Goal: Obtain resource: Obtain resource

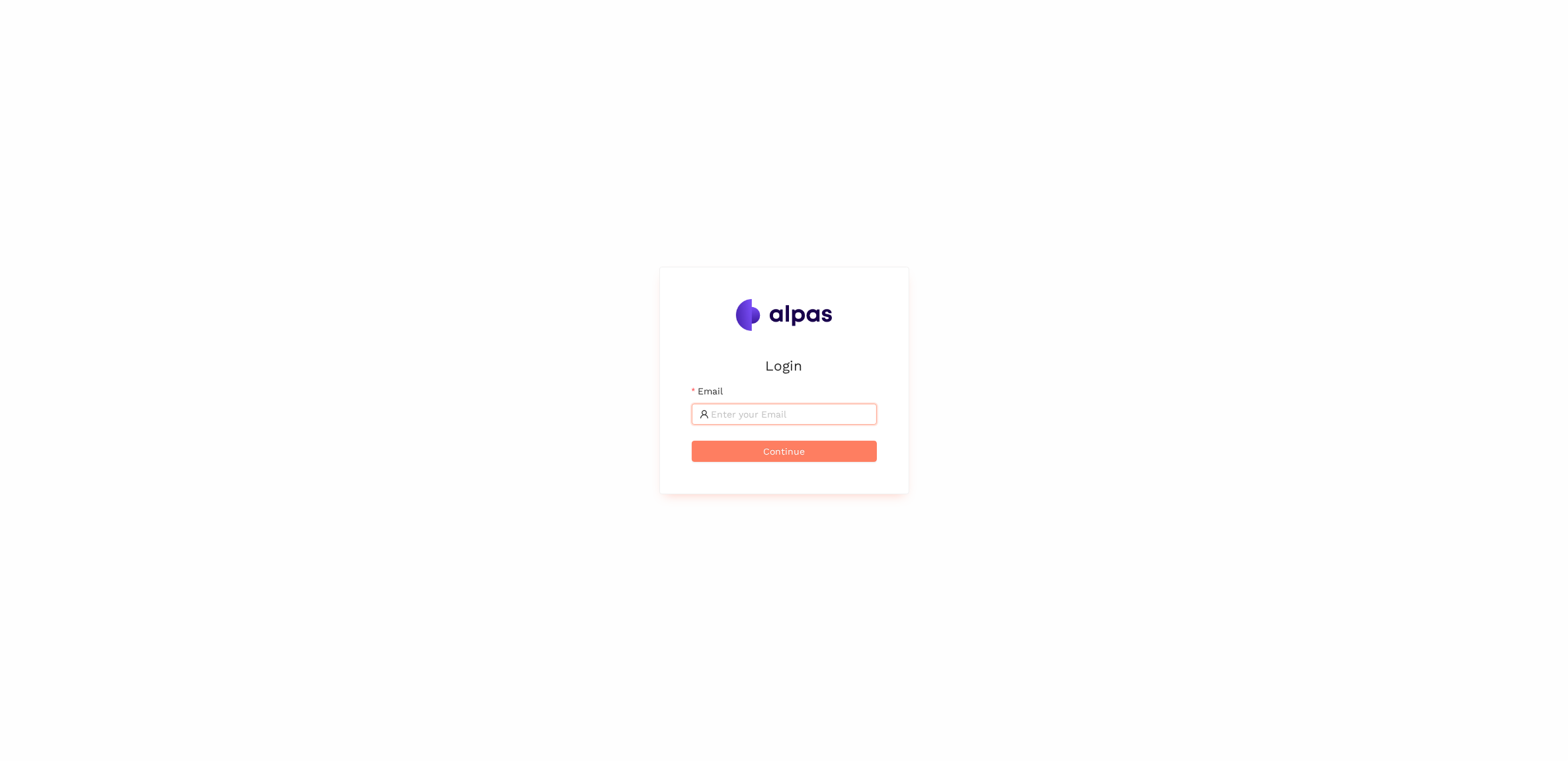
click at [815, 413] on input "Email" at bounding box center [790, 414] width 157 height 14
type input "tomas.martinek@brose.com"
click at [807, 457] on button "Continue" at bounding box center [784, 451] width 185 height 21
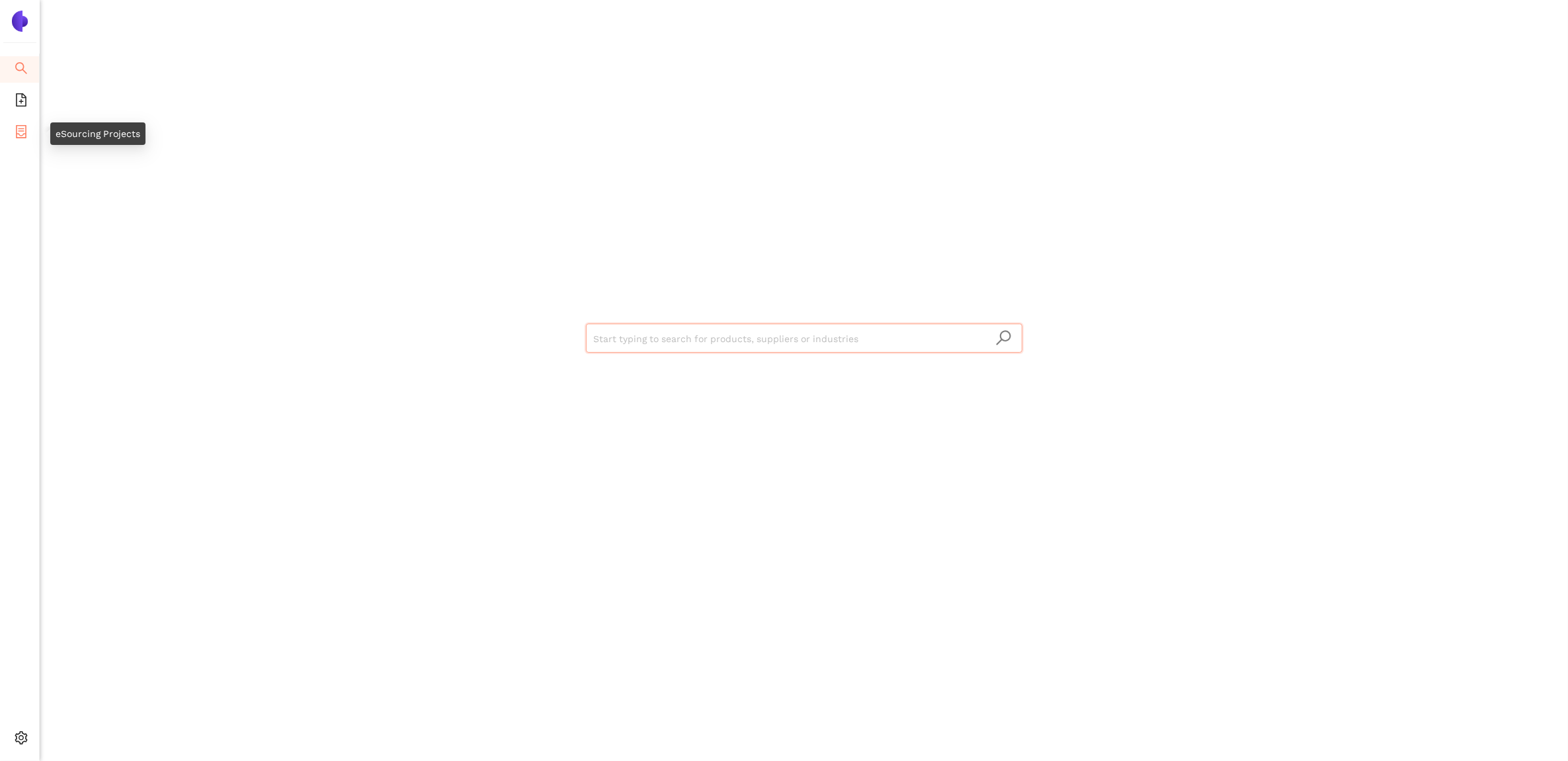
click at [24, 120] on span "container" at bounding box center [21, 133] width 13 height 27
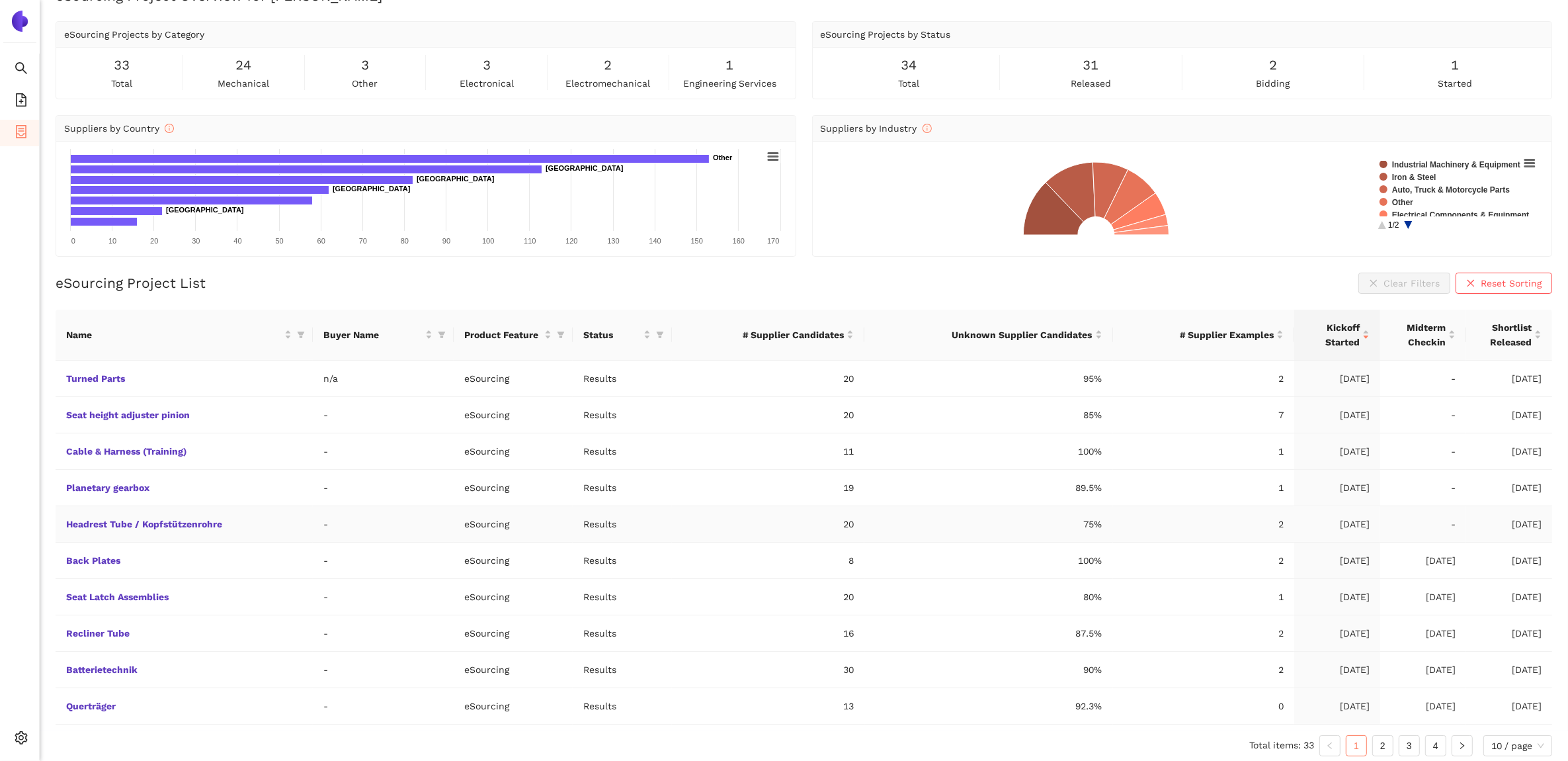
scroll to position [38, 0]
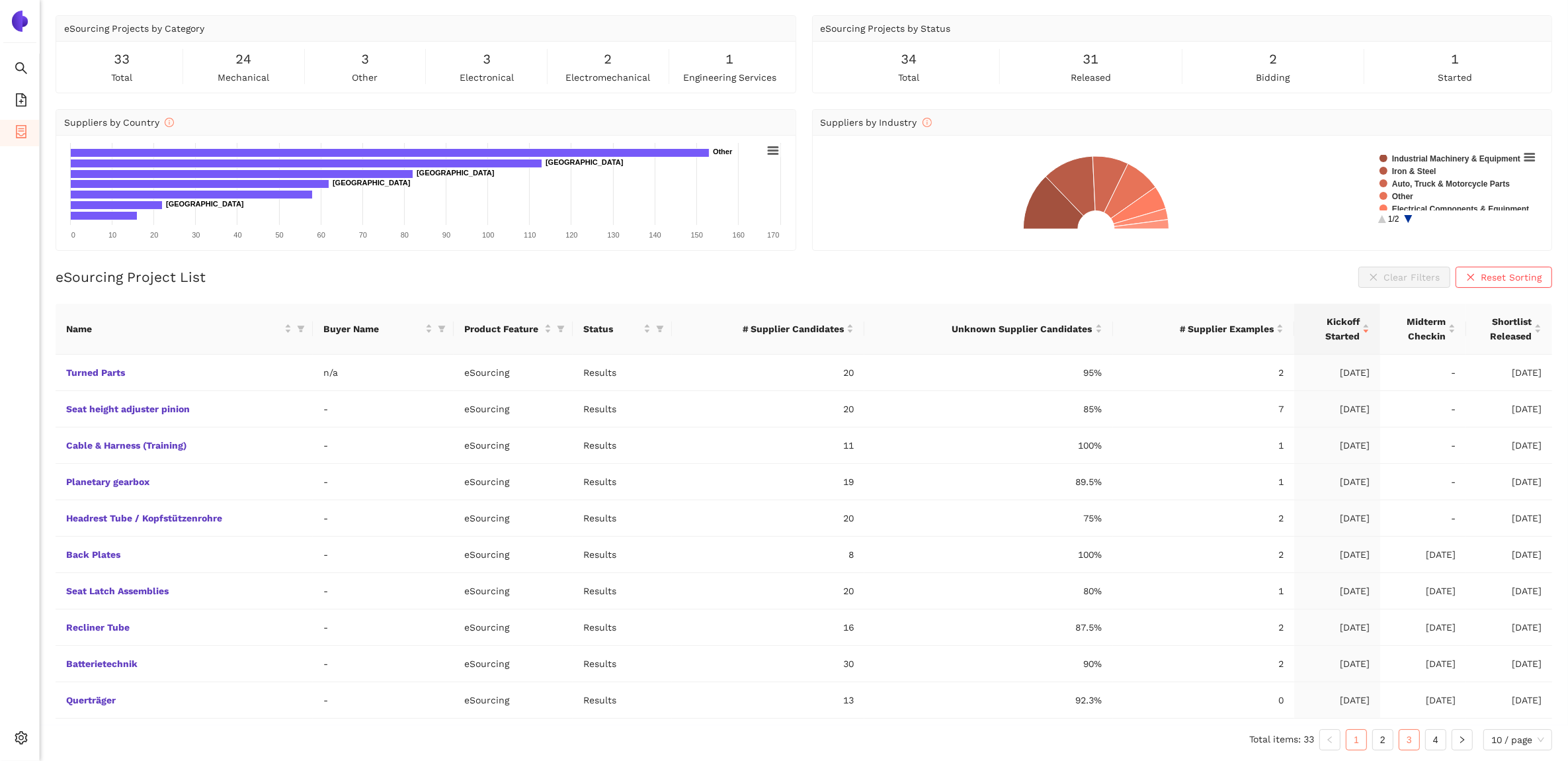
click at [1412, 739] on link "3" at bounding box center [1409, 740] width 20 height 20
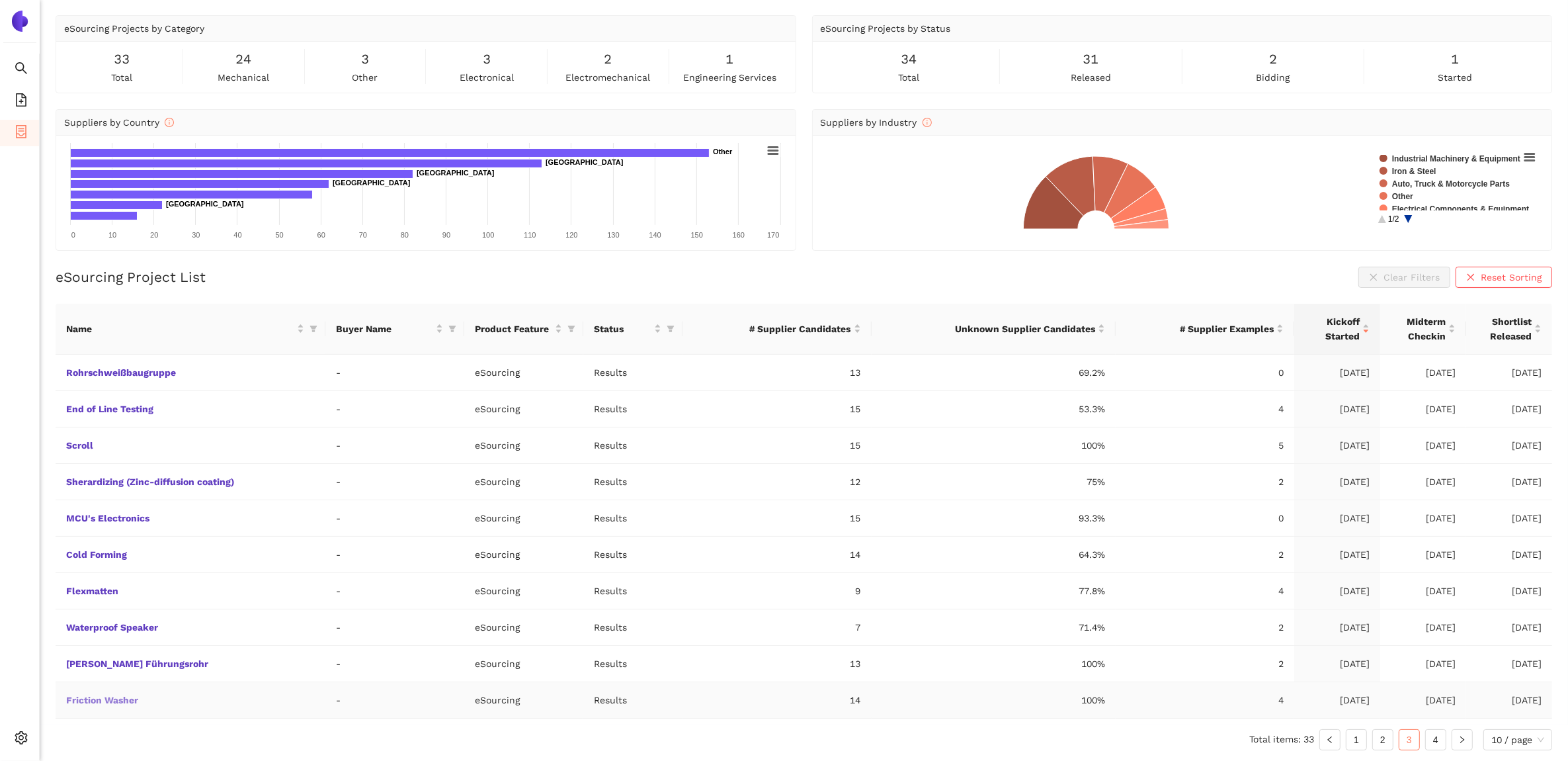
click at [0, 0] on link "Friction Washer" at bounding box center [0, 0] width 0 height 0
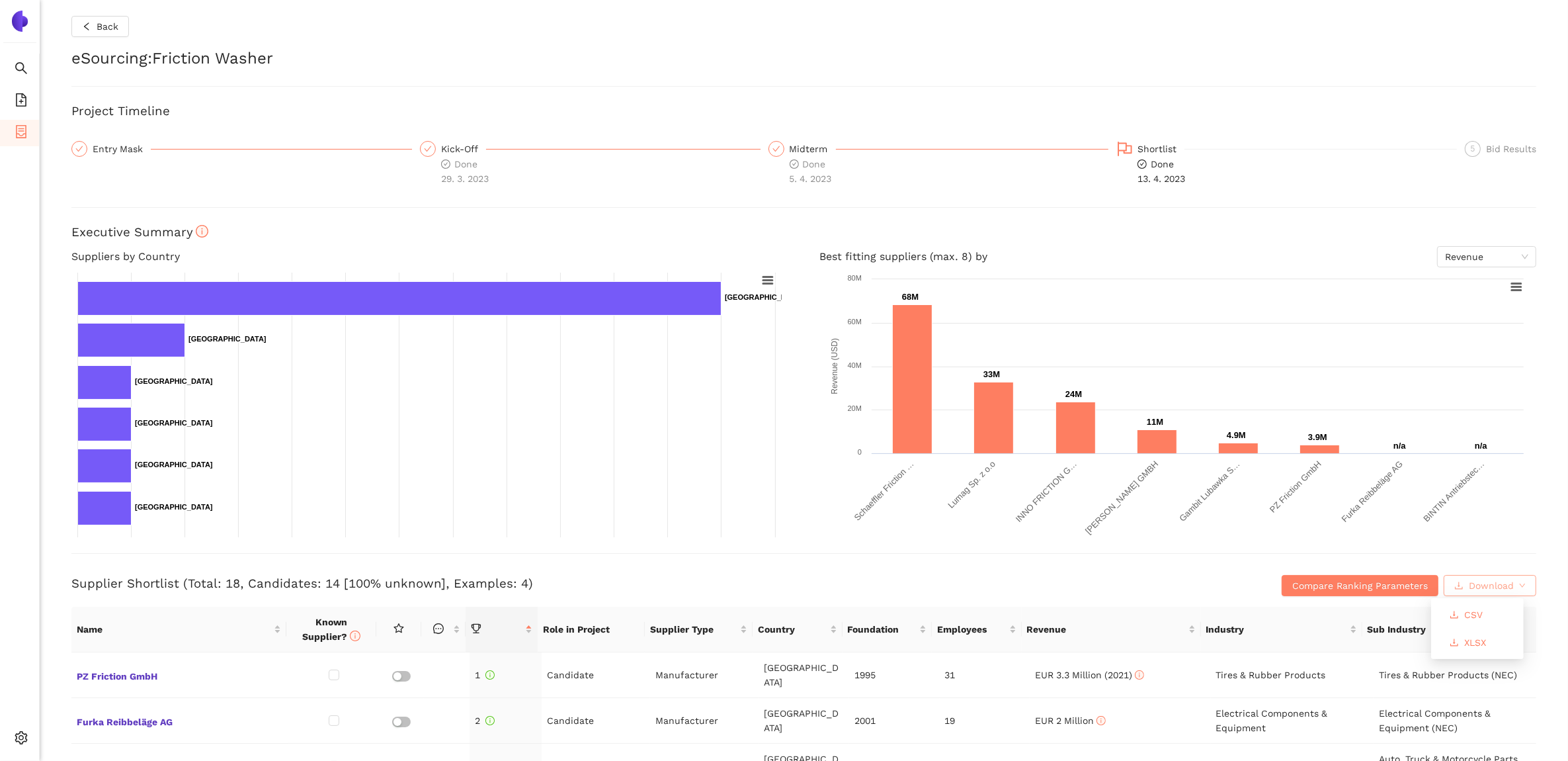
click at [1496, 584] on span "Download" at bounding box center [1492, 586] width 45 height 14
click at [1476, 642] on span "XLSX" at bounding box center [1475, 643] width 22 height 14
click at [18, 102] on icon "file-add" at bounding box center [21, 100] width 13 height 13
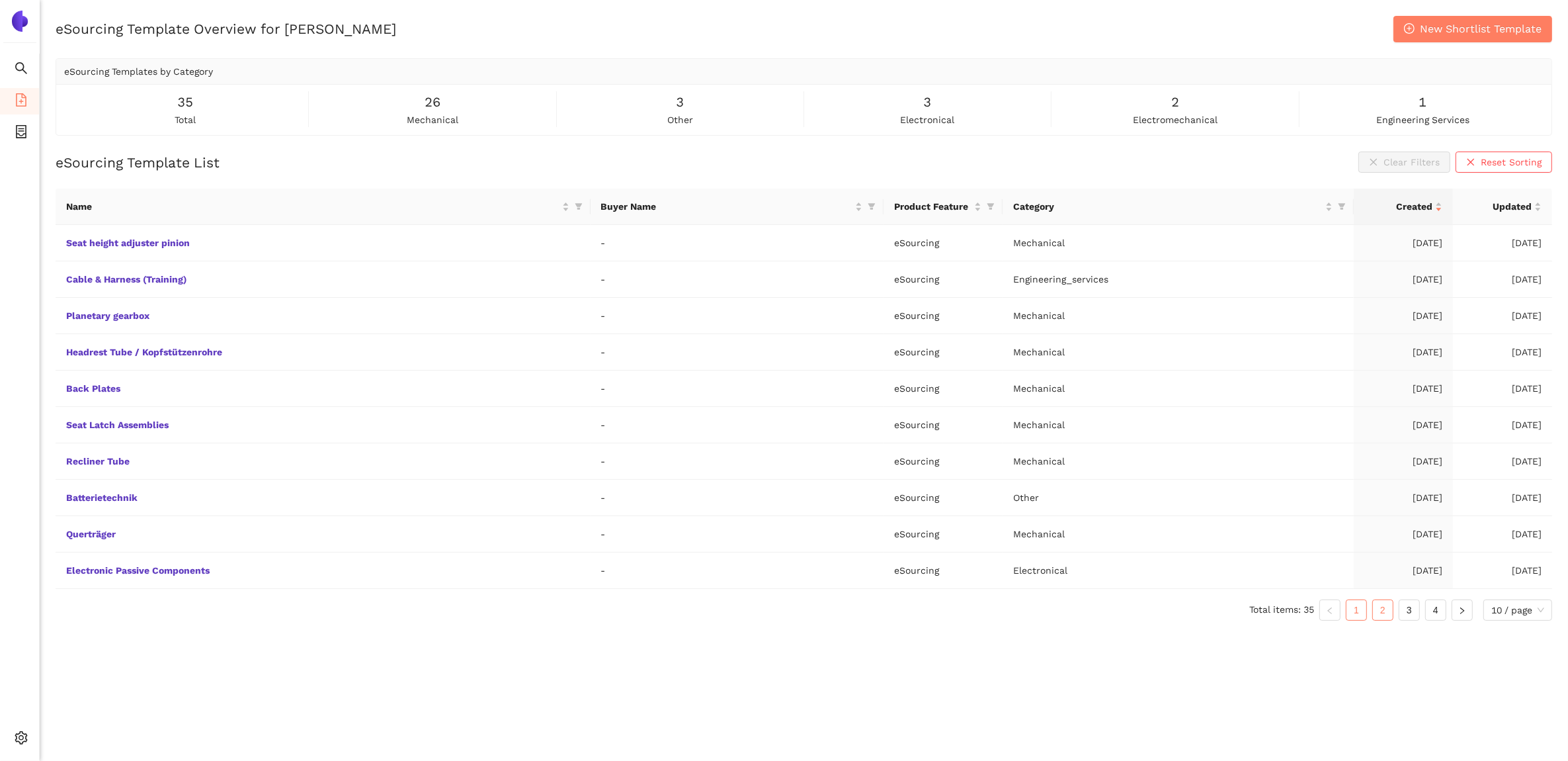
click at [1383, 613] on link "2" at bounding box center [1383, 610] width 20 height 20
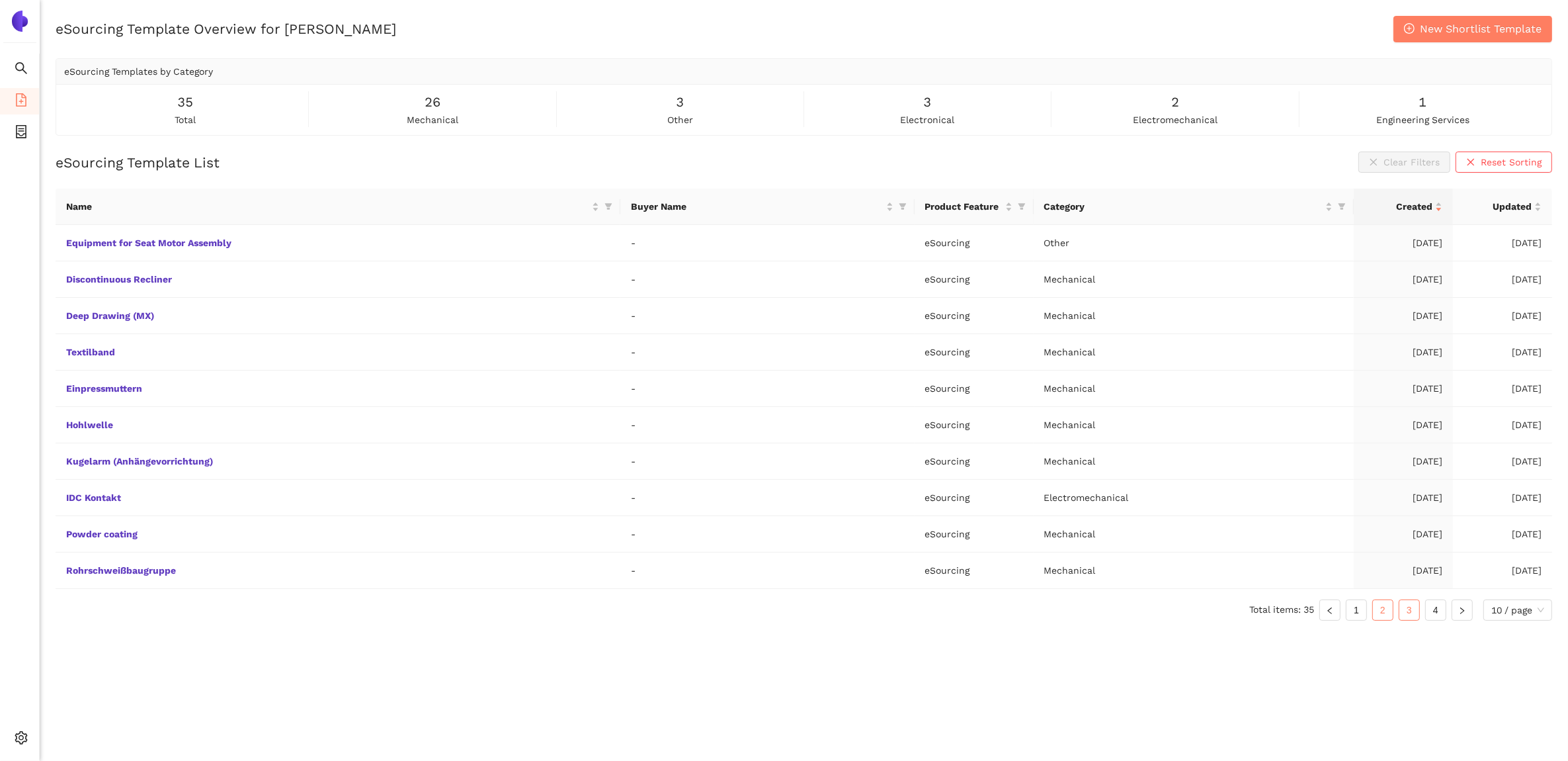
click at [1410, 616] on link "3" at bounding box center [1409, 610] width 20 height 20
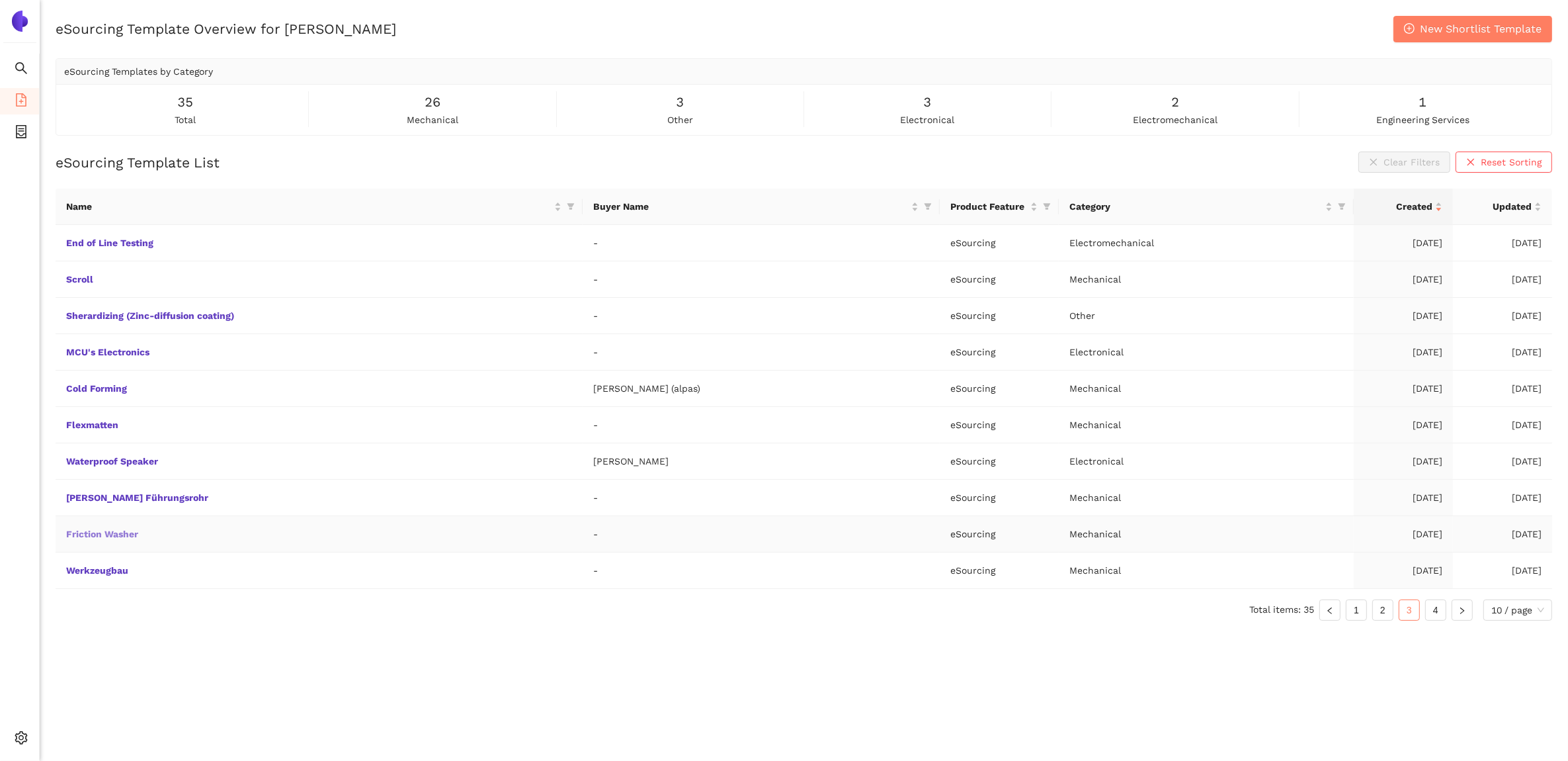
click at [0, 0] on link "Friction Washer" at bounding box center [0, 0] width 0 height 0
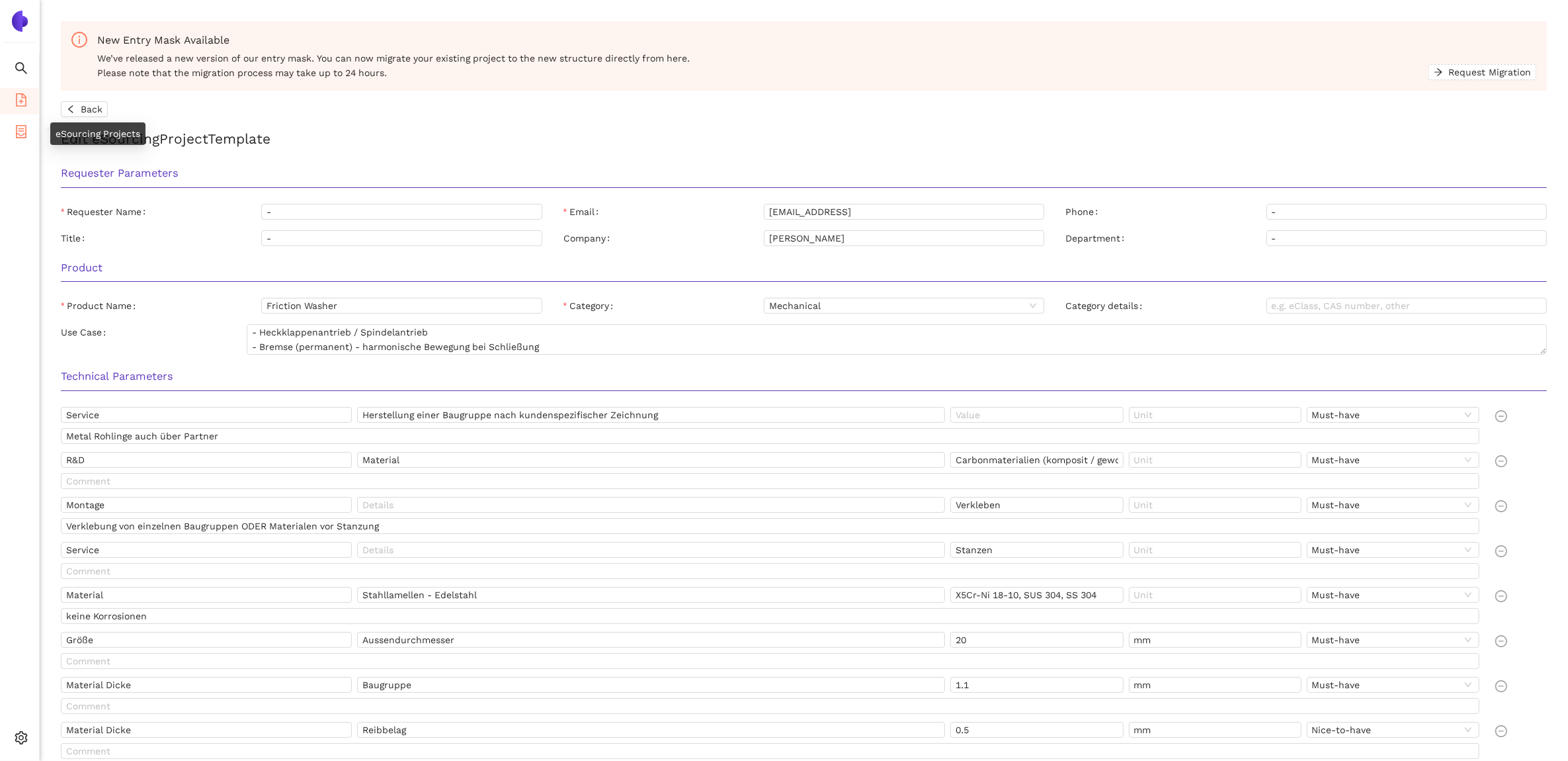
click at [28, 131] on li "eSourcing Projects" at bounding box center [19, 133] width 39 height 27
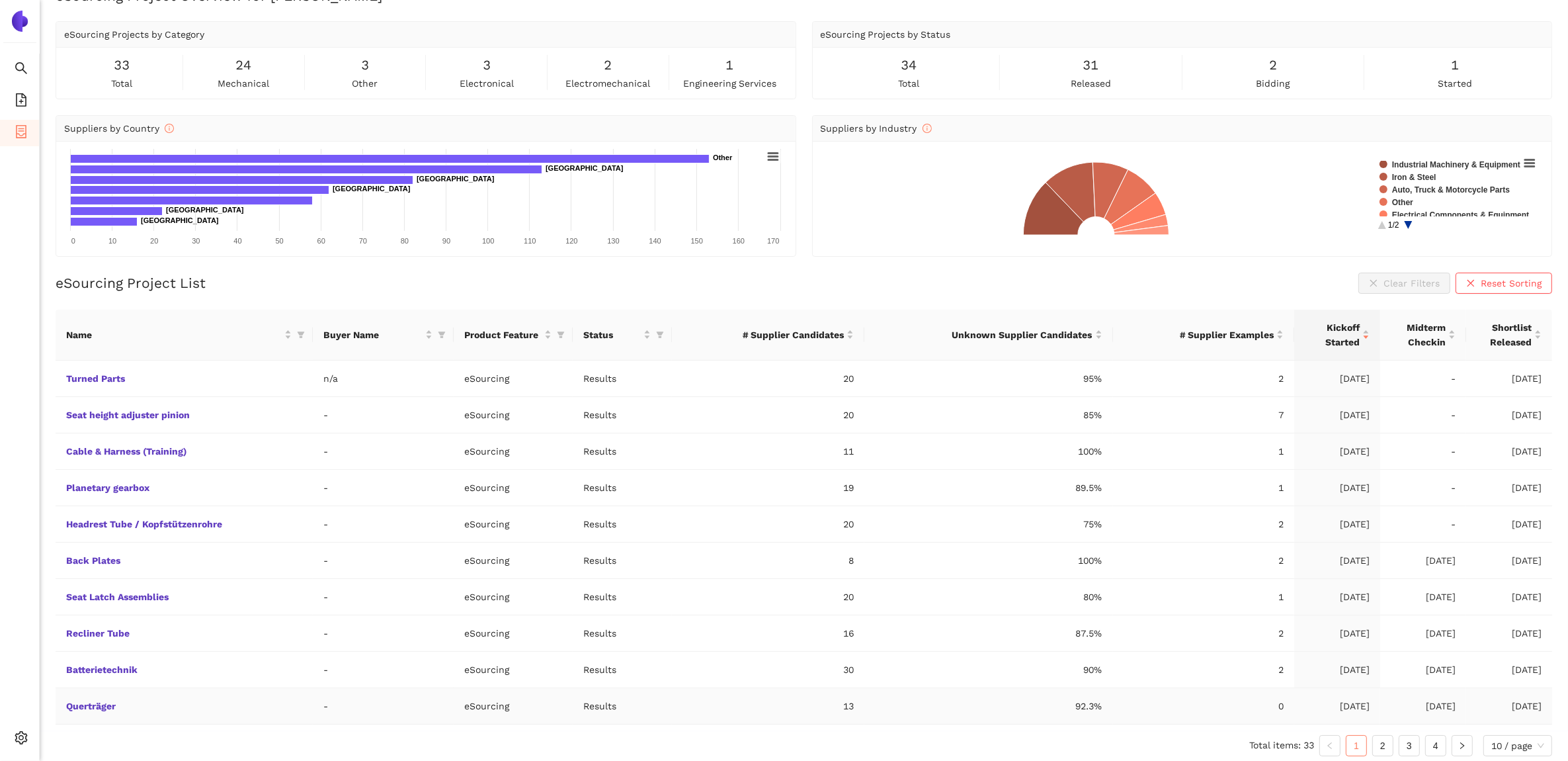
scroll to position [38, 0]
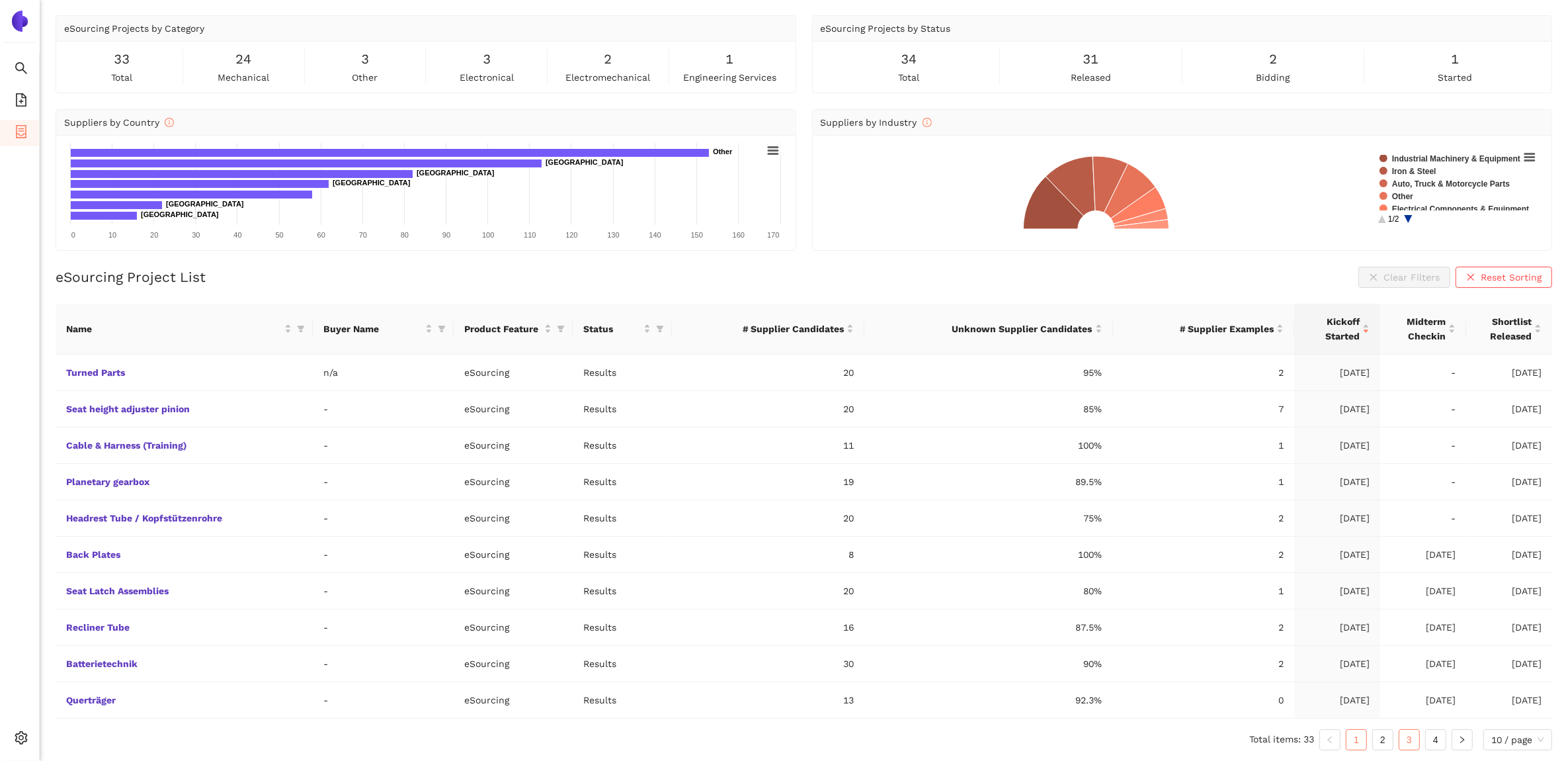
click at [1409, 739] on link "3" at bounding box center [1409, 740] width 20 height 20
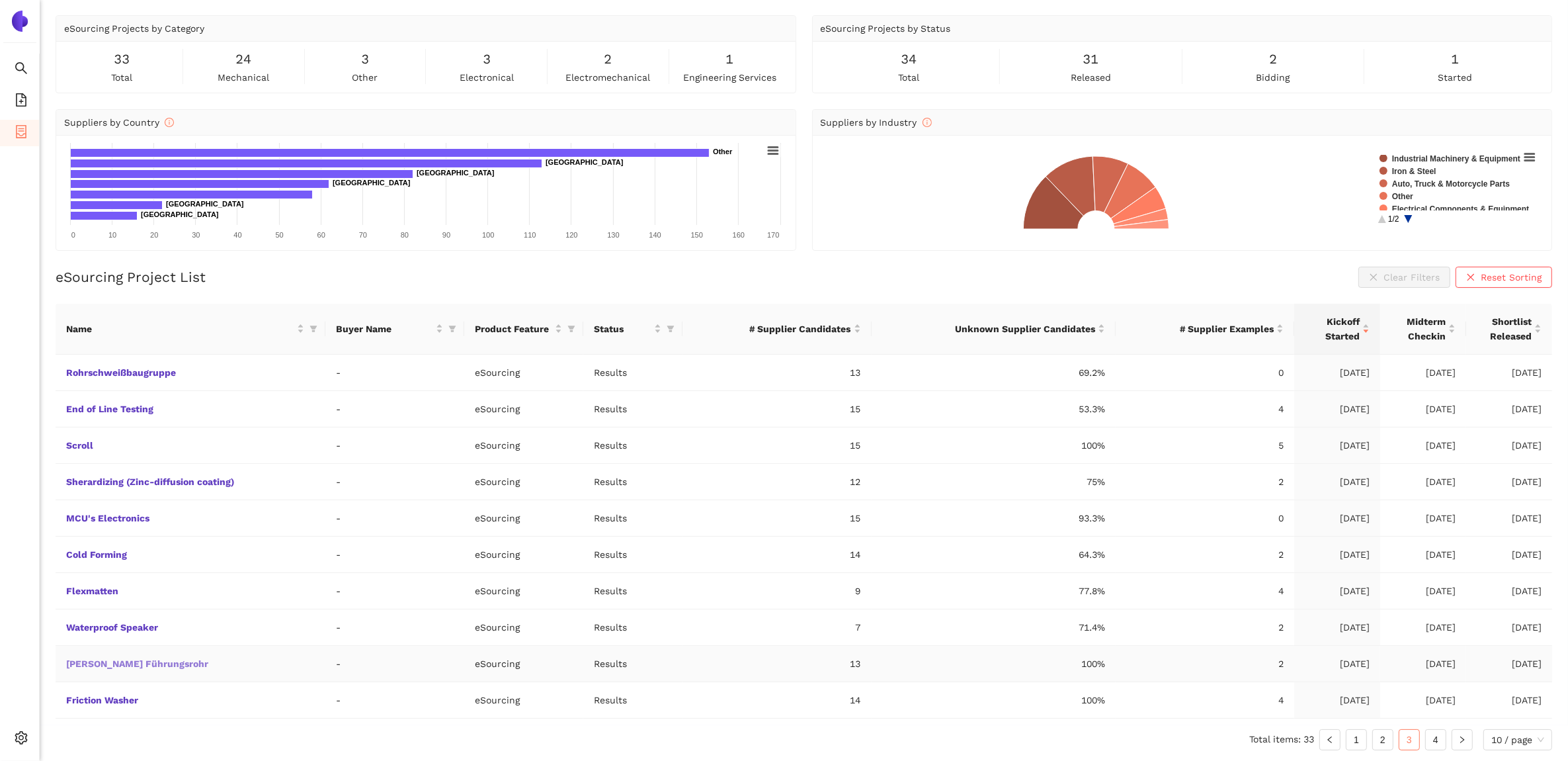
click at [0, 0] on link "Spindel Führungsrohr" at bounding box center [0, 0] width 0 height 0
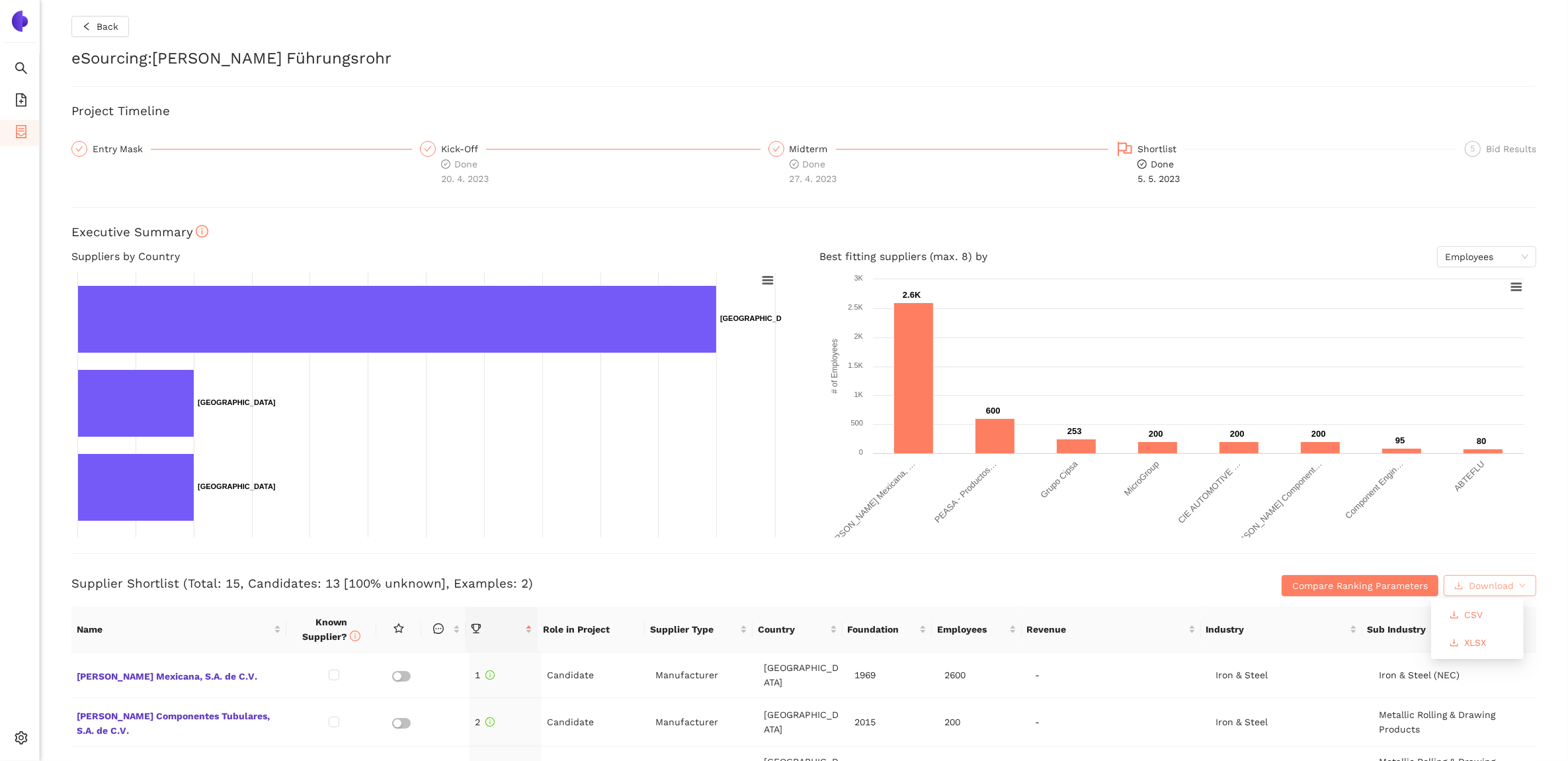
click at [1479, 579] on span "Download" at bounding box center [1492, 586] width 45 height 14
click at [1472, 637] on span "XLSX" at bounding box center [1475, 643] width 22 height 14
click at [1026, 104] on h3 "Project Timeline" at bounding box center [804, 111] width 1465 height 17
click at [81, 27] on button "Back" at bounding box center [100, 26] width 58 height 21
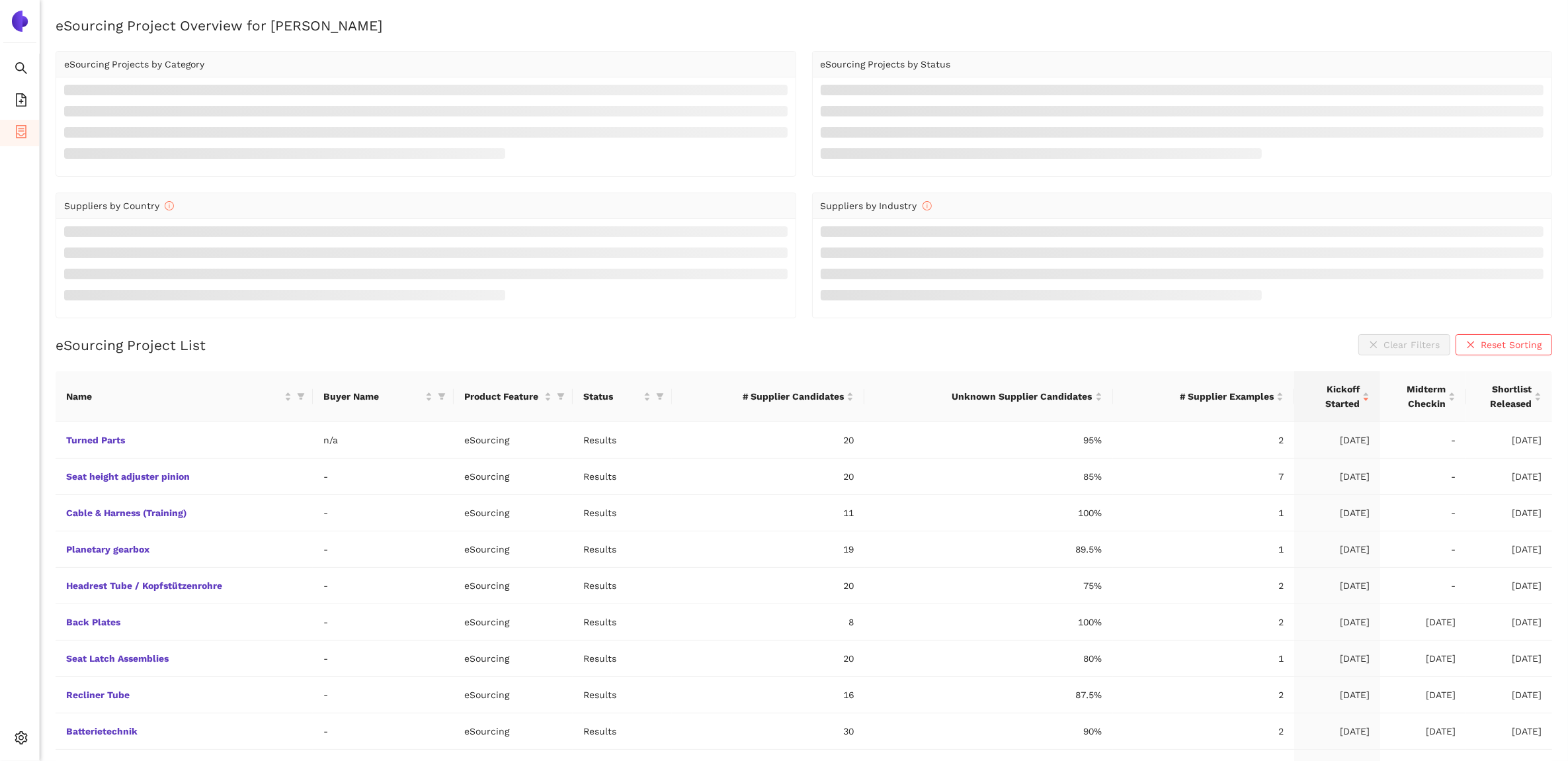
scroll to position [38, 0]
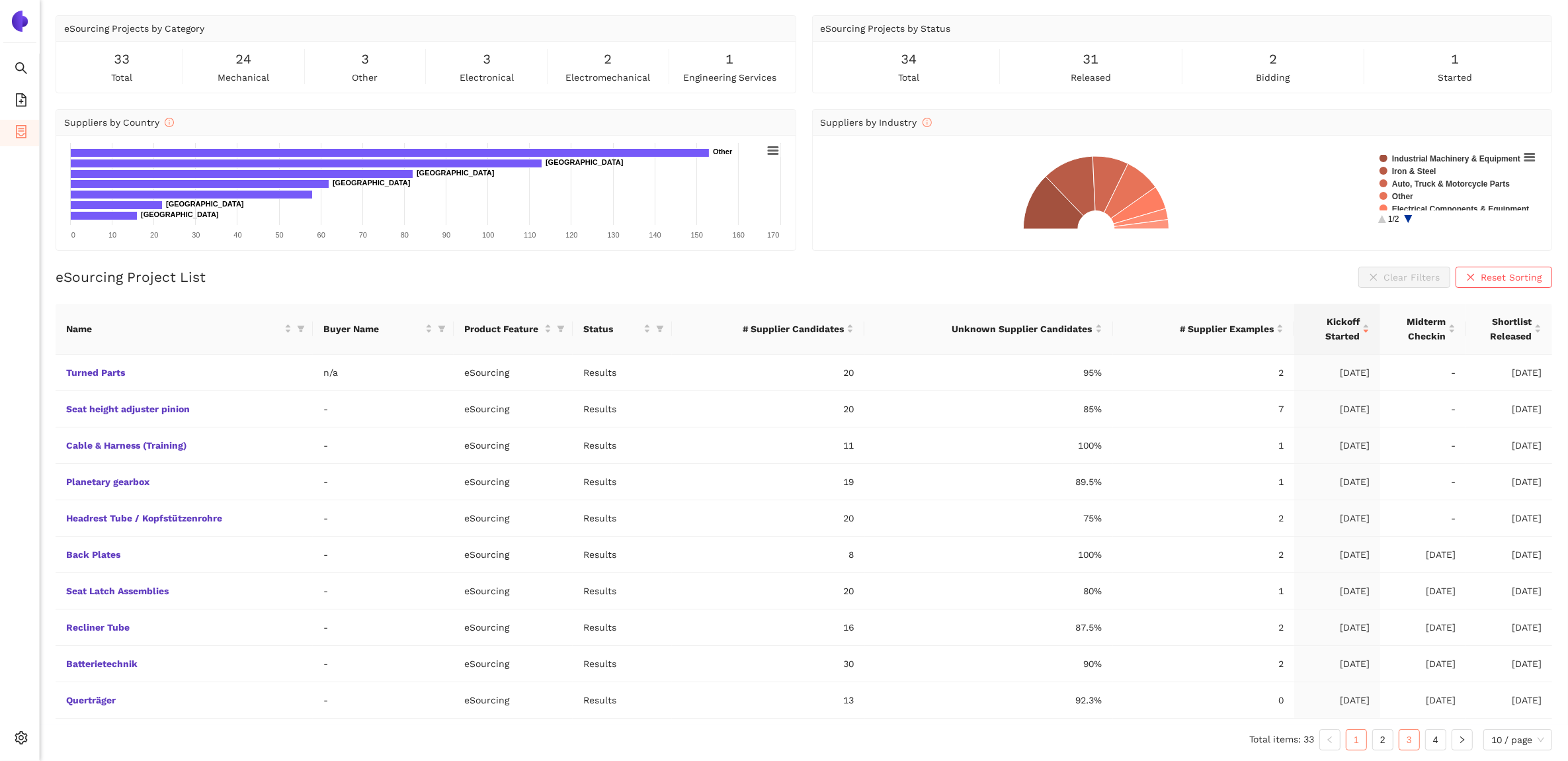
click at [1416, 738] on link "3" at bounding box center [1409, 740] width 20 height 20
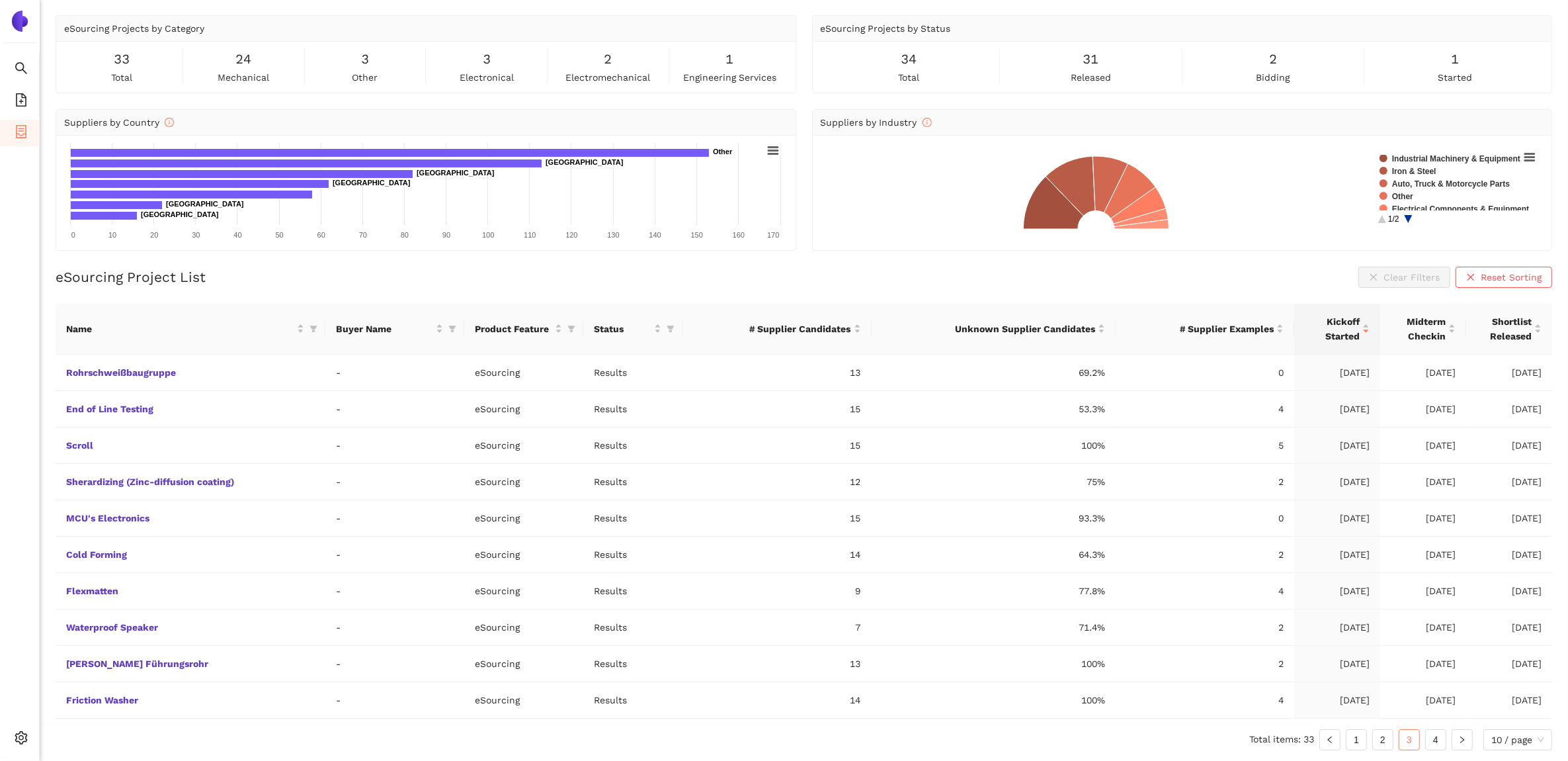
click at [1440, 742] on link "4" at bounding box center [1436, 740] width 20 height 20
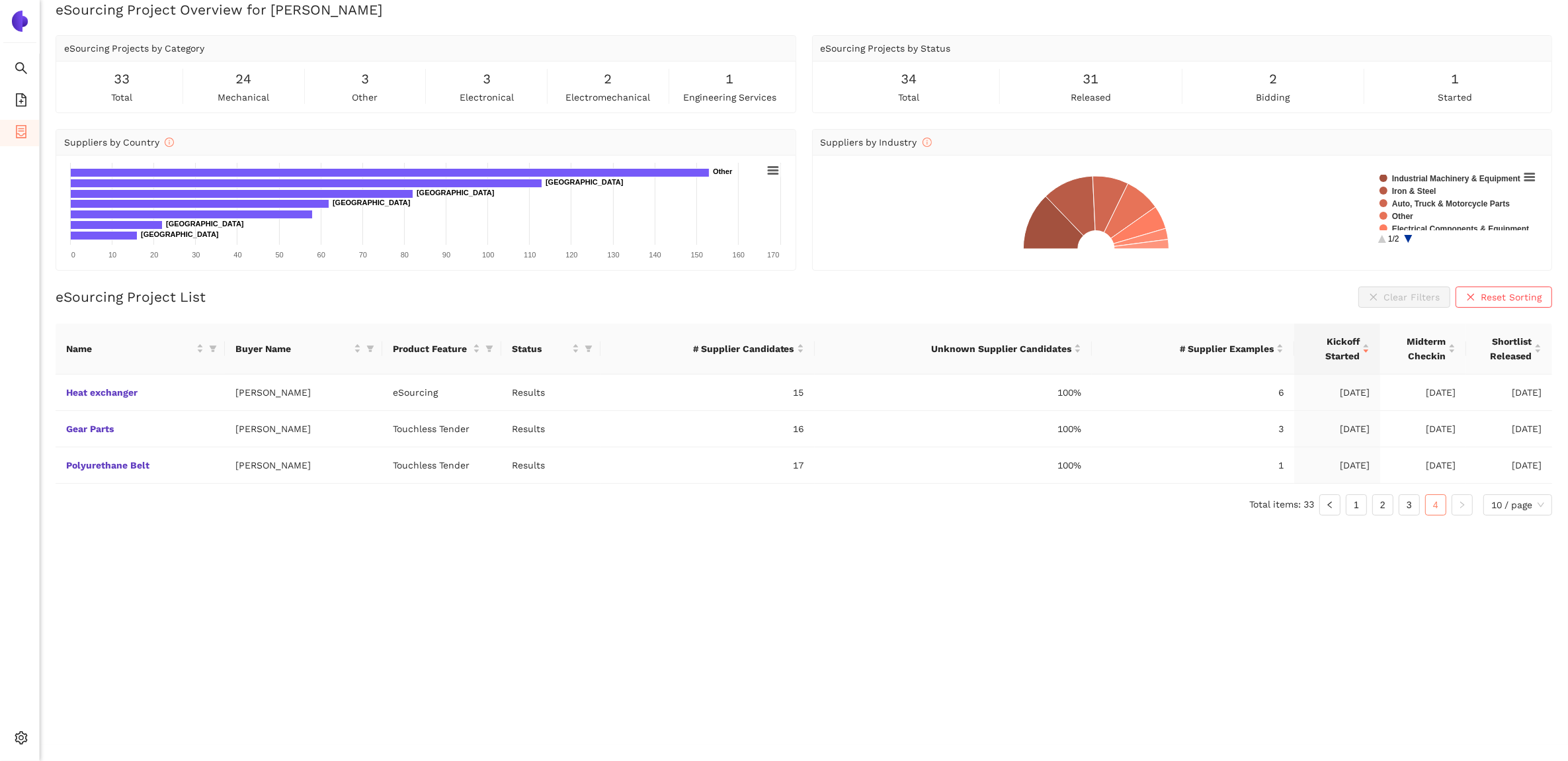
scroll to position [15, 0]
click at [1410, 509] on link "3" at bounding box center [1409, 506] width 20 height 20
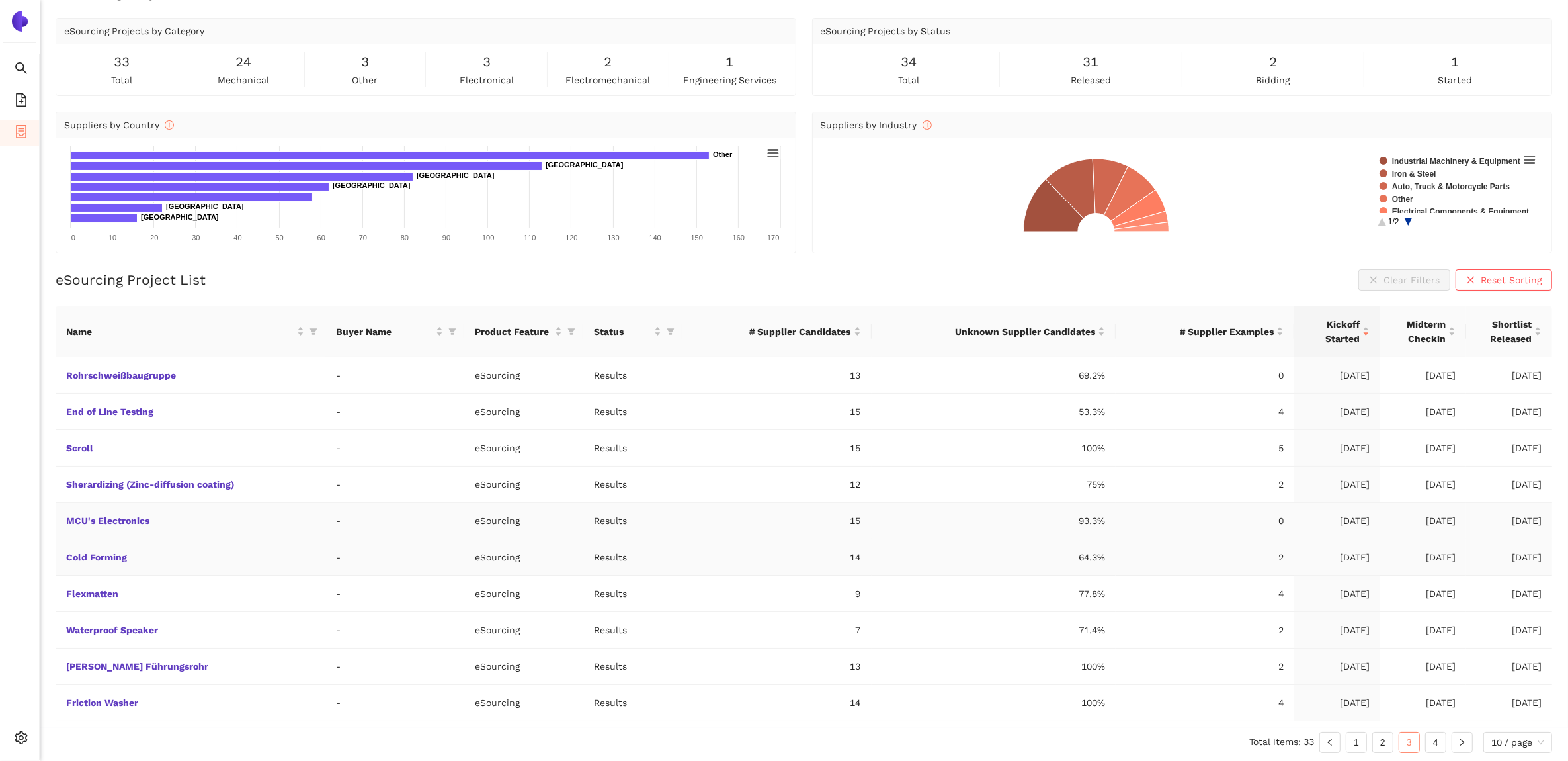
scroll to position [38, 0]
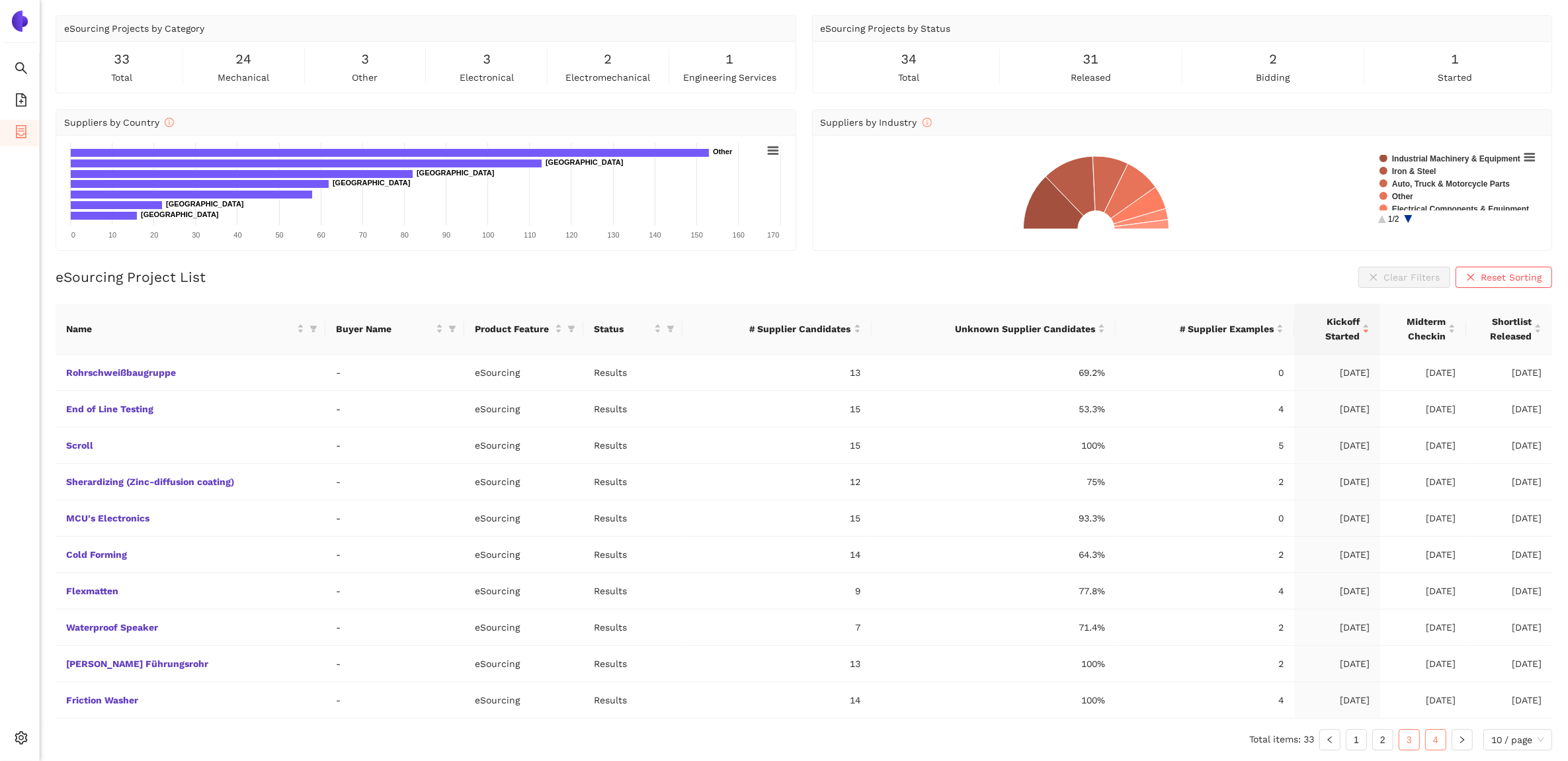
click at [1443, 743] on link "4" at bounding box center [1436, 740] width 20 height 20
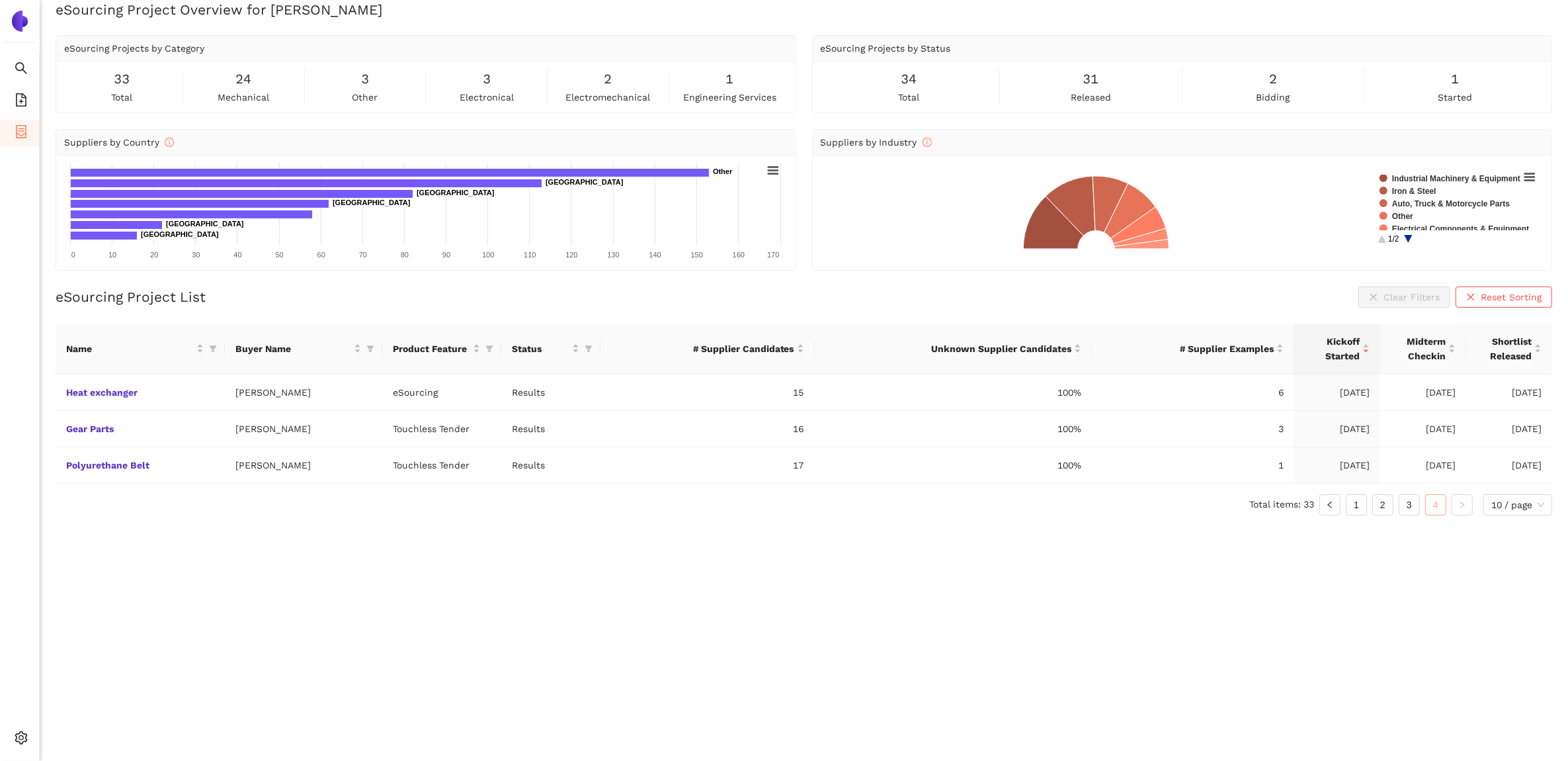
scroll to position [15, 0]
click at [0, 0] on link "Heat exchanger" at bounding box center [0, 0] width 0 height 0
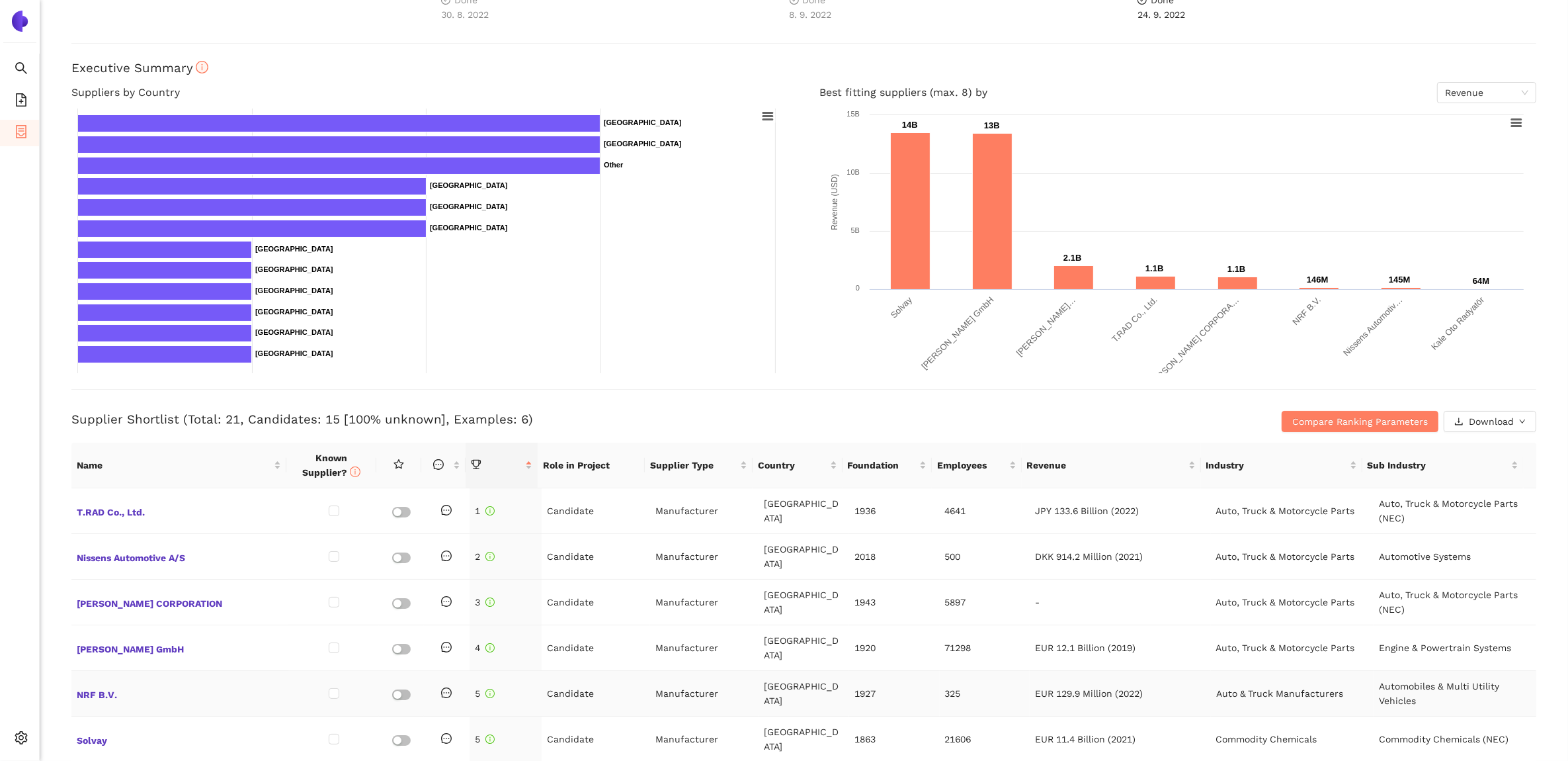
scroll to position [165, 0]
click at [1489, 426] on span "Download" at bounding box center [1492, 421] width 45 height 14
click at [1476, 472] on span "XLSX" at bounding box center [1475, 477] width 22 height 14
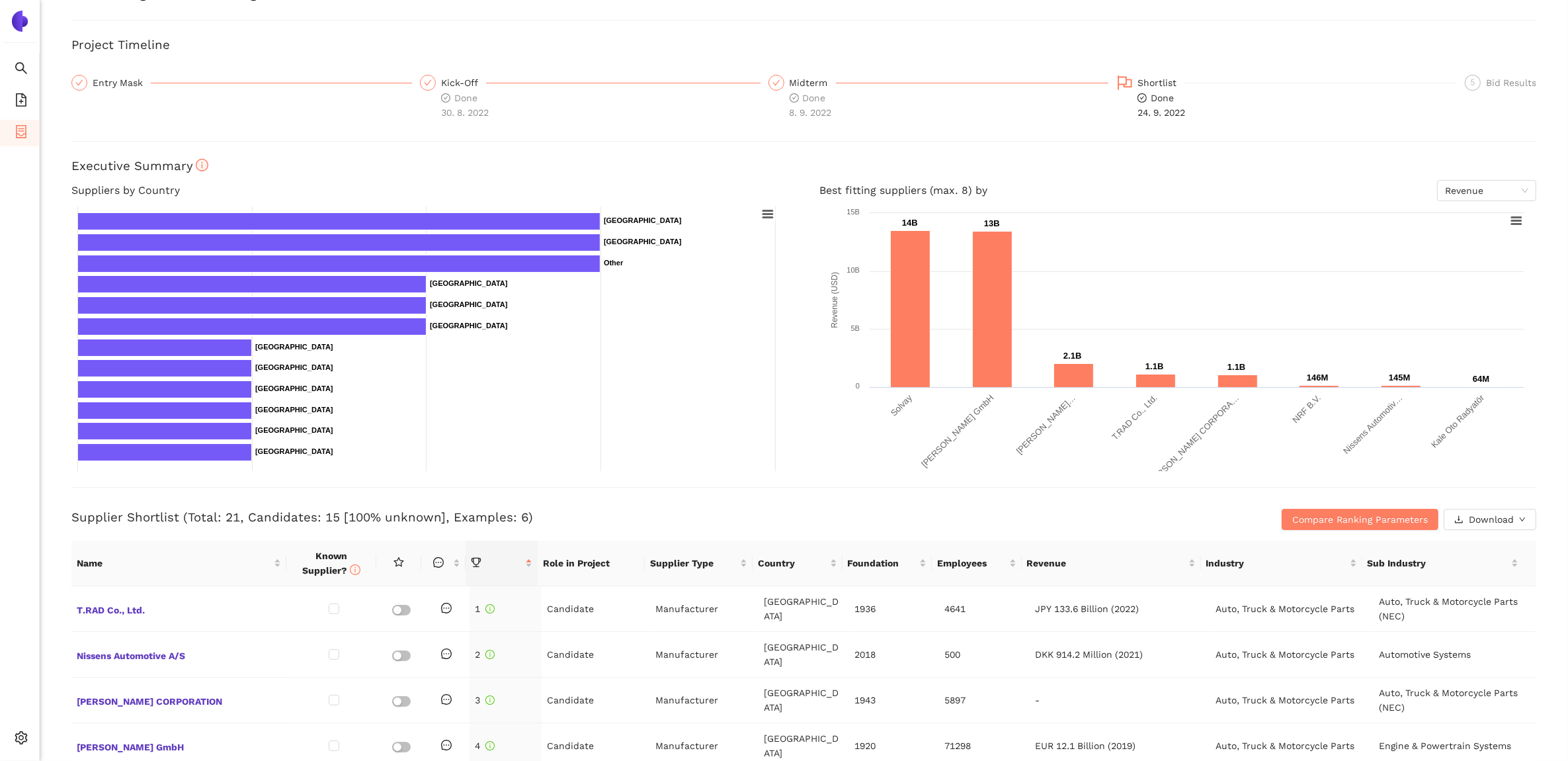
scroll to position [0, 0]
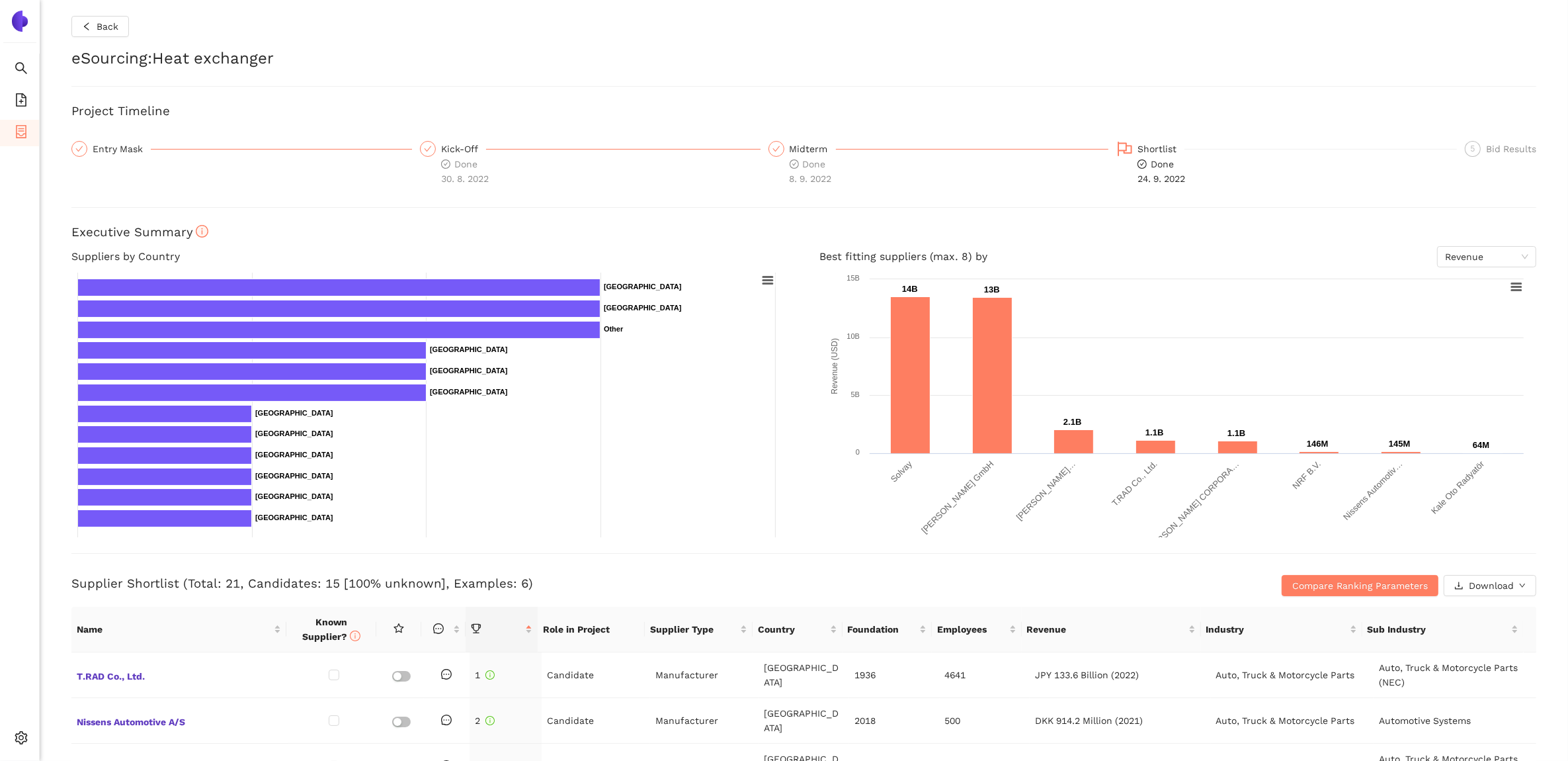
click at [88, 40] on div "Back eSourcing : Heat exchanger Project Timeline Entry Mask Kick-Off Done 30. 8…" at bounding box center [804, 380] width 1528 height 761
click at [90, 27] on icon "left" at bounding box center [87, 26] width 9 height 9
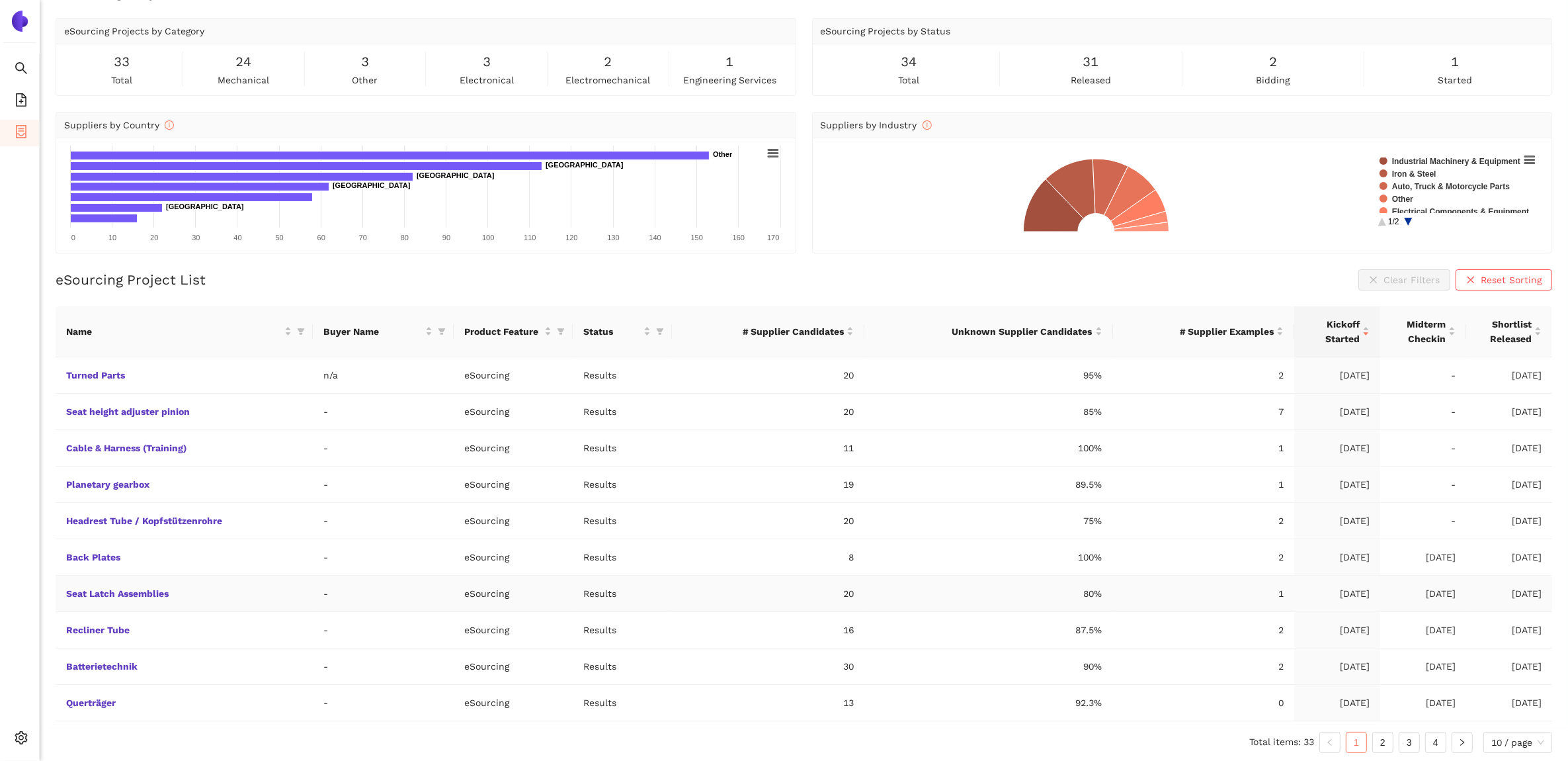
scroll to position [38, 0]
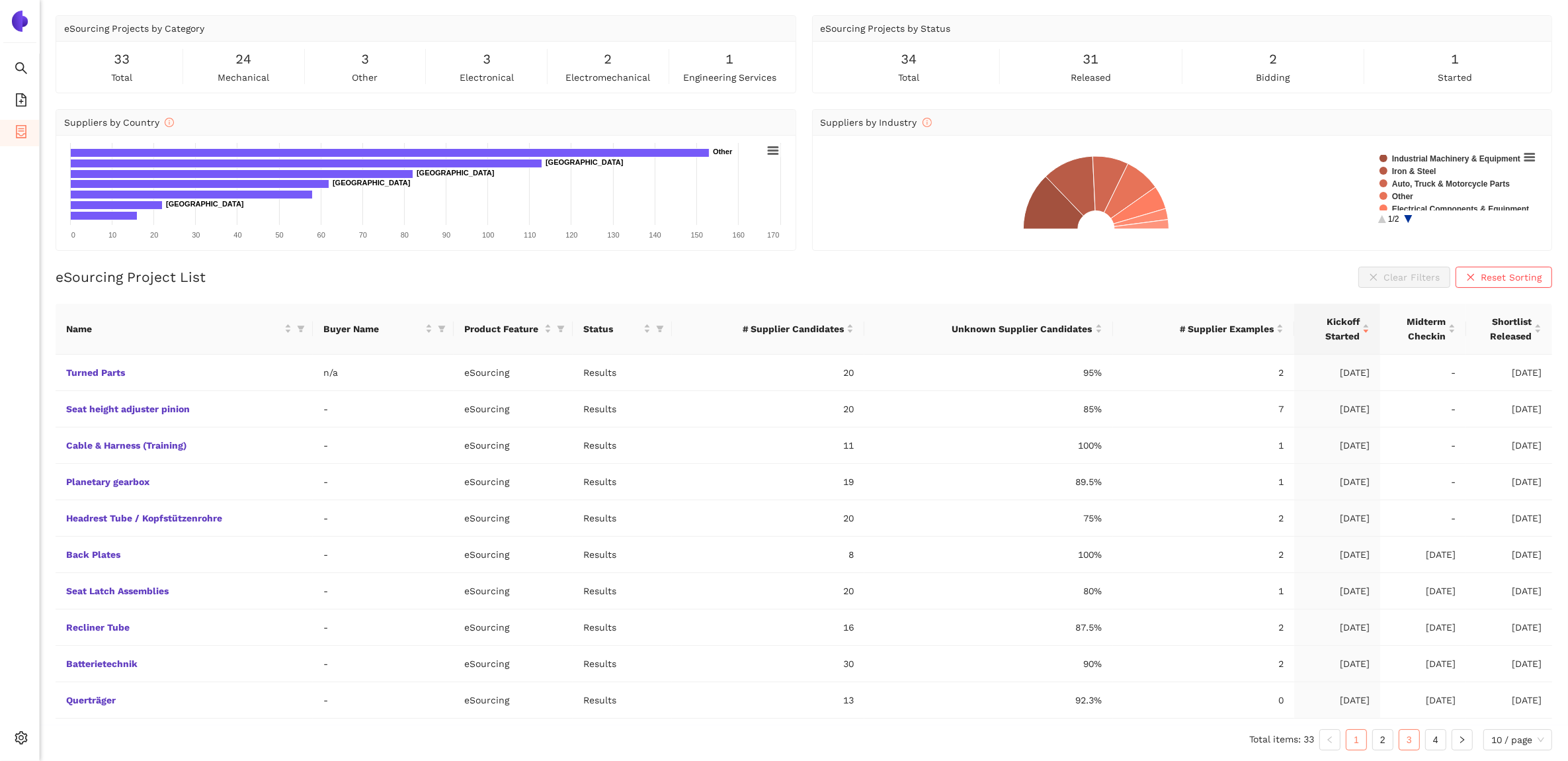
click at [1414, 742] on link "3" at bounding box center [1409, 740] width 20 height 20
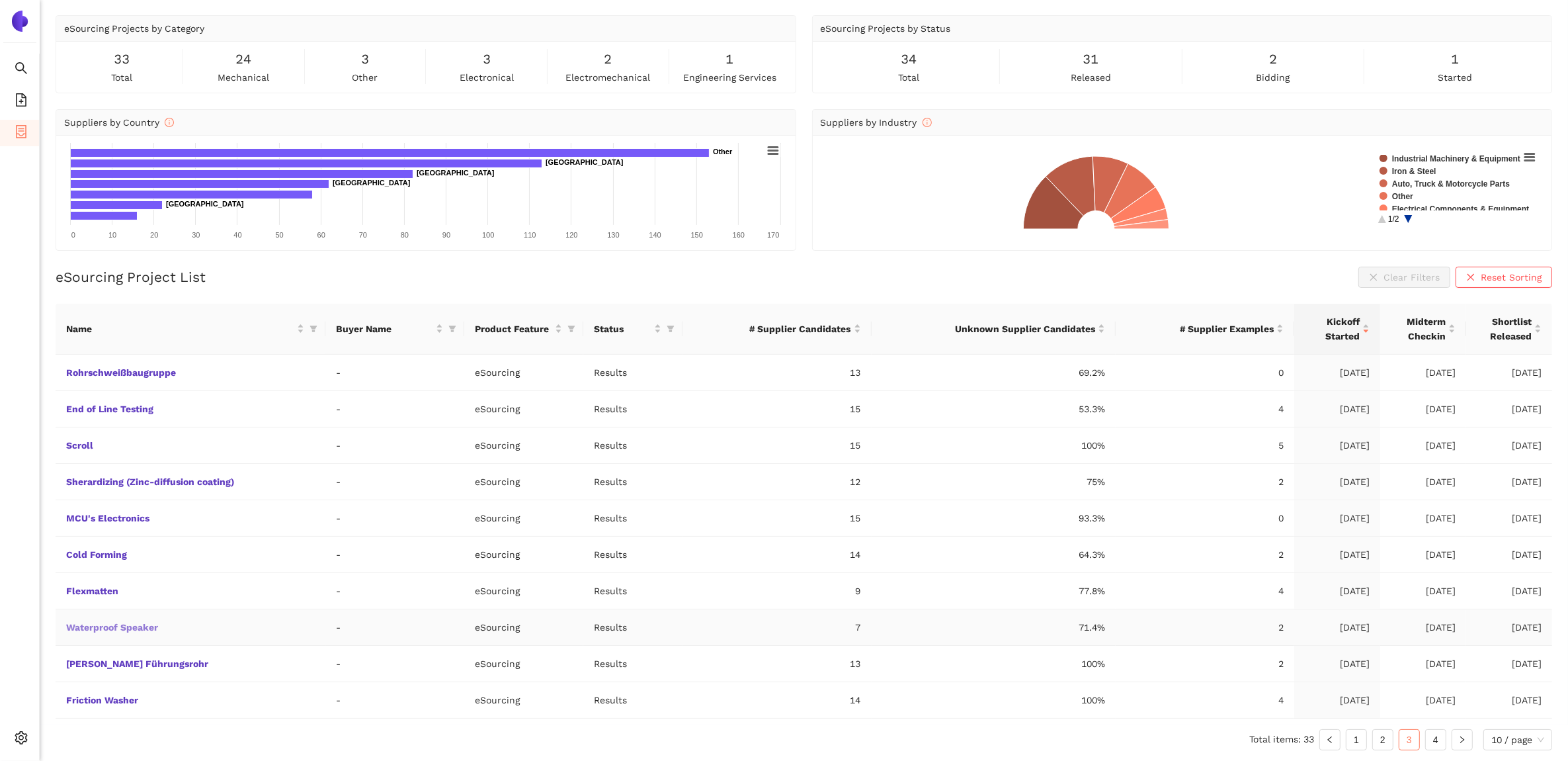
click at [0, 0] on link "Waterproof Speaker" at bounding box center [0, 0] width 0 height 0
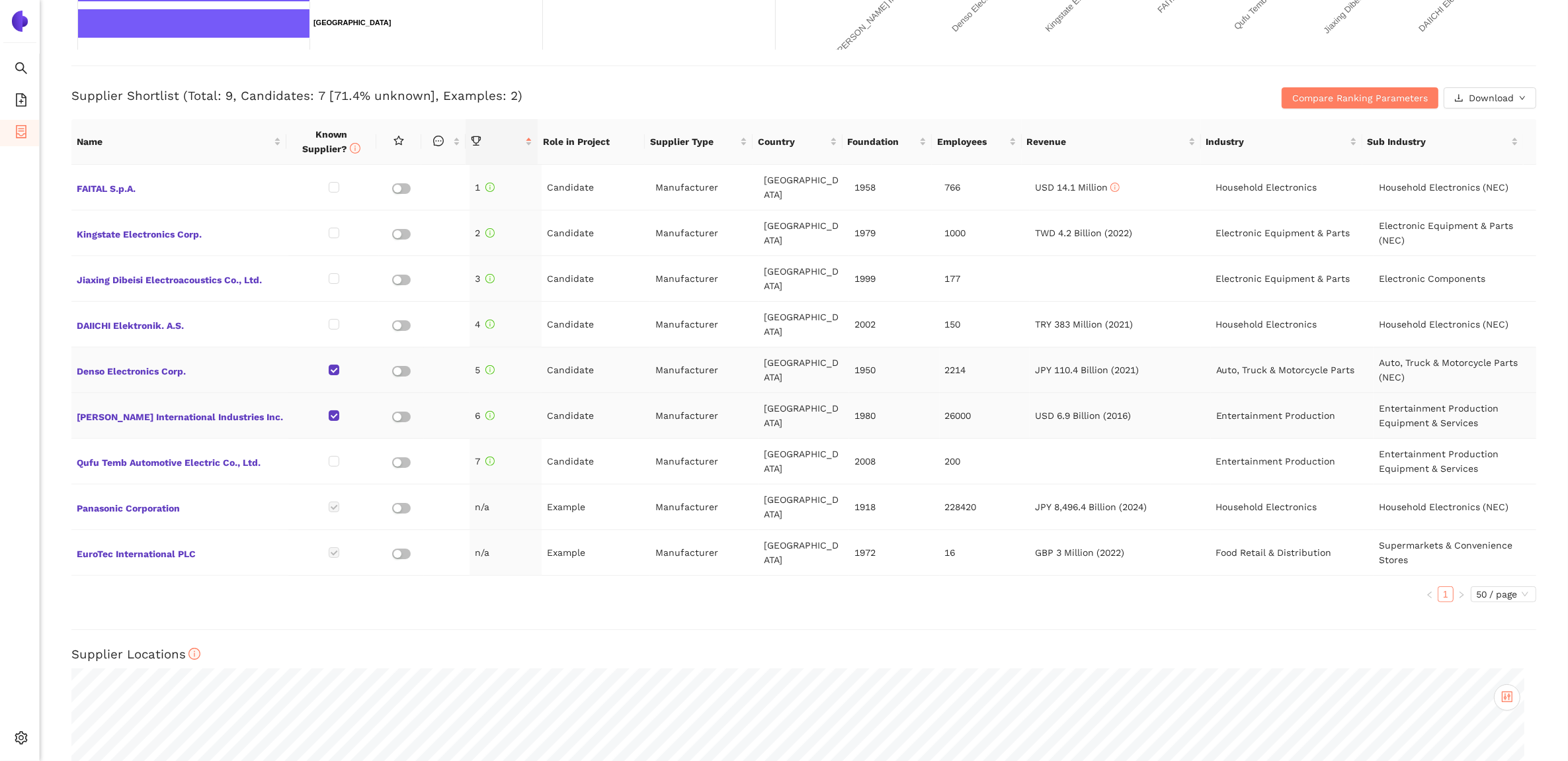
scroll to position [496, 0]
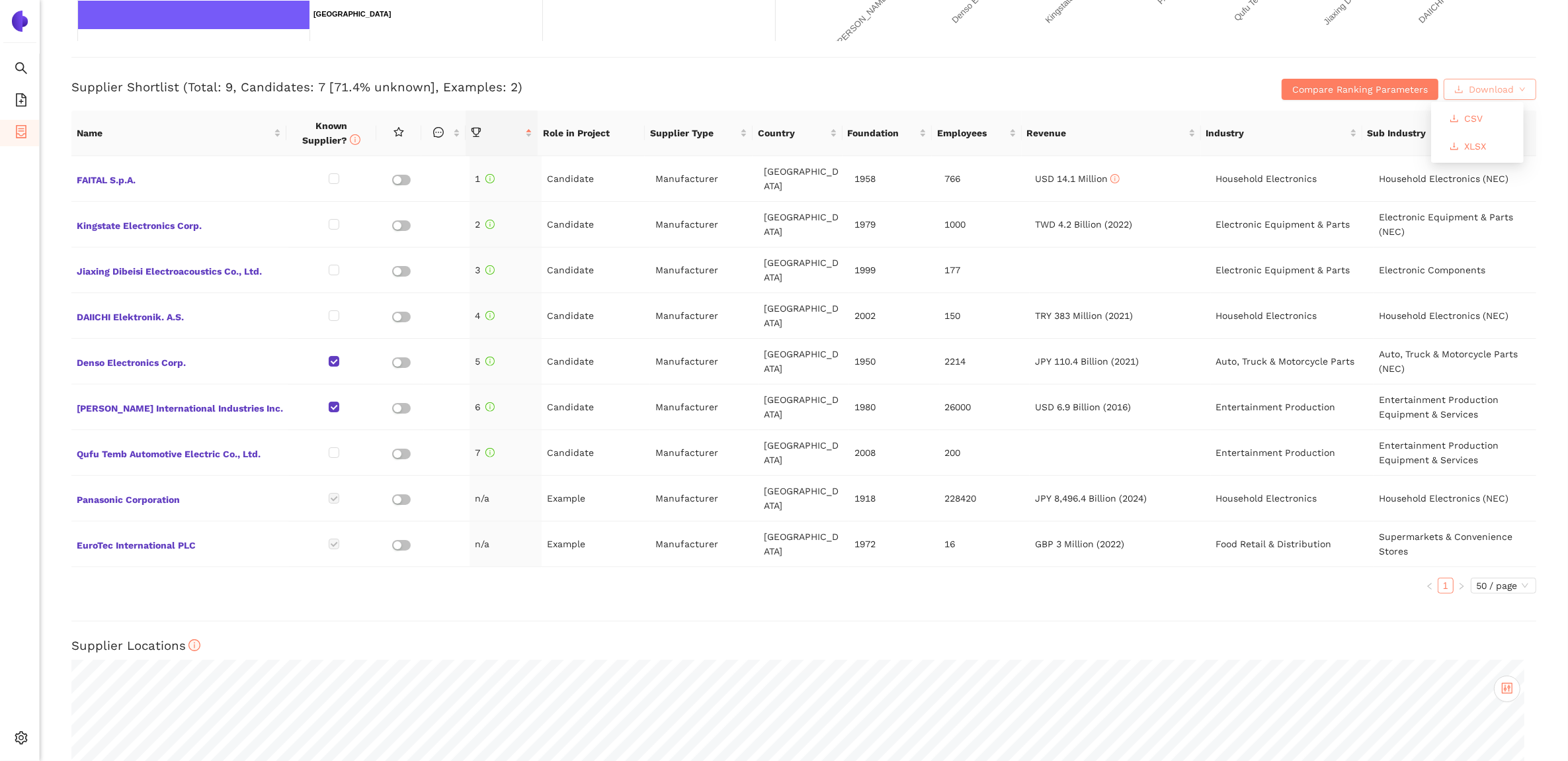
click at [1480, 84] on span "Download" at bounding box center [1492, 89] width 45 height 14
click at [1479, 143] on span "XLSX" at bounding box center [1475, 146] width 22 height 14
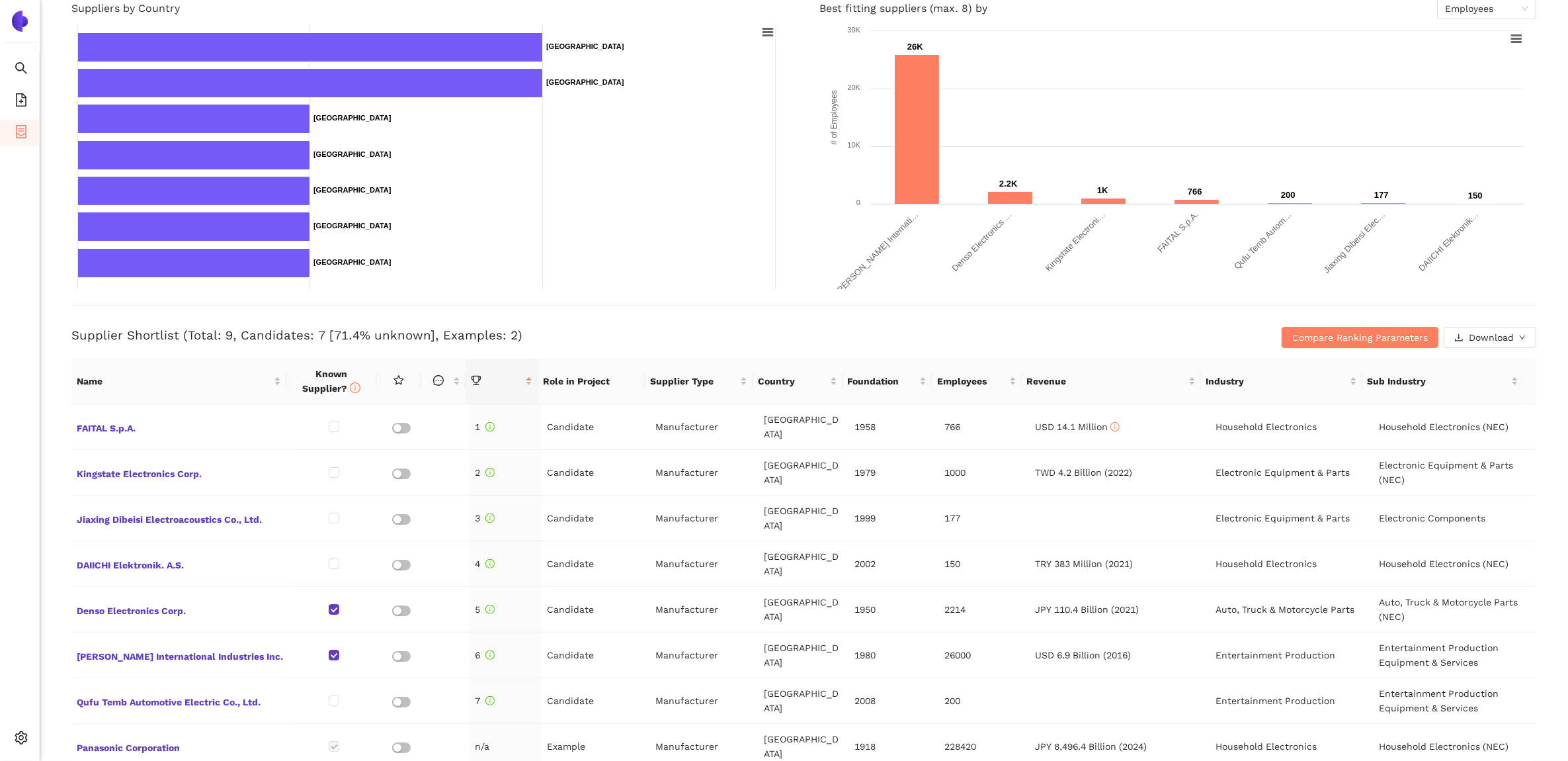
scroll to position [0, 0]
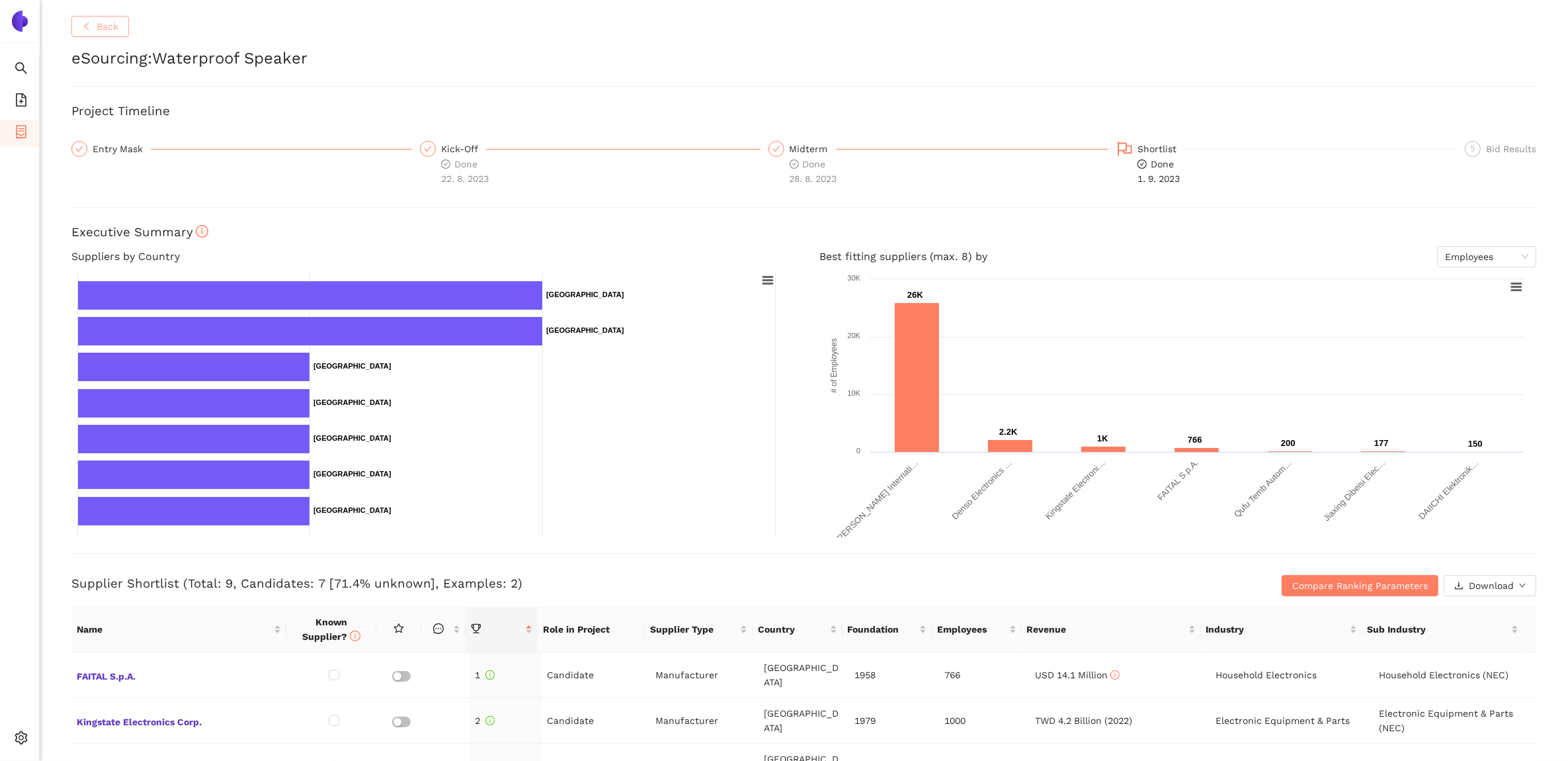
click at [90, 31] on span "left" at bounding box center [87, 27] width 9 height 11
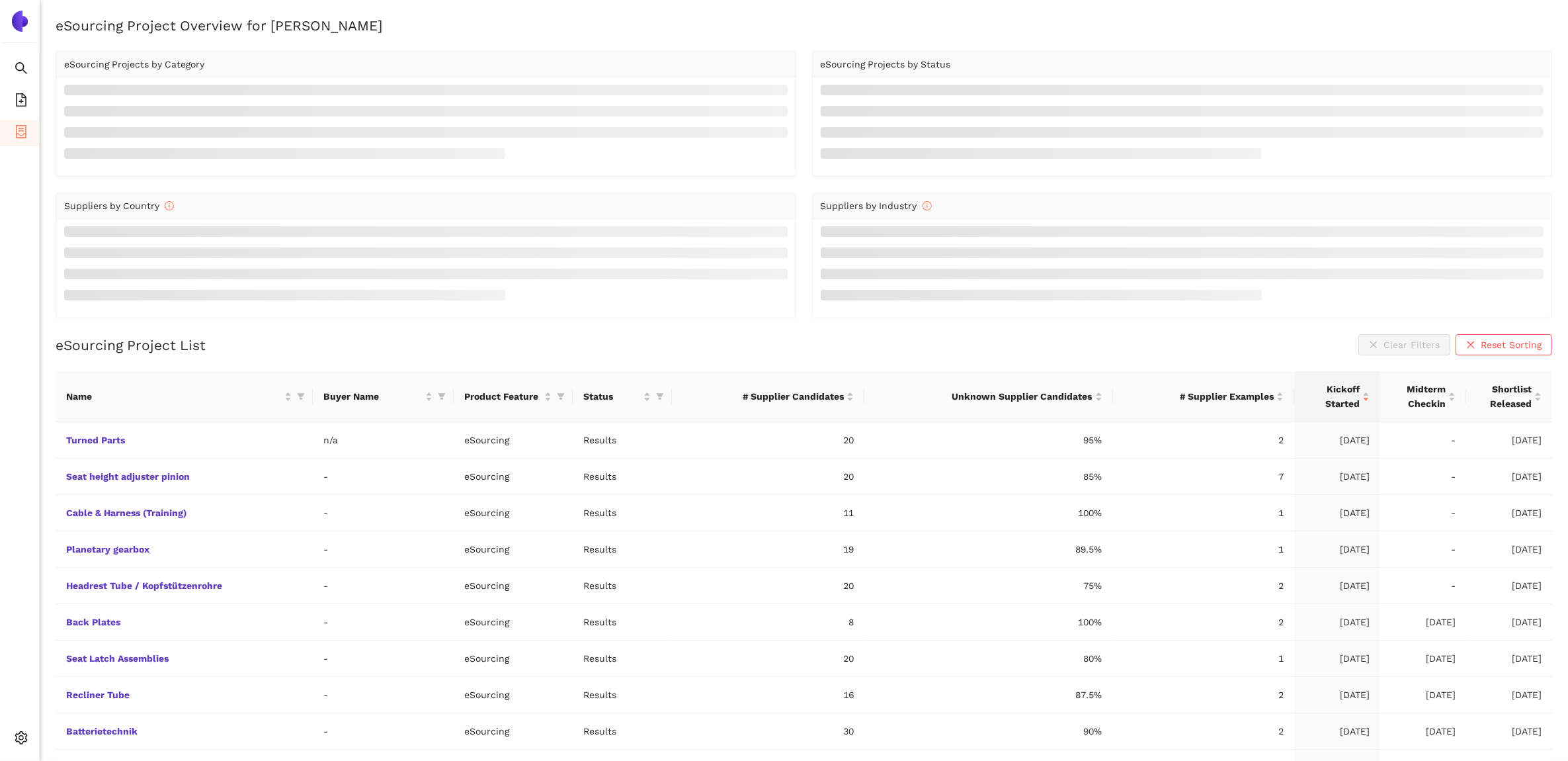
scroll to position [38, 0]
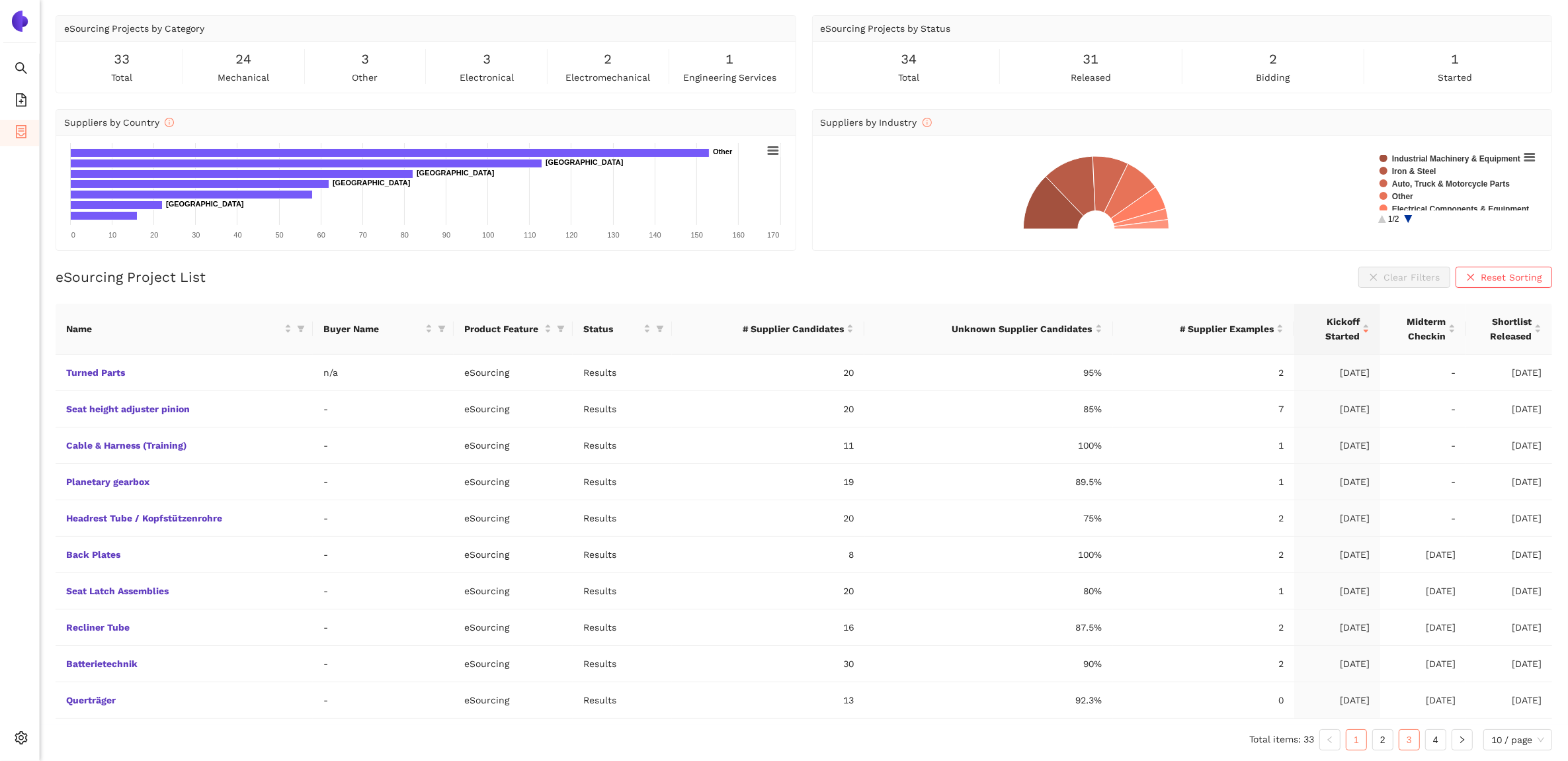
click at [1412, 738] on link "3" at bounding box center [1409, 740] width 20 height 20
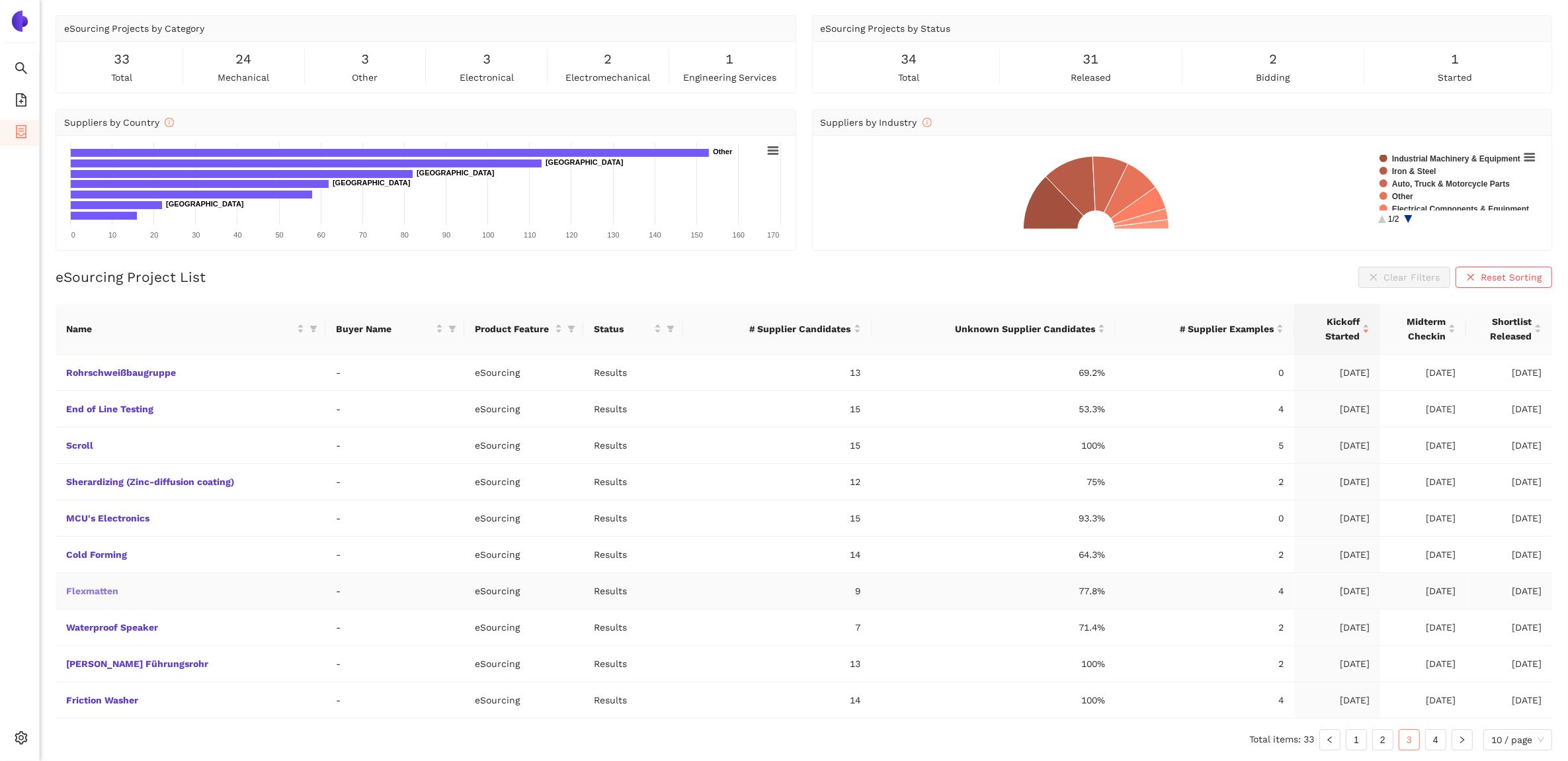
click at [0, 0] on link "Flexmatten" at bounding box center [0, 0] width 0 height 0
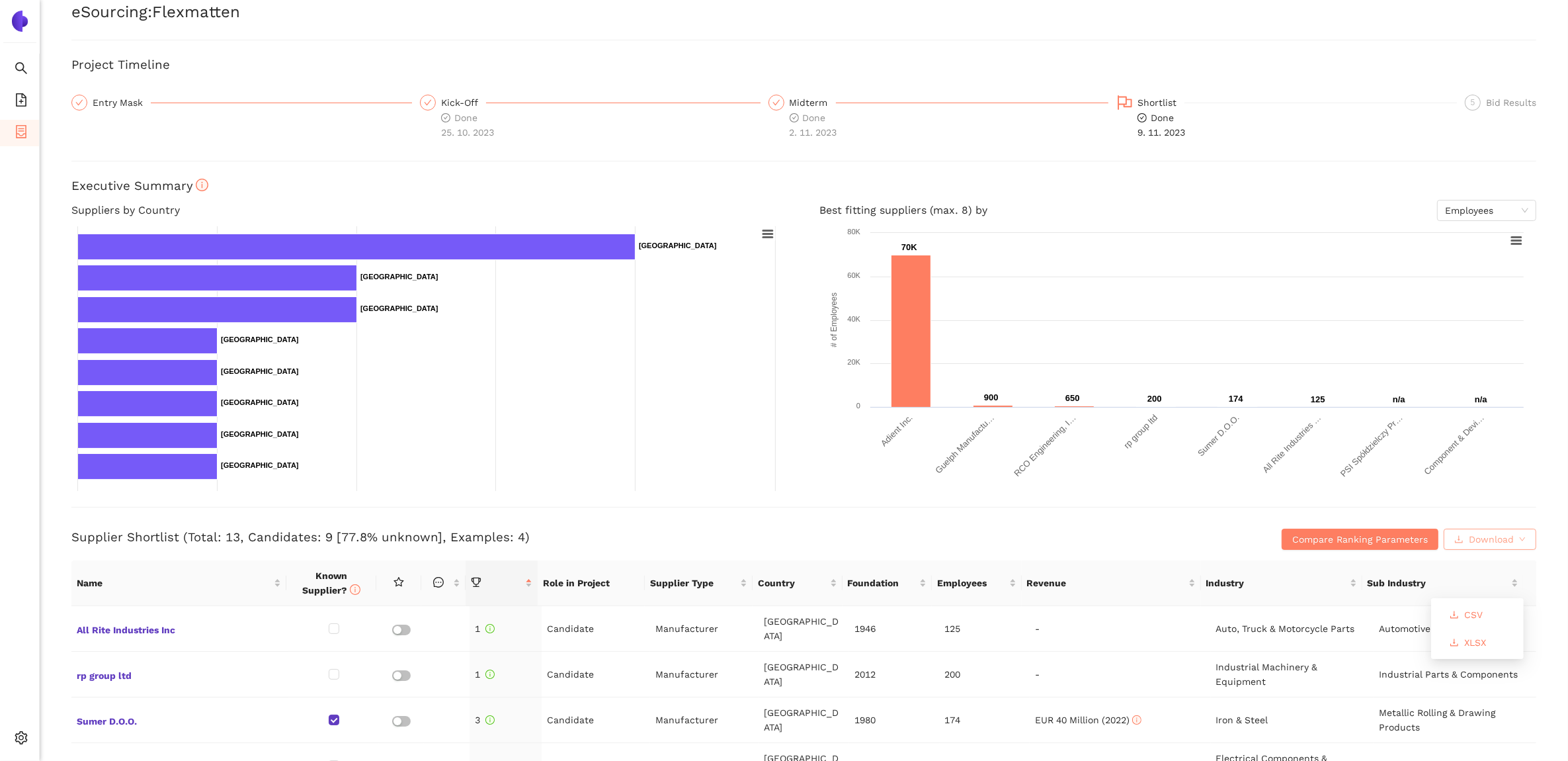
scroll to position [83, 0]
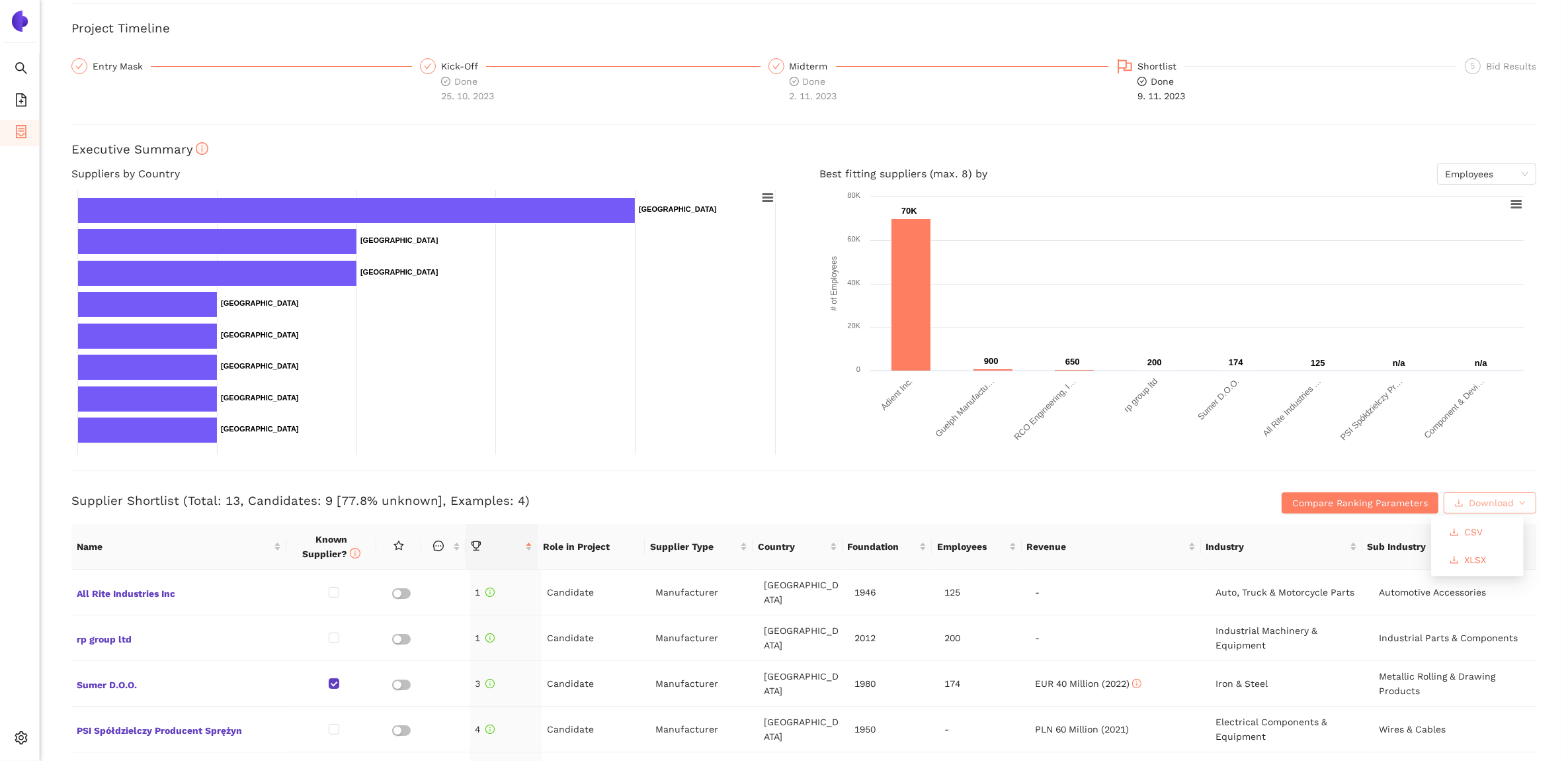
click at [1502, 498] on button "Download" at bounding box center [1490, 503] width 92 height 21
click at [1486, 565] on span "XLSX" at bounding box center [1475, 560] width 22 height 14
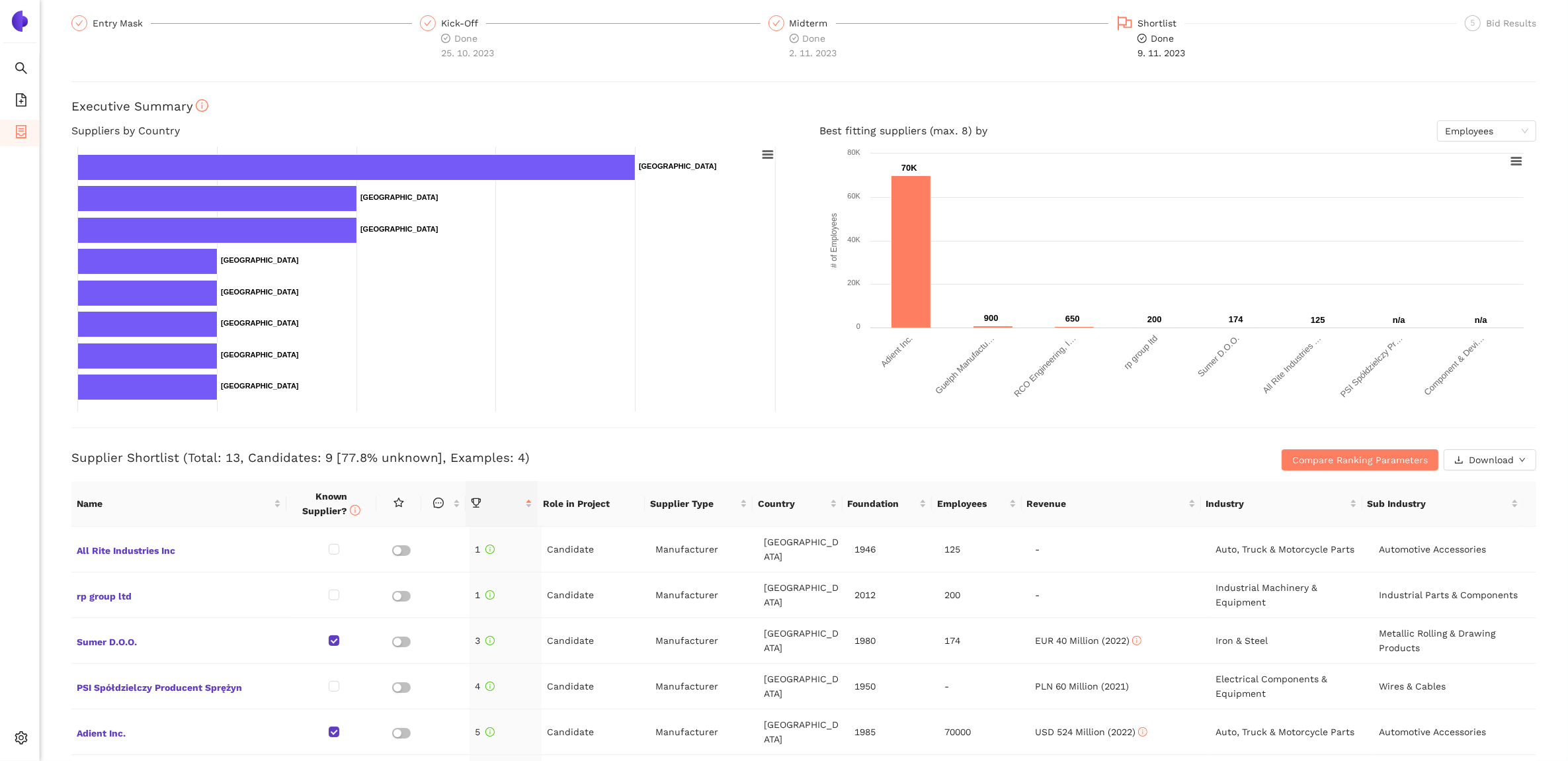
scroll to position [0, 0]
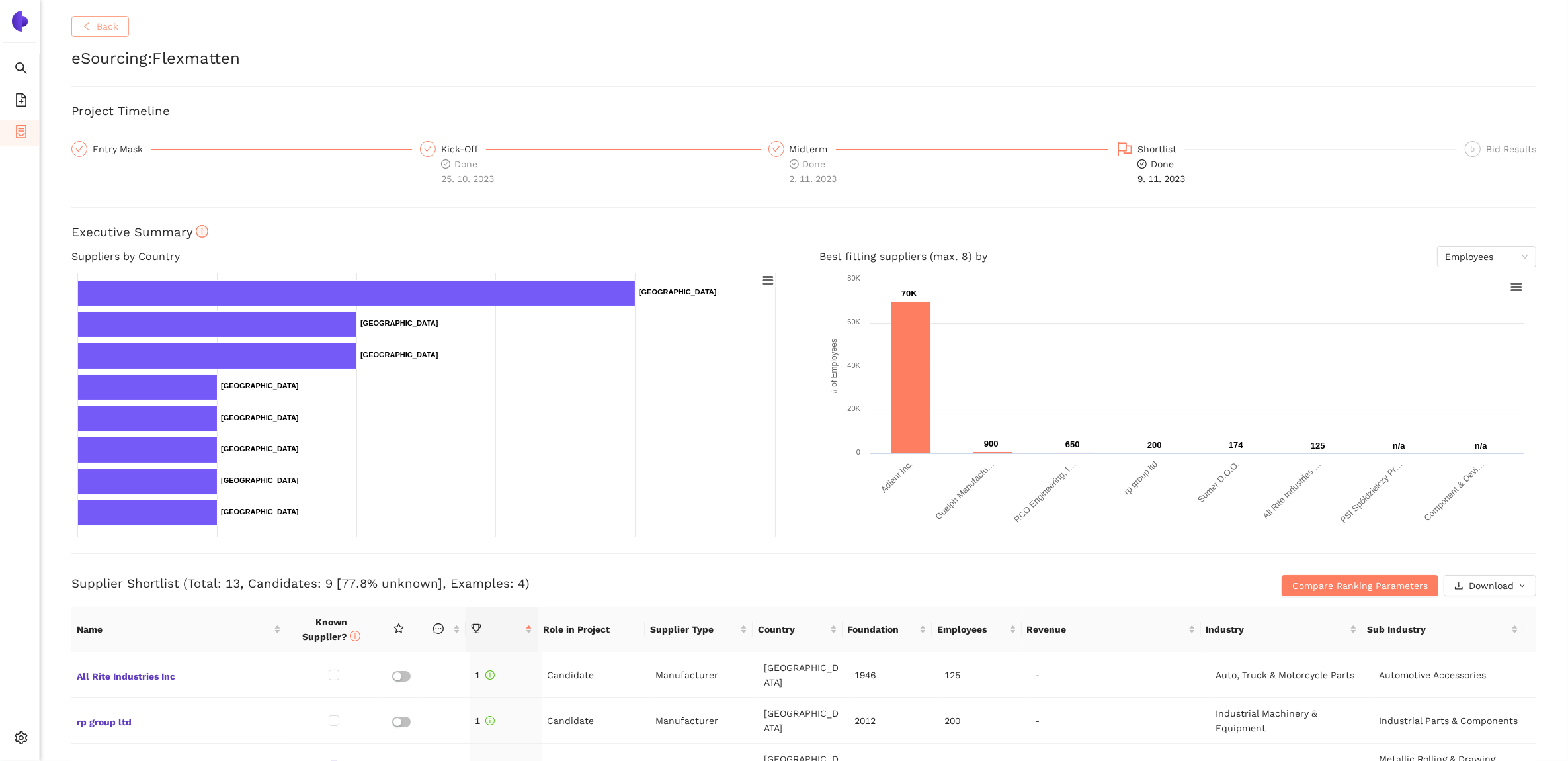
click at [93, 35] on button "Back" at bounding box center [100, 26] width 58 height 21
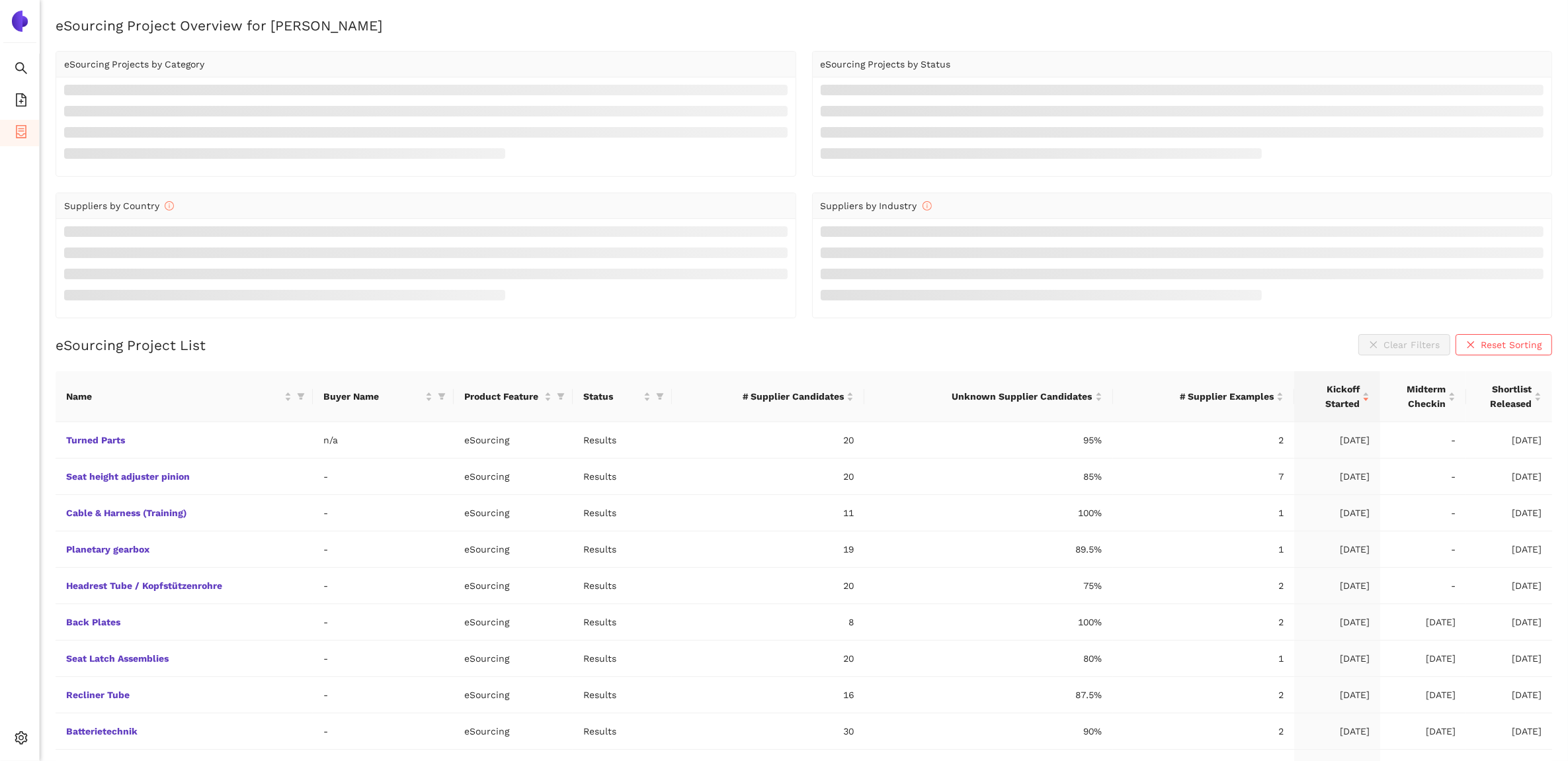
scroll to position [38, 0]
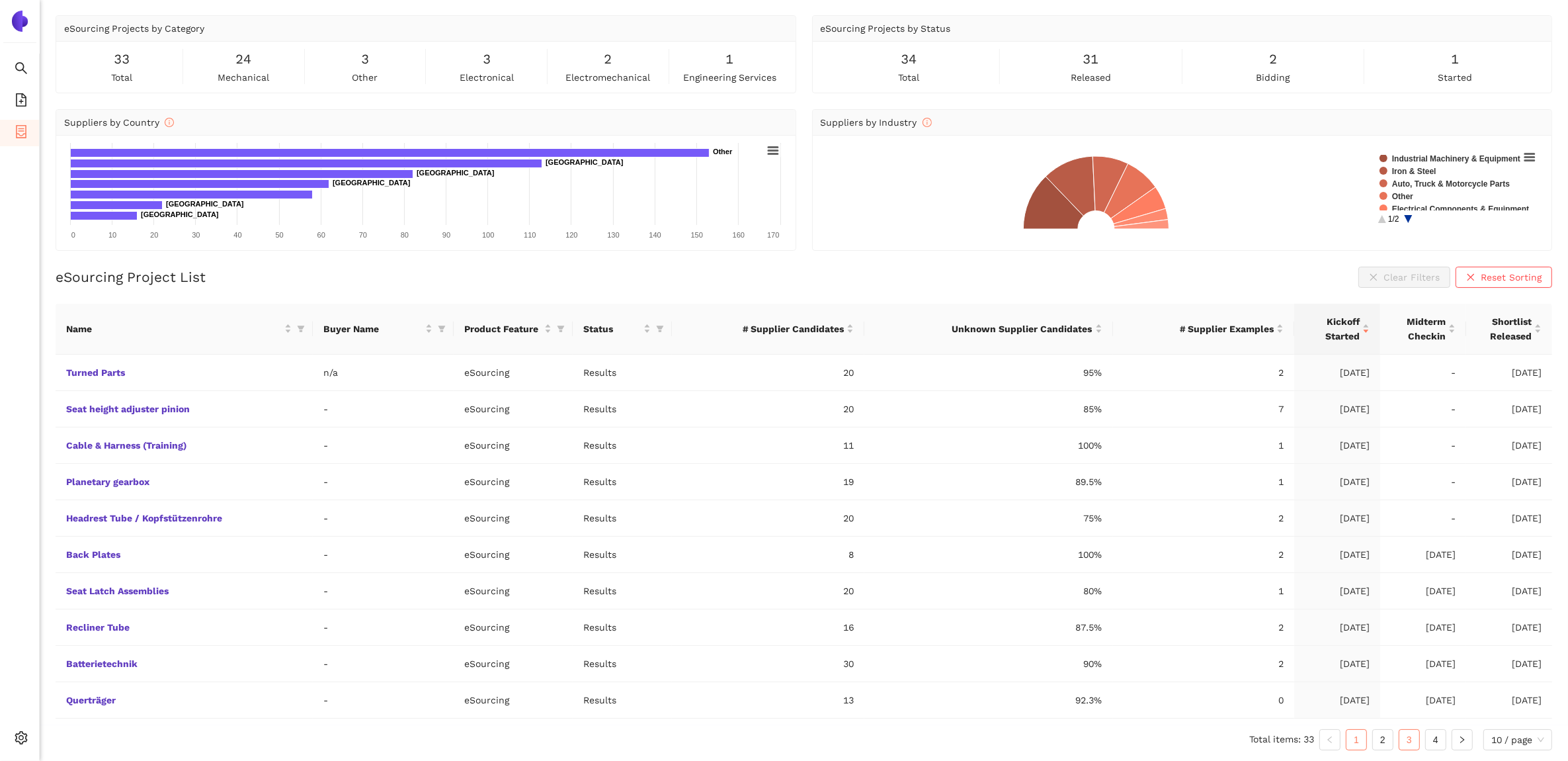
click at [1414, 739] on link "3" at bounding box center [1409, 740] width 20 height 20
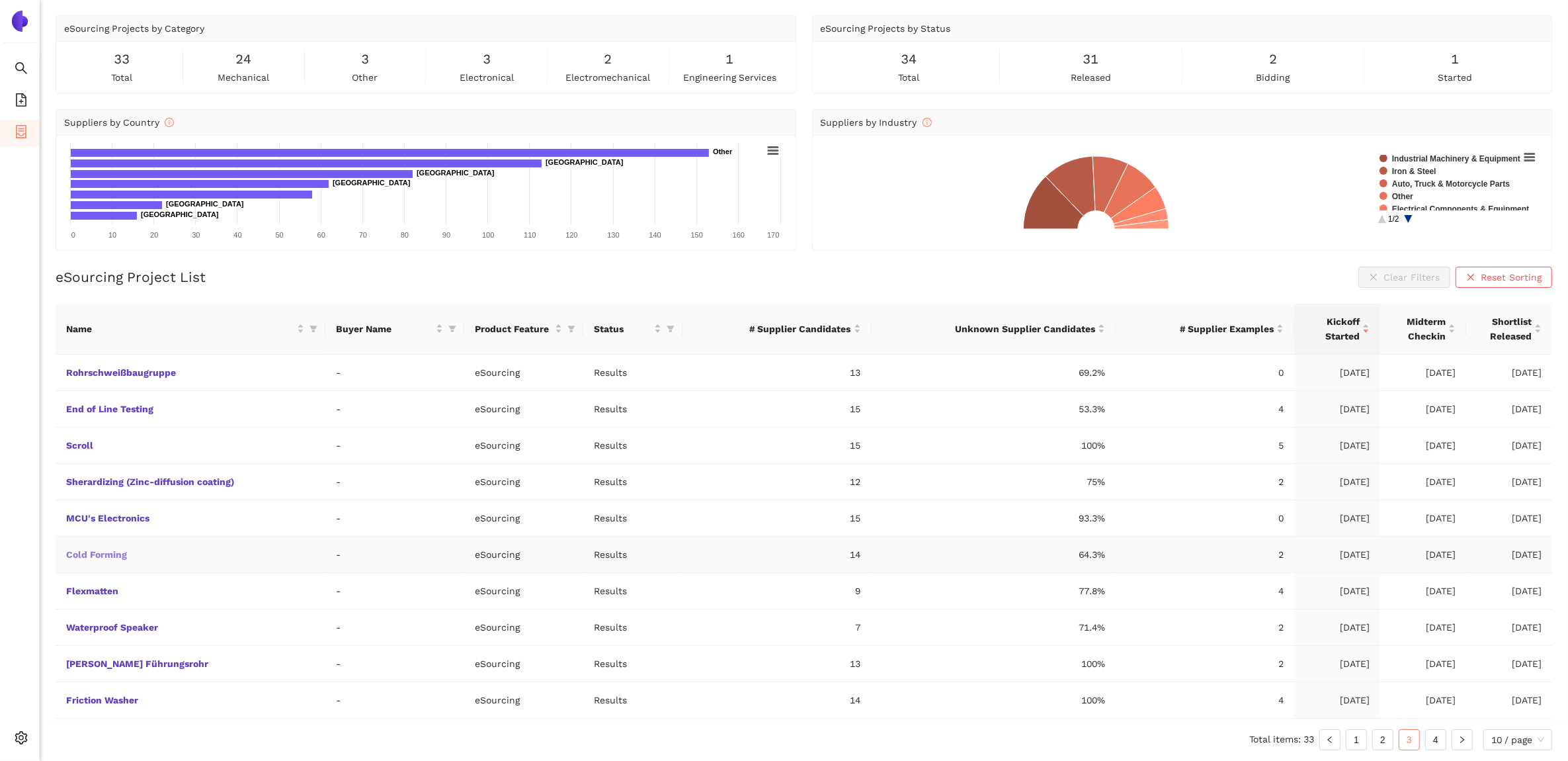
click at [0, 0] on link "Cold Forming" at bounding box center [0, 0] width 0 height 0
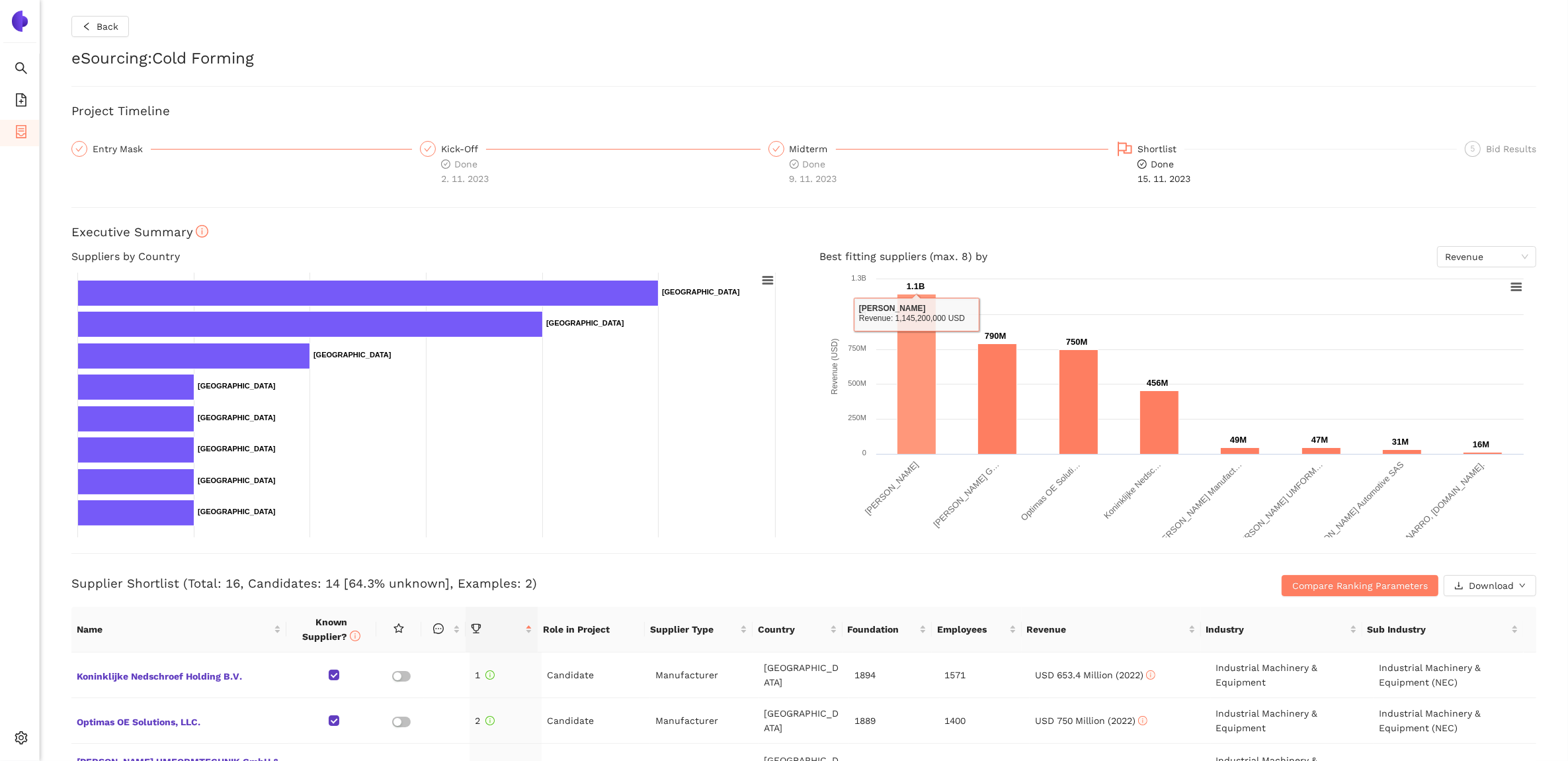
scroll to position [165, 0]
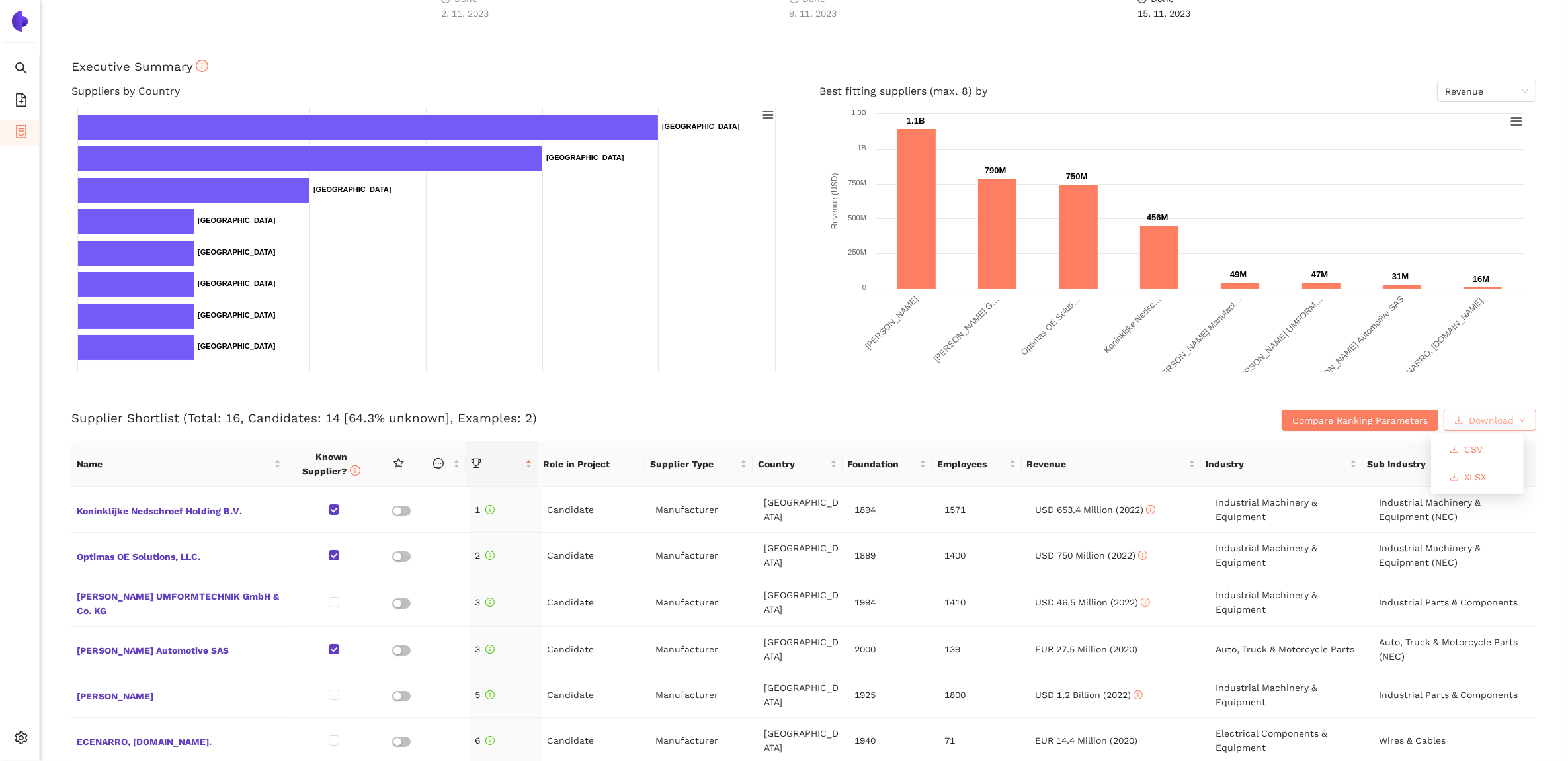
click at [1469, 415] on span "Download" at bounding box center [1492, 421] width 45 height 14
click at [1479, 471] on div "Sub Industry" at bounding box center [1443, 464] width 151 height 14
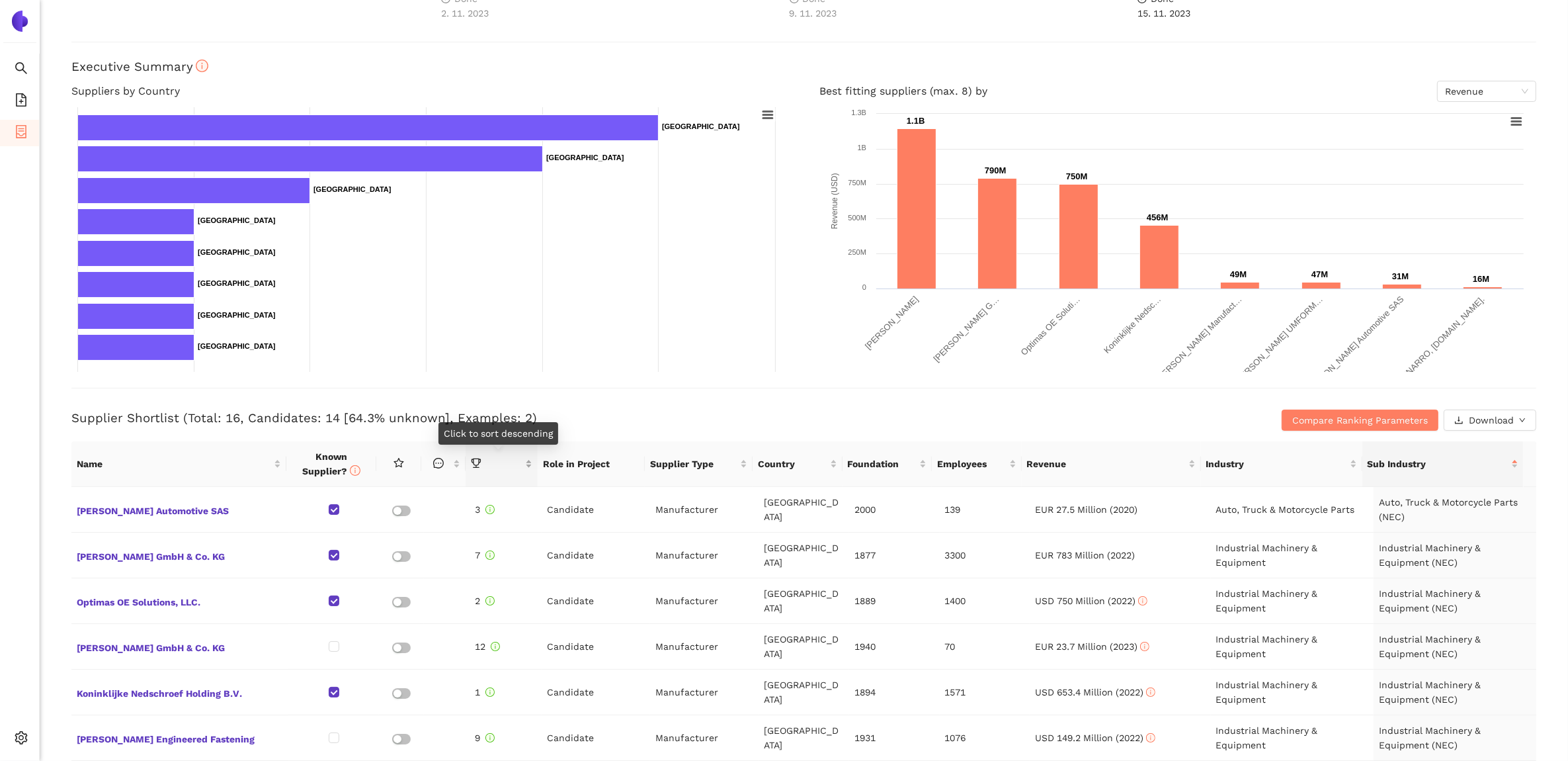
click at [515, 465] on span "this column is sortable" at bounding box center [496, 464] width 51 height 14
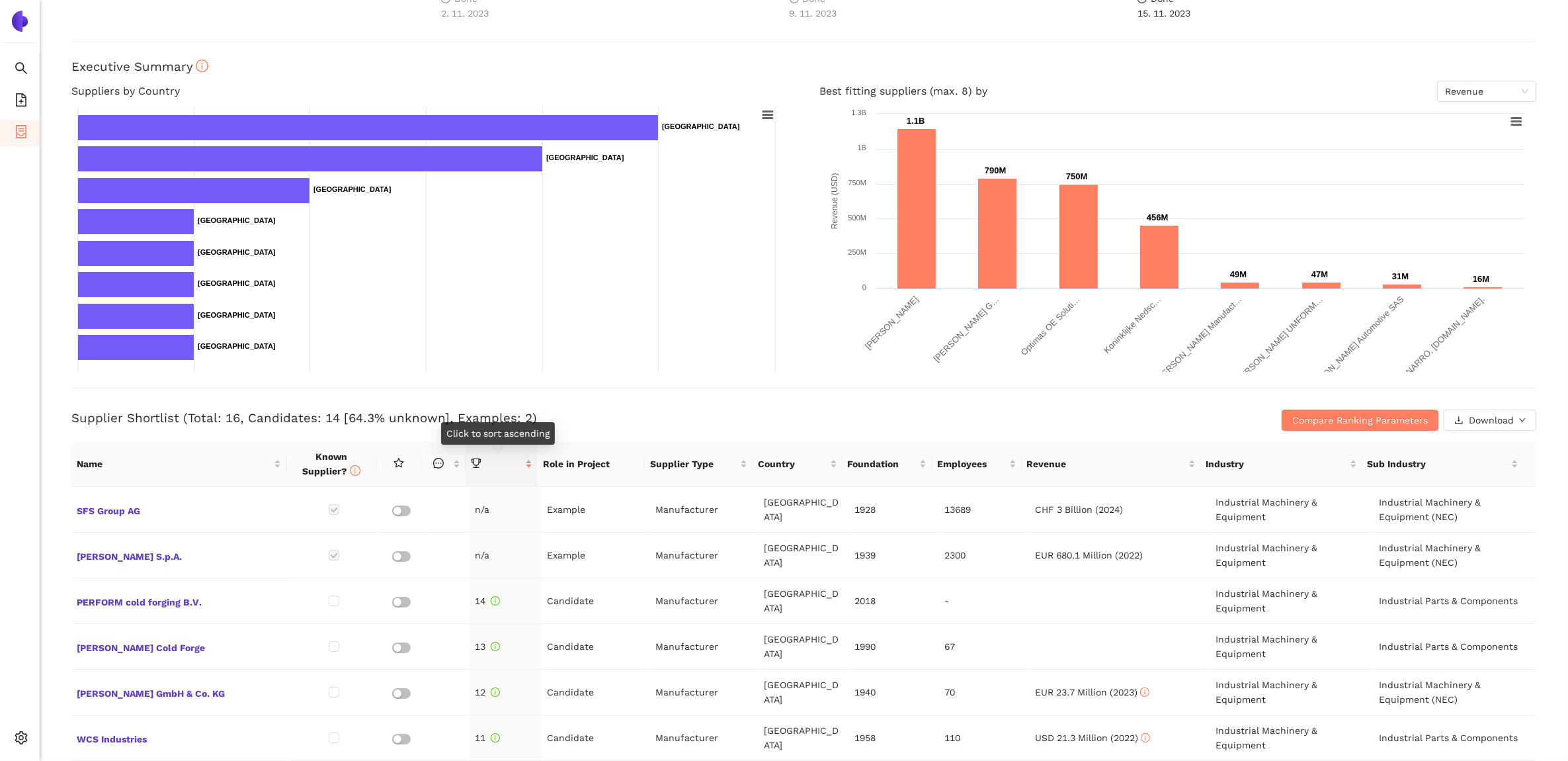
click at [490, 471] on div at bounding box center [501, 464] width 61 height 14
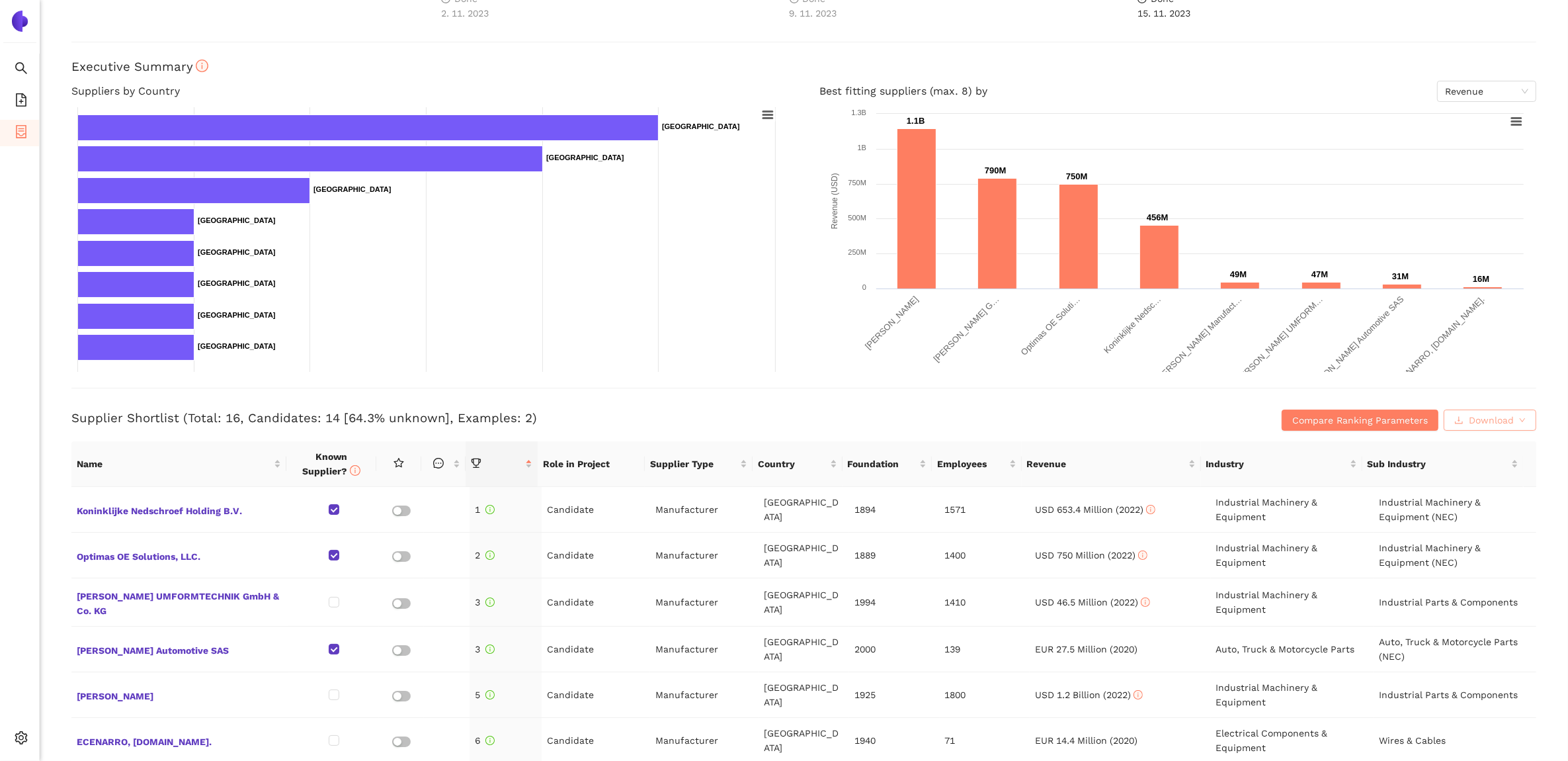
click at [1469, 421] on span "Download" at bounding box center [1492, 421] width 45 height 14
click at [1476, 470] on span "XLSX" at bounding box center [1475, 477] width 22 height 14
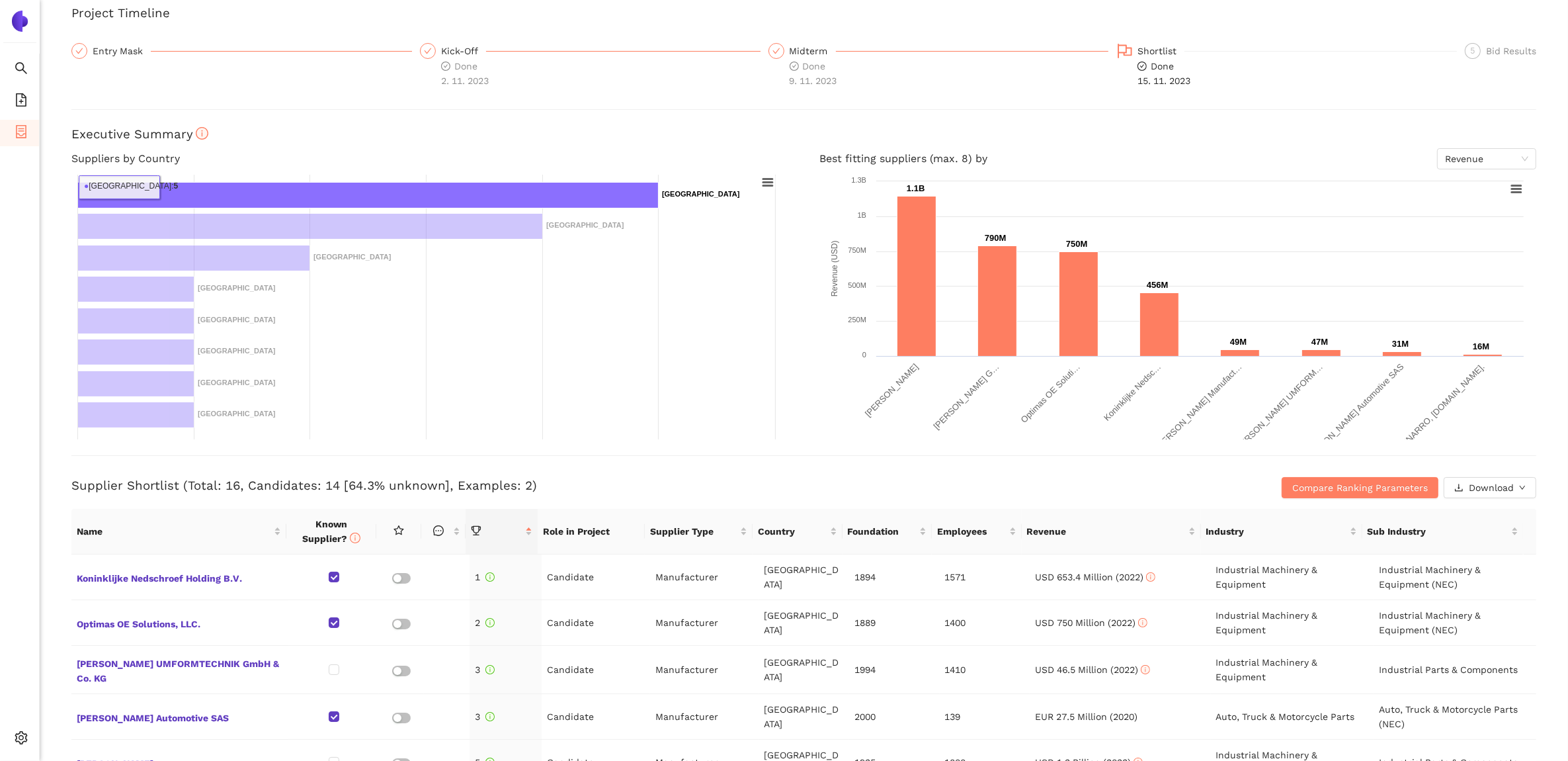
scroll to position [0, 0]
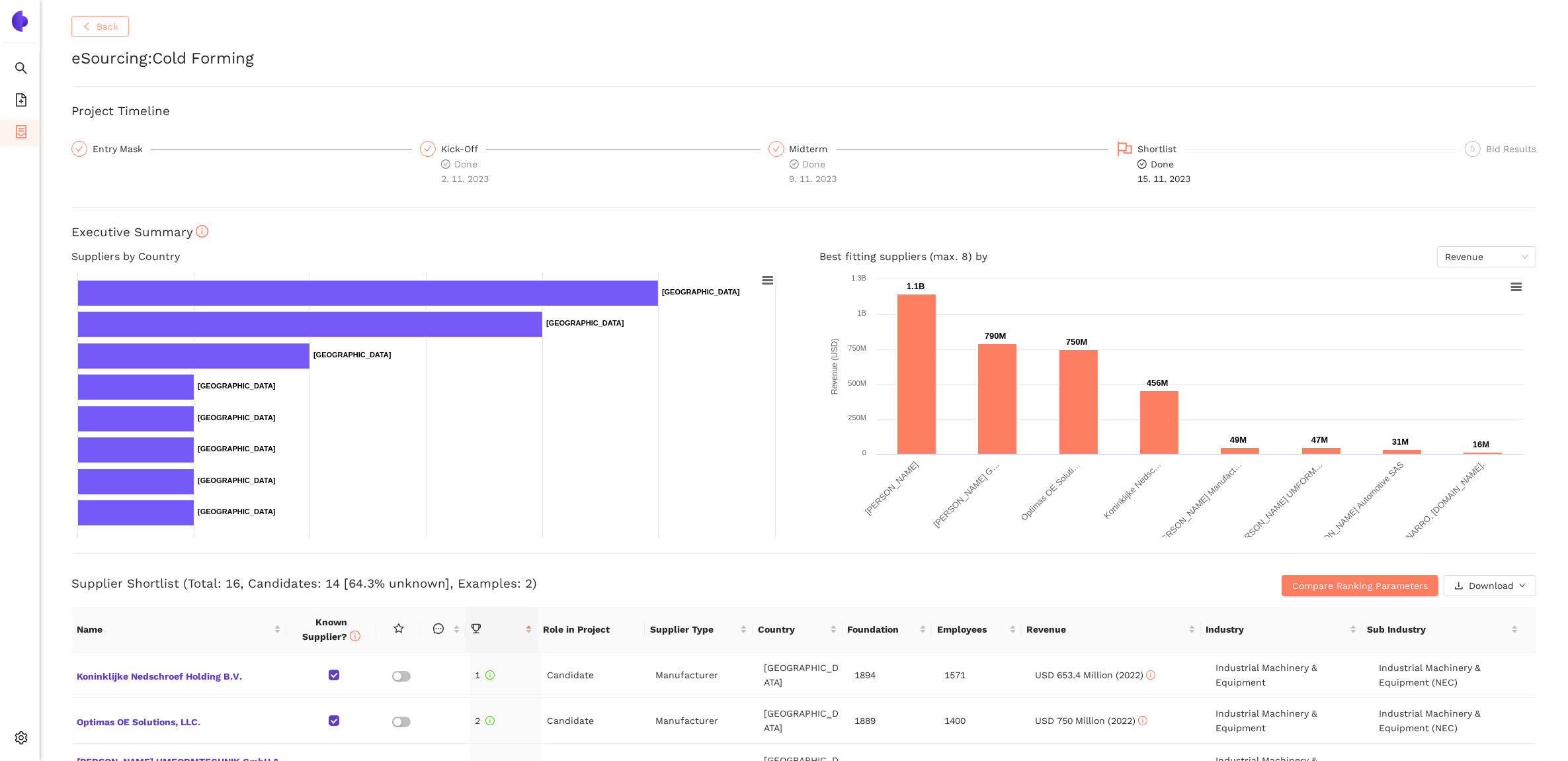
click at [90, 20] on button "Back" at bounding box center [100, 26] width 58 height 21
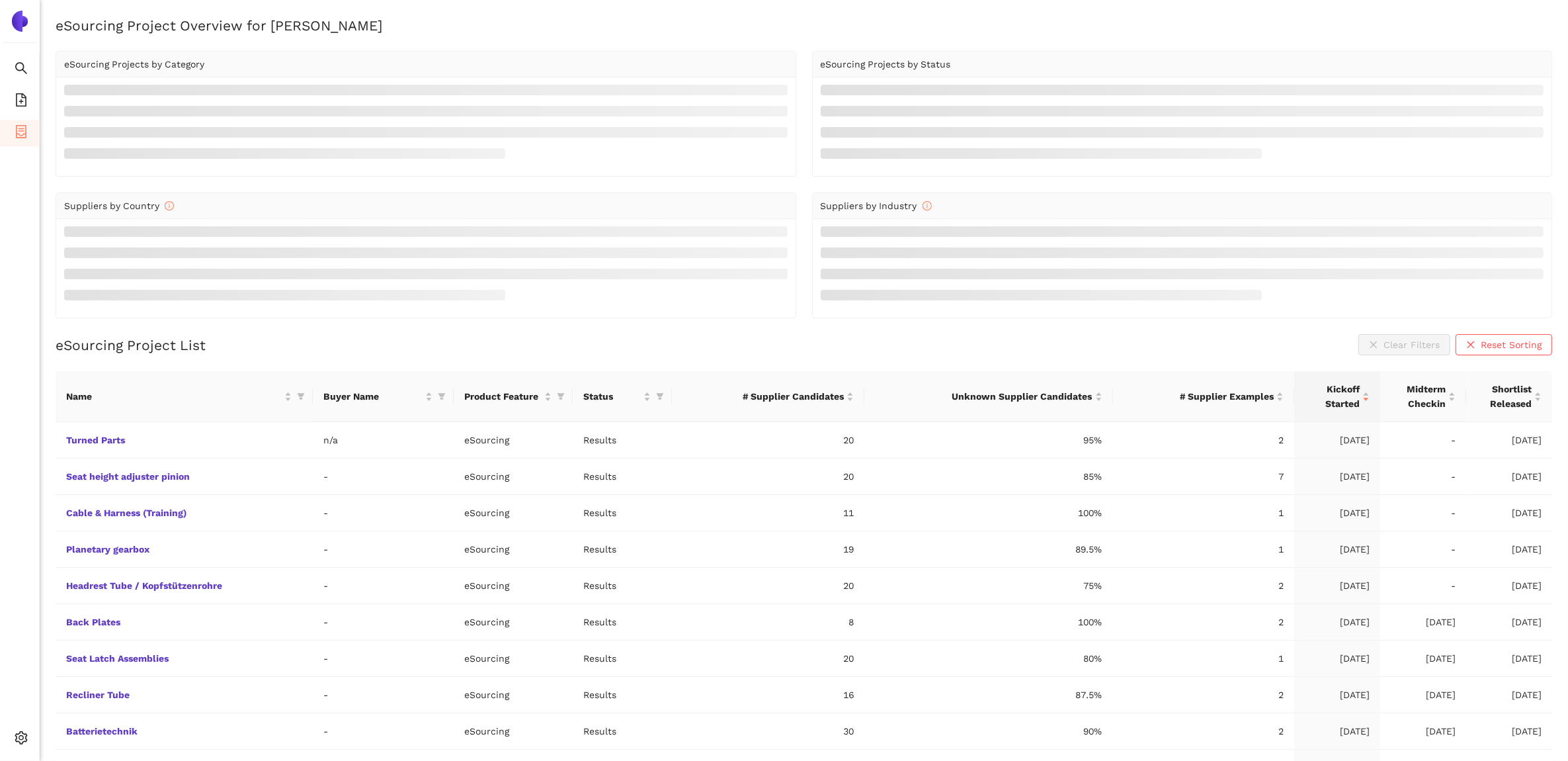
scroll to position [38, 0]
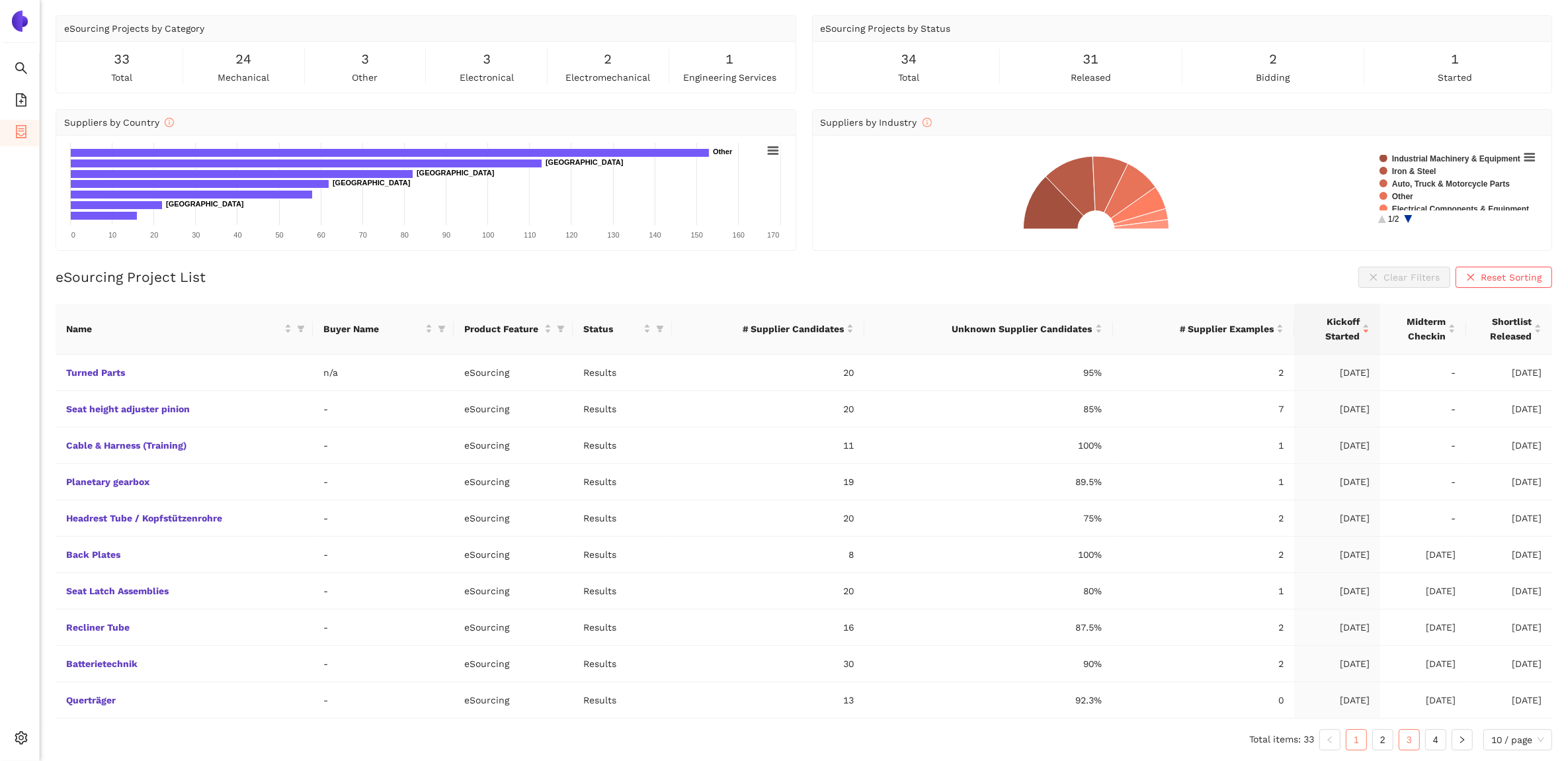
click at [1409, 746] on link "3" at bounding box center [1409, 740] width 20 height 20
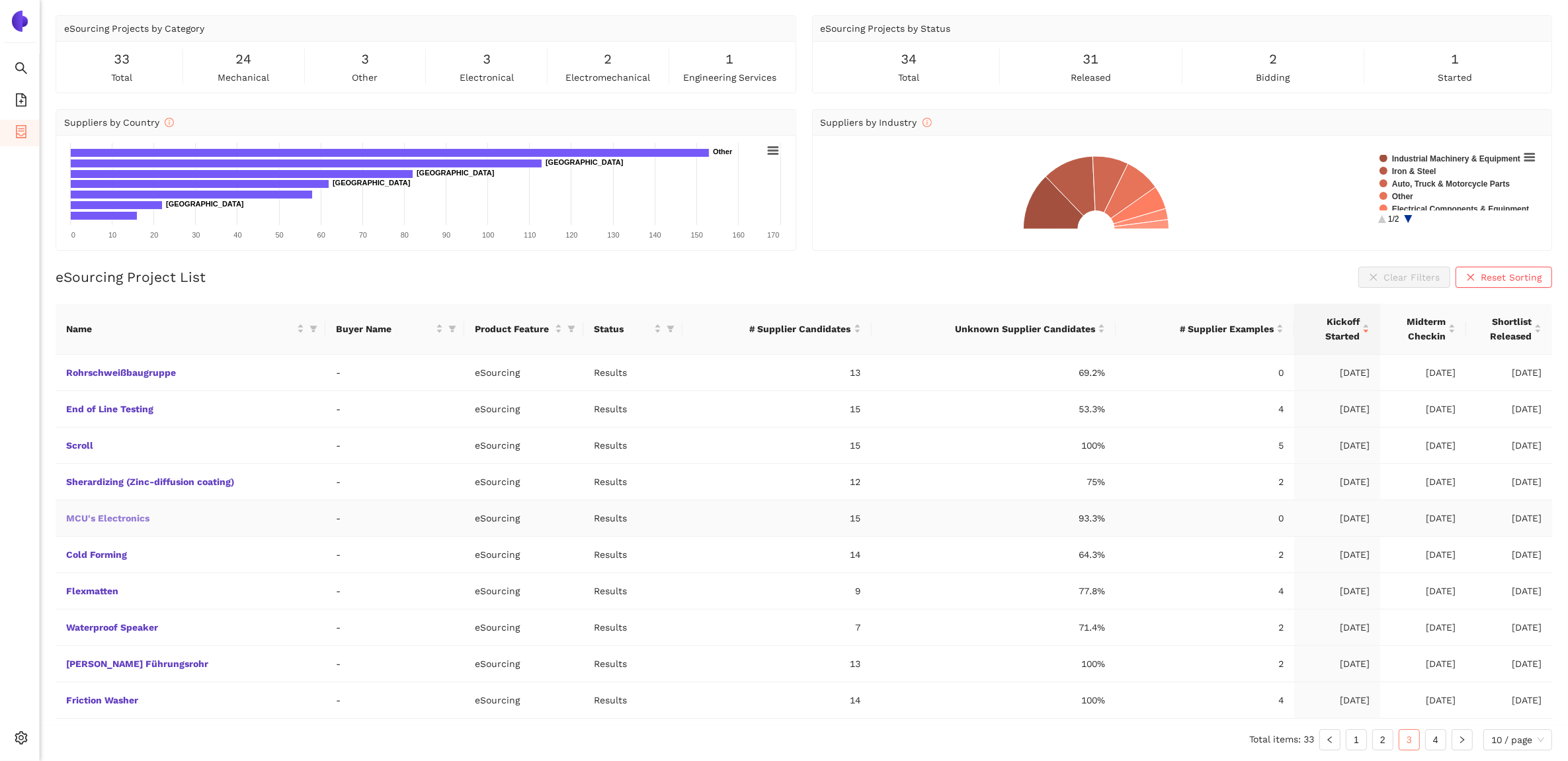
click at [0, 0] on link "MCU's Electronics" at bounding box center [0, 0] width 0 height 0
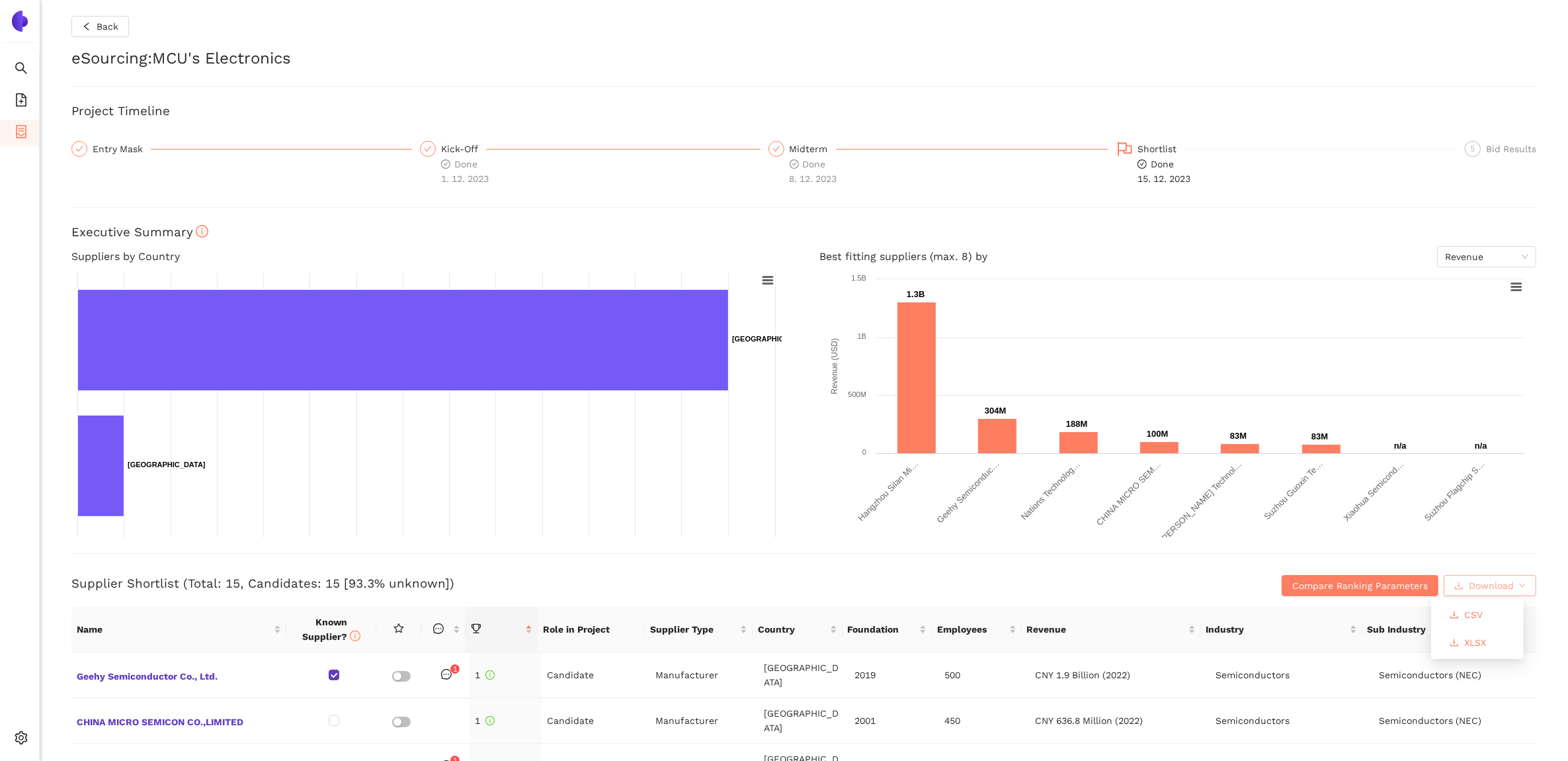
click at [1488, 581] on span "Download" at bounding box center [1492, 586] width 45 height 14
click at [1475, 639] on span "XLSX" at bounding box center [1475, 643] width 22 height 14
click at [1040, 25] on div "Back" at bounding box center [804, 26] width 1465 height 21
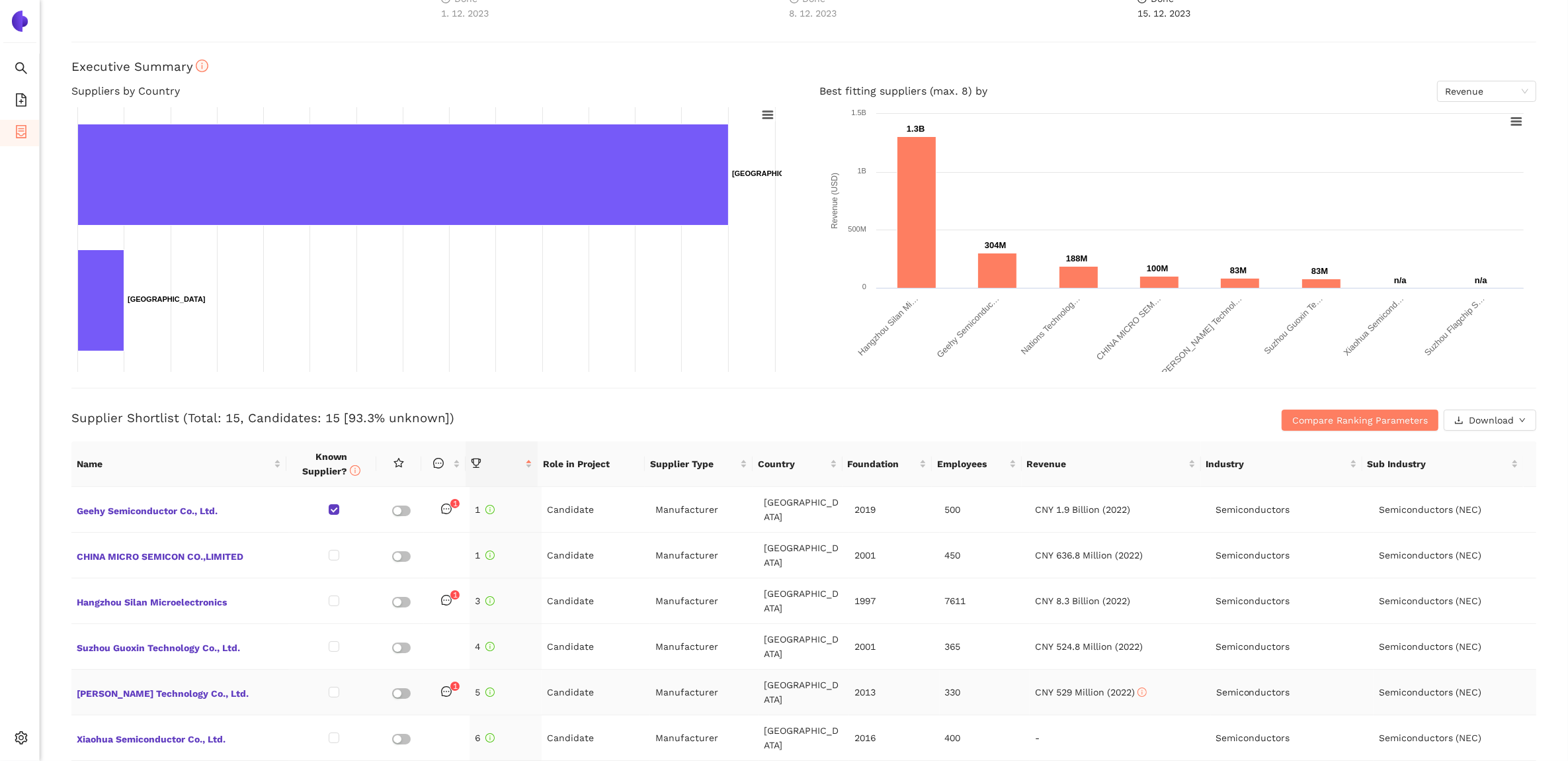
scroll to position [74, 0]
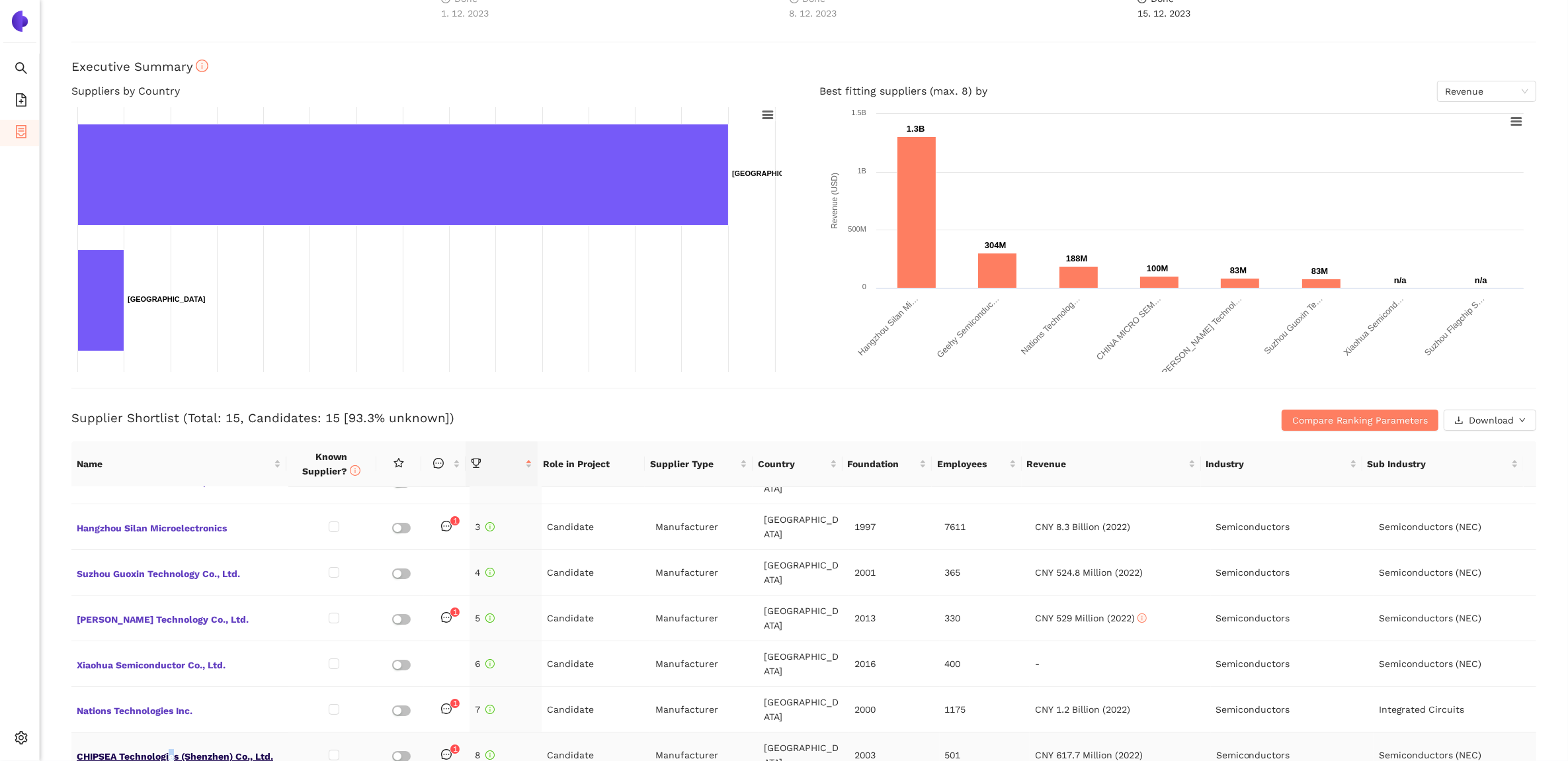
click at [172, 747] on span "CHIPSEA Technologies (Shenzhen) Co., Ltd." at bounding box center [180, 755] width 206 height 17
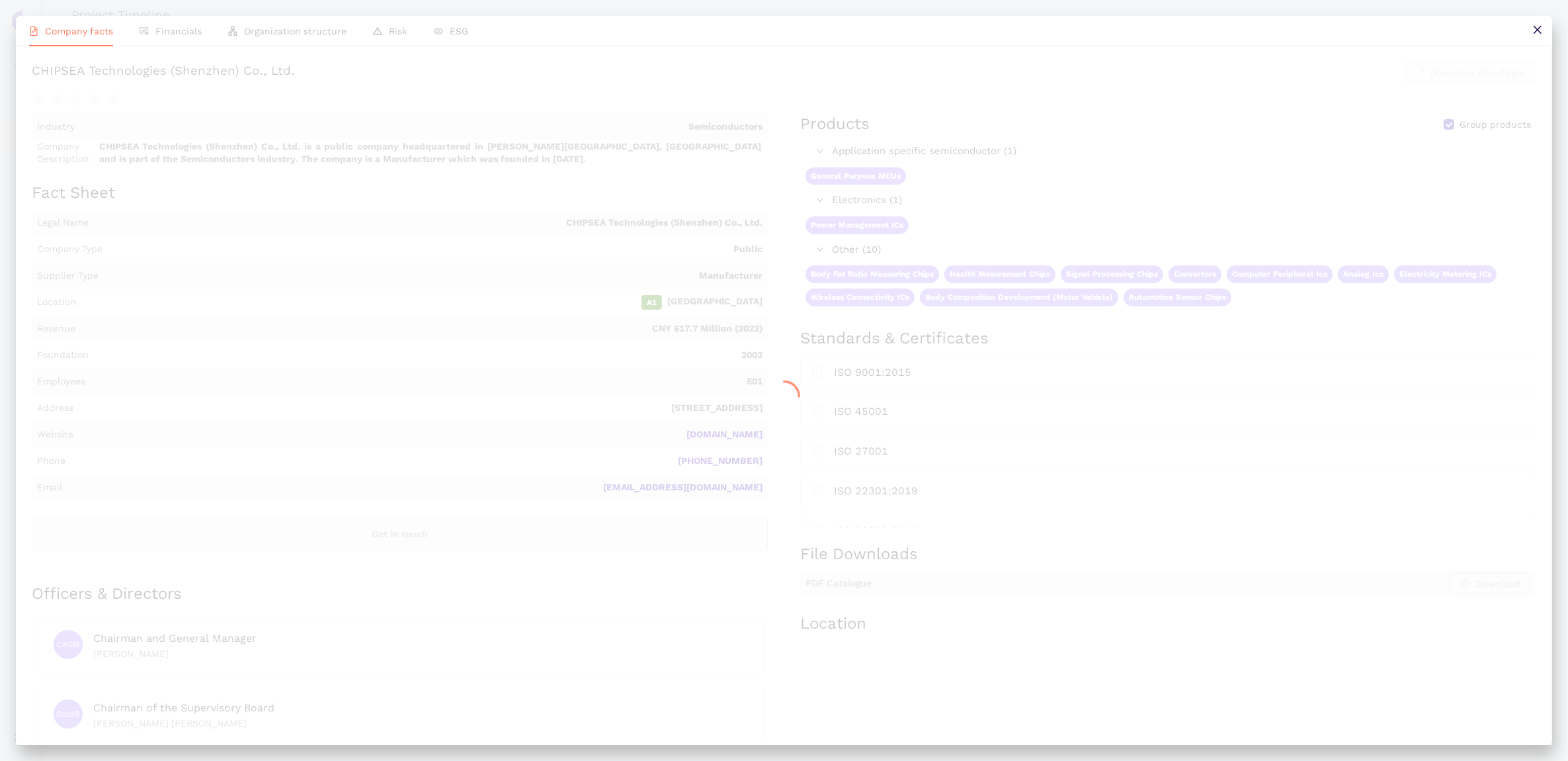
scroll to position [97, 0]
click at [570, 500] on div at bounding box center [784, 396] width 1536 height 698
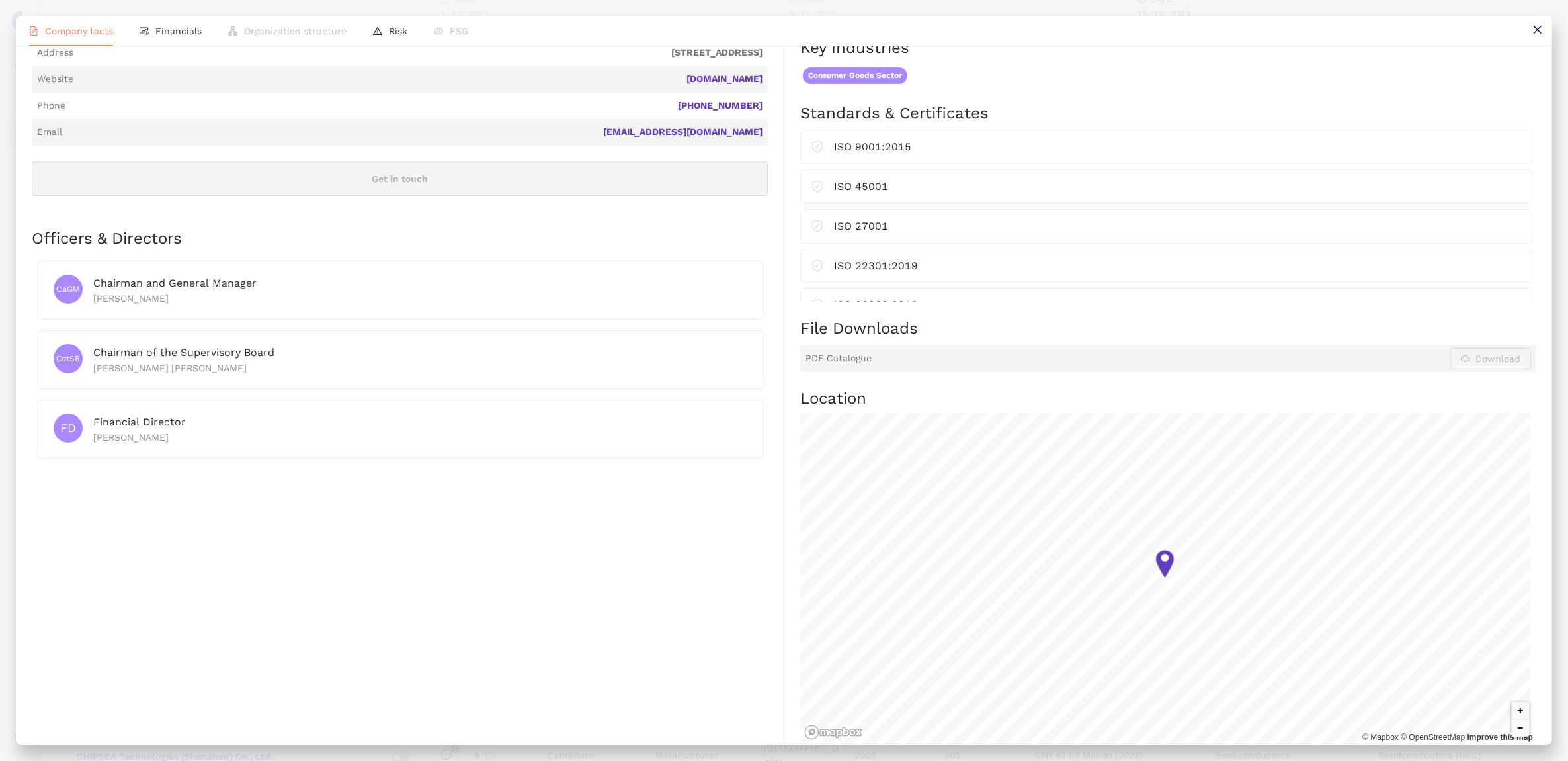
scroll to position [553, 0]
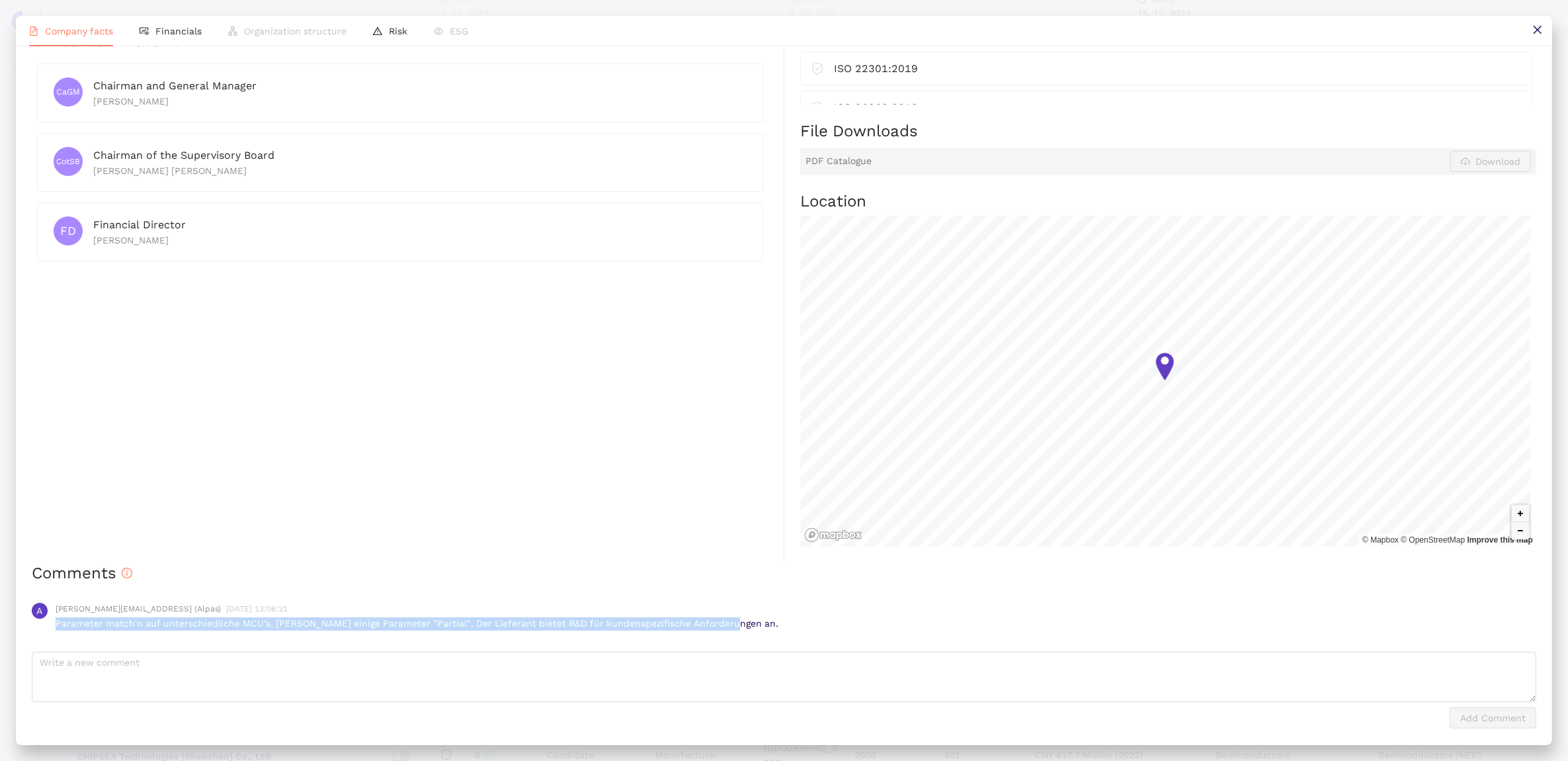
drag, startPoint x: 722, startPoint y: 625, endPoint x: 51, endPoint y: 628, distance: 671.0
click at [51, 628] on div "A matthias.koecher@alpas.ai (Alpas) 15. 12. 2023 13:06:21 Parameter match'n auf…" at bounding box center [784, 617] width 1505 height 49
copy p "Parameter match'n auf unterschiedliche MCU's, daher einige Parameter "Partial".…"
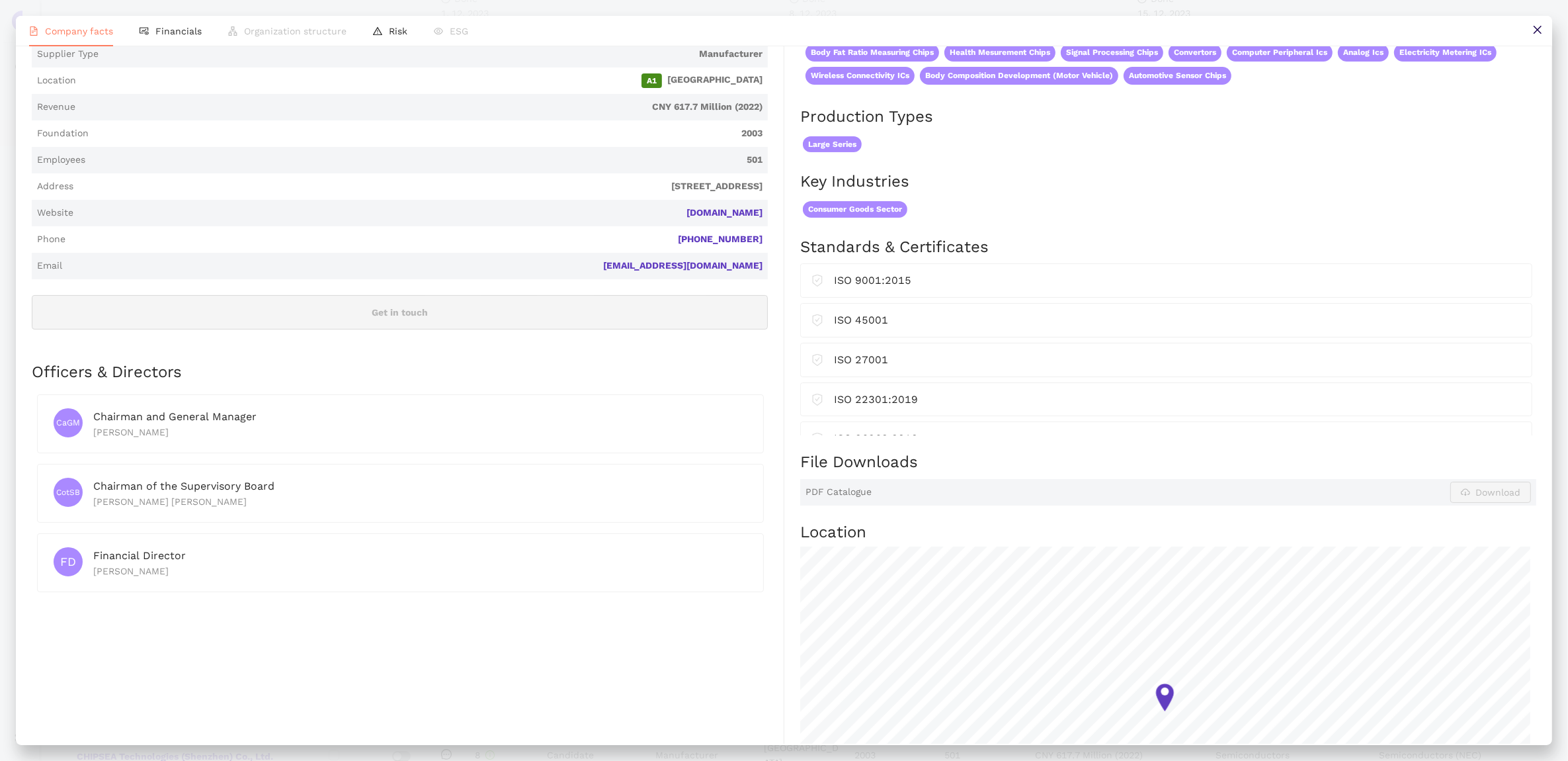
scroll to position [0, 0]
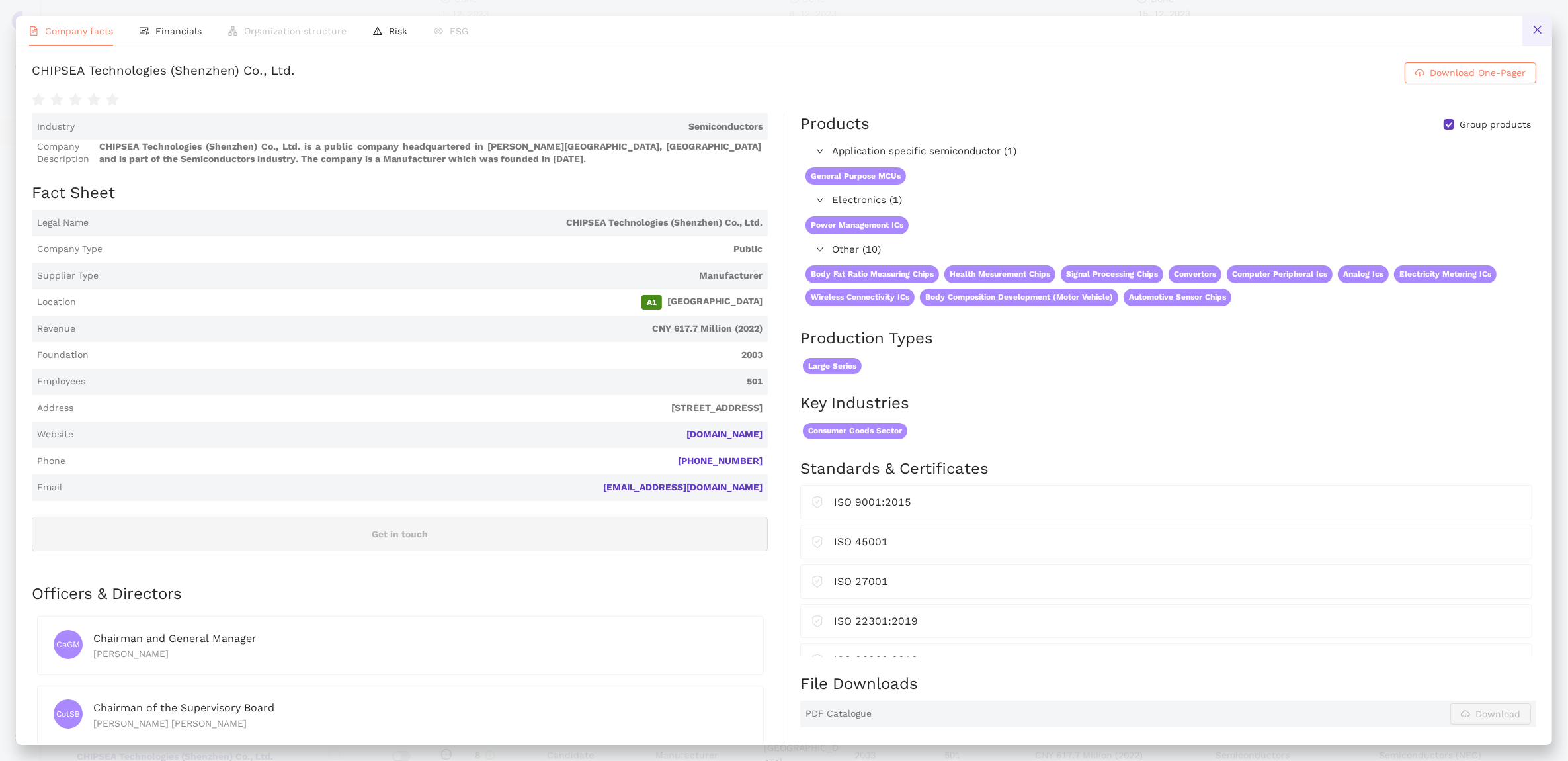
click at [1535, 38] on button at bounding box center [1537, 30] width 30 height 30
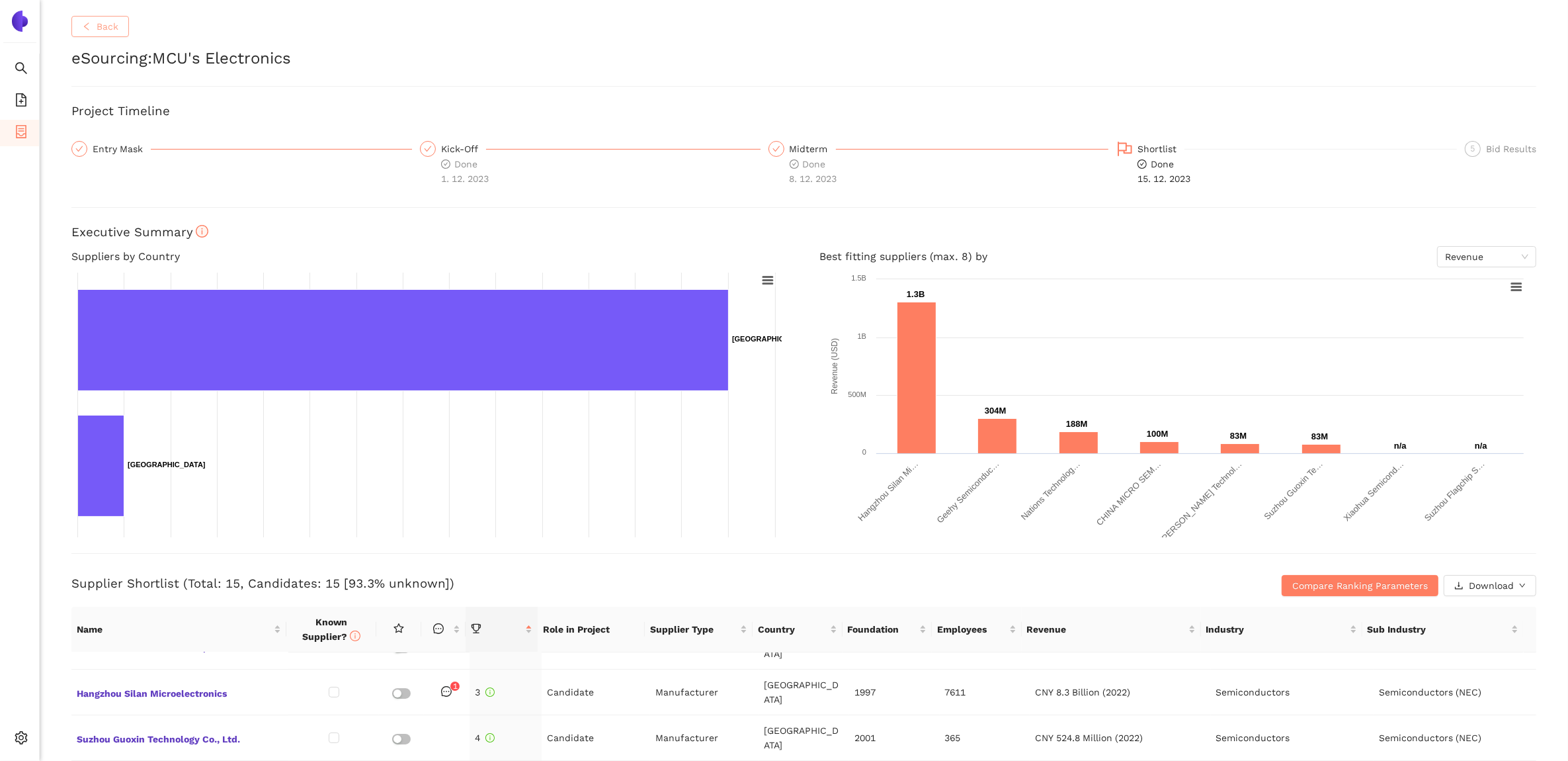
click at [111, 33] on span "Back" at bounding box center [107, 27] width 22 height 14
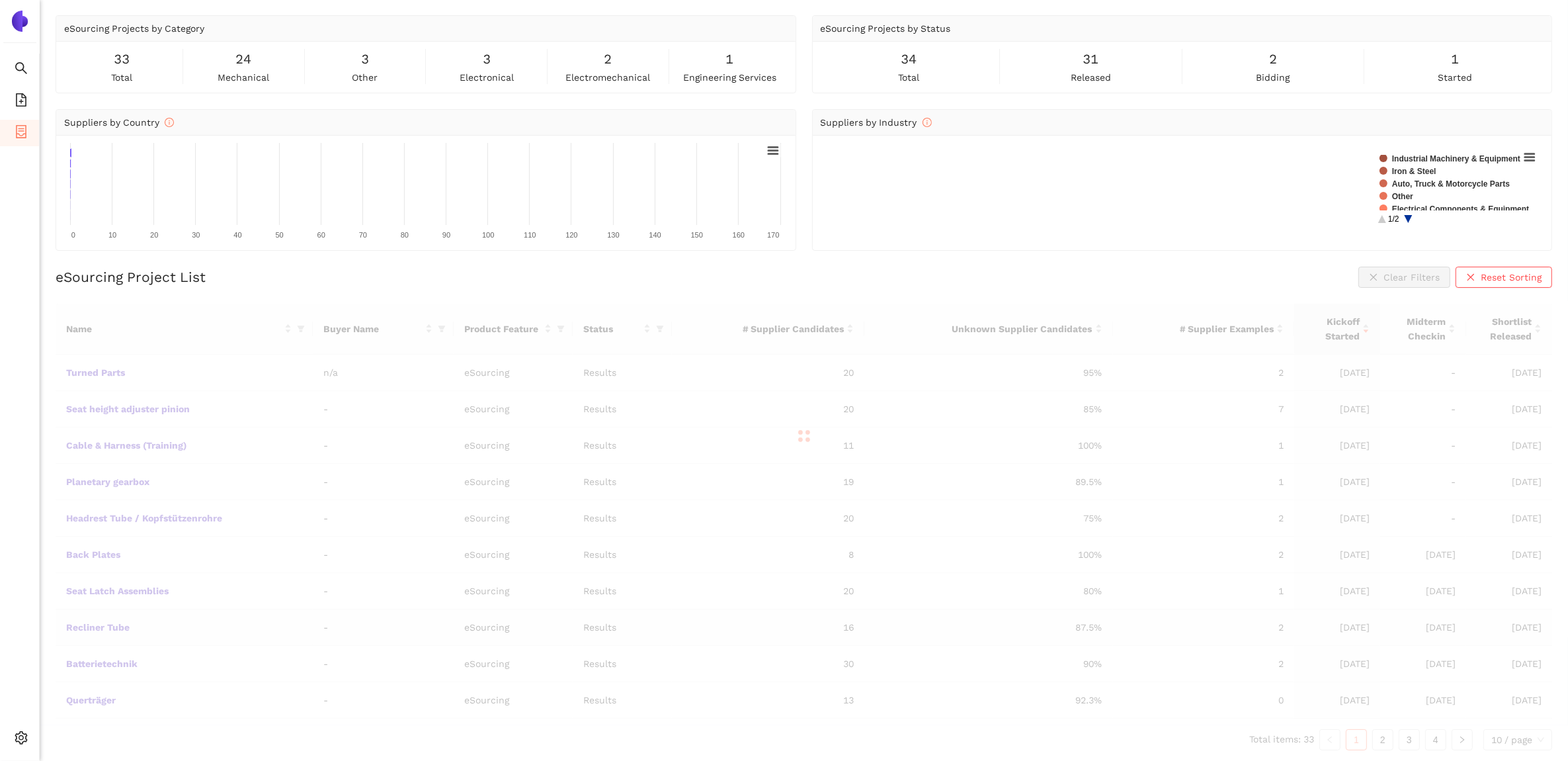
scroll to position [38, 0]
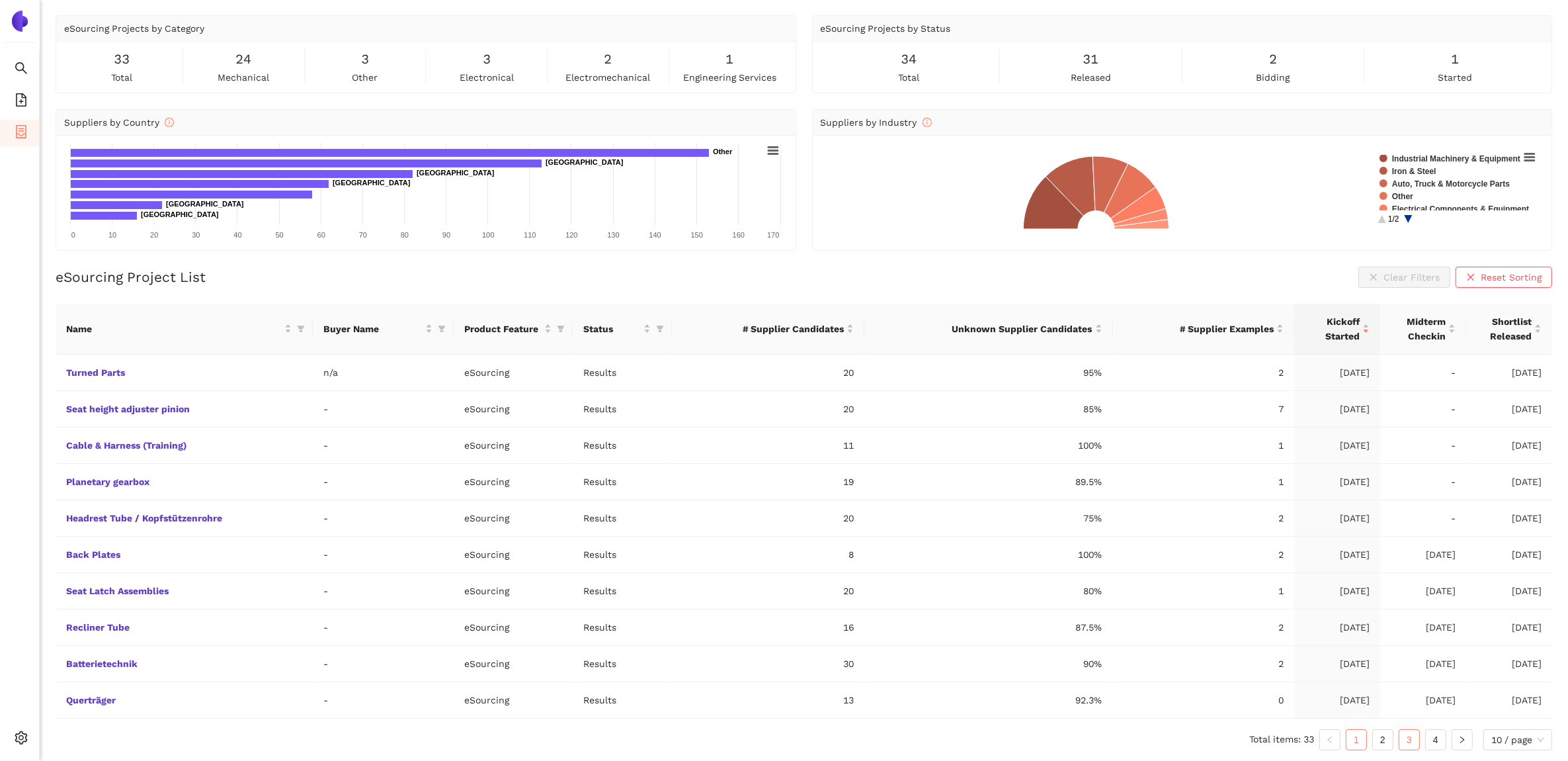
click at [1411, 739] on link "3" at bounding box center [1409, 740] width 20 height 20
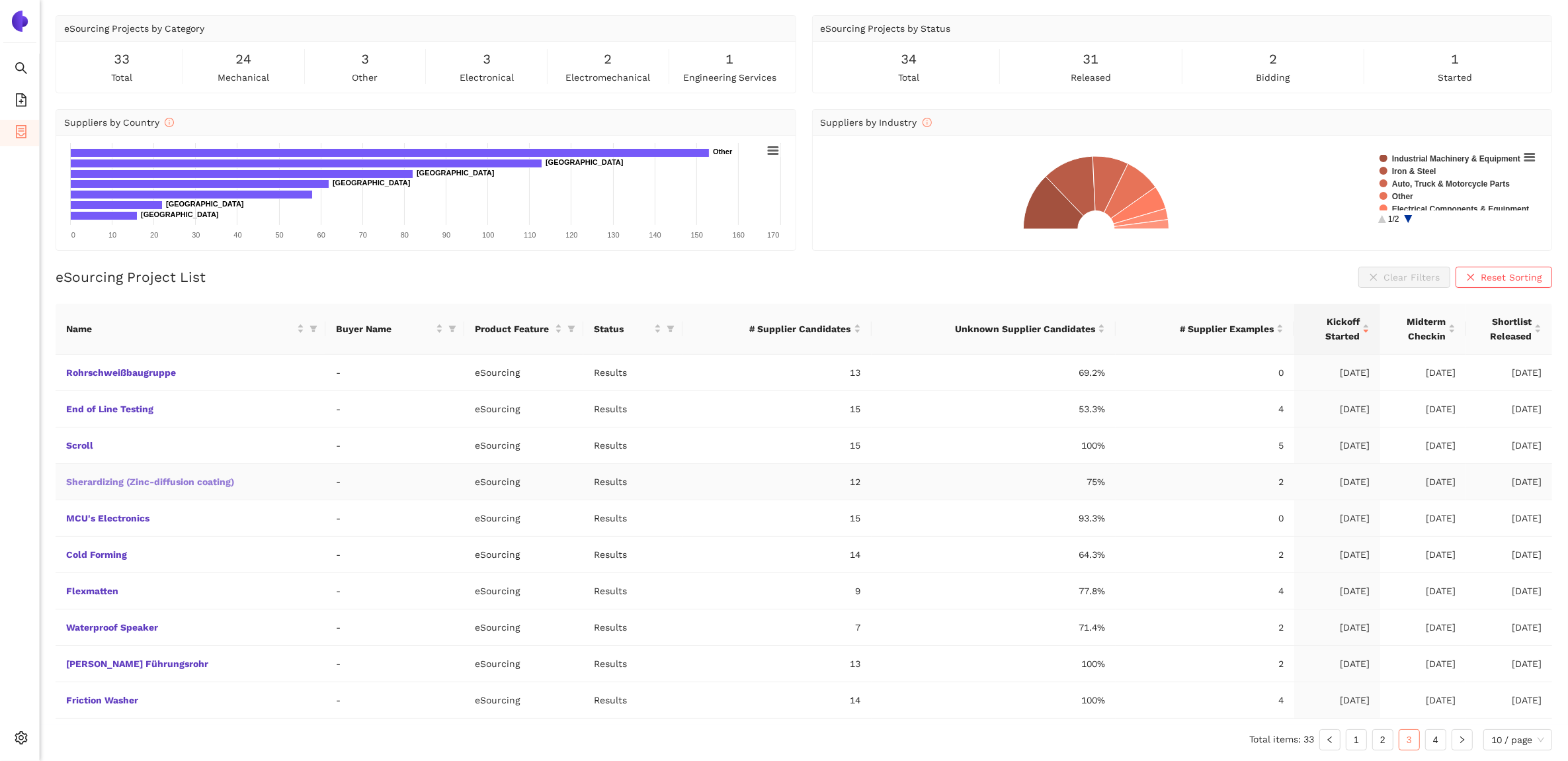
click at [0, 0] on link "Sherardizing (Zinc-diffusion coating)" at bounding box center [0, 0] width 0 height 0
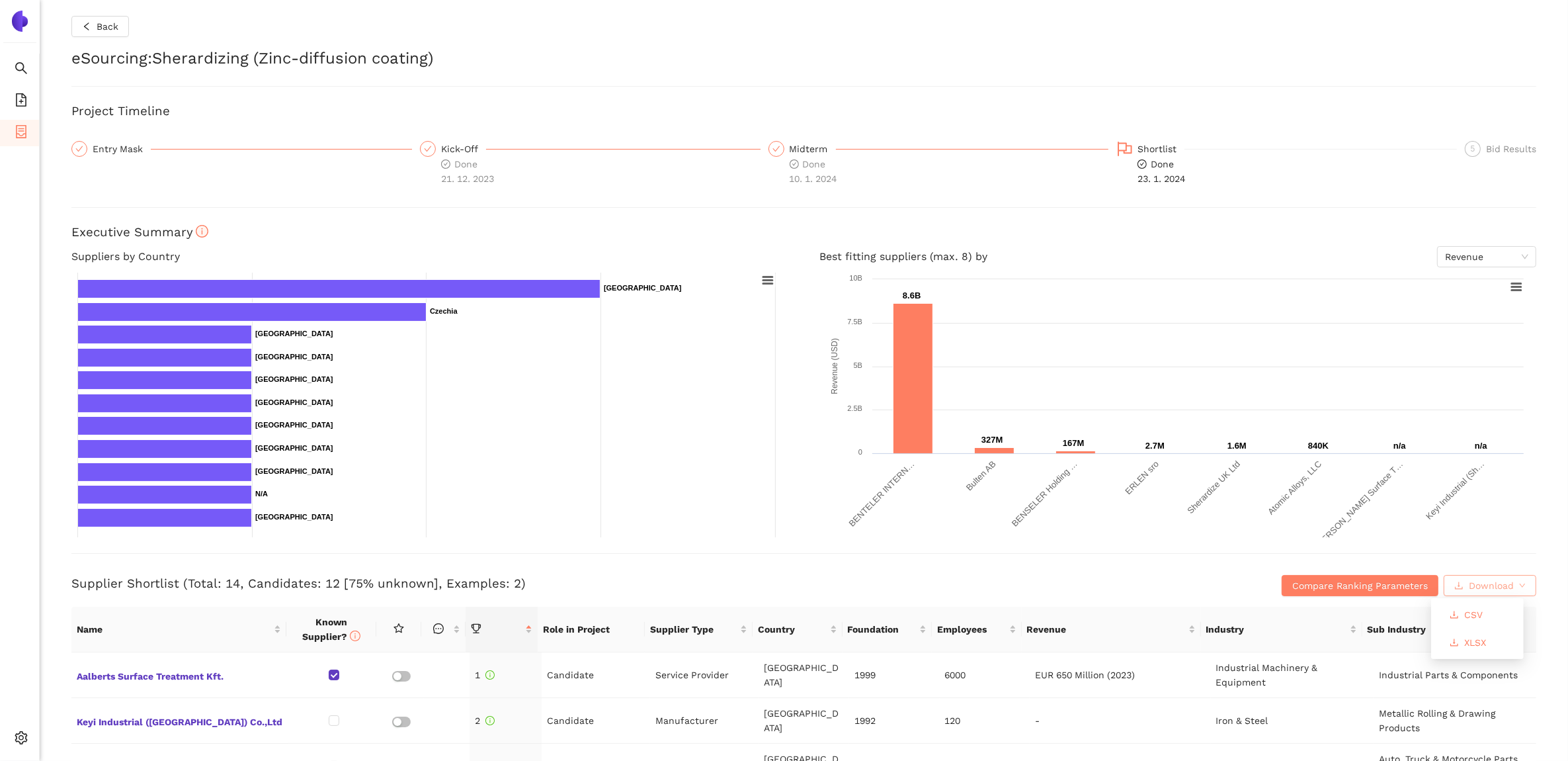
click at [1496, 586] on span "Download" at bounding box center [1492, 586] width 45 height 14
click at [1482, 639] on span "XLSX" at bounding box center [1475, 643] width 22 height 14
click at [115, 25] on span "Back" at bounding box center [107, 27] width 22 height 14
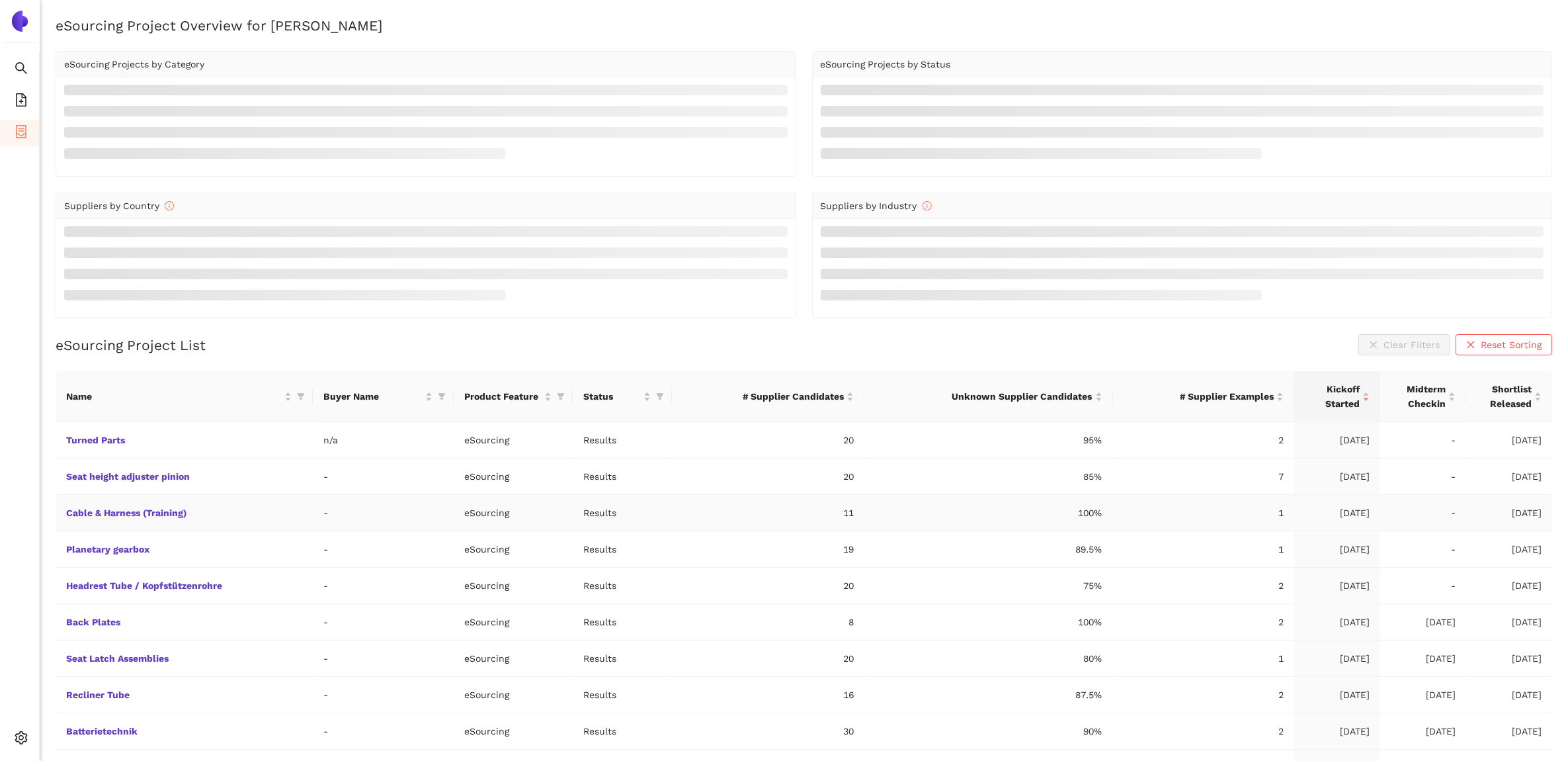
scroll to position [38, 0]
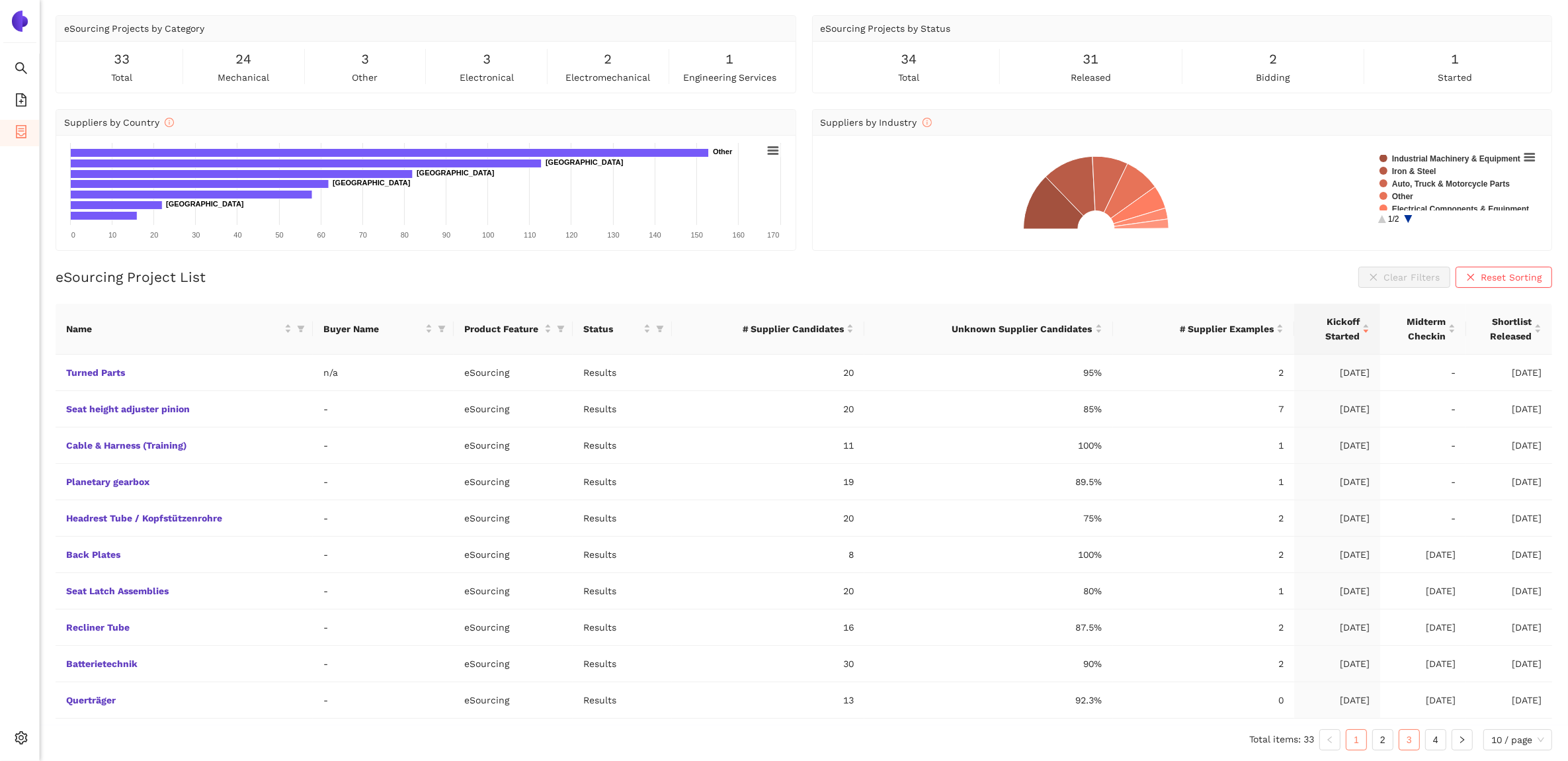
click at [1407, 740] on link "3" at bounding box center [1409, 740] width 20 height 20
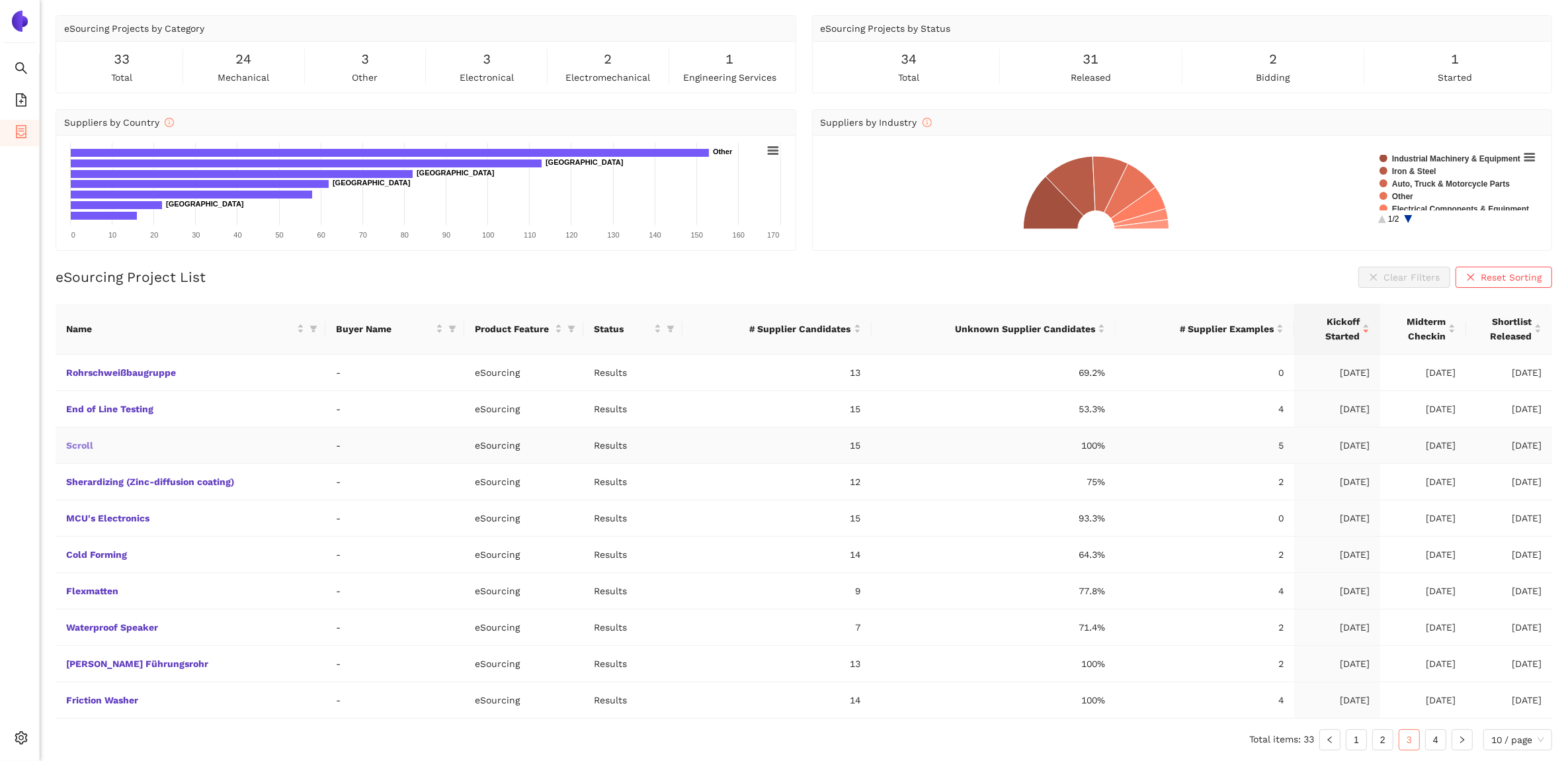
click at [0, 0] on link "Scroll" at bounding box center [0, 0] width 0 height 0
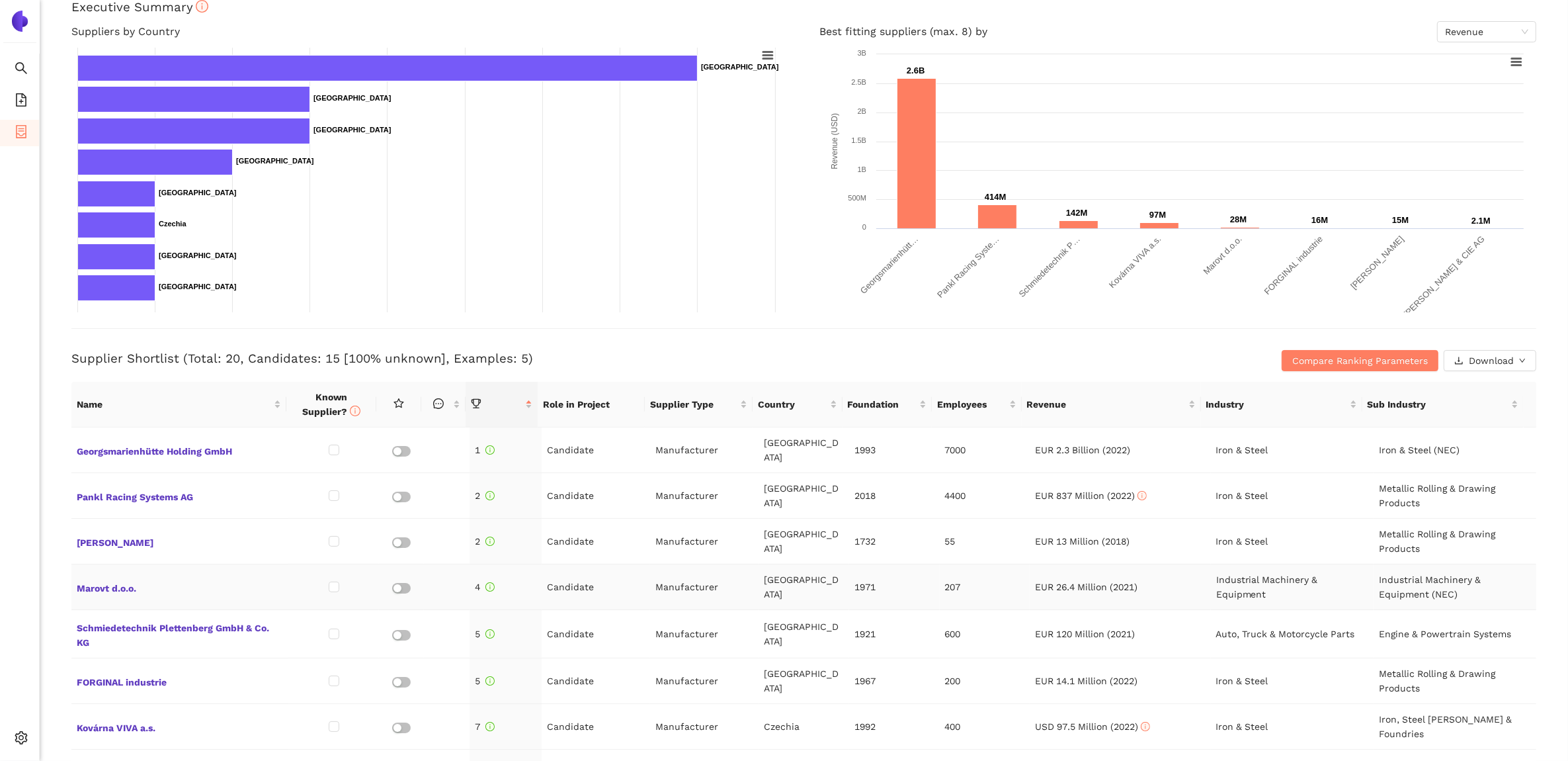
scroll to position [248, 0]
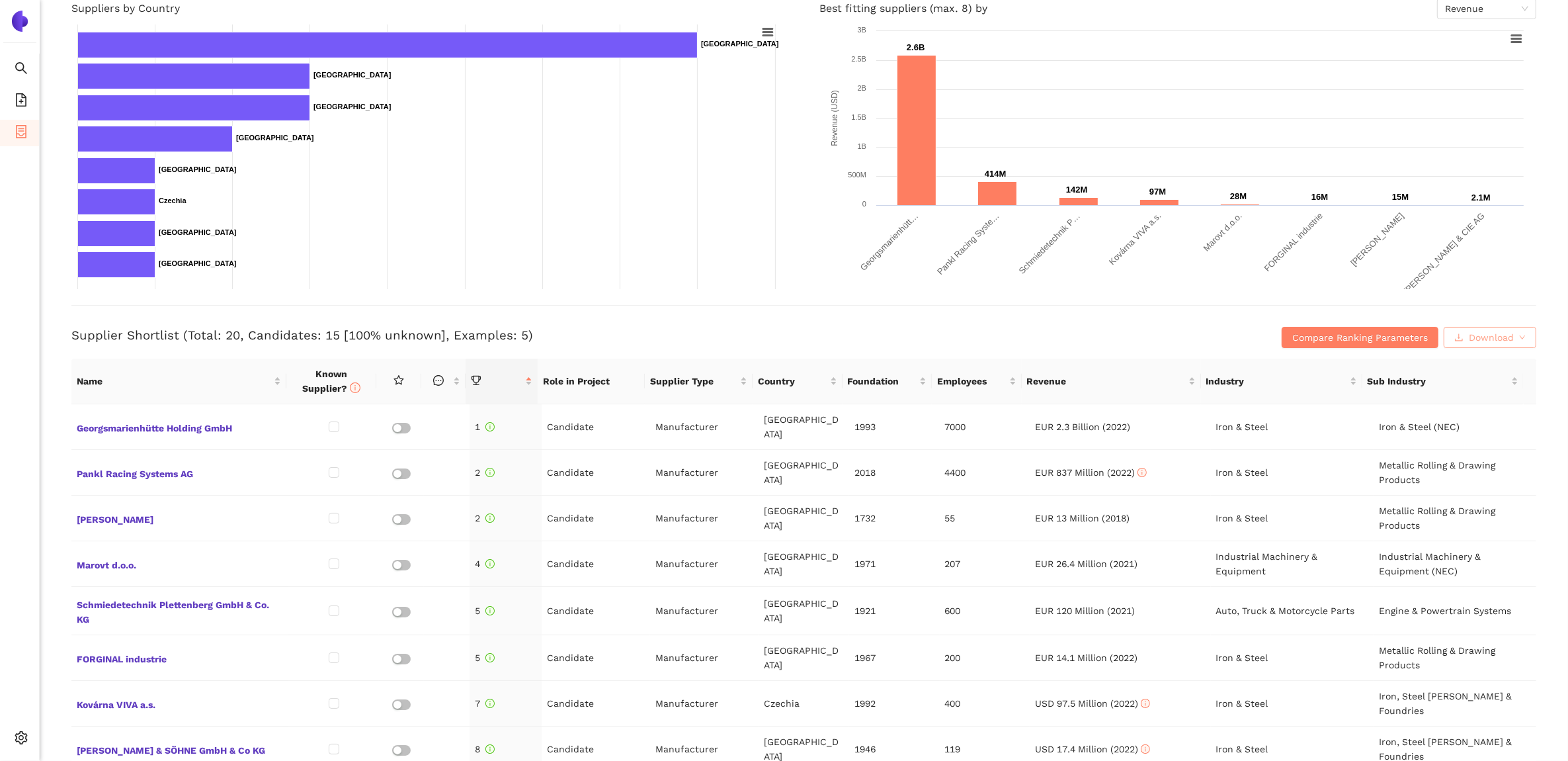
click at [1497, 335] on span "Download" at bounding box center [1492, 338] width 45 height 14
click at [1481, 389] on span "XLSX" at bounding box center [1475, 395] width 22 height 14
click at [787, 213] on div "Suppliers by Country Created with Highcharts 9.1.1 Chart context menu Chart tit…" at bounding box center [430, 144] width 749 height 291
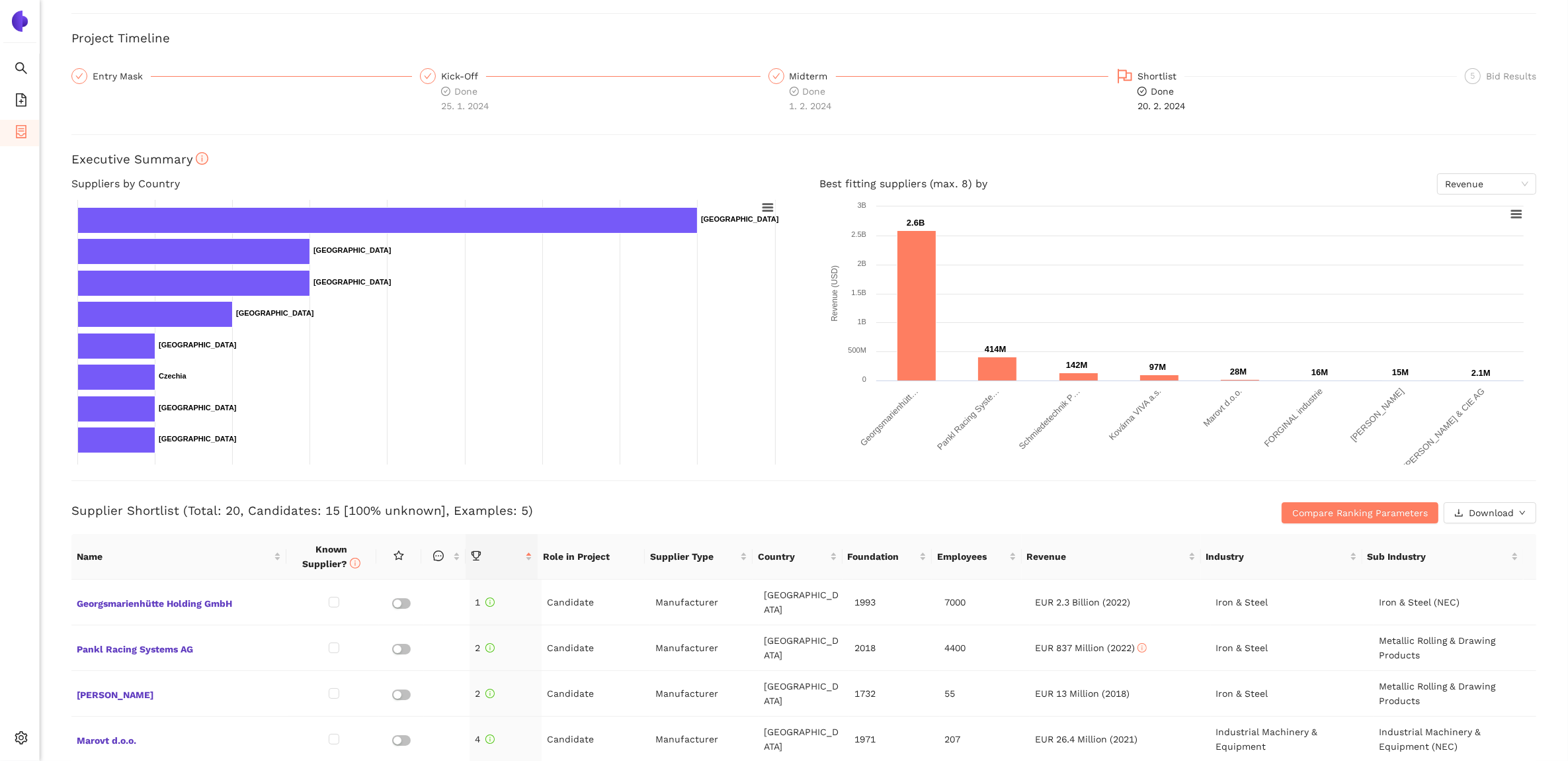
scroll to position [0, 0]
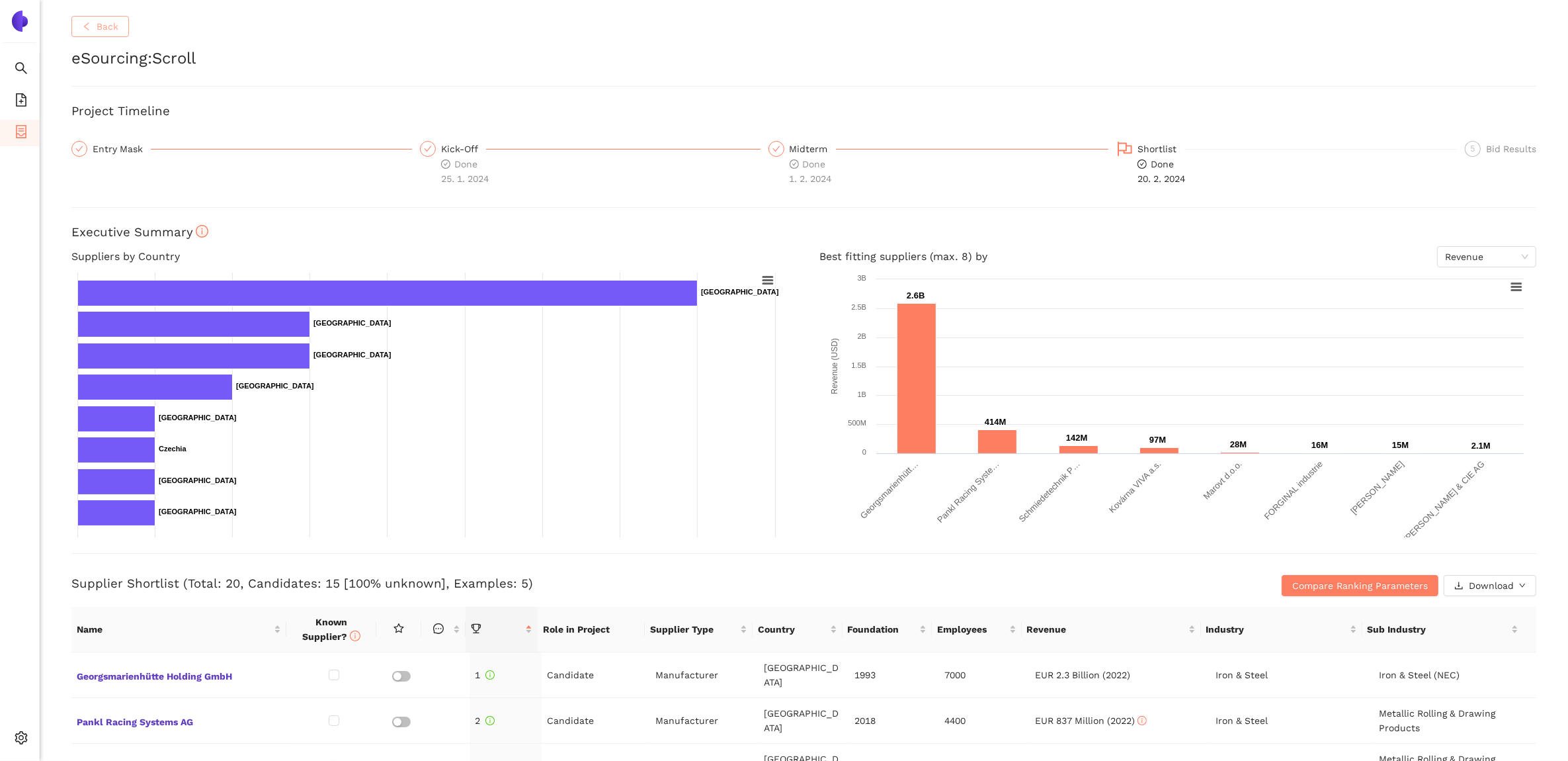
click at [78, 35] on button "Back" at bounding box center [100, 26] width 58 height 21
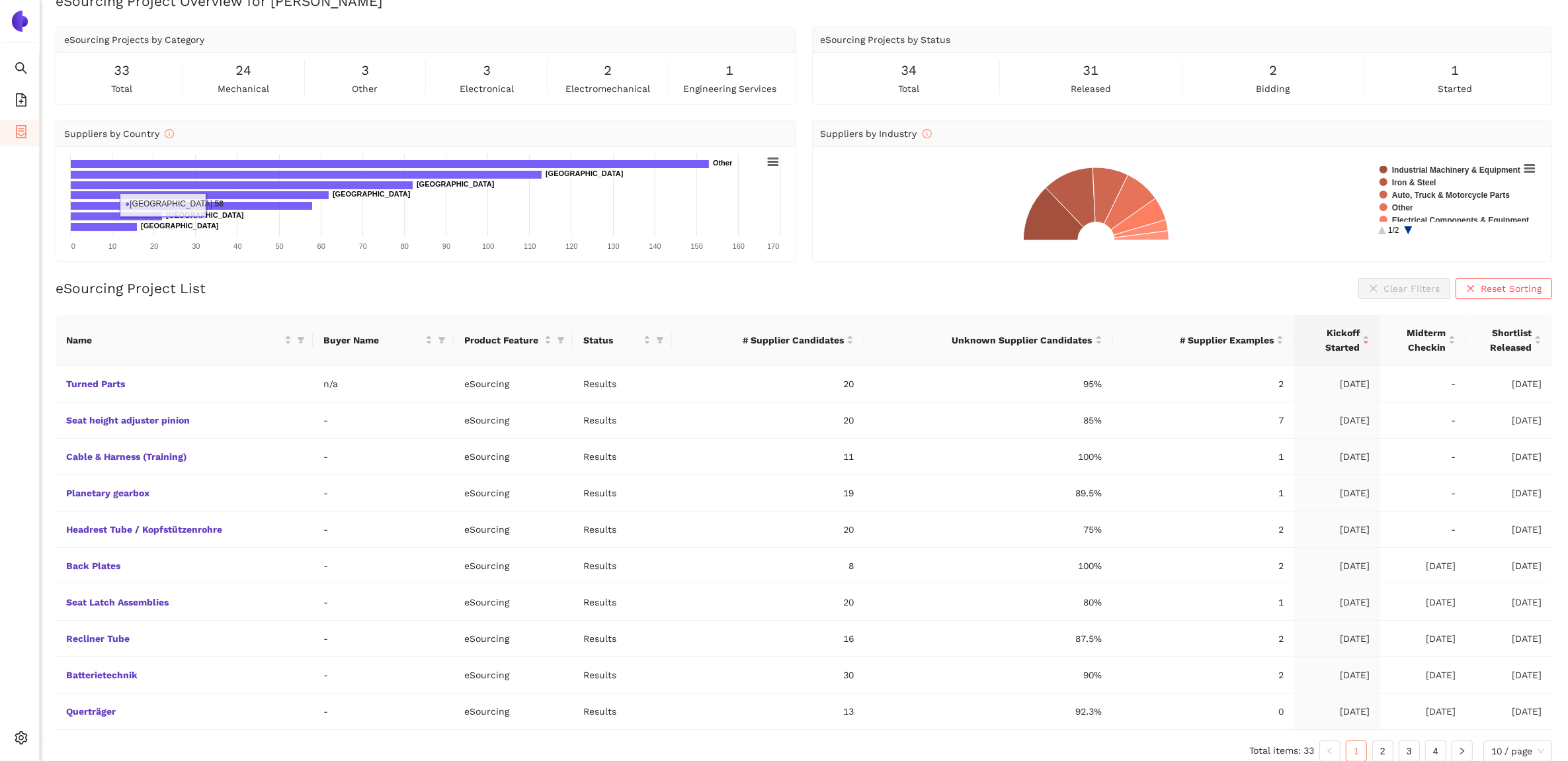
scroll to position [38, 0]
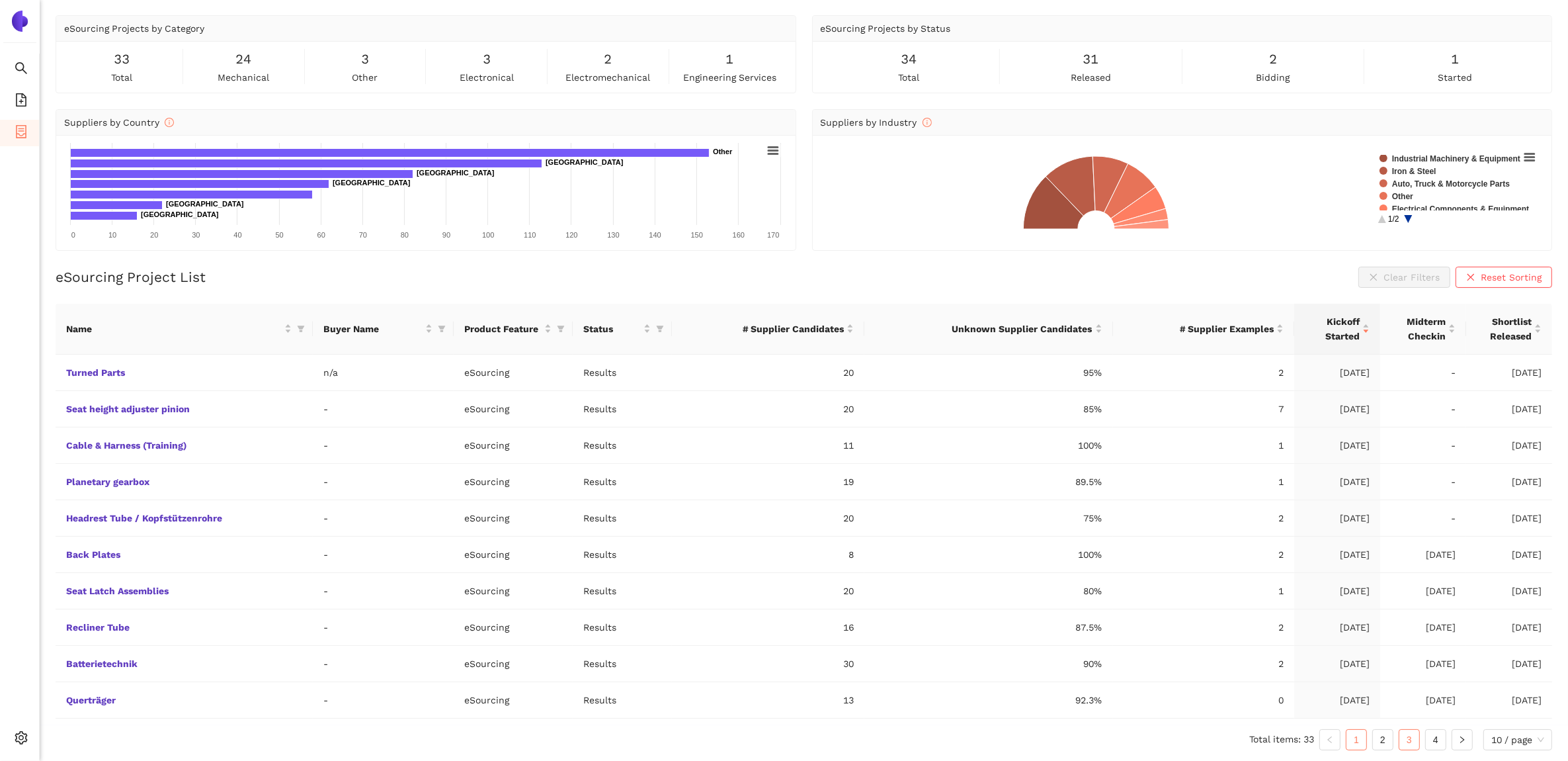
click at [1407, 734] on link "3" at bounding box center [1409, 740] width 20 height 20
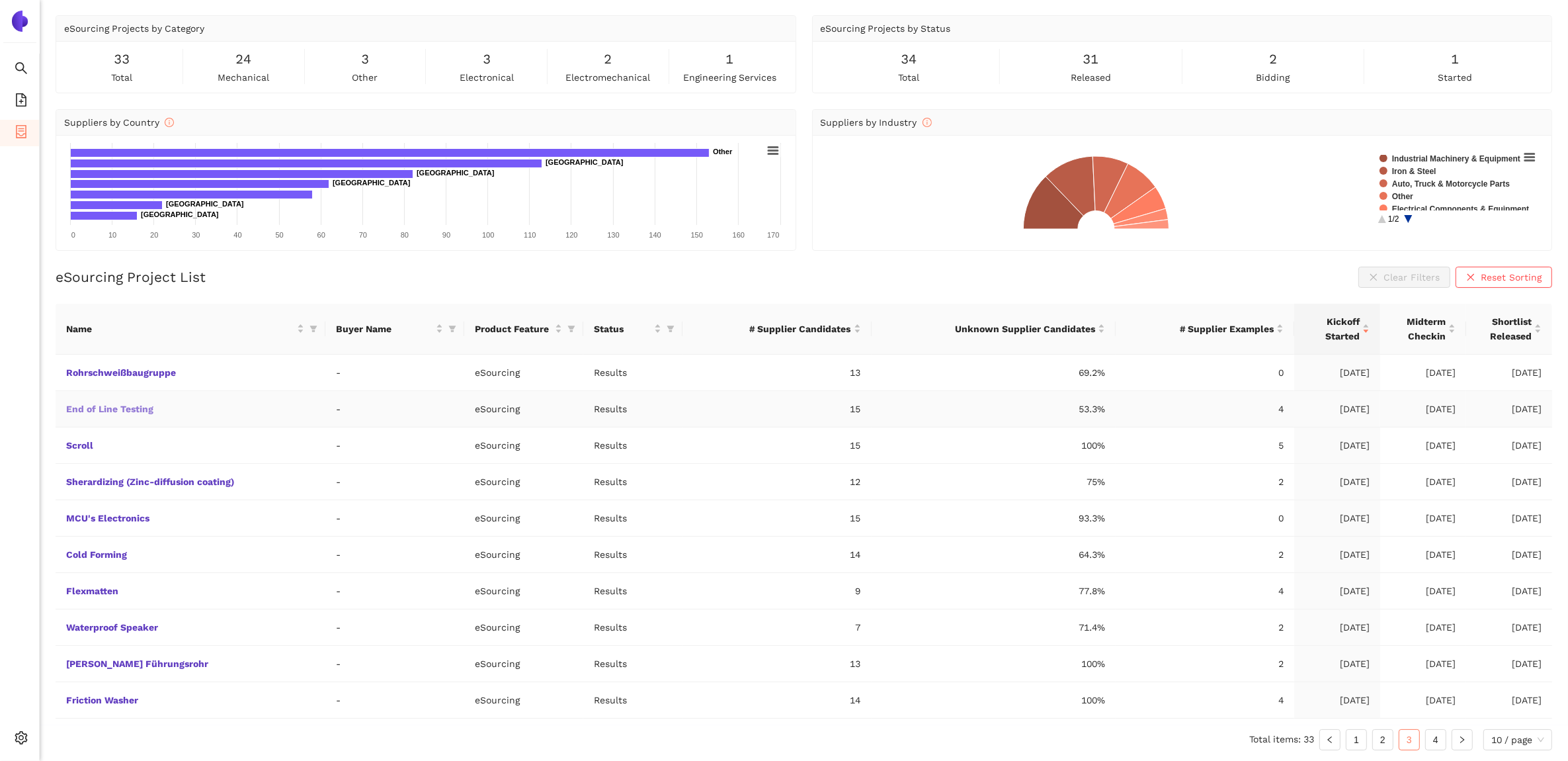
click at [0, 0] on link "End of Line Testing" at bounding box center [0, 0] width 0 height 0
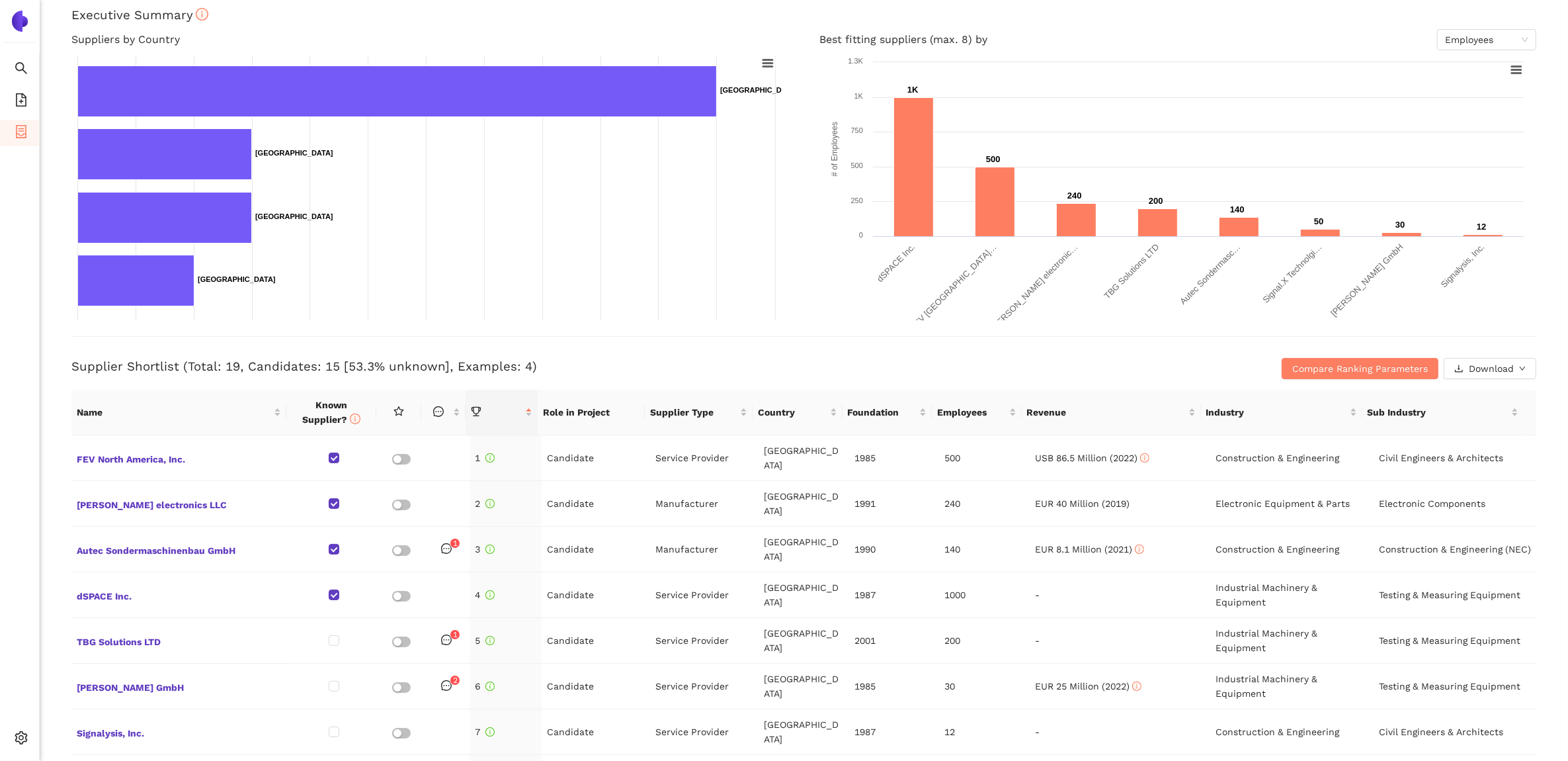
scroll to position [248, 0]
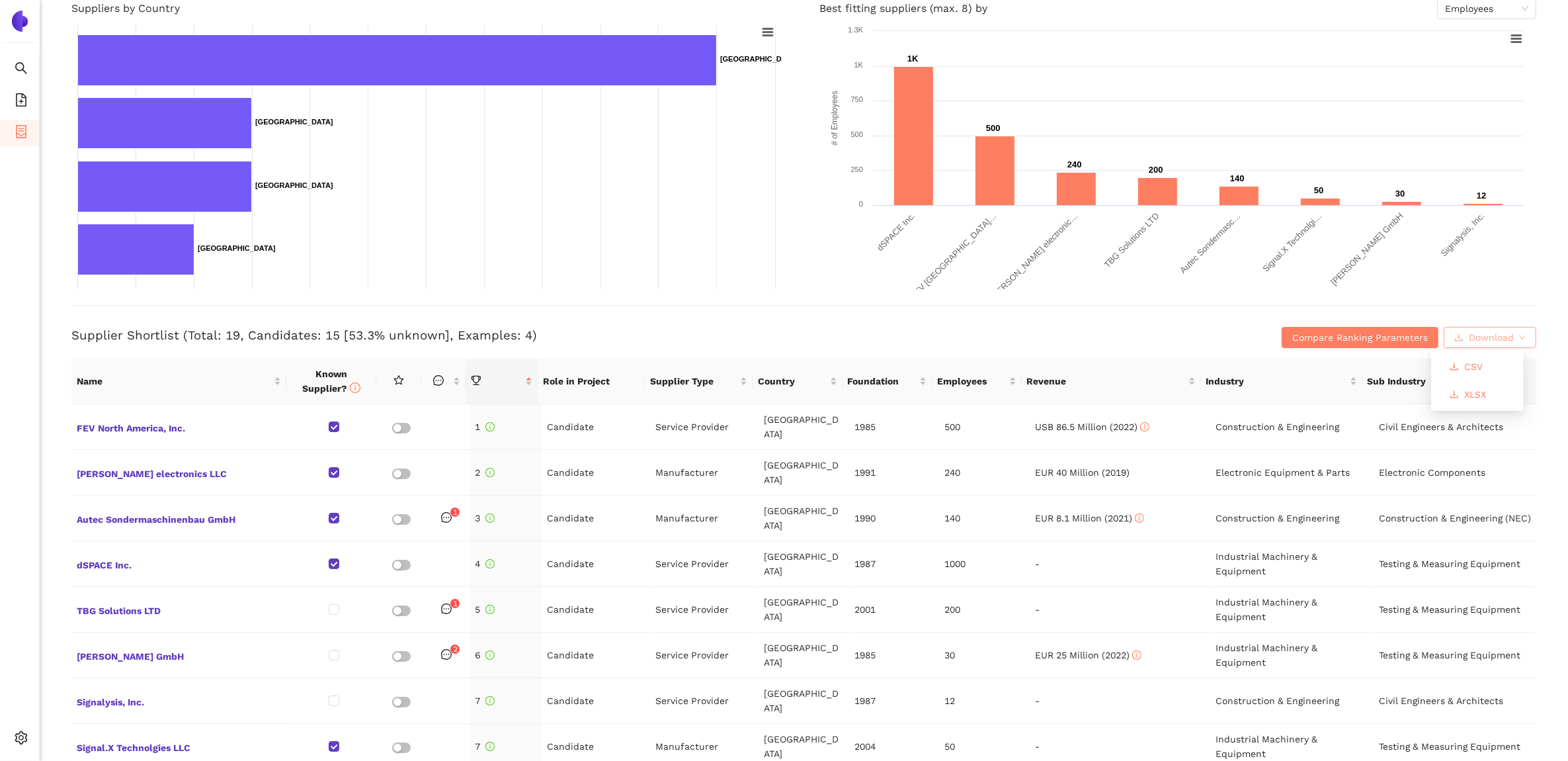
click at [1481, 332] on span "Download" at bounding box center [1492, 338] width 45 height 14
click at [1460, 392] on button "XLSX" at bounding box center [1468, 394] width 58 height 21
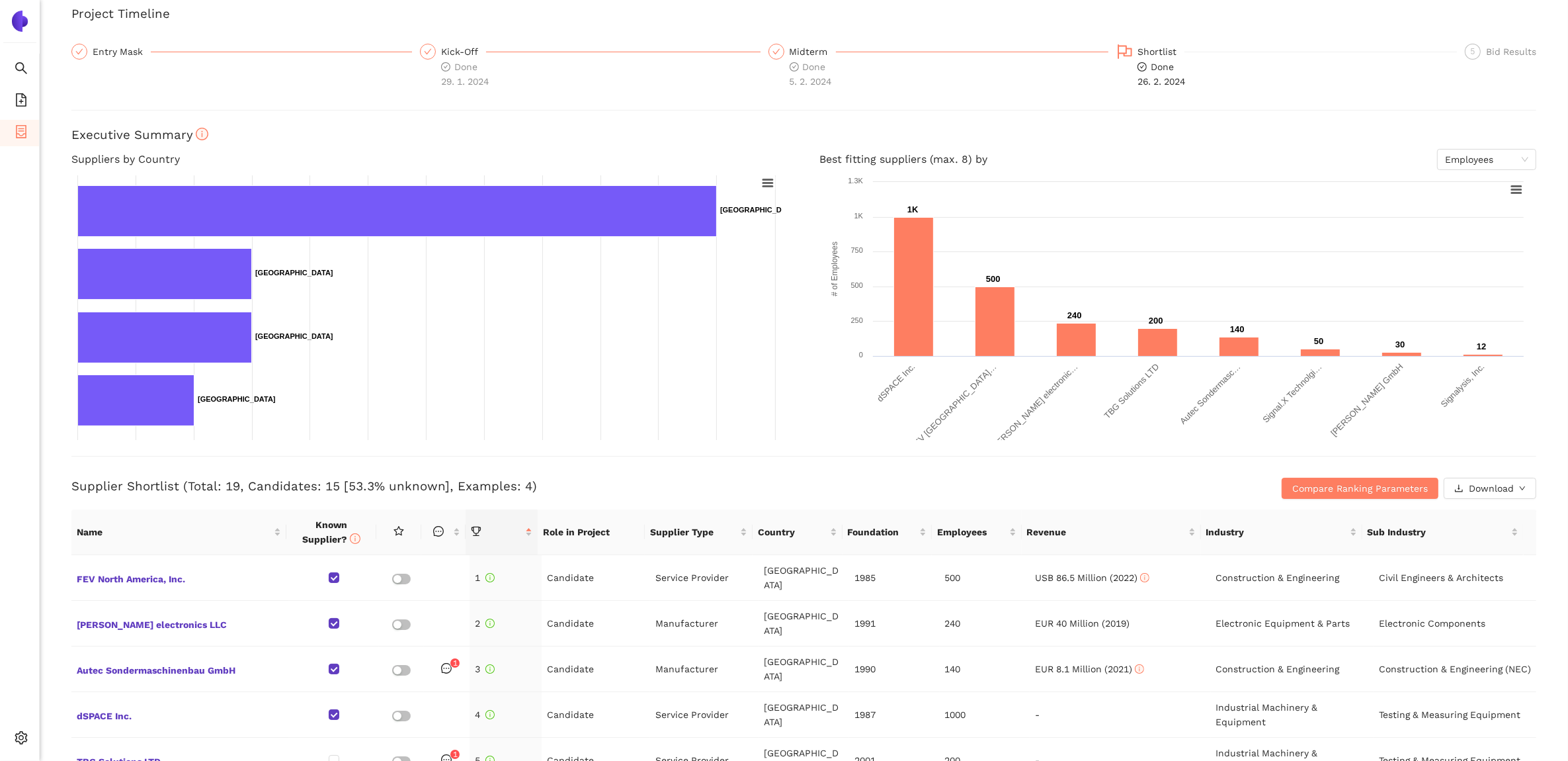
scroll to position [0, 0]
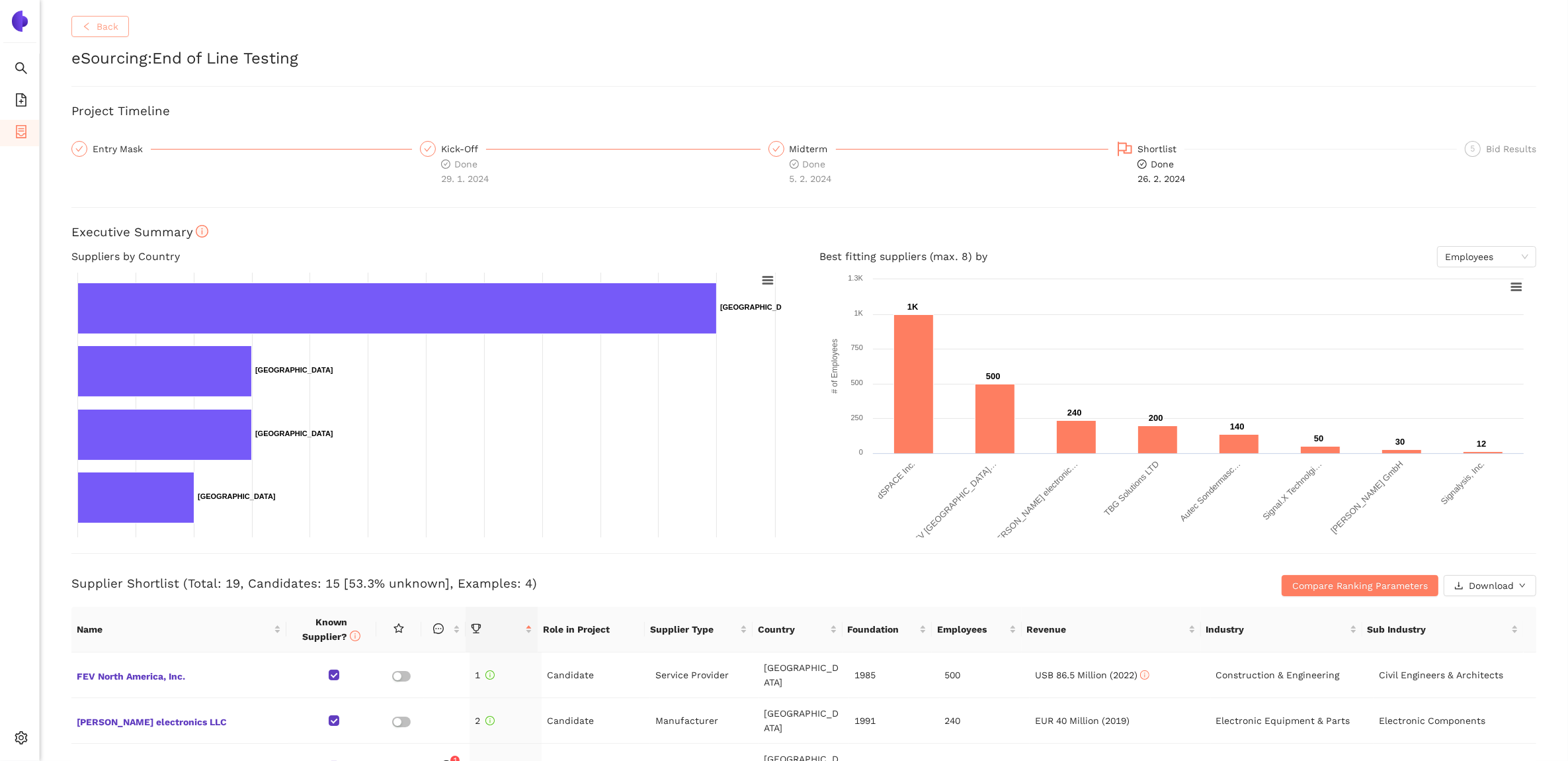
click at [111, 30] on span "Back" at bounding box center [107, 27] width 22 height 14
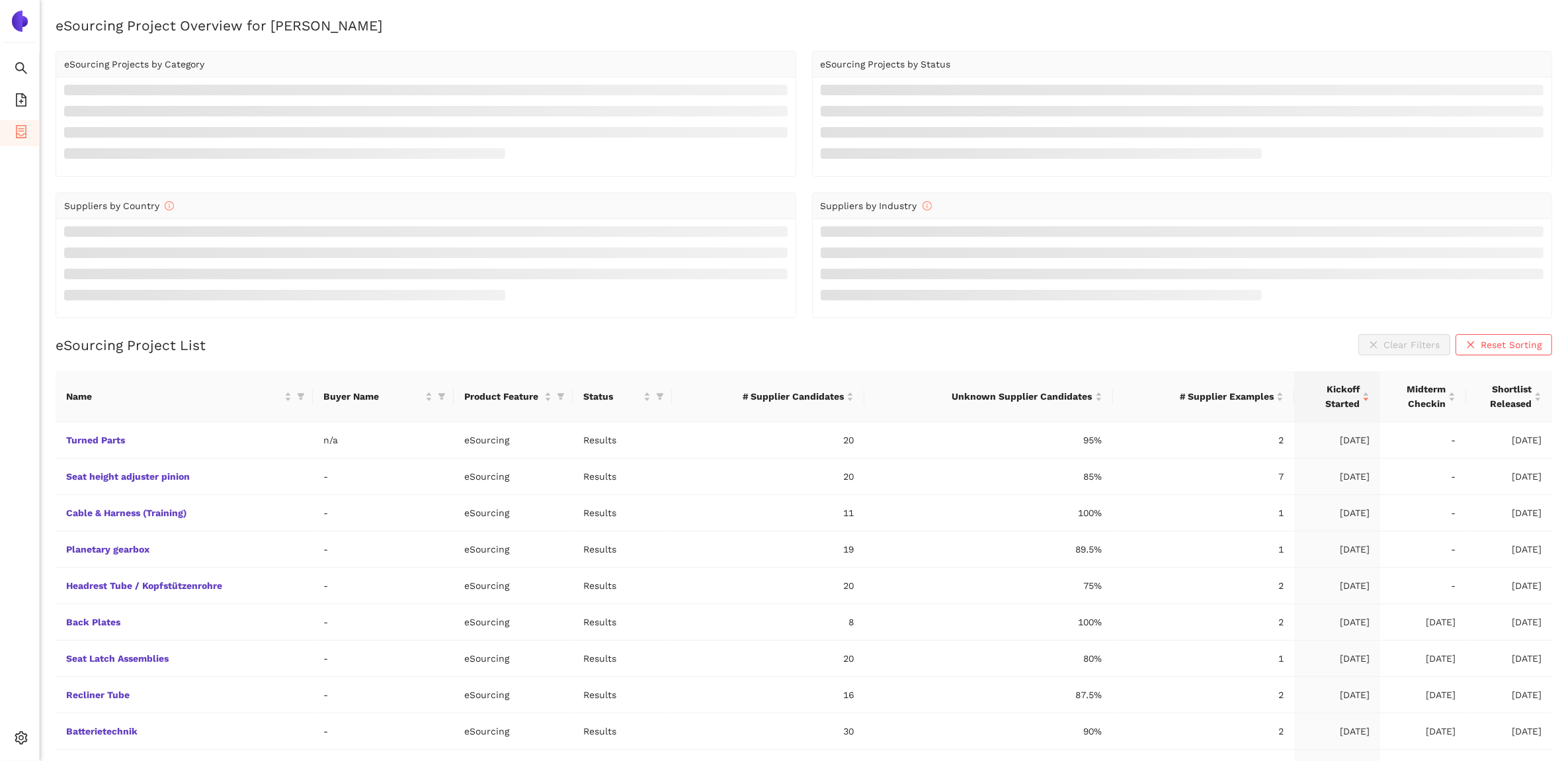
scroll to position [38, 0]
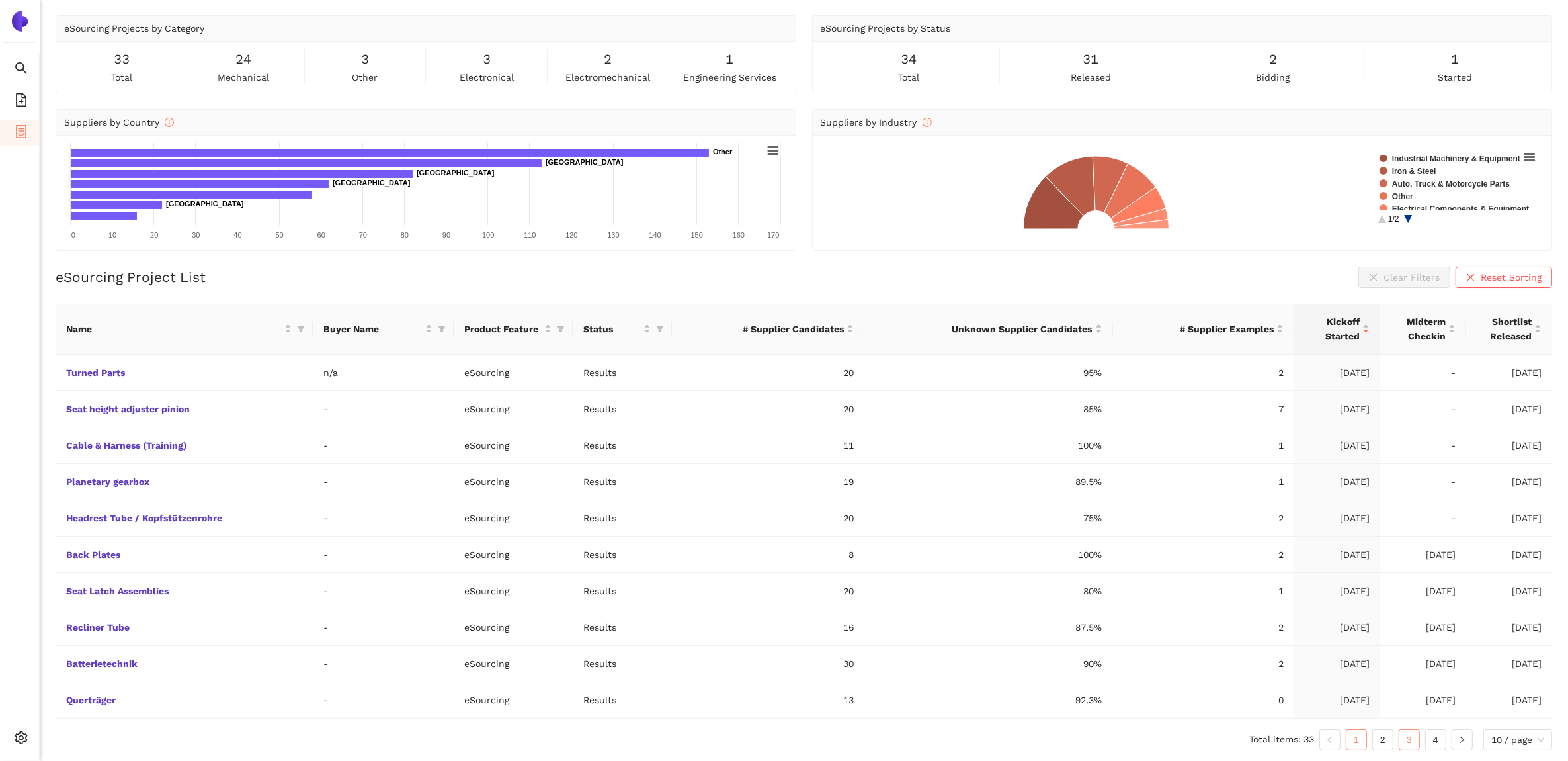
click at [1411, 739] on link "3" at bounding box center [1409, 740] width 20 height 20
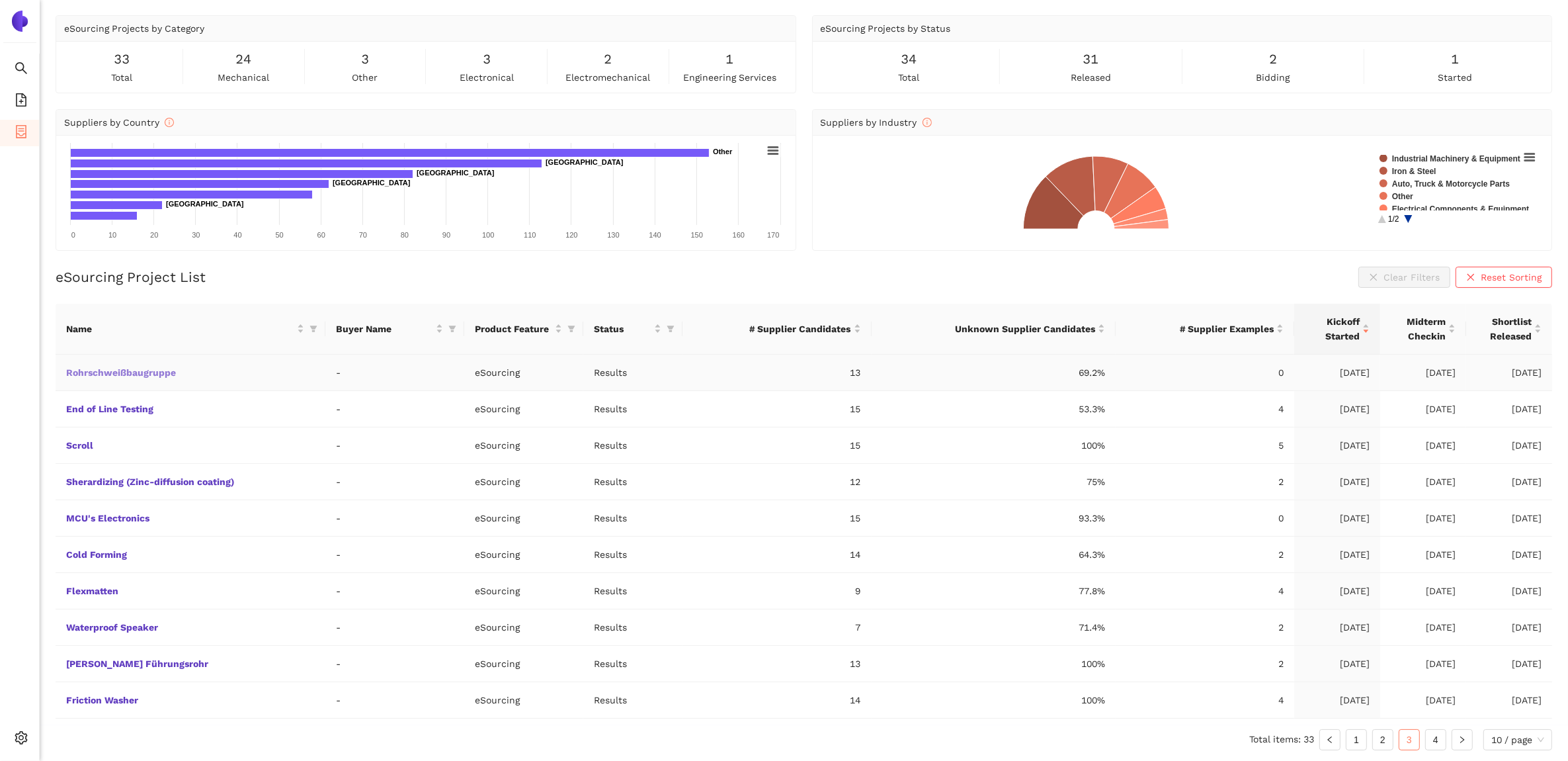
click at [0, 0] on link "Rohrschweißbaugruppe" at bounding box center [0, 0] width 0 height 0
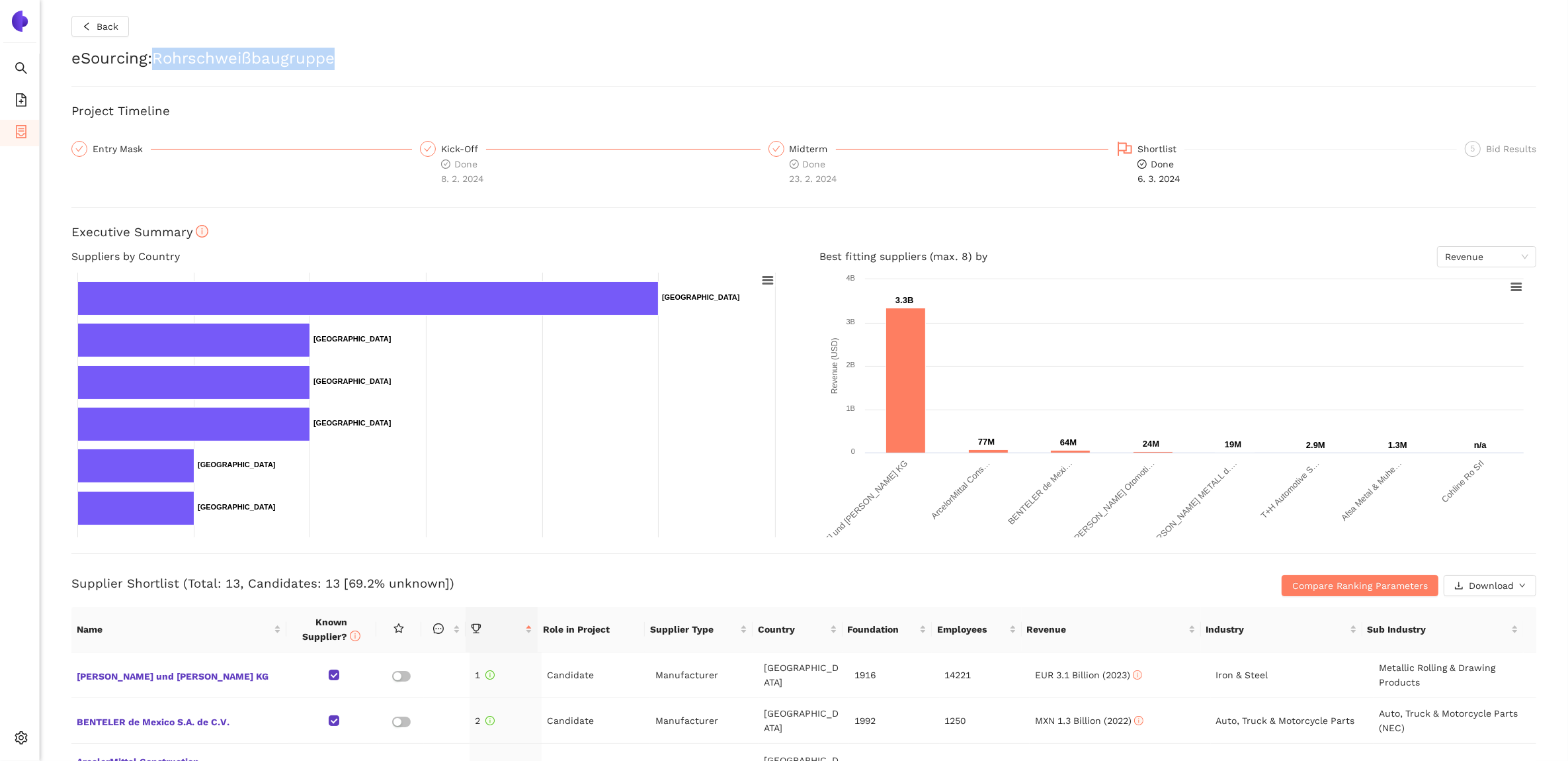
drag, startPoint x: 157, startPoint y: 61, endPoint x: 336, endPoint y: 51, distance: 179.3
click at [336, 51] on h2 "eSourcing : Rohrschweißbaugruppe" at bounding box center [804, 58] width 1465 height 22
copy h2 "Rohrschweißbaugruppe"
click at [1474, 584] on span "Download" at bounding box center [1492, 586] width 45 height 14
click at [1472, 639] on span "XLSX" at bounding box center [1475, 643] width 22 height 14
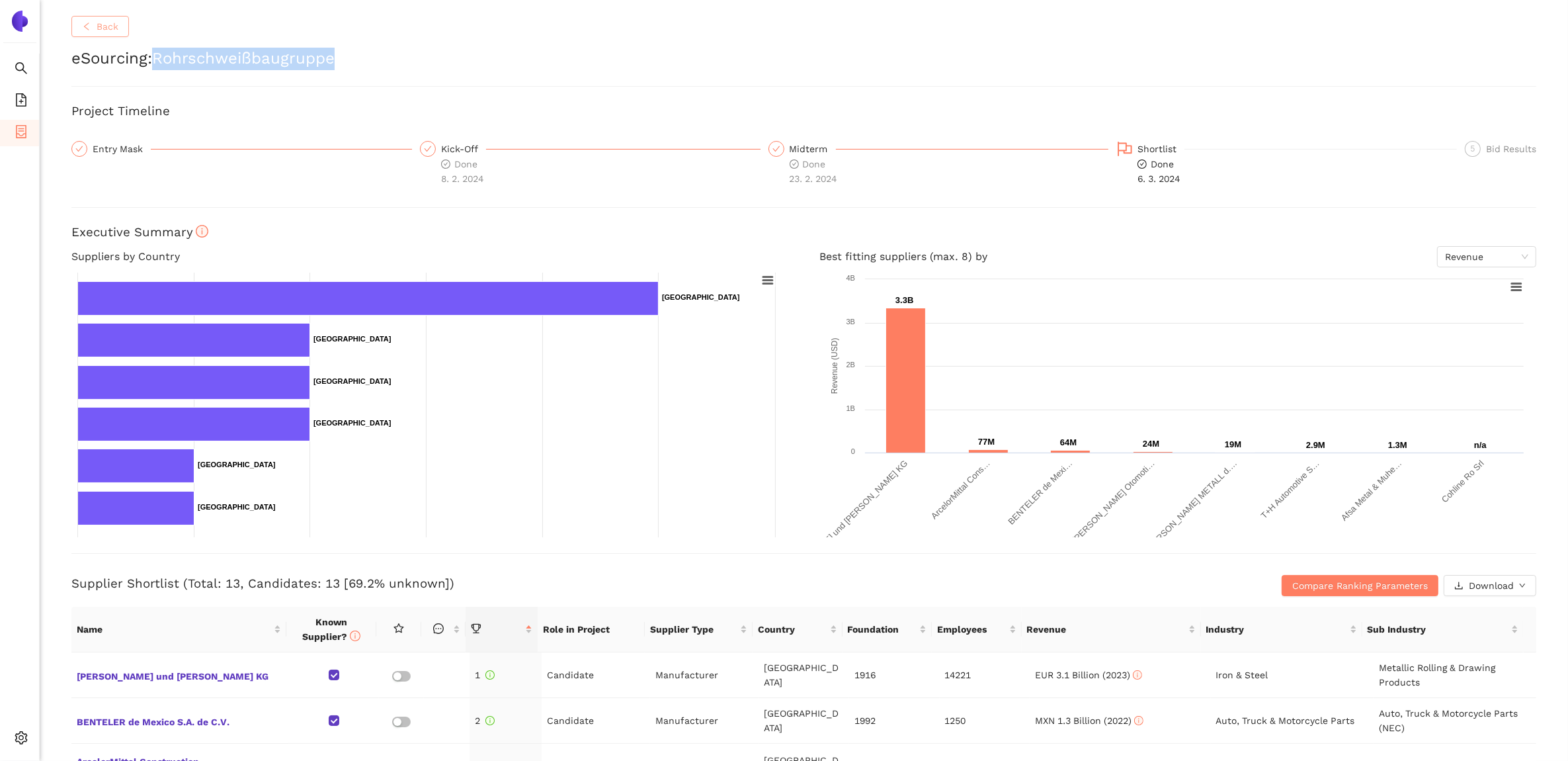
click at [84, 24] on icon "left" at bounding box center [87, 26] width 9 height 9
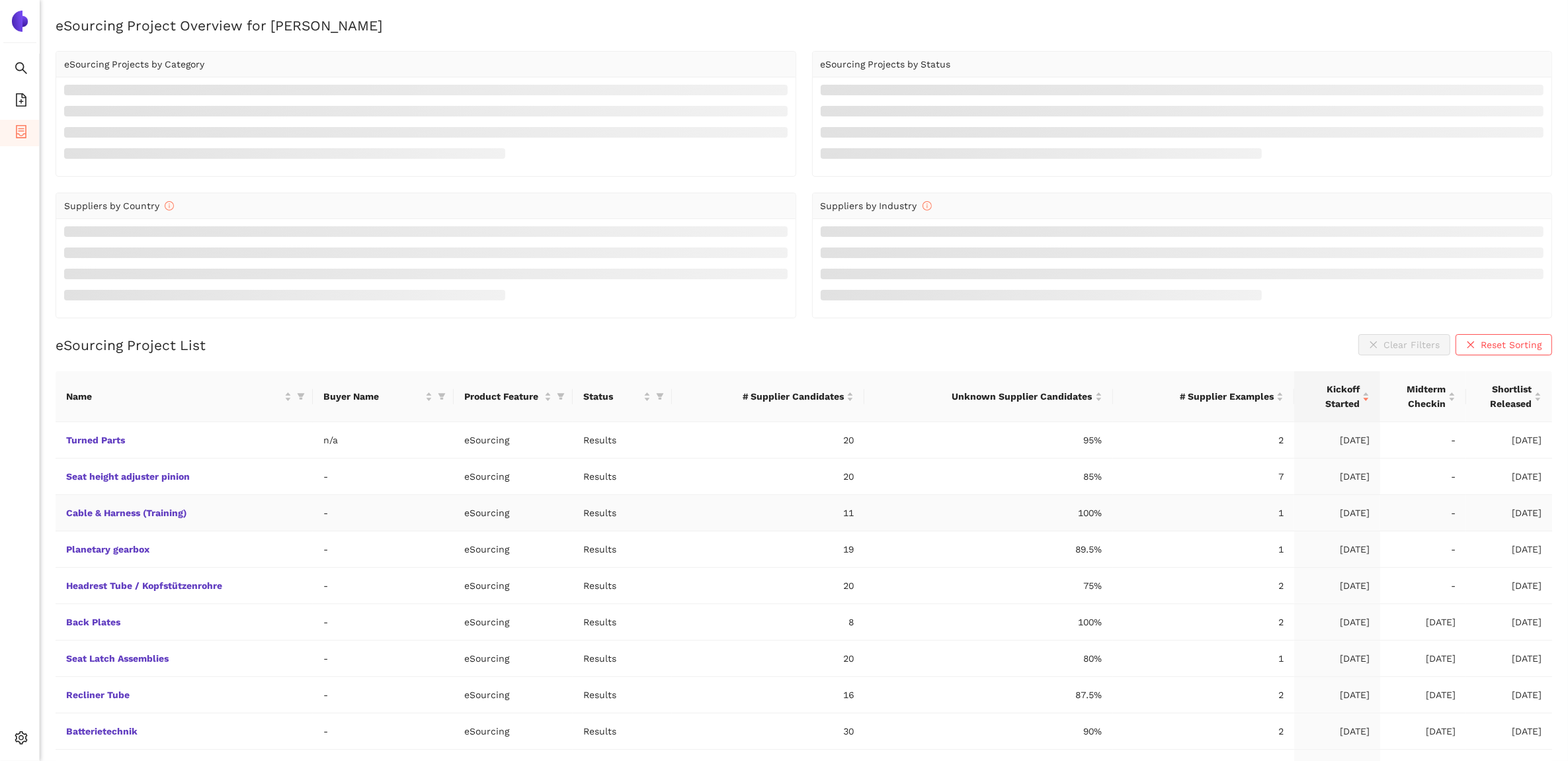
scroll to position [38, 0]
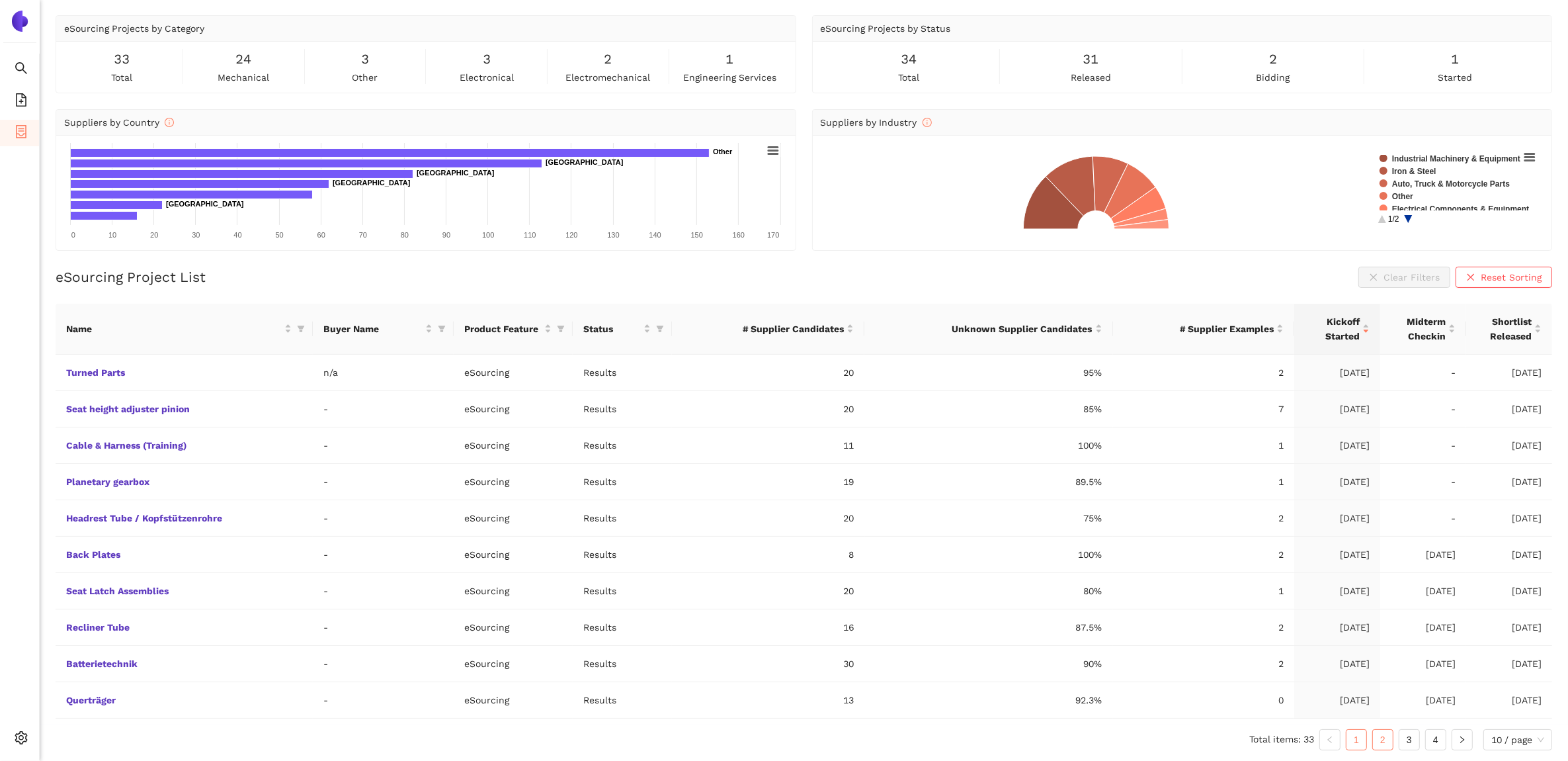
click at [1373, 742] on link "2" at bounding box center [1383, 740] width 20 height 20
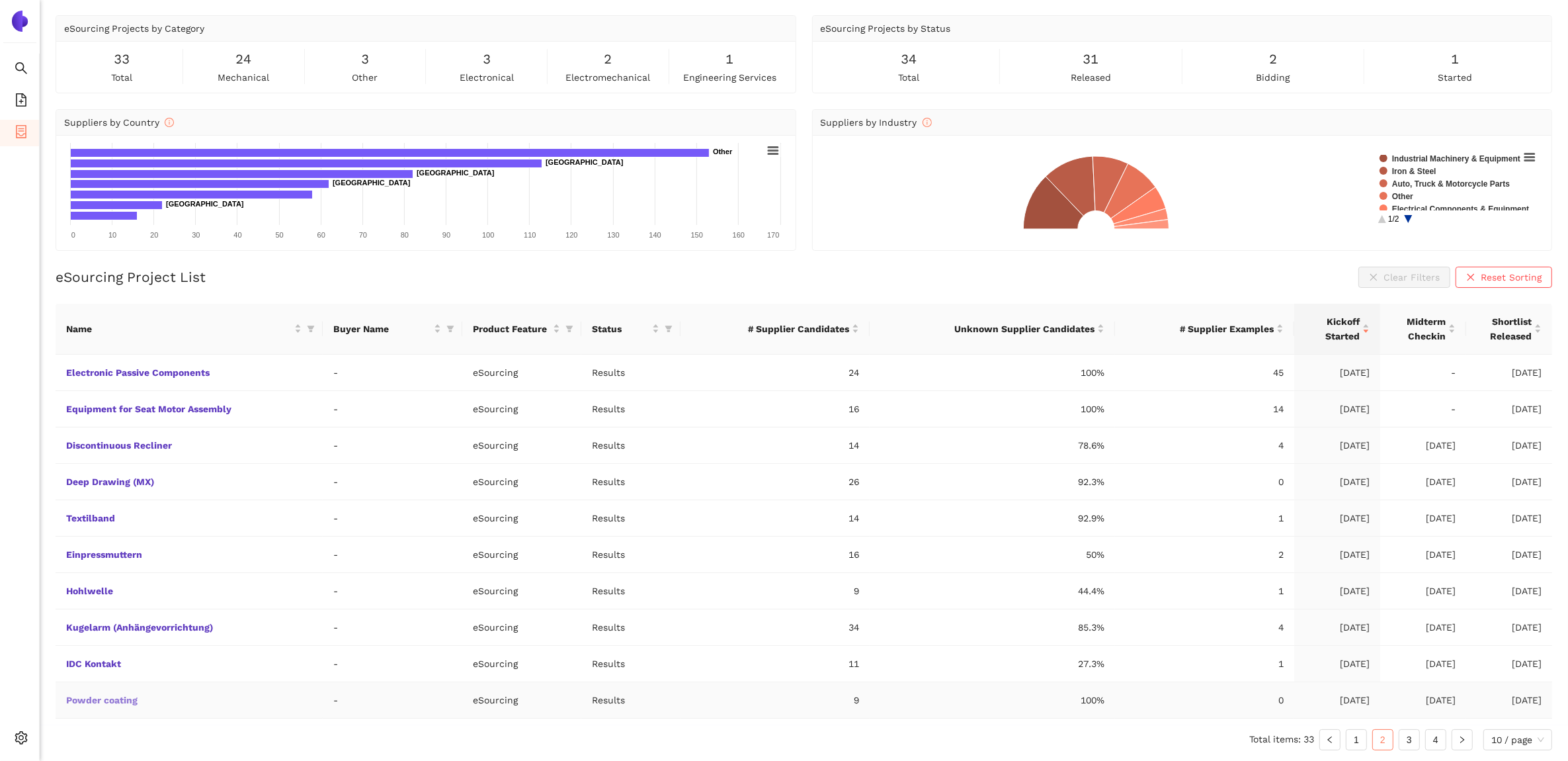
click at [0, 0] on link "Powder coating" at bounding box center [0, 0] width 0 height 0
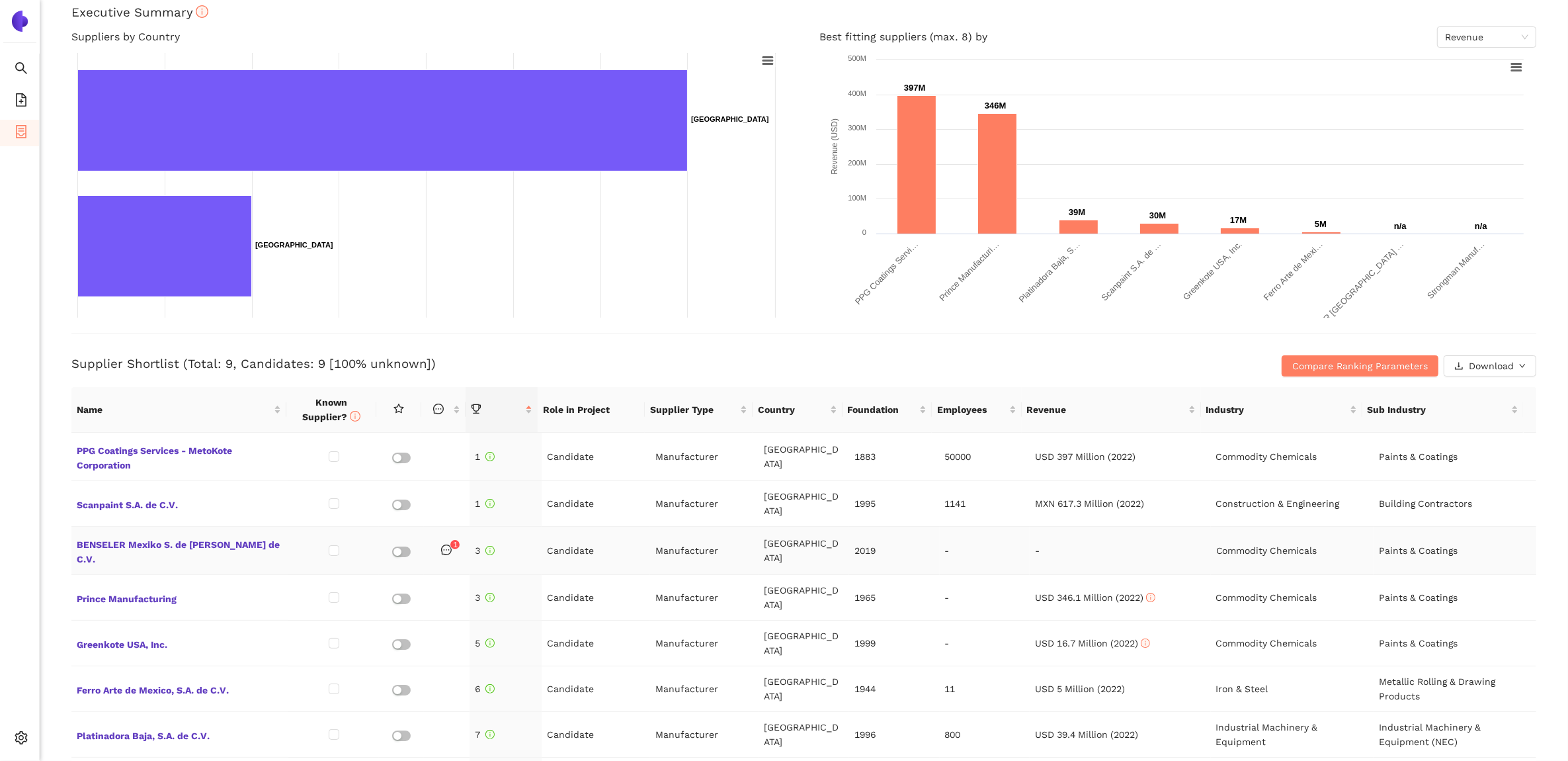
scroll to position [248, 0]
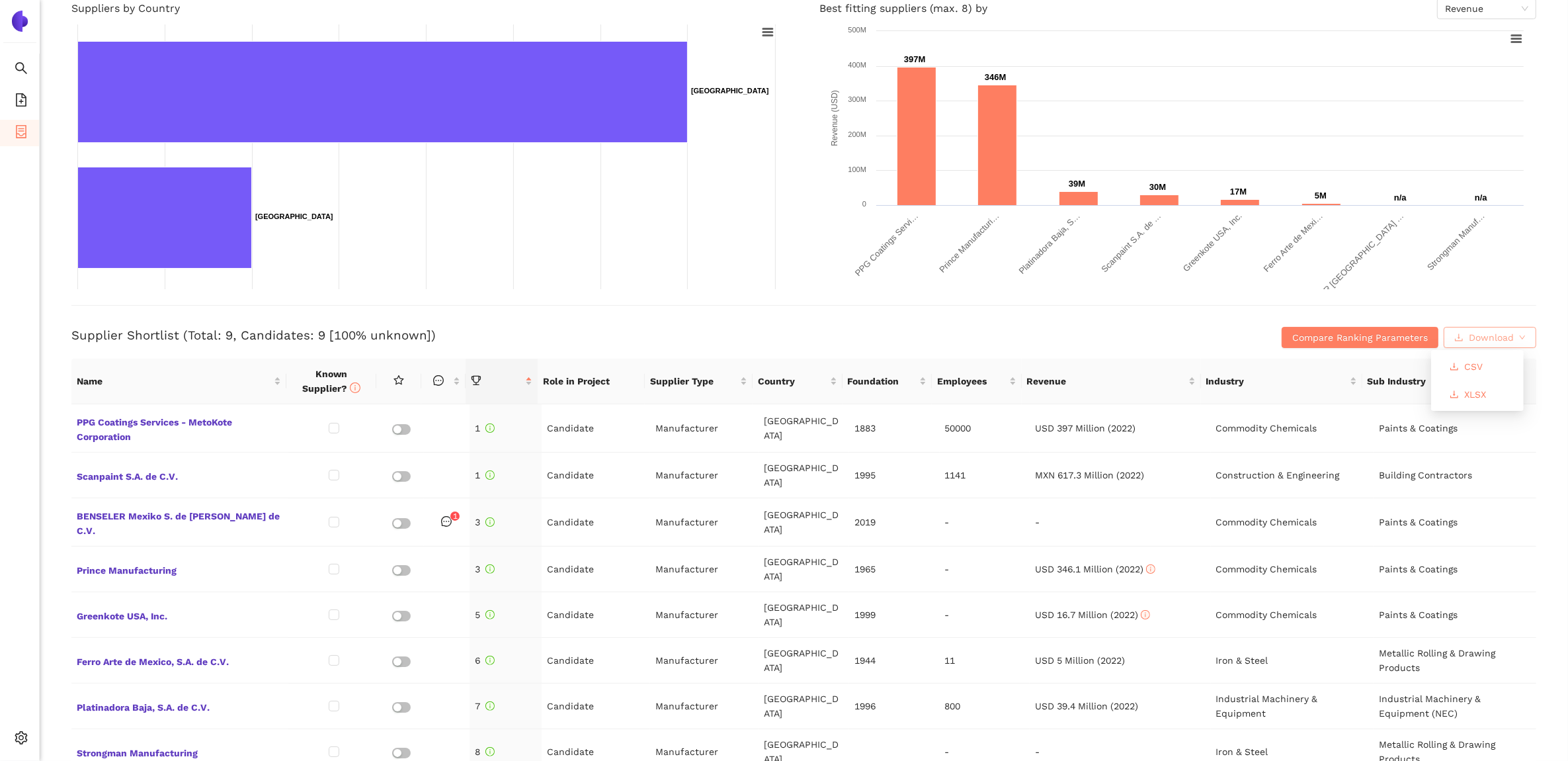
click at [1498, 339] on span "Download" at bounding box center [1492, 338] width 45 height 14
click at [1471, 392] on span "XLSX" at bounding box center [1475, 395] width 22 height 14
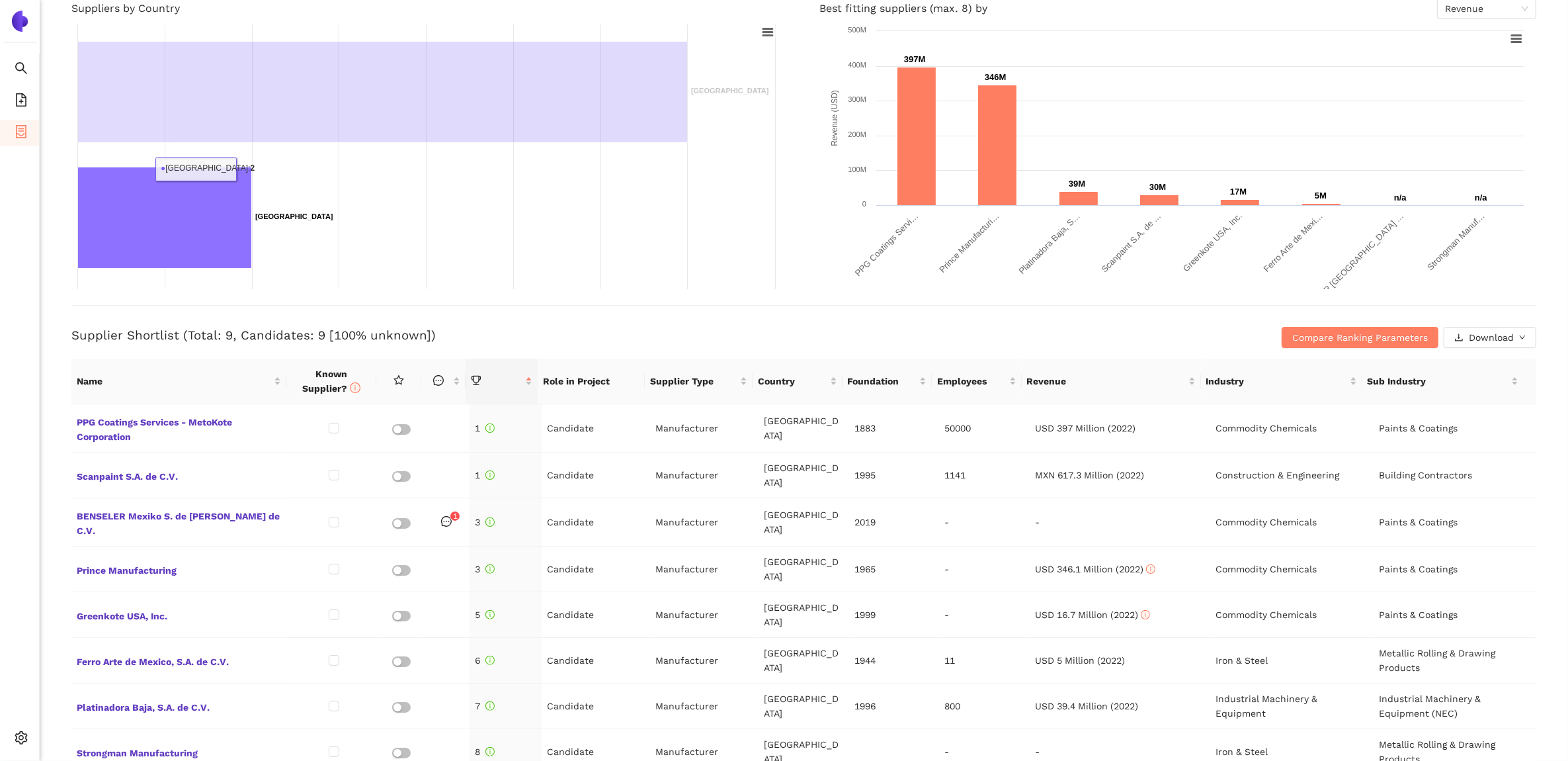
scroll to position [0, 0]
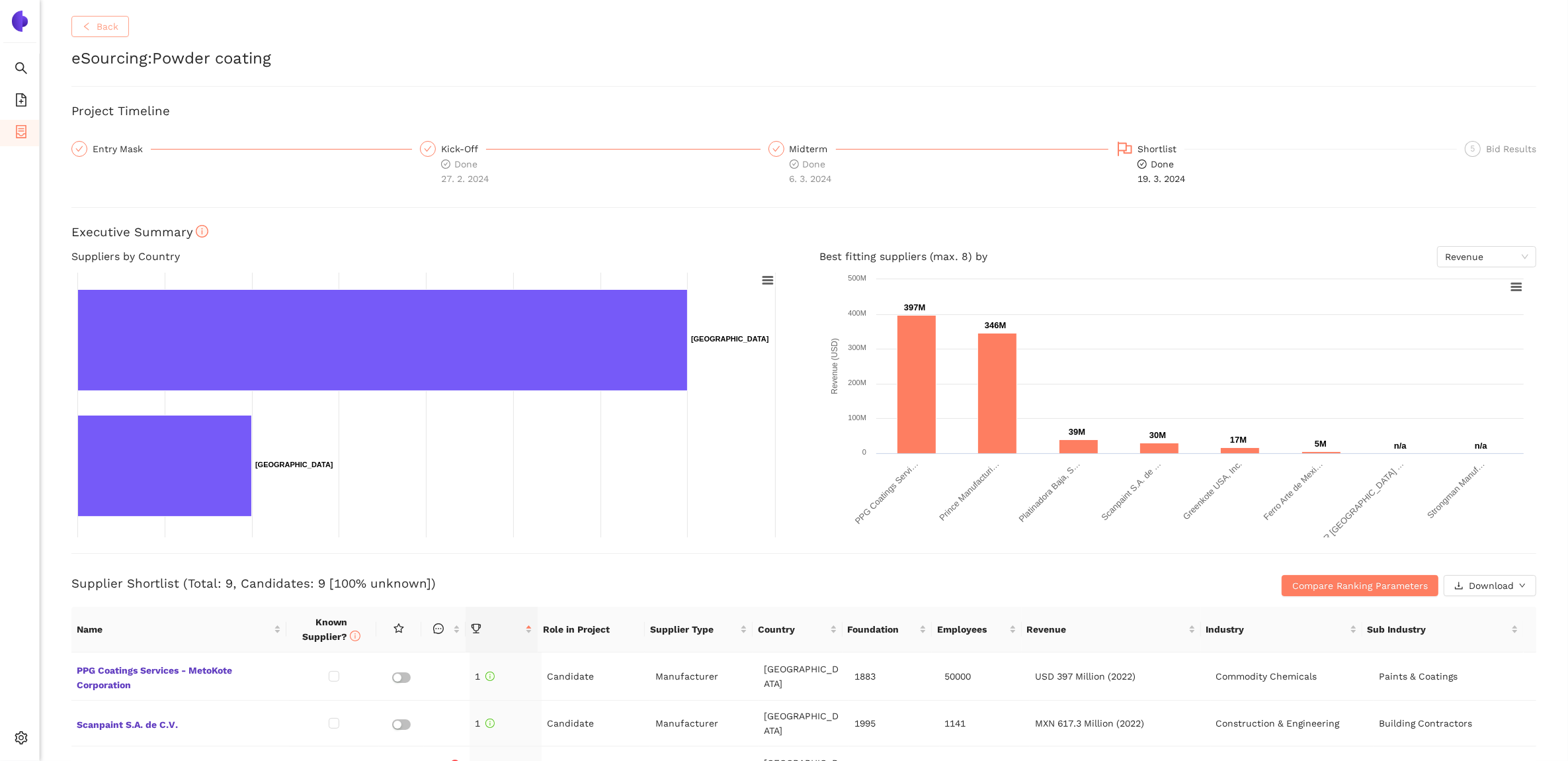
click at [100, 30] on span "Back" at bounding box center [107, 27] width 22 height 14
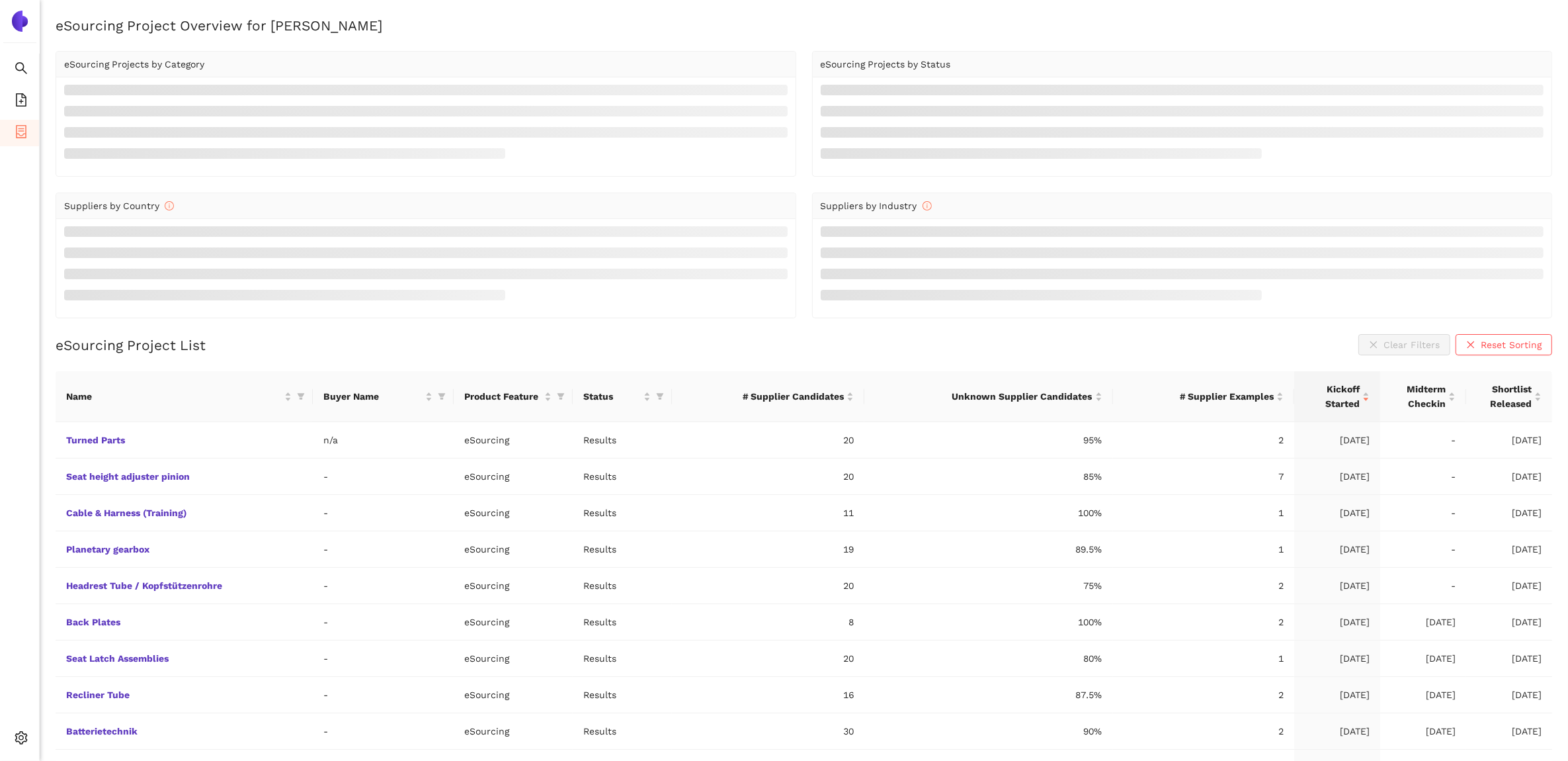
scroll to position [38, 0]
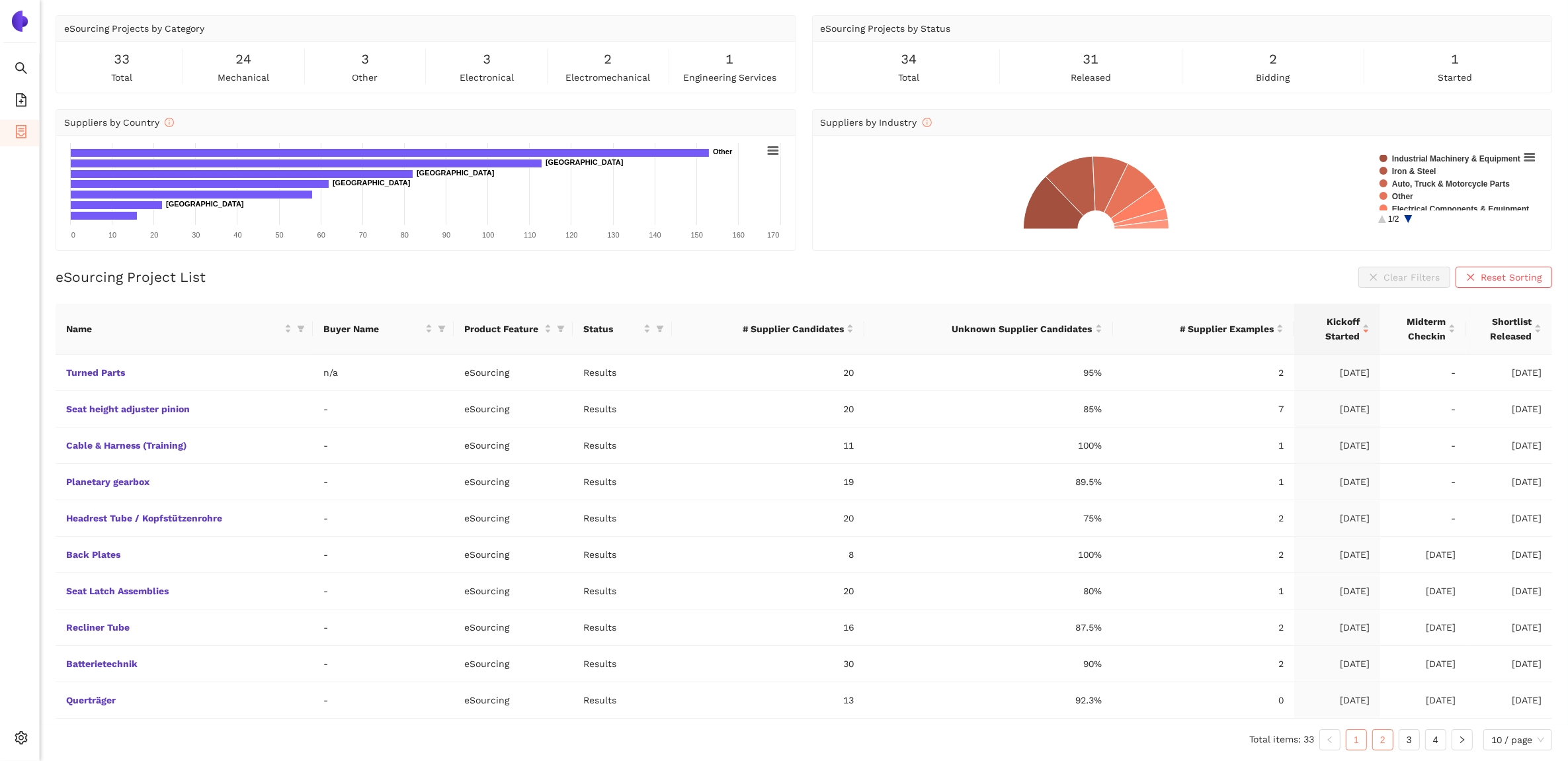
click at [1383, 739] on link "2" at bounding box center [1383, 740] width 20 height 20
click at [0, 0] on link "IDC Kontakt" at bounding box center [0, 0] width 0 height 0
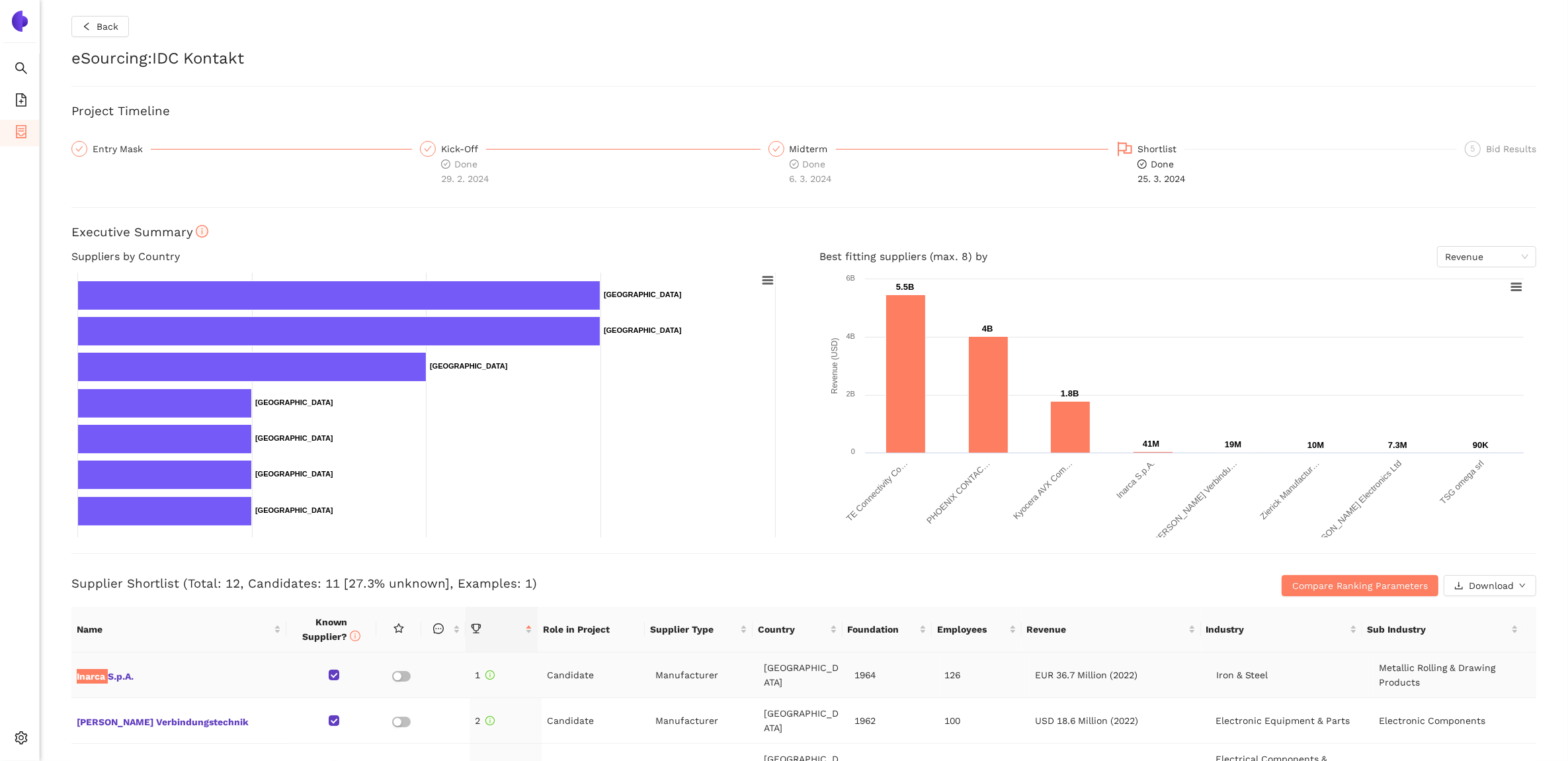
scroll to position [248, 0]
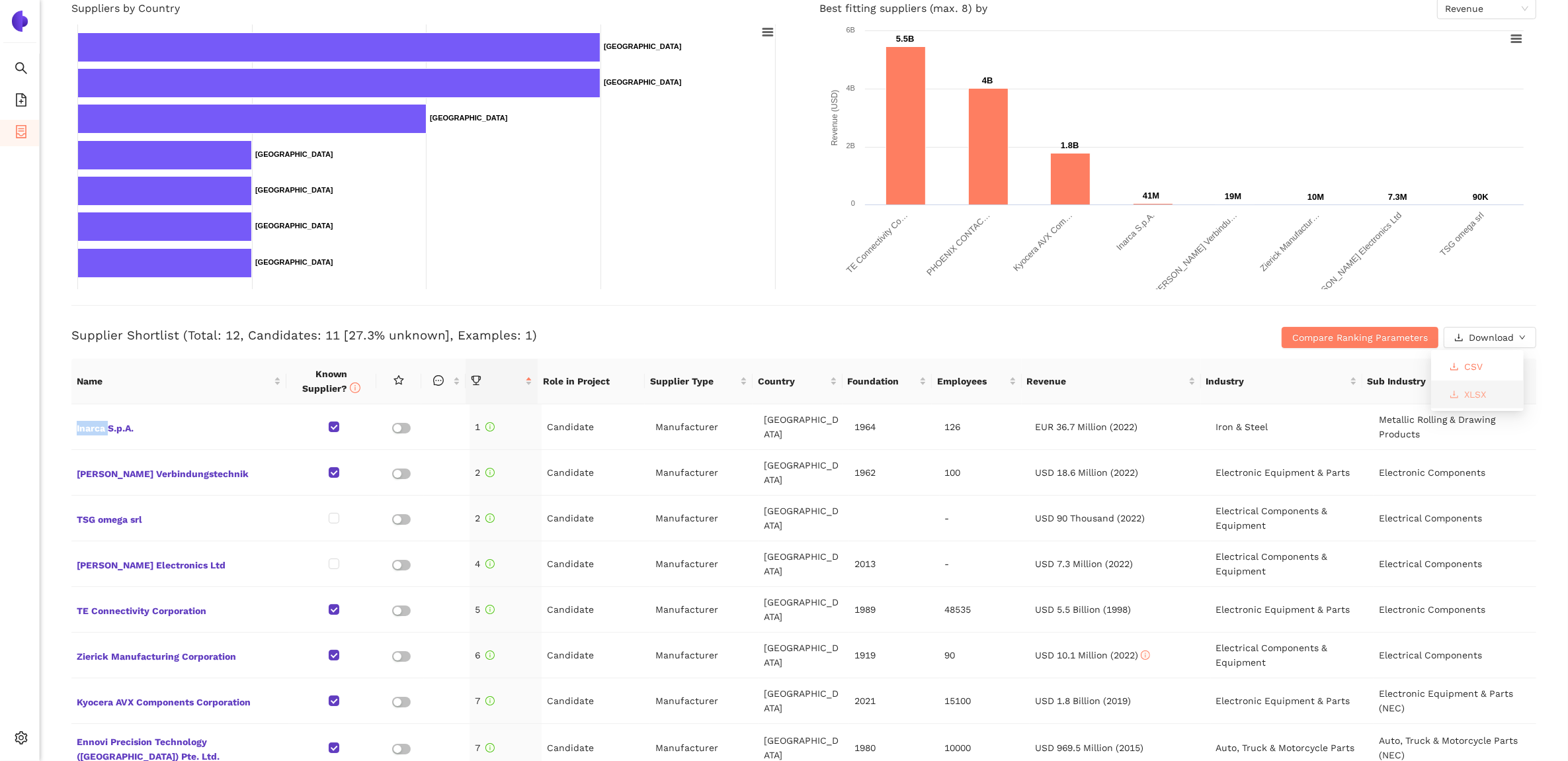
click at [1479, 385] on button "XLSX" at bounding box center [1468, 394] width 58 height 21
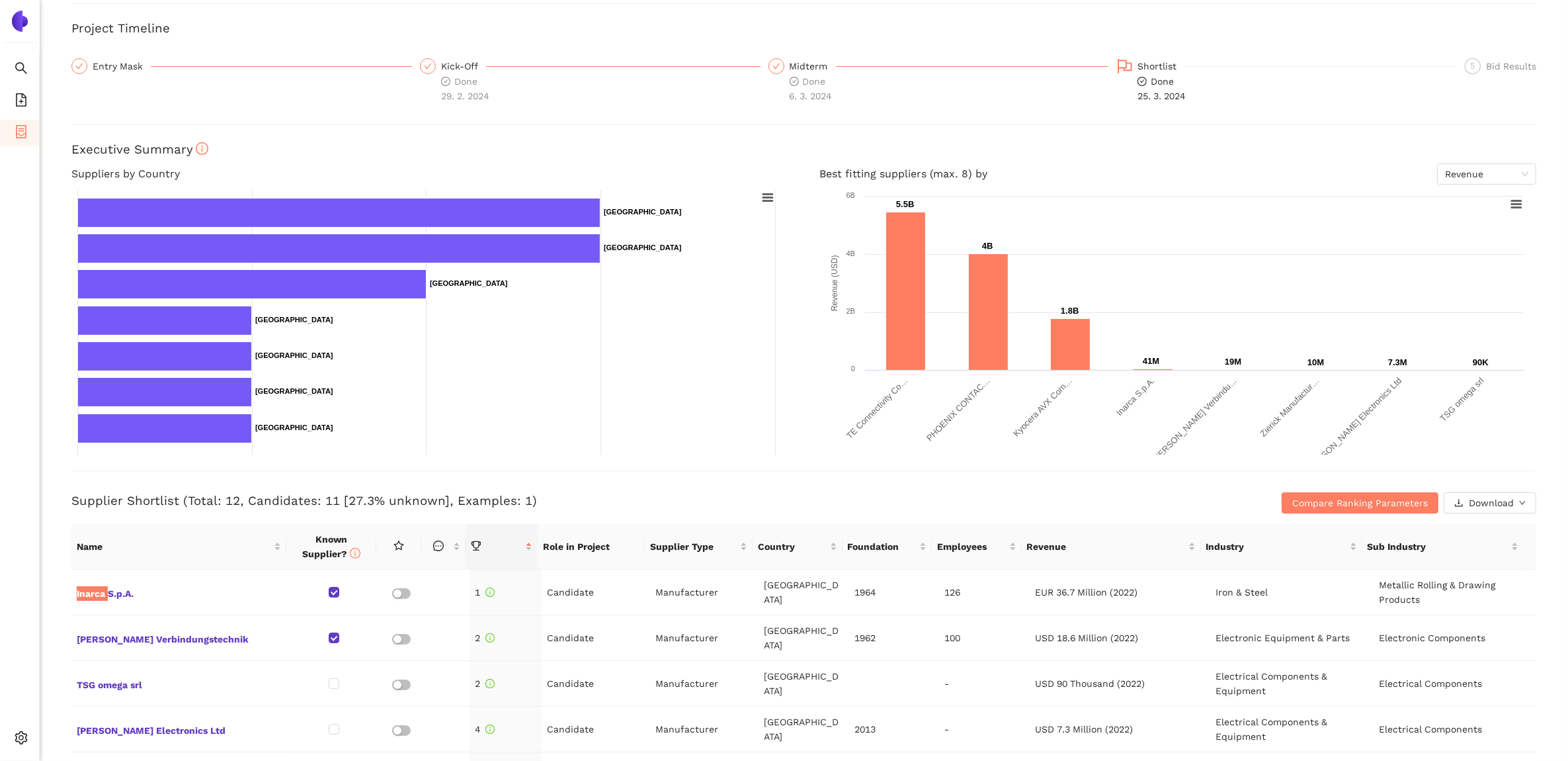
scroll to position [0, 0]
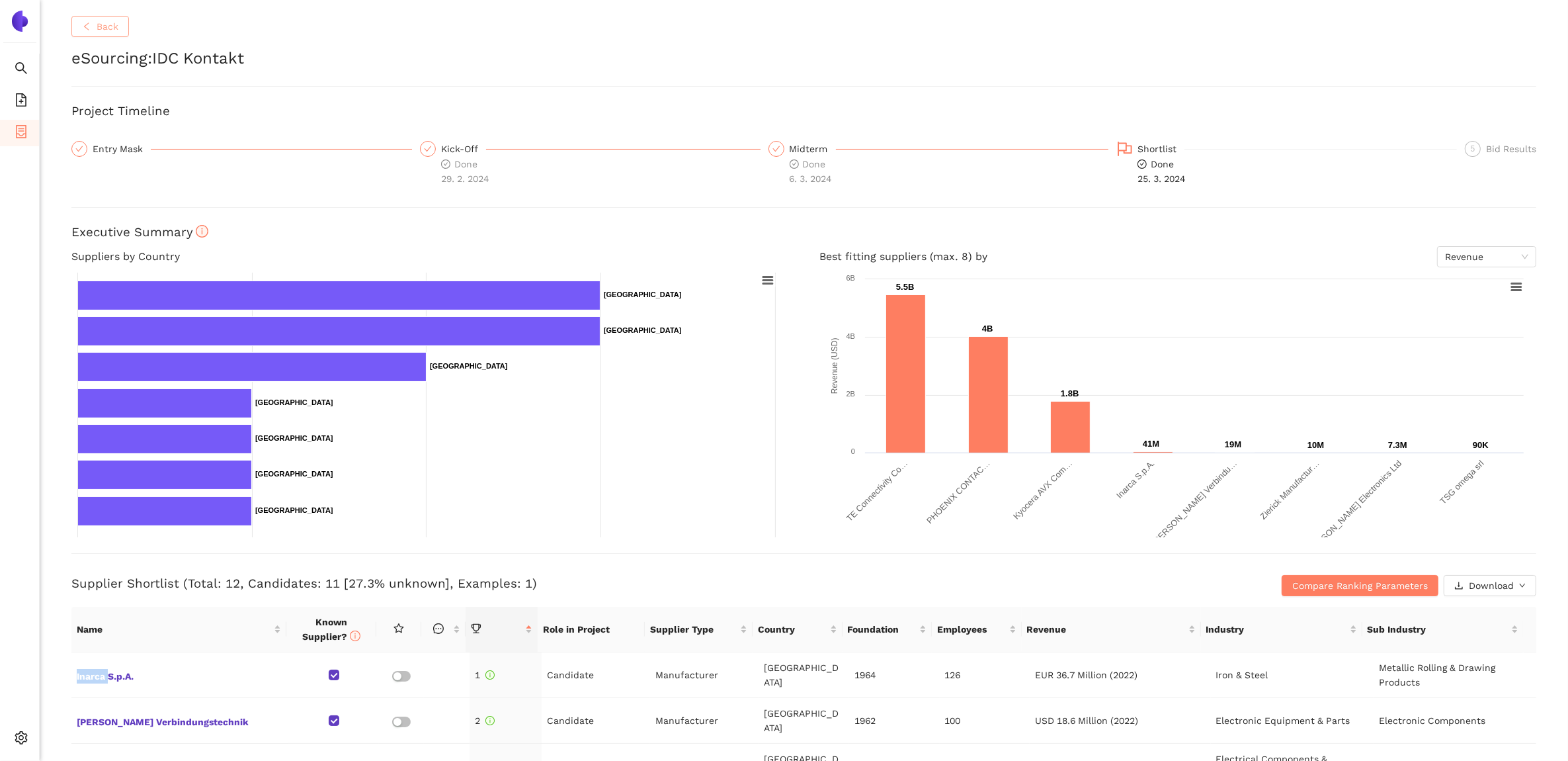
click at [99, 32] on span "Back" at bounding box center [107, 27] width 22 height 14
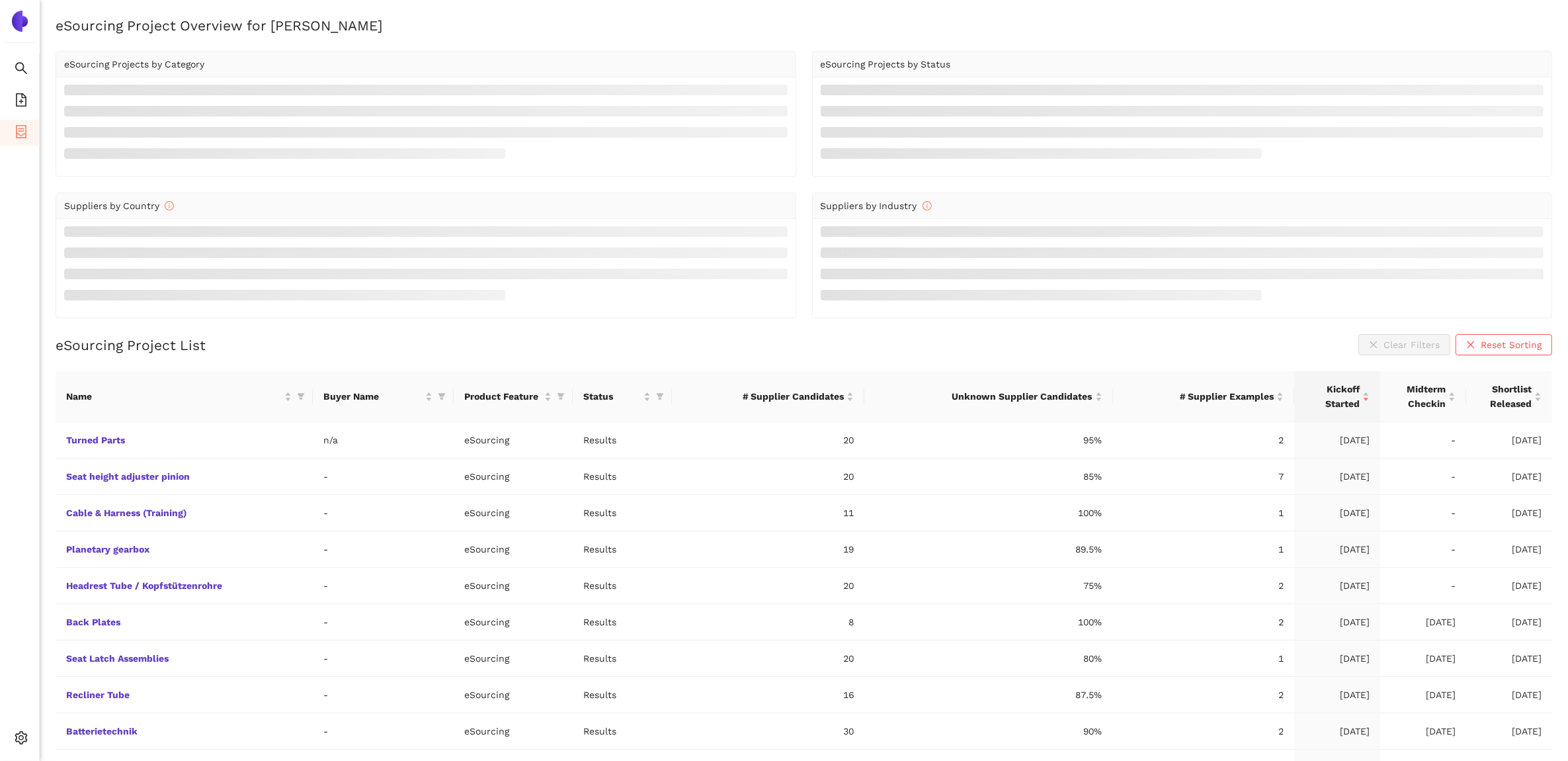
scroll to position [38, 0]
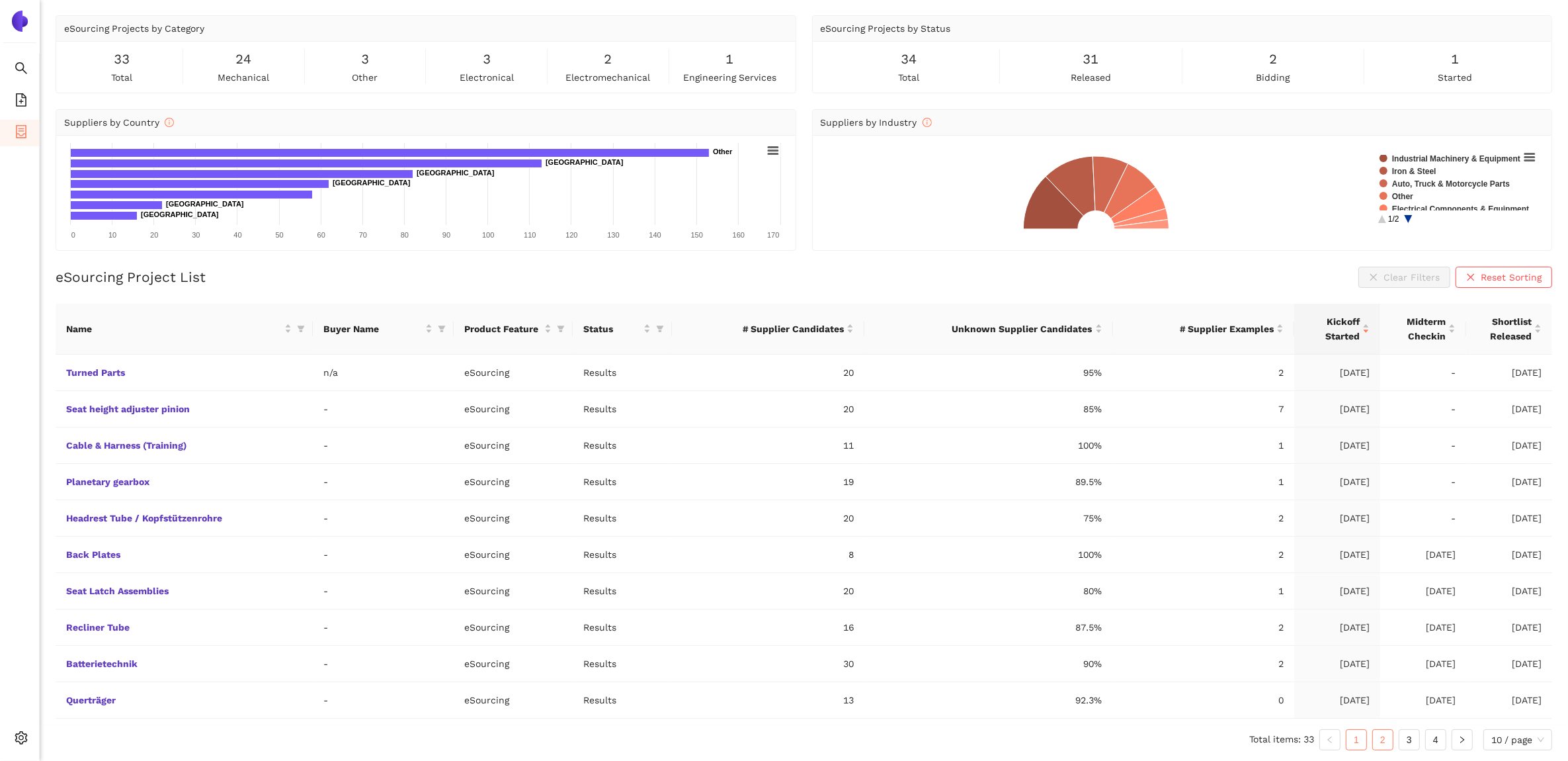
click at [1387, 740] on link "2" at bounding box center [1383, 740] width 20 height 20
click at [0, 0] on link "Kugelarm (Anhängevorrichtung)" at bounding box center [0, 0] width 0 height 0
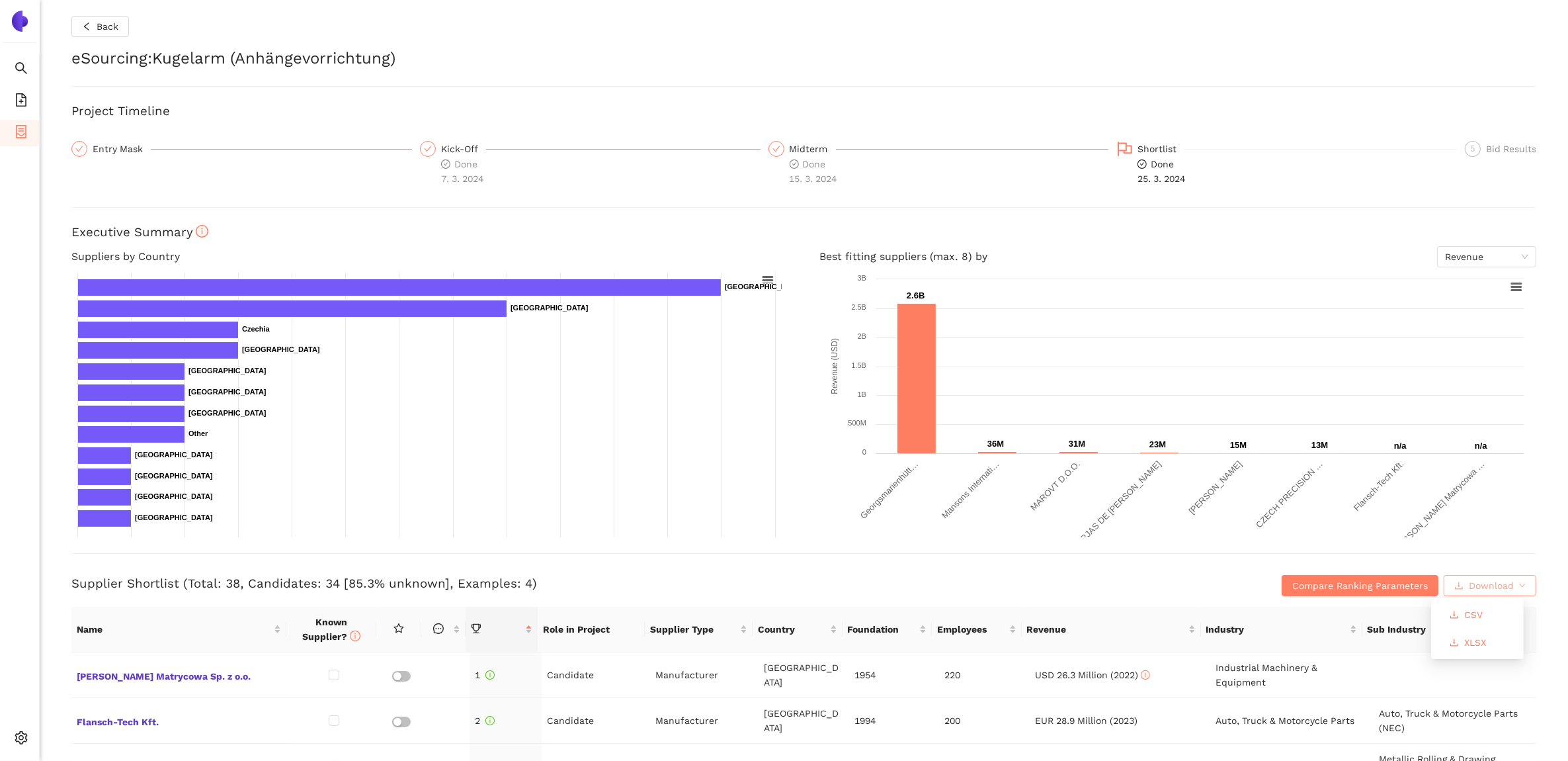
click at [1492, 581] on span "Download" at bounding box center [1492, 586] width 45 height 14
click at [1472, 639] on span "XLSX" at bounding box center [1475, 643] width 22 height 14
click at [102, 30] on span "Back" at bounding box center [107, 27] width 22 height 14
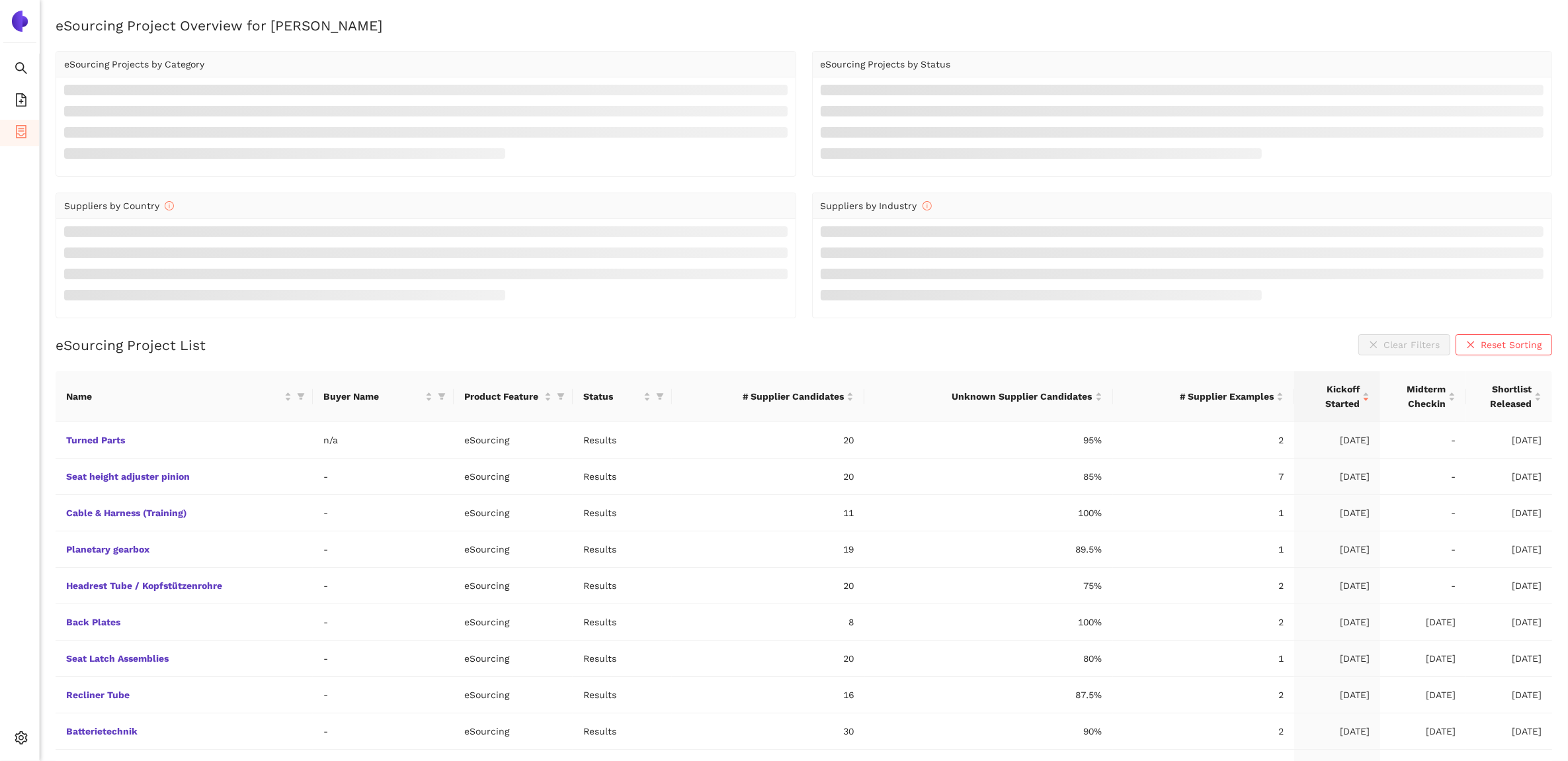
scroll to position [38, 0]
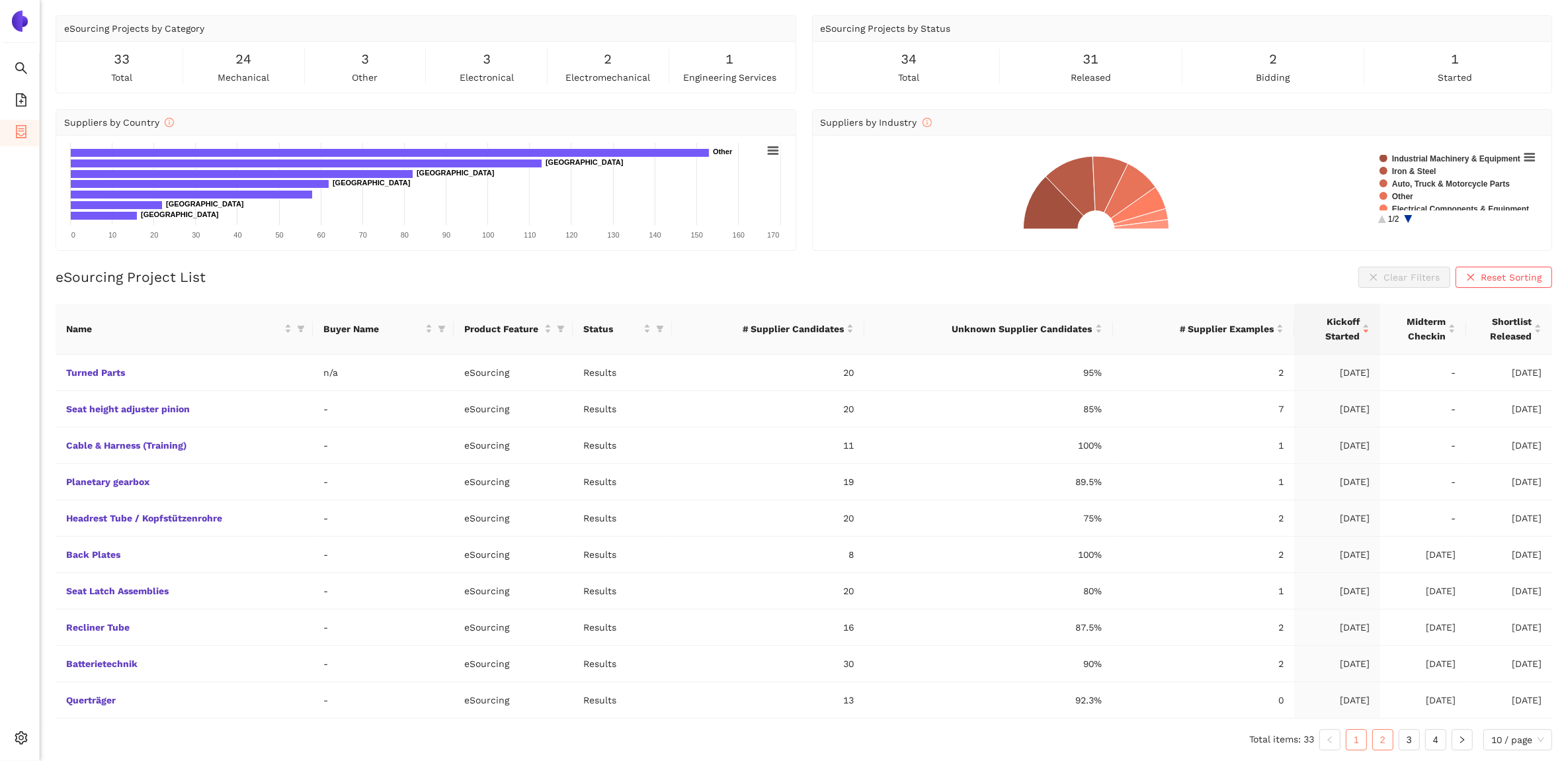
click at [1388, 745] on link "2" at bounding box center [1383, 740] width 20 height 20
click at [0, 0] on link "Hohlwelle" at bounding box center [0, 0] width 0 height 0
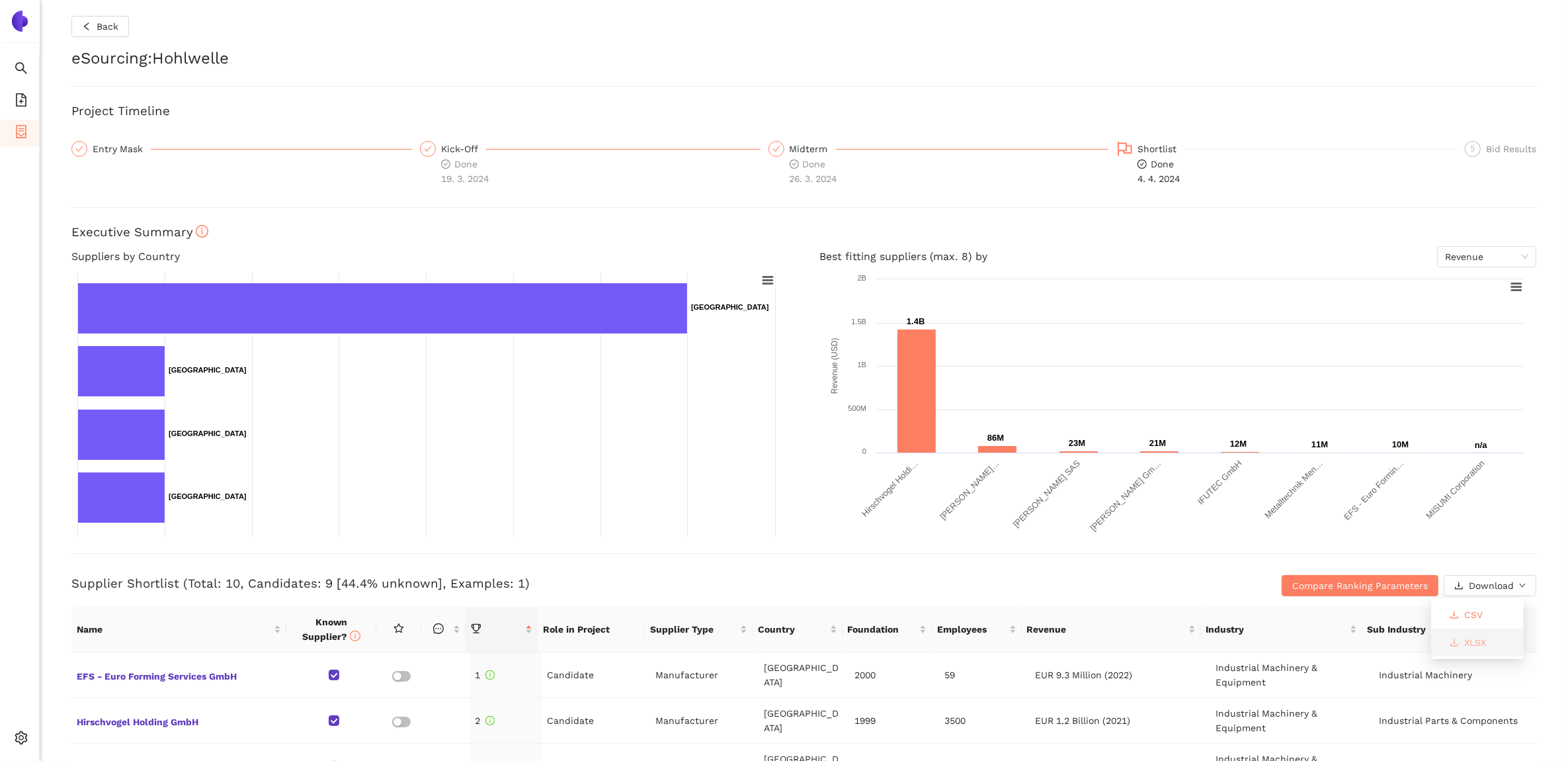
click at [1476, 638] on span "XLSX" at bounding box center [1475, 643] width 22 height 14
click at [94, 25] on button "Back" at bounding box center [100, 26] width 58 height 21
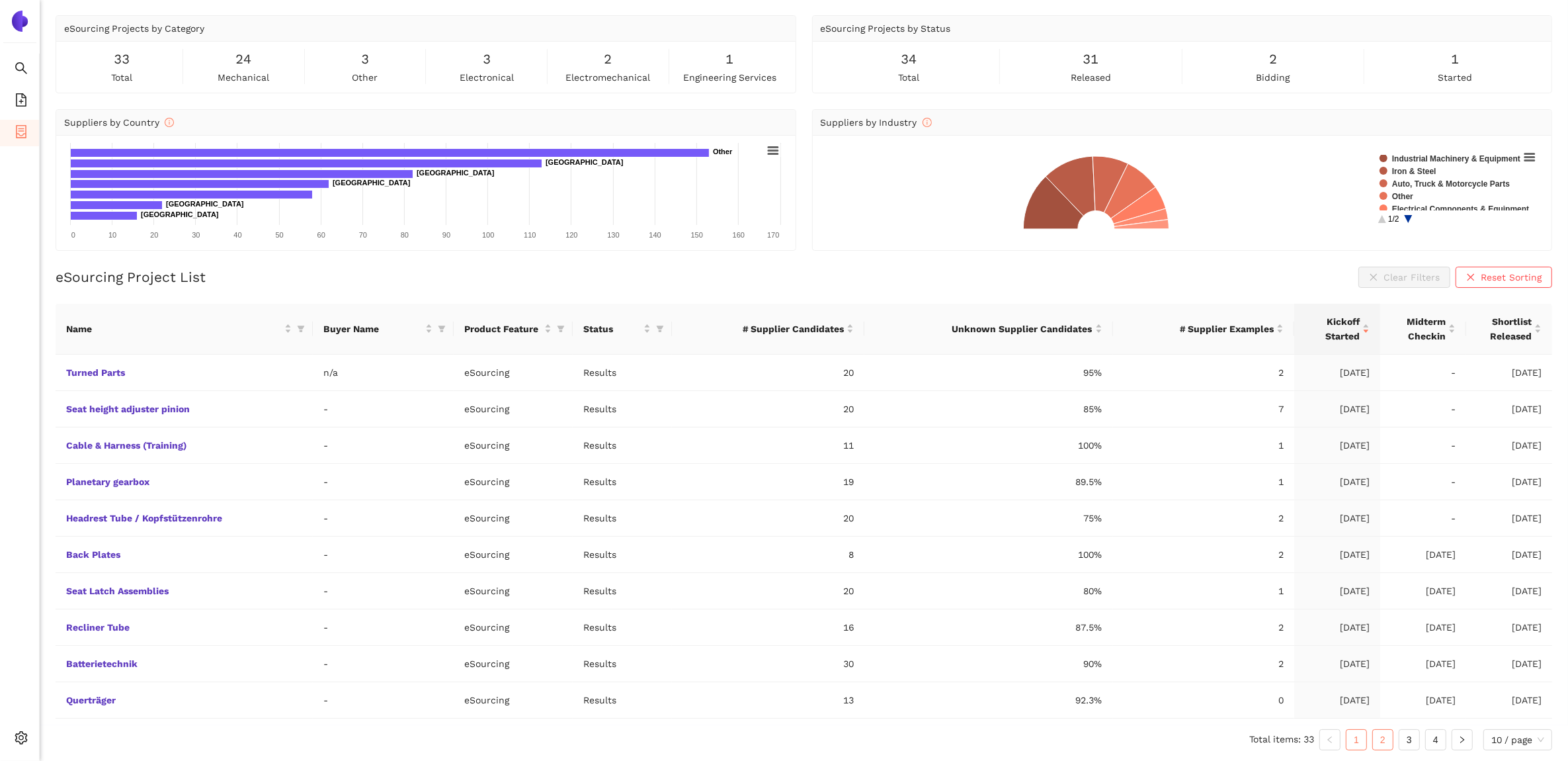
click at [1384, 742] on link "2" at bounding box center [1383, 740] width 20 height 20
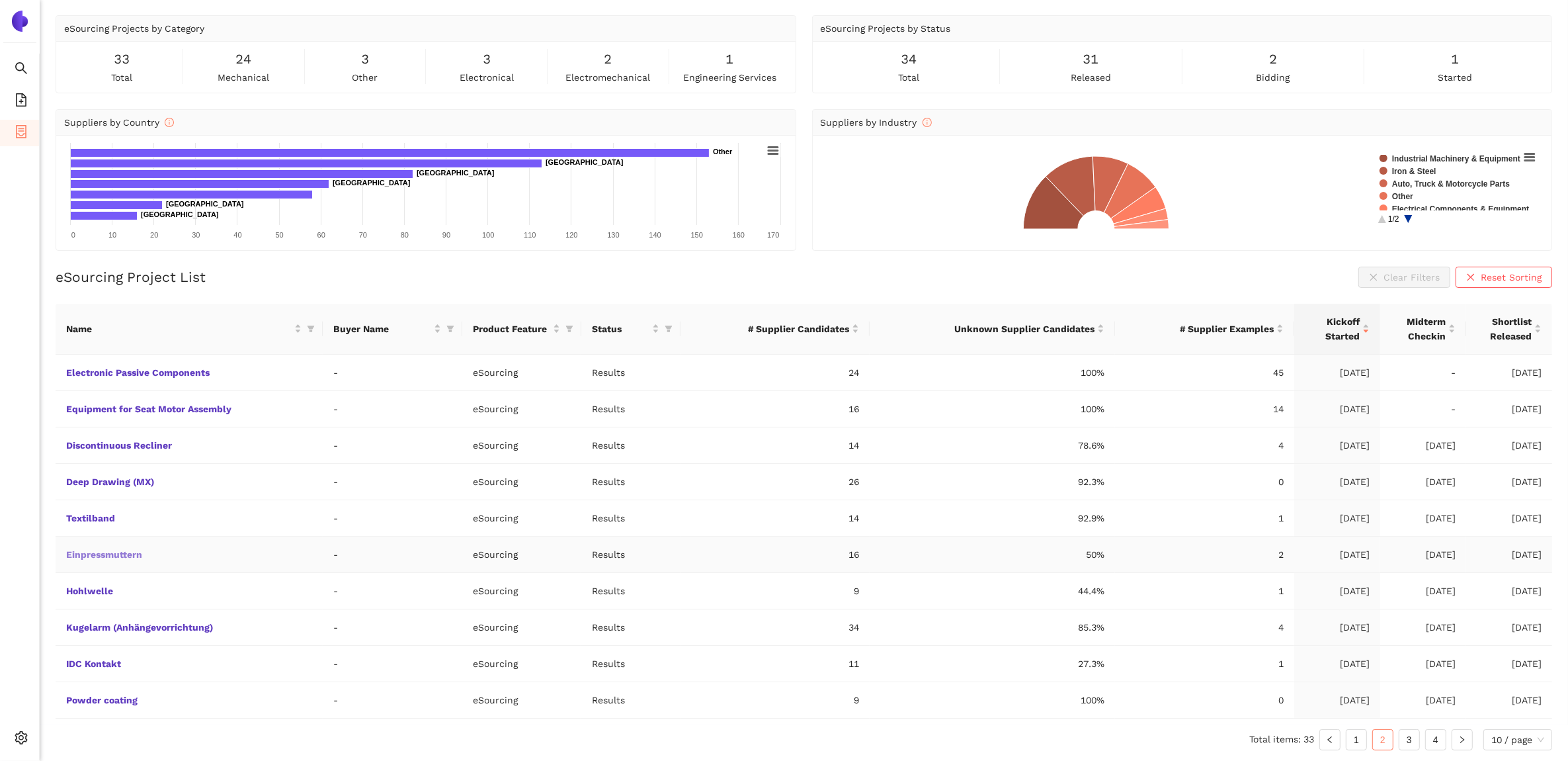
click at [0, 0] on link "Einpressmuttern" at bounding box center [0, 0] width 0 height 0
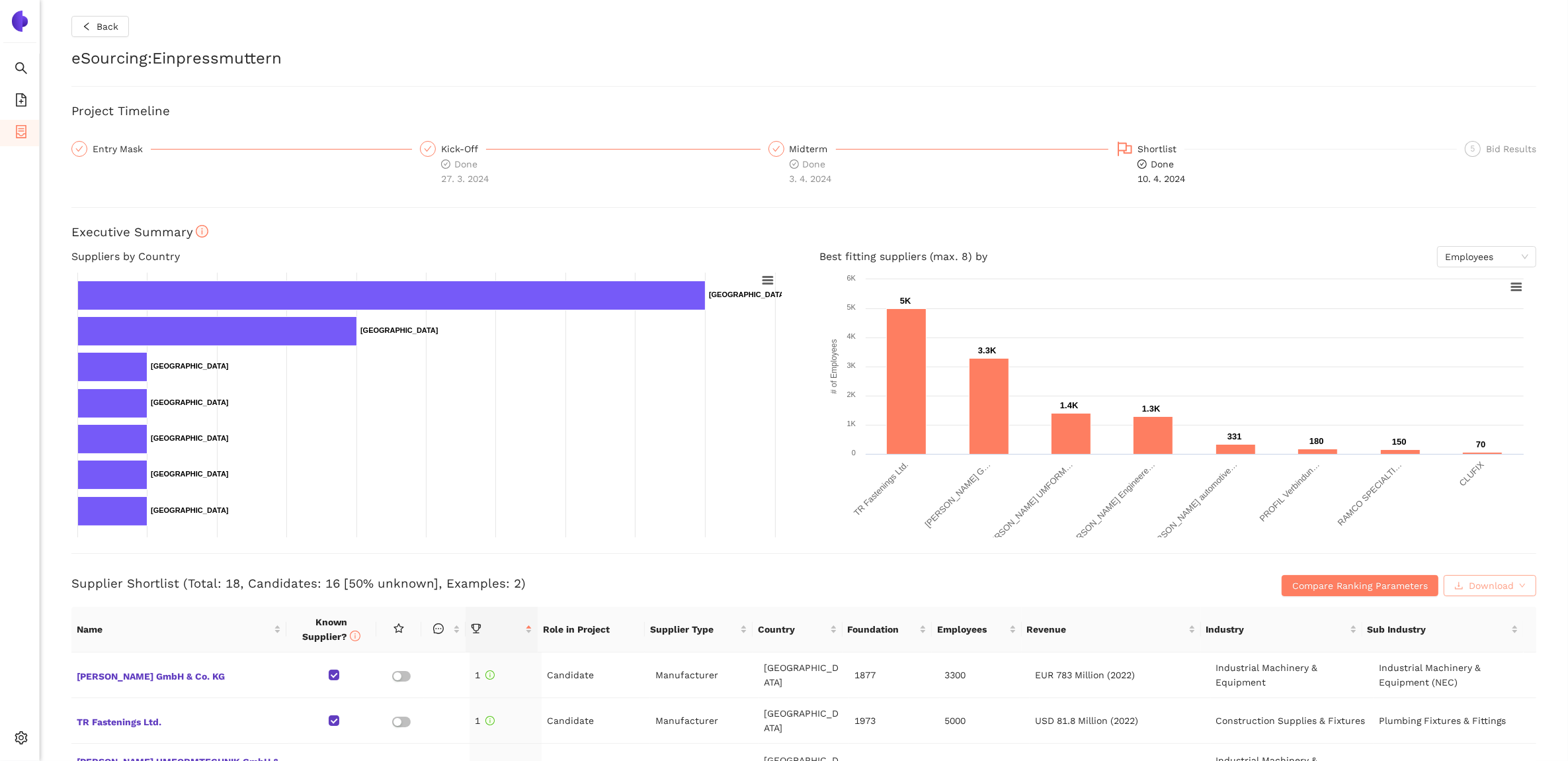
click at [1479, 581] on span "Download" at bounding box center [1492, 586] width 45 height 14
click at [1479, 640] on span "XLSX" at bounding box center [1475, 643] width 22 height 14
click at [123, 25] on button "Back" at bounding box center [100, 26] width 58 height 21
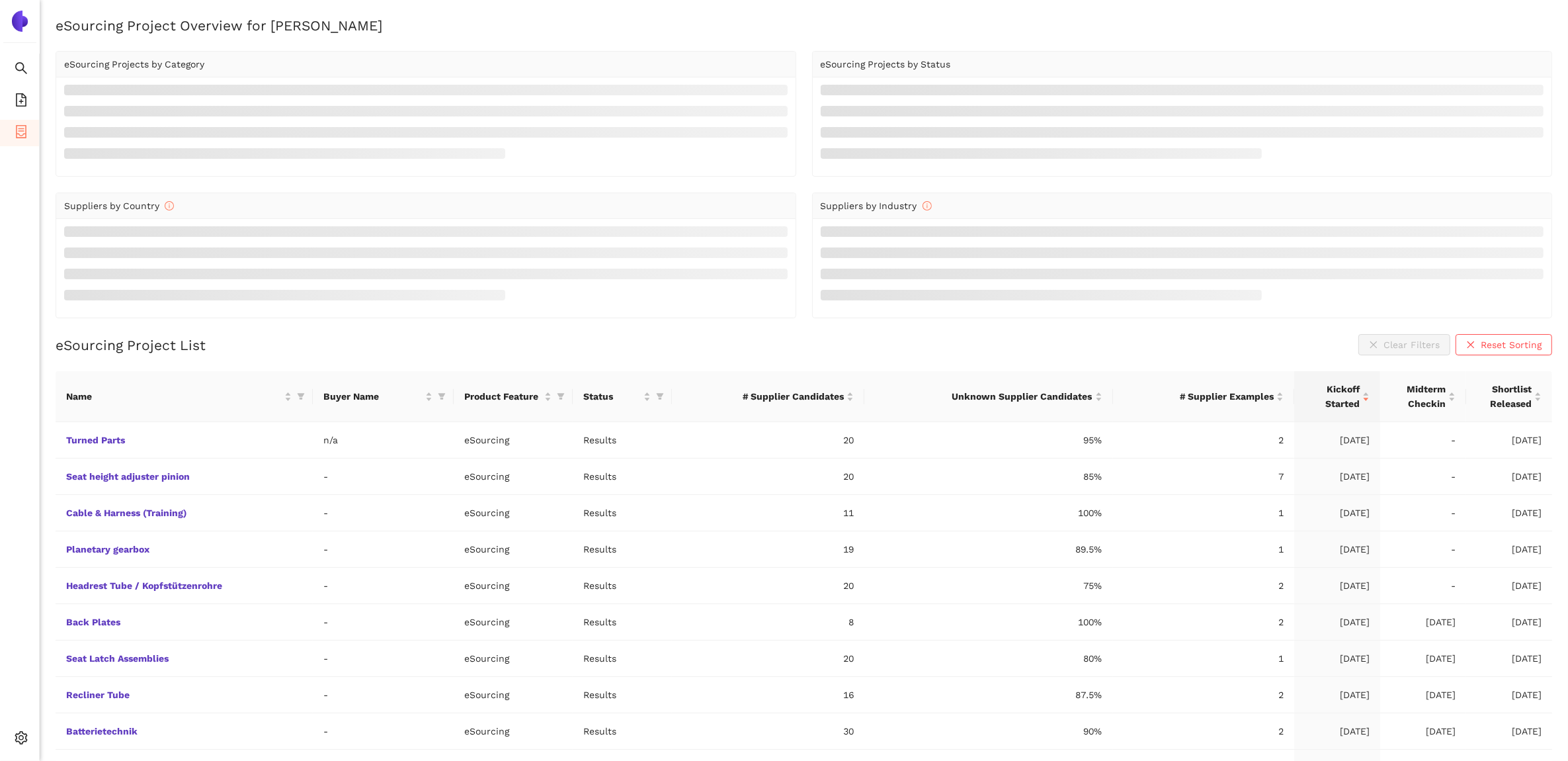
scroll to position [38, 0]
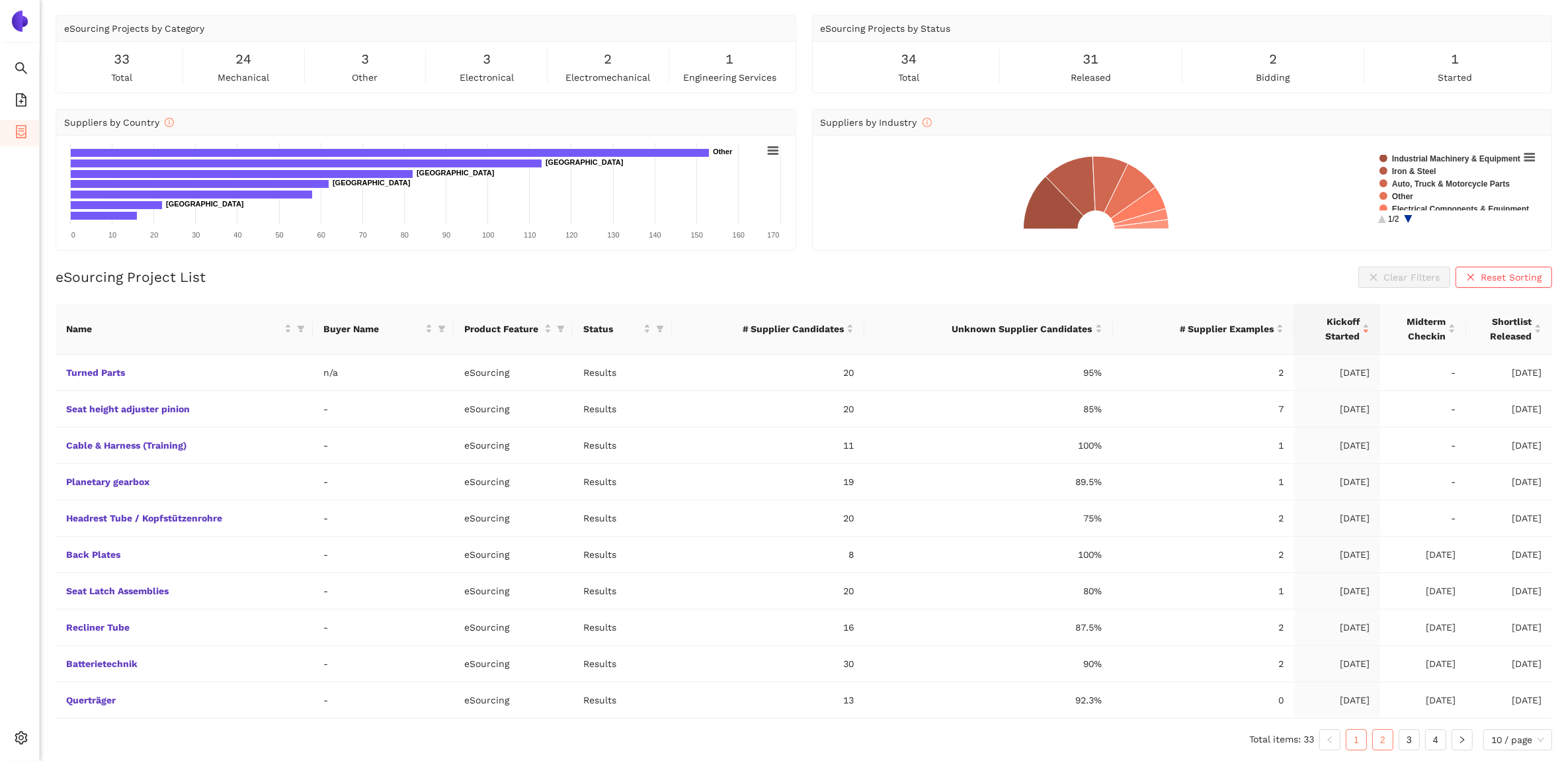
click at [1379, 743] on link "2" at bounding box center [1383, 740] width 20 height 20
click at [0, 0] on link "Textilband" at bounding box center [0, 0] width 0 height 0
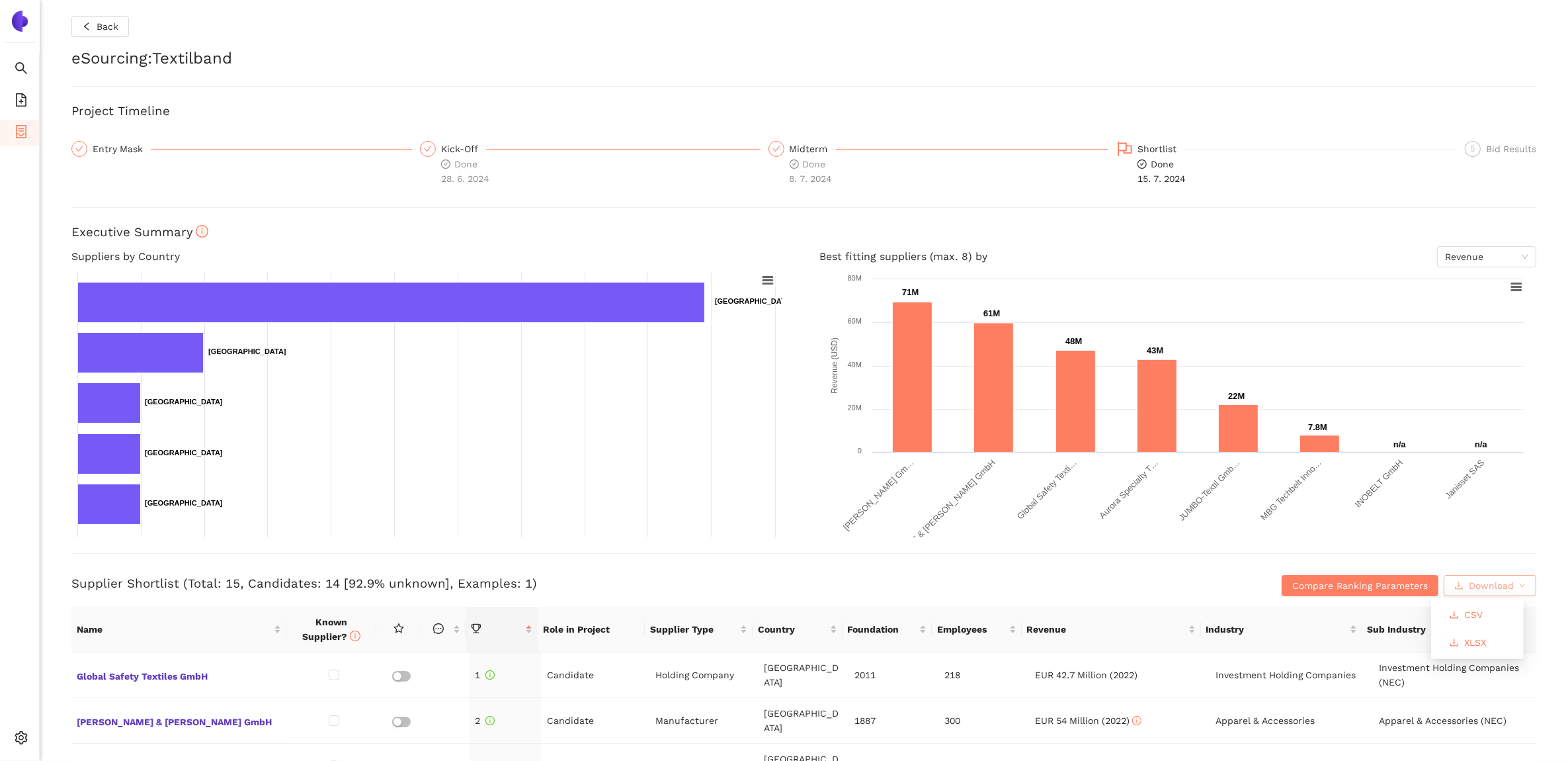
click at [1494, 588] on span "Download" at bounding box center [1492, 586] width 45 height 14
click at [1476, 638] on span "XLSX" at bounding box center [1475, 643] width 22 height 14
click at [107, 22] on span "Back" at bounding box center [107, 27] width 22 height 14
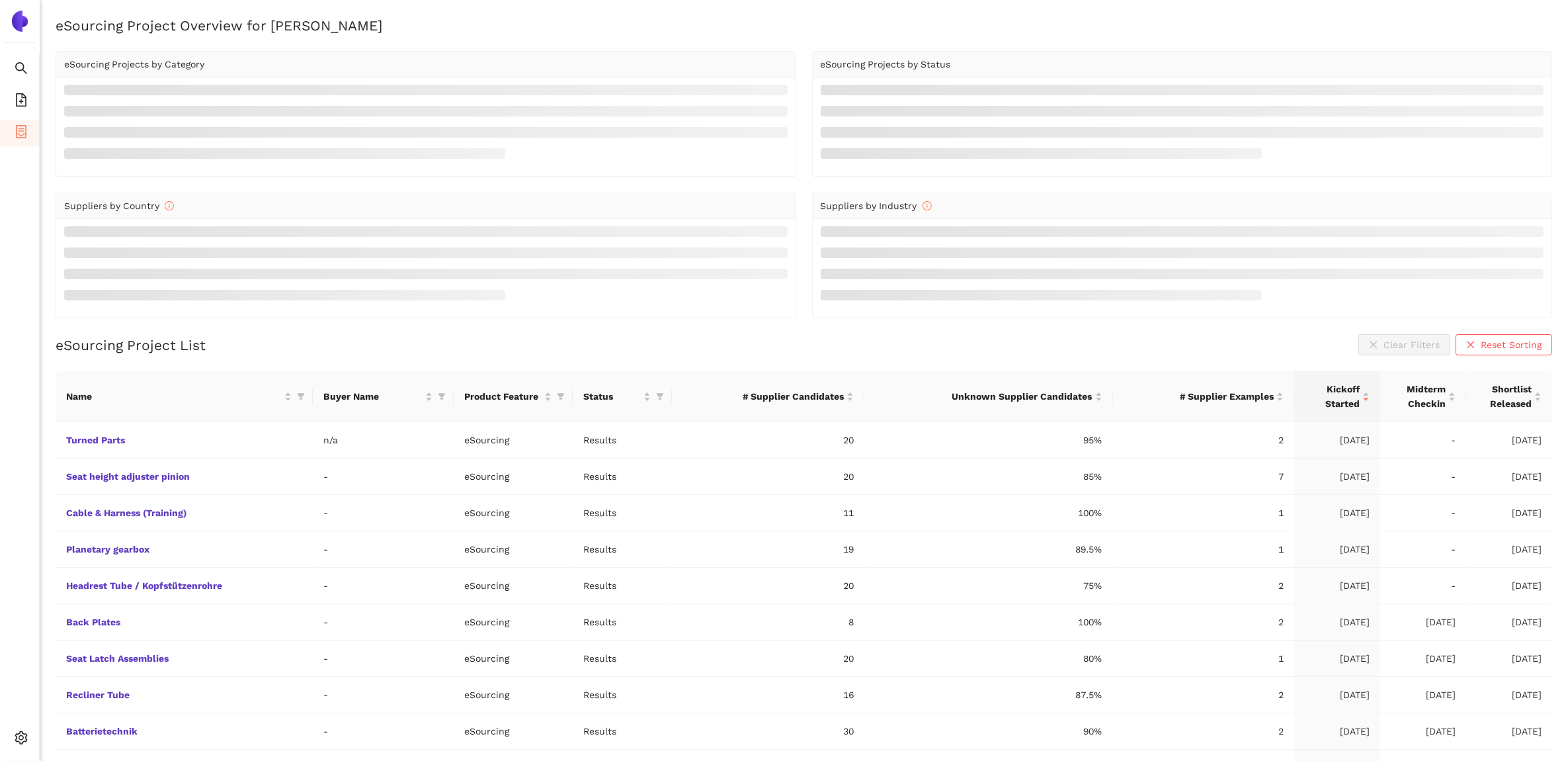
scroll to position [38, 0]
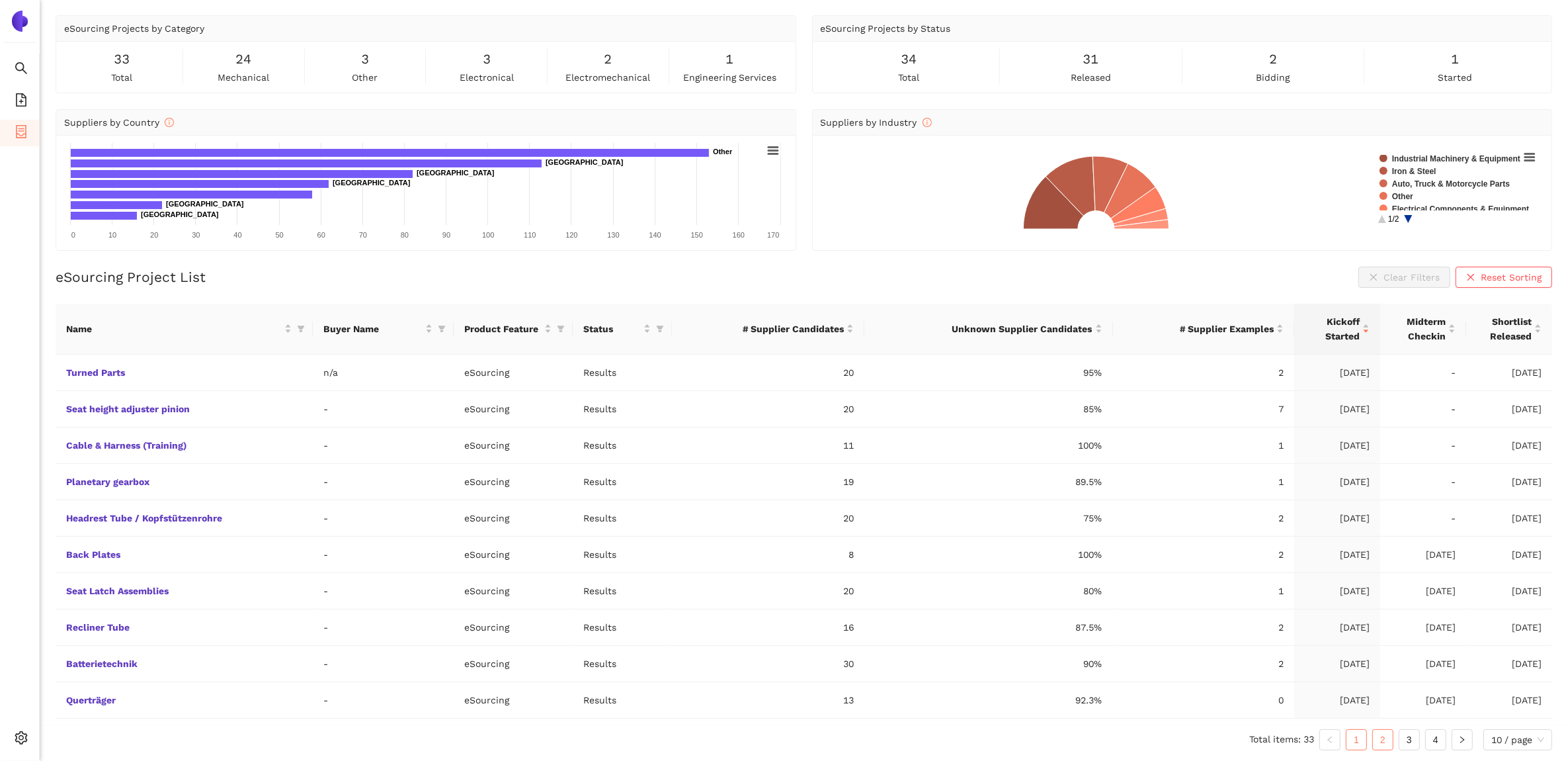
click at [1380, 740] on link "2" at bounding box center [1383, 740] width 20 height 20
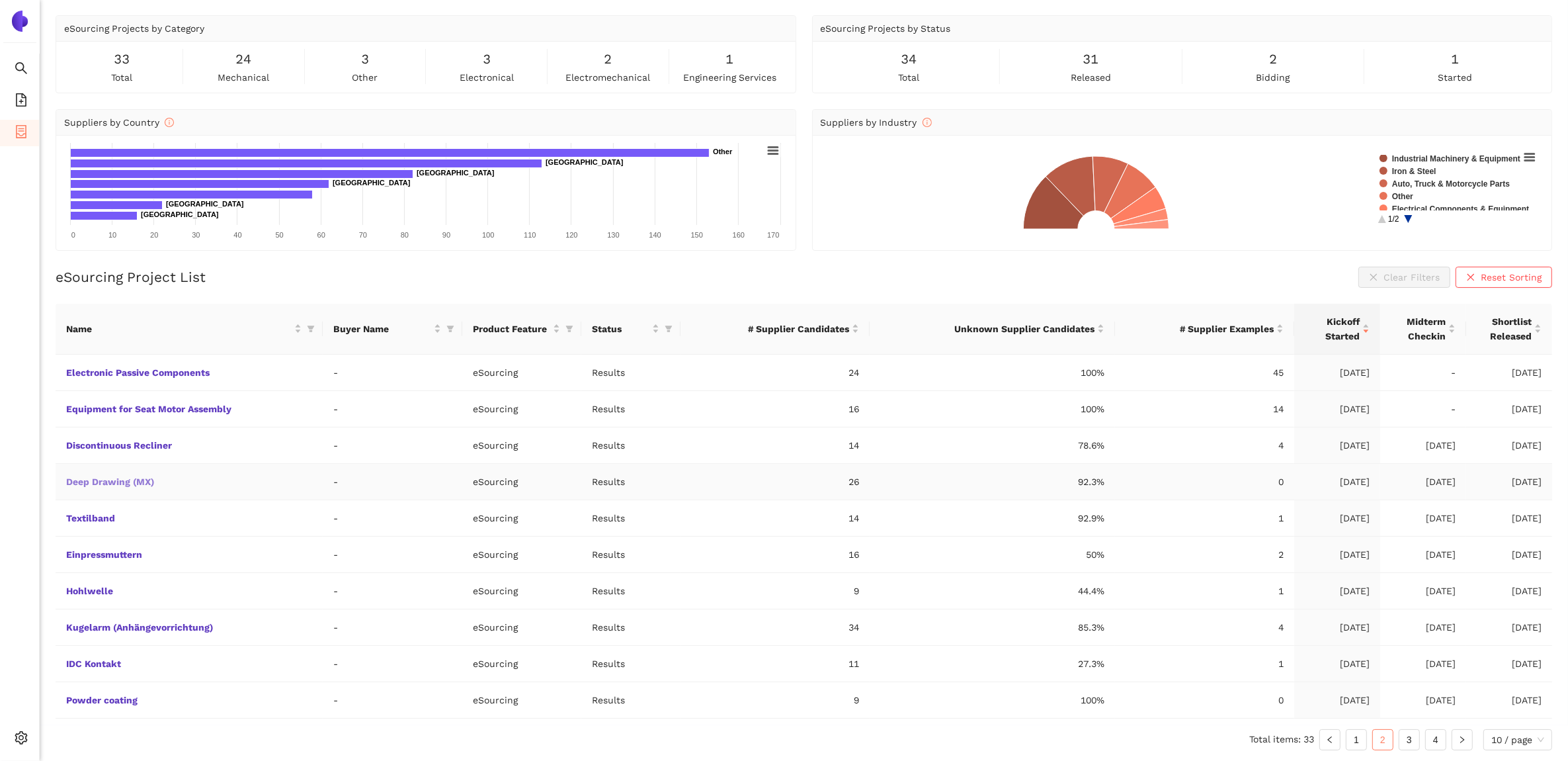
click at [0, 0] on link "Deep Drawing (MX)" at bounding box center [0, 0] width 0 height 0
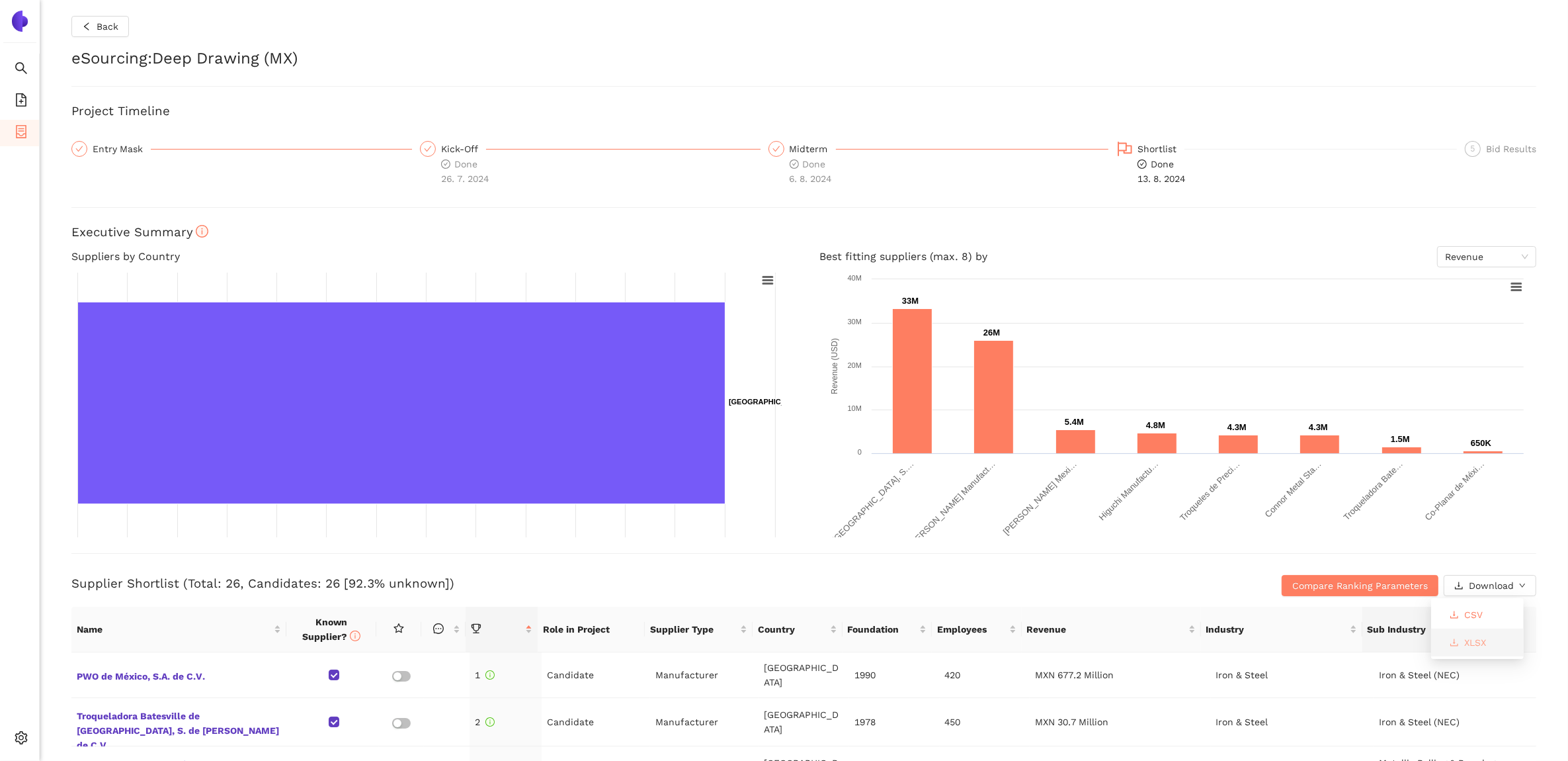
click at [1475, 638] on span "XLSX" at bounding box center [1475, 643] width 22 height 14
click at [80, 20] on button "Back" at bounding box center [100, 26] width 58 height 21
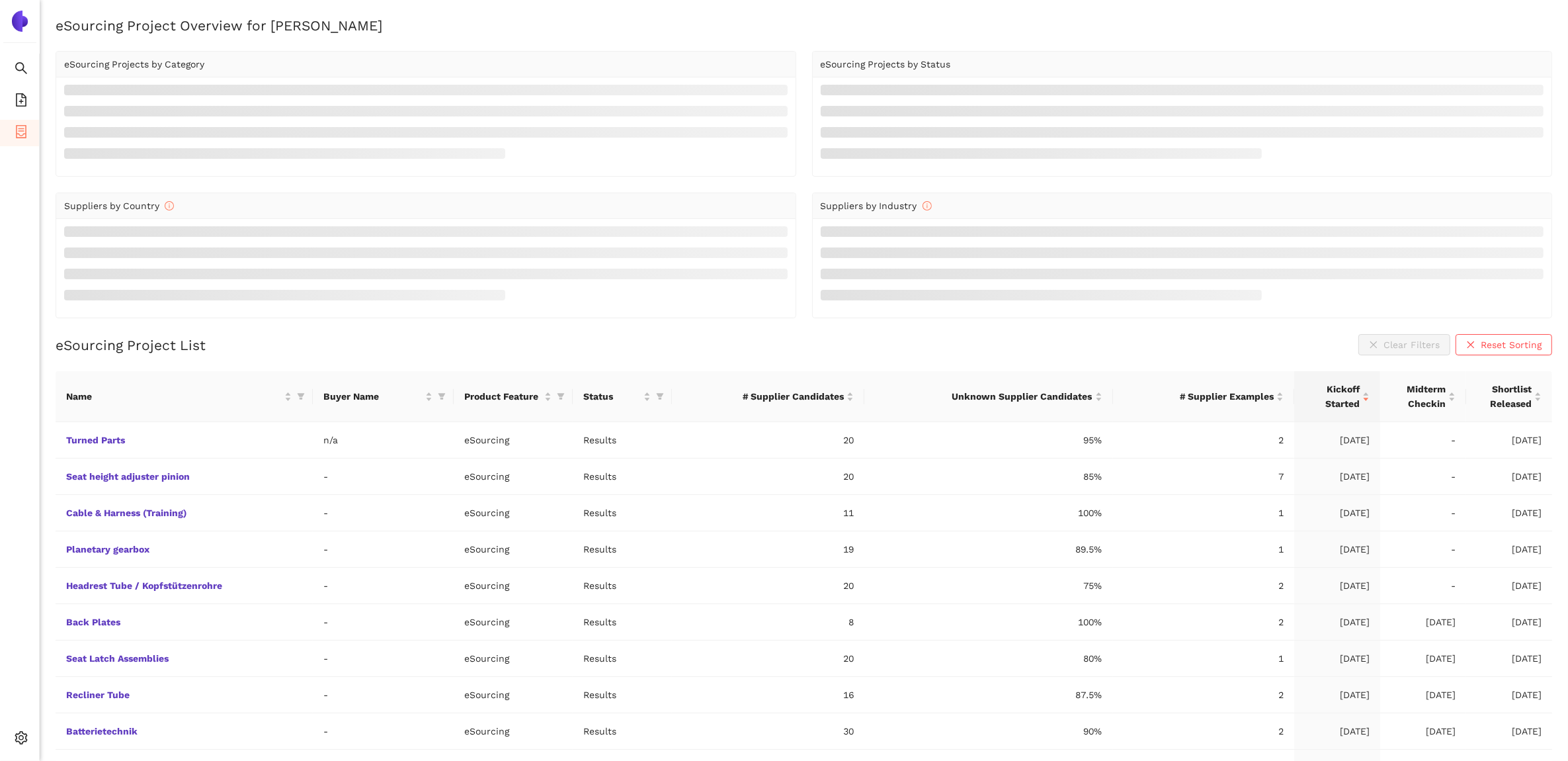
scroll to position [38, 0]
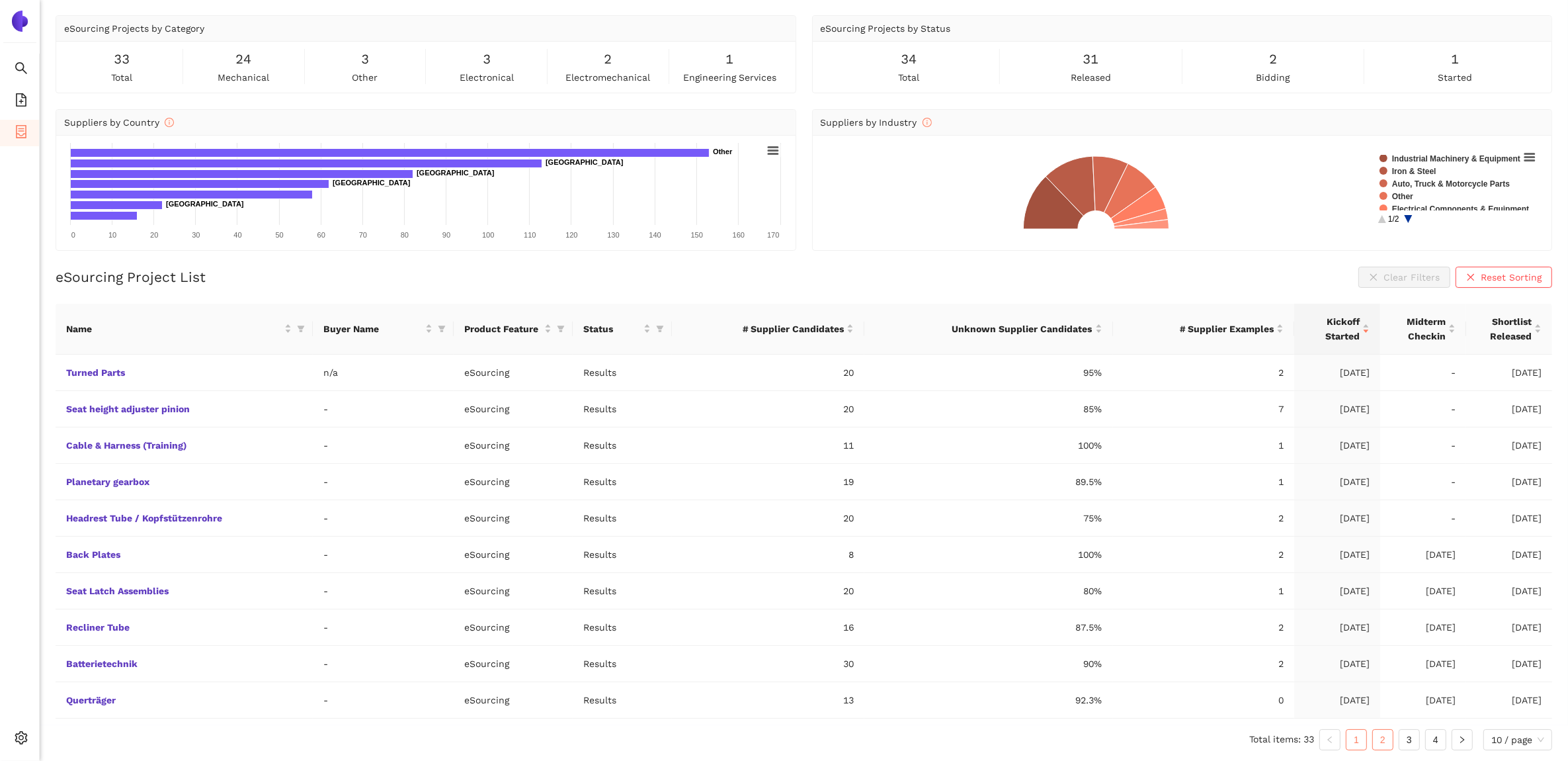
click at [1383, 747] on link "2" at bounding box center [1383, 740] width 20 height 20
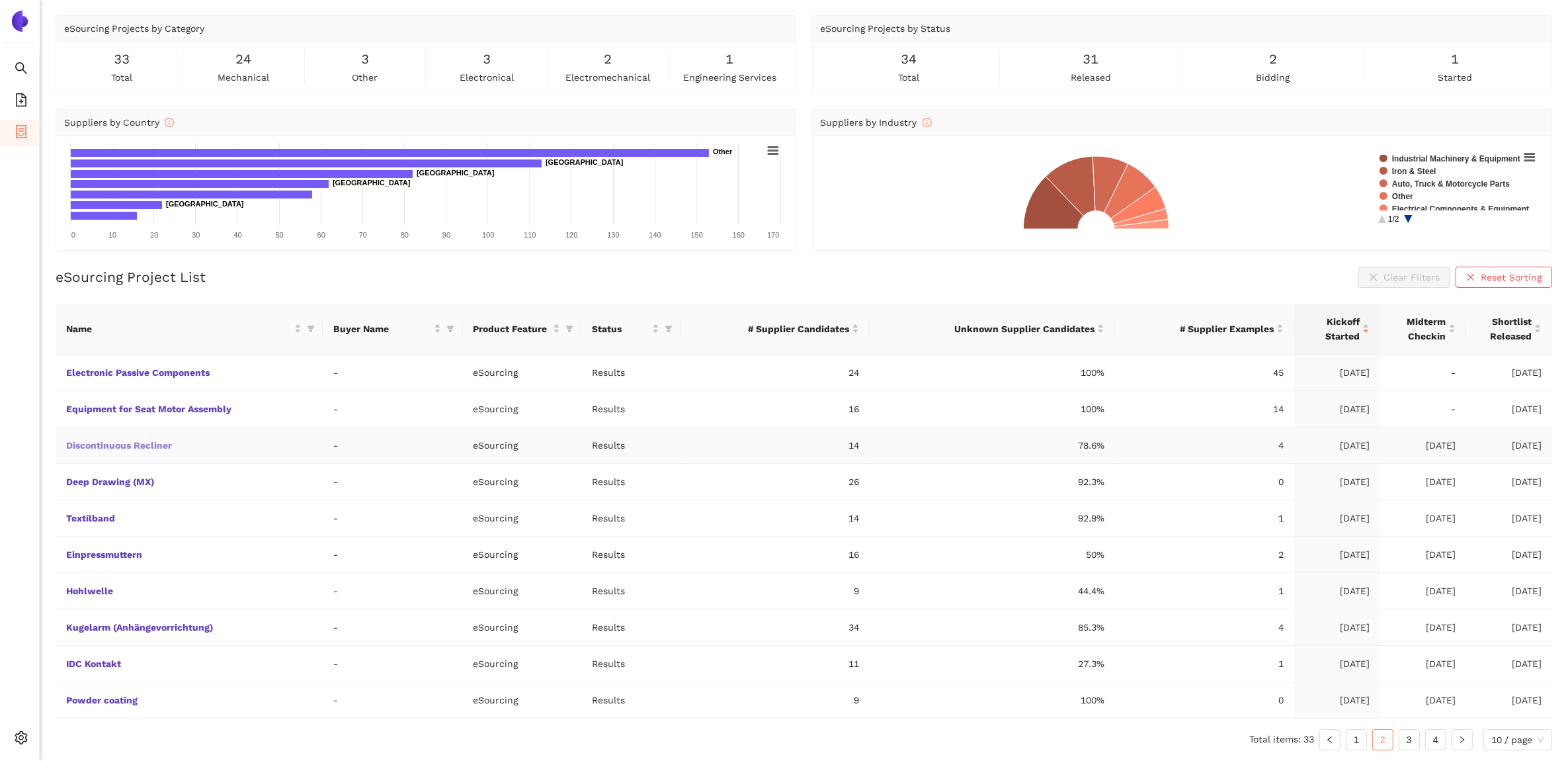
click at [0, 0] on link "Discontinuous Recliner" at bounding box center [0, 0] width 0 height 0
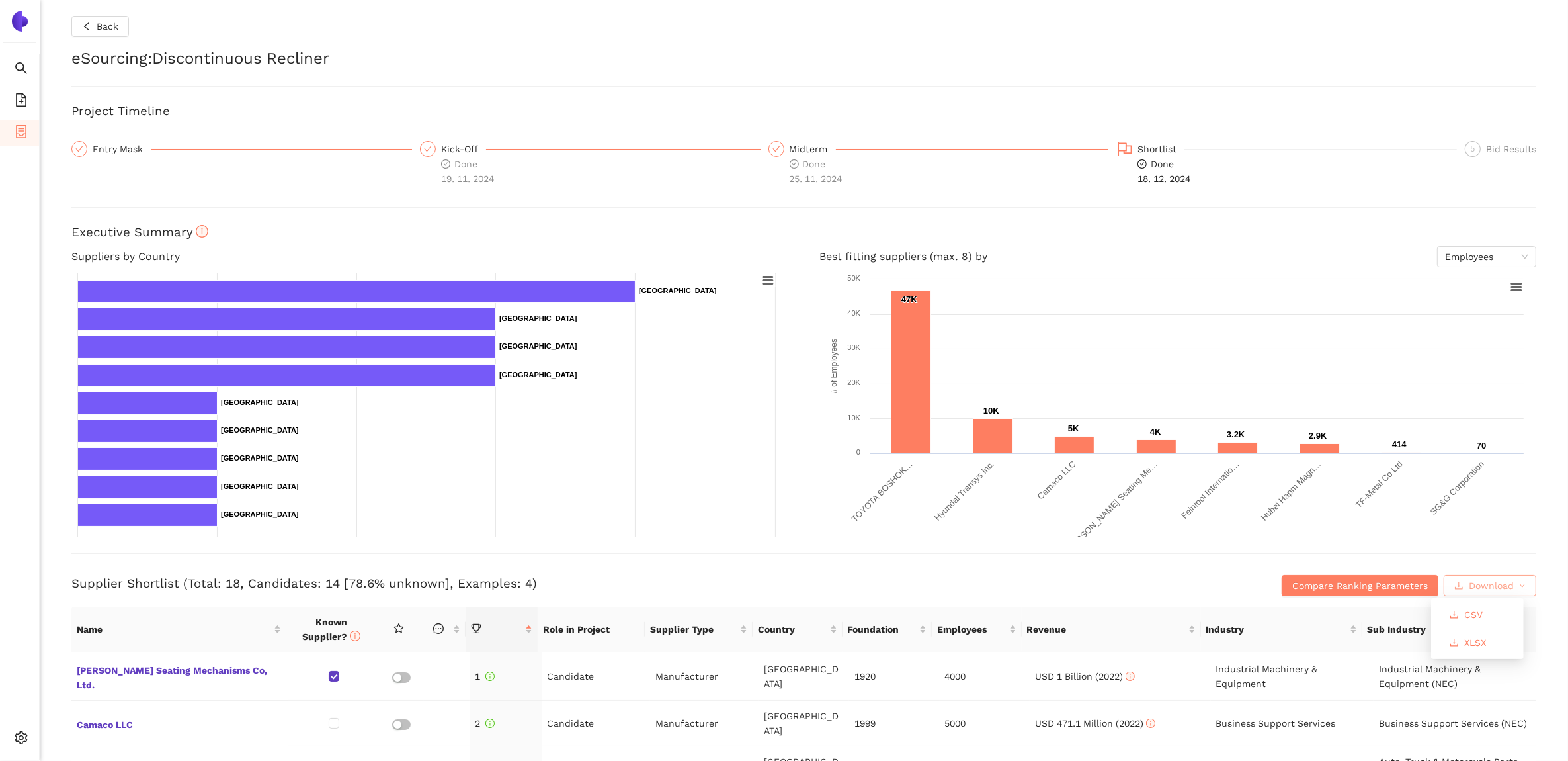
click at [1503, 591] on button "Download" at bounding box center [1490, 585] width 92 height 21
click at [1483, 633] on button "XLSX" at bounding box center [1468, 642] width 58 height 21
click at [109, 25] on span "Back" at bounding box center [107, 27] width 22 height 14
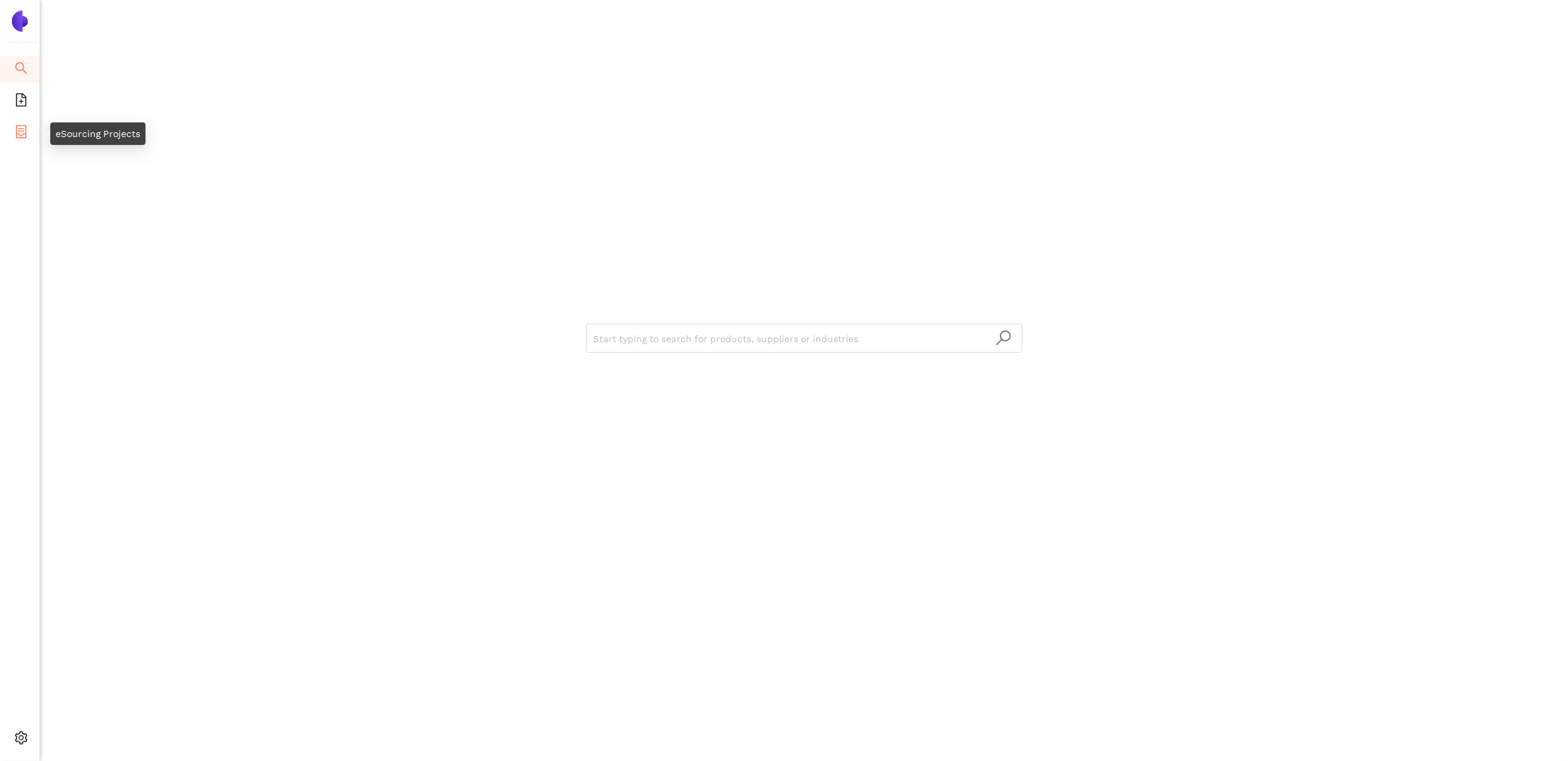
click at [11, 126] on li "eSourcing Projects" at bounding box center [19, 133] width 39 height 27
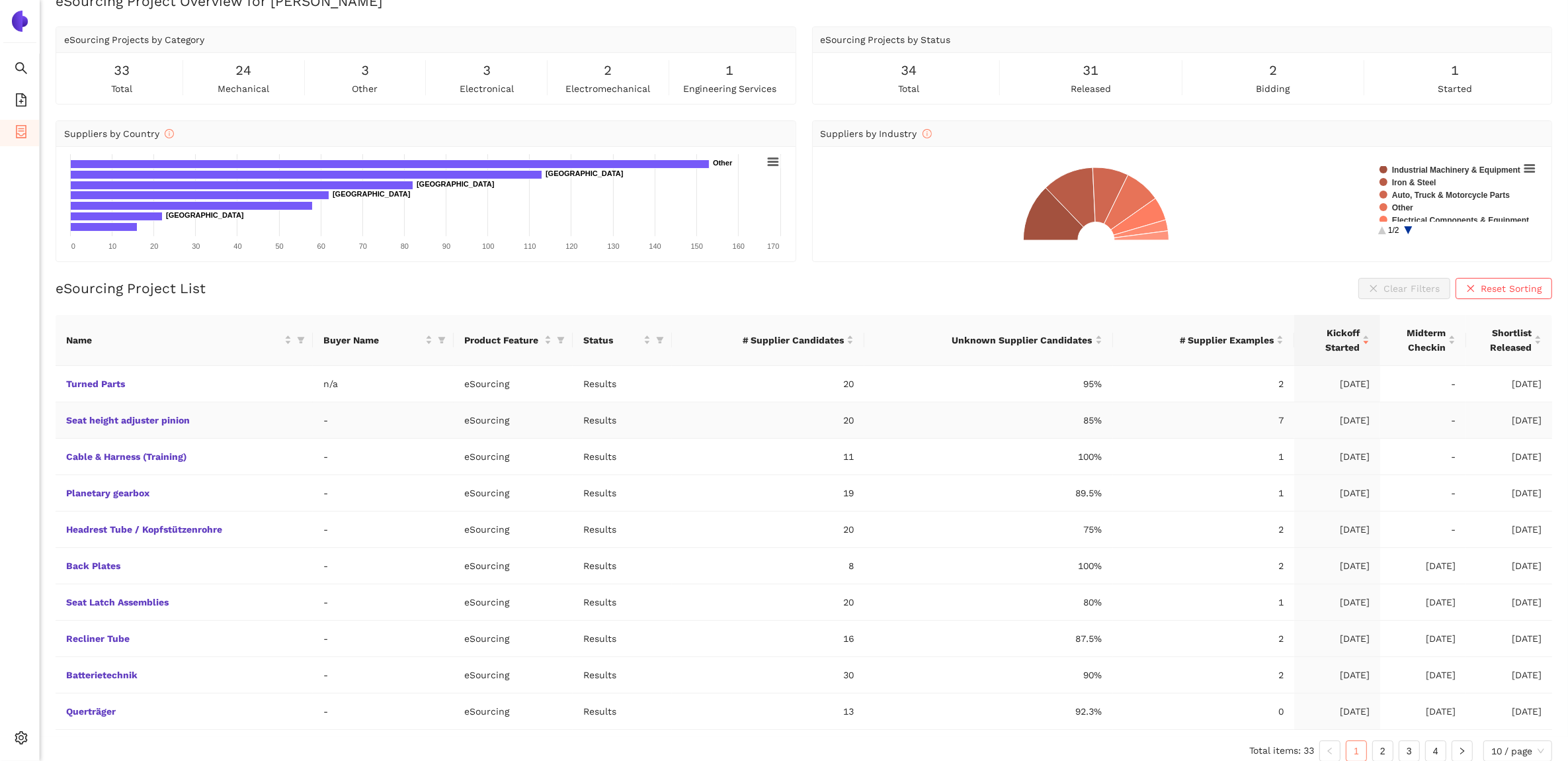
scroll to position [38, 0]
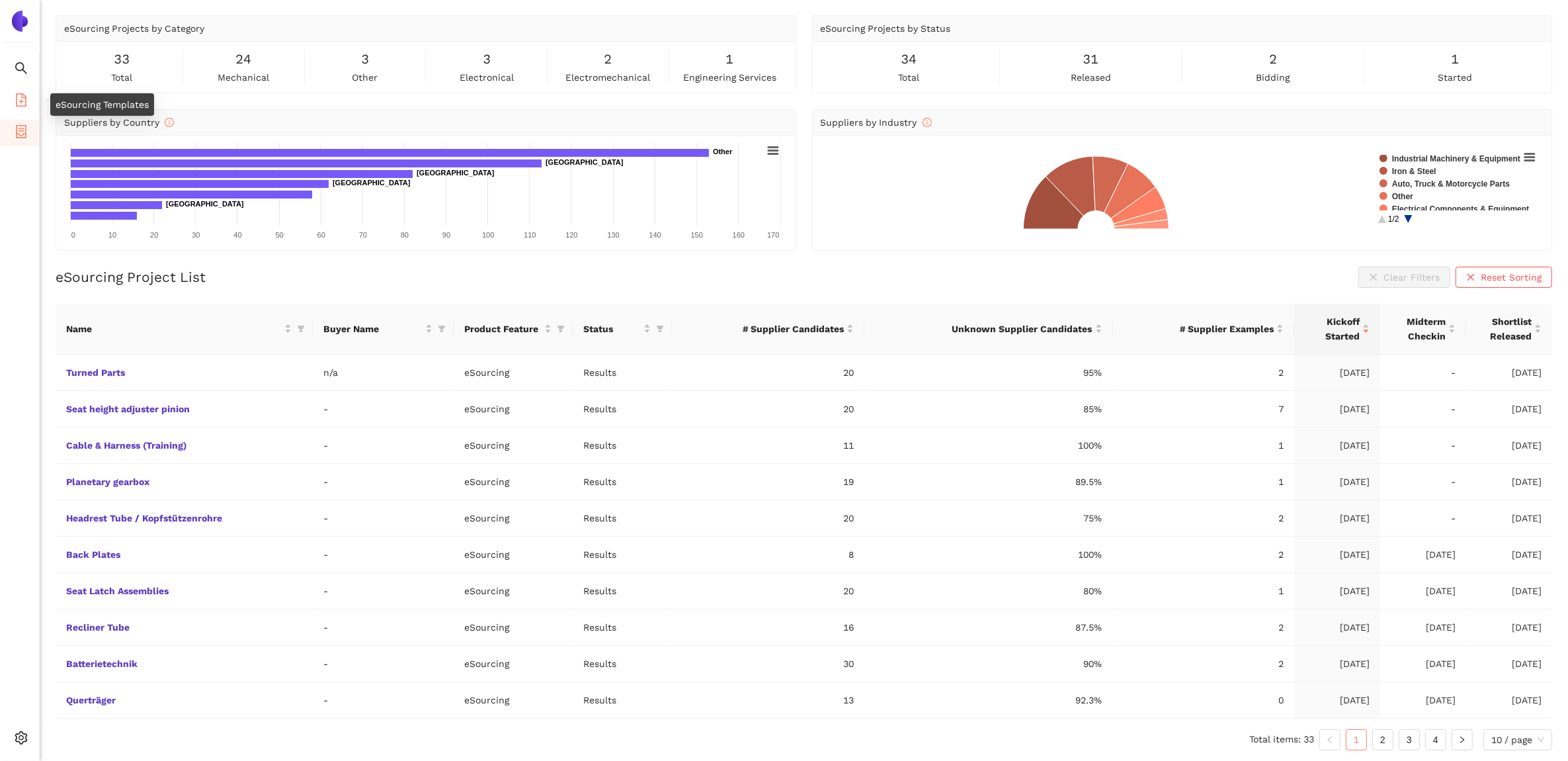
click at [27, 101] on icon "file-add" at bounding box center [21, 100] width 13 height 13
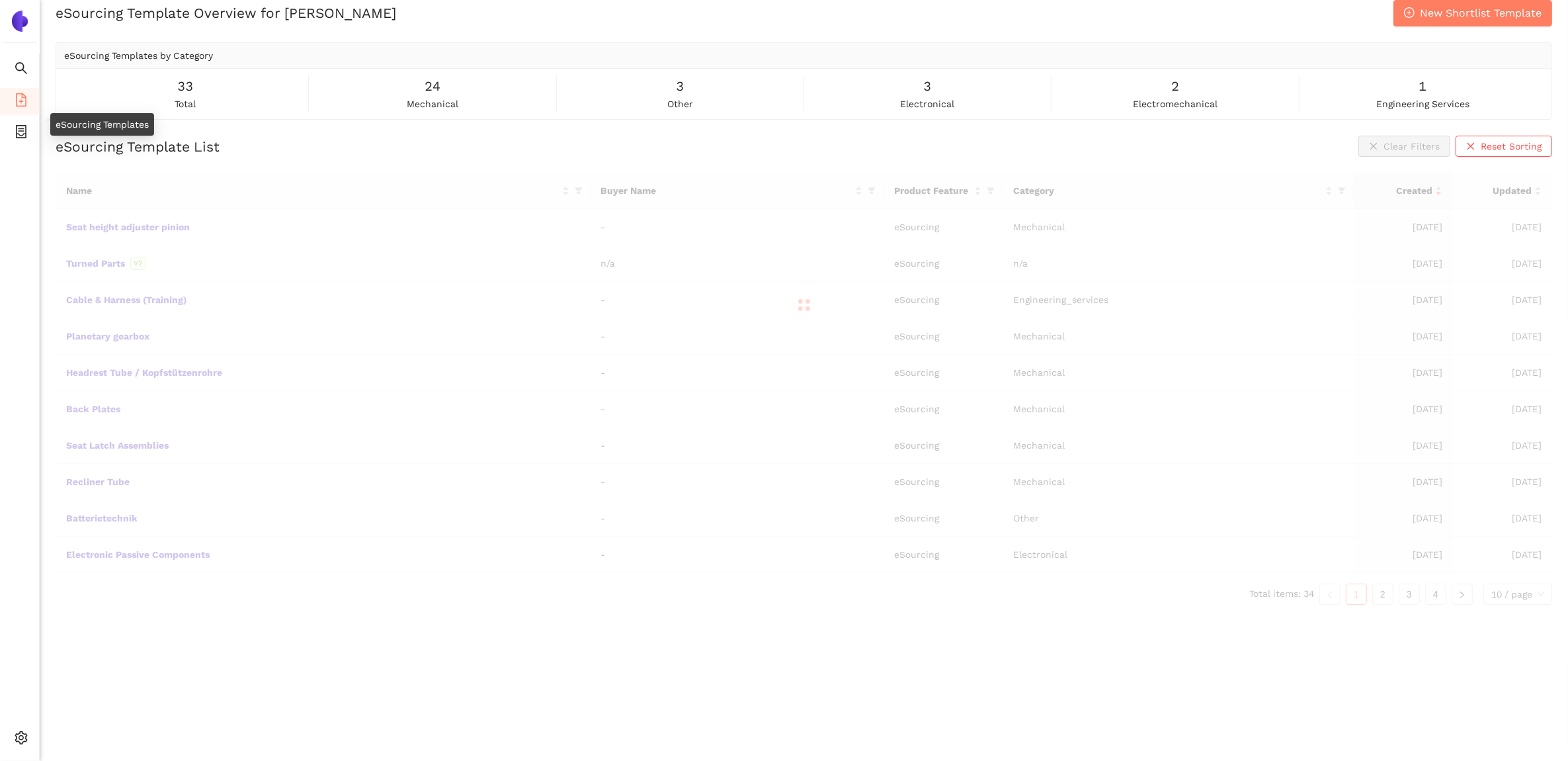
scroll to position [15, 0]
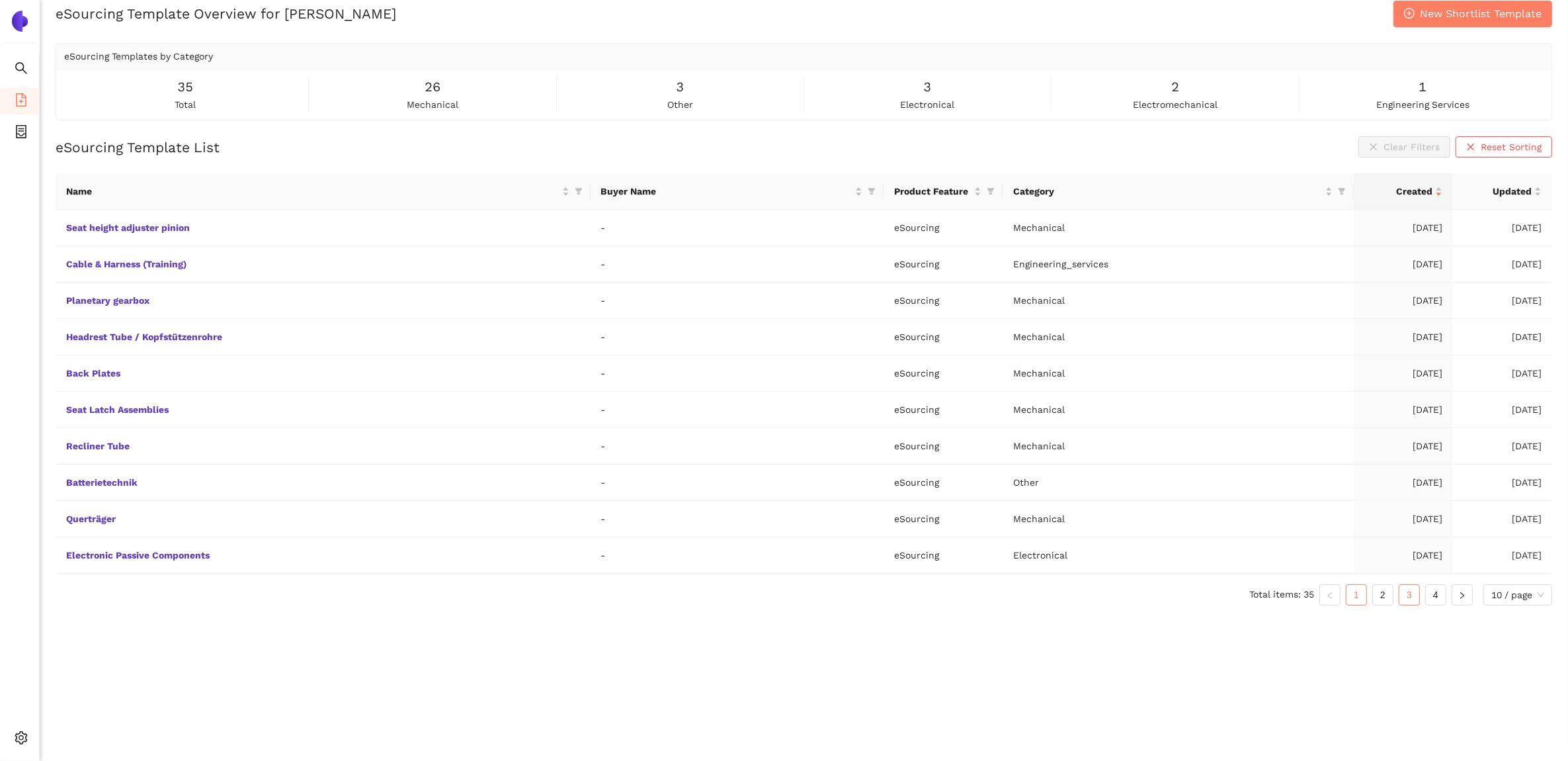
click at [1414, 604] on link "3" at bounding box center [1409, 595] width 20 height 20
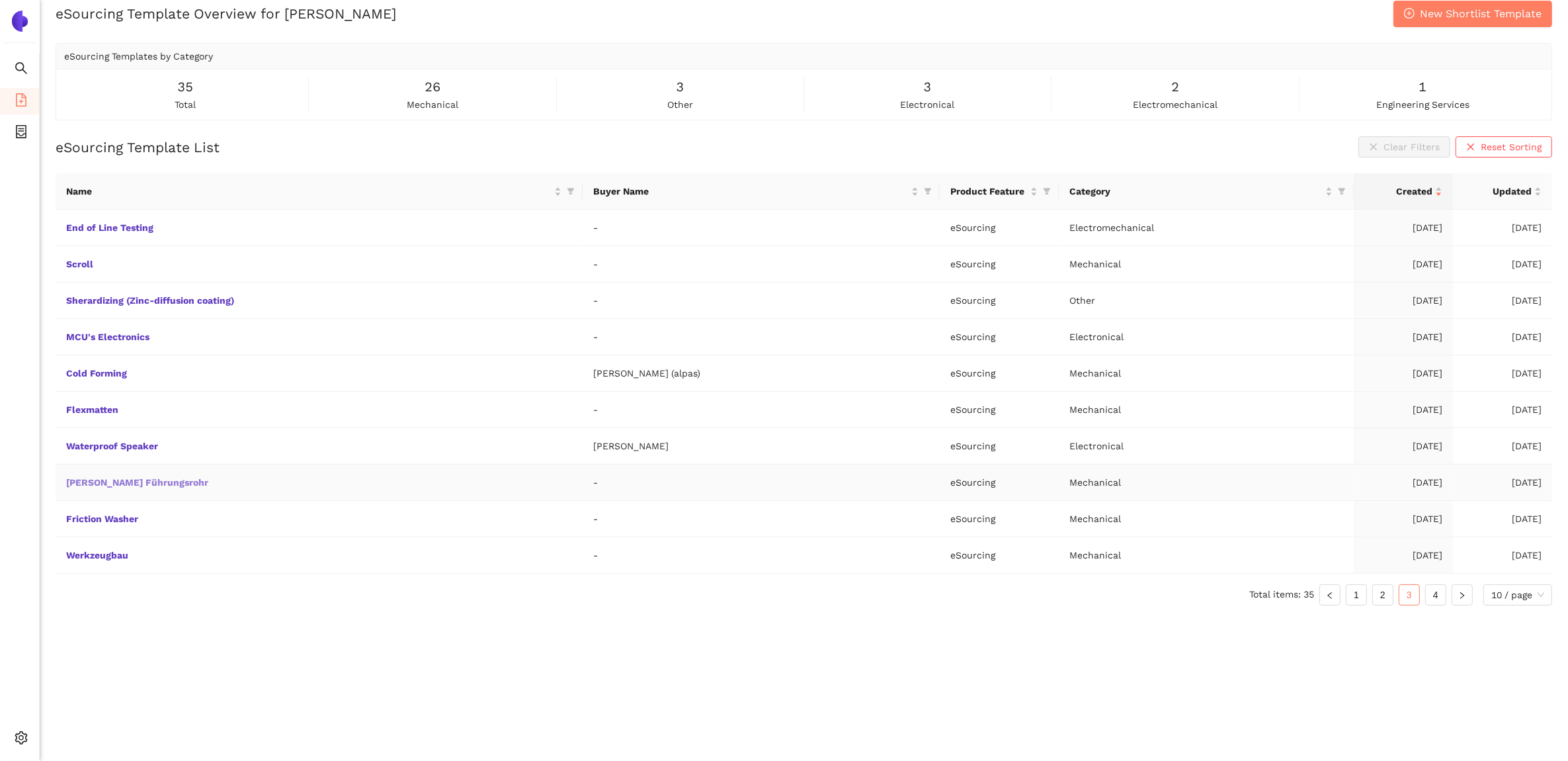
click at [0, 0] on link "Spindel Führungsrohr" at bounding box center [0, 0] width 0 height 0
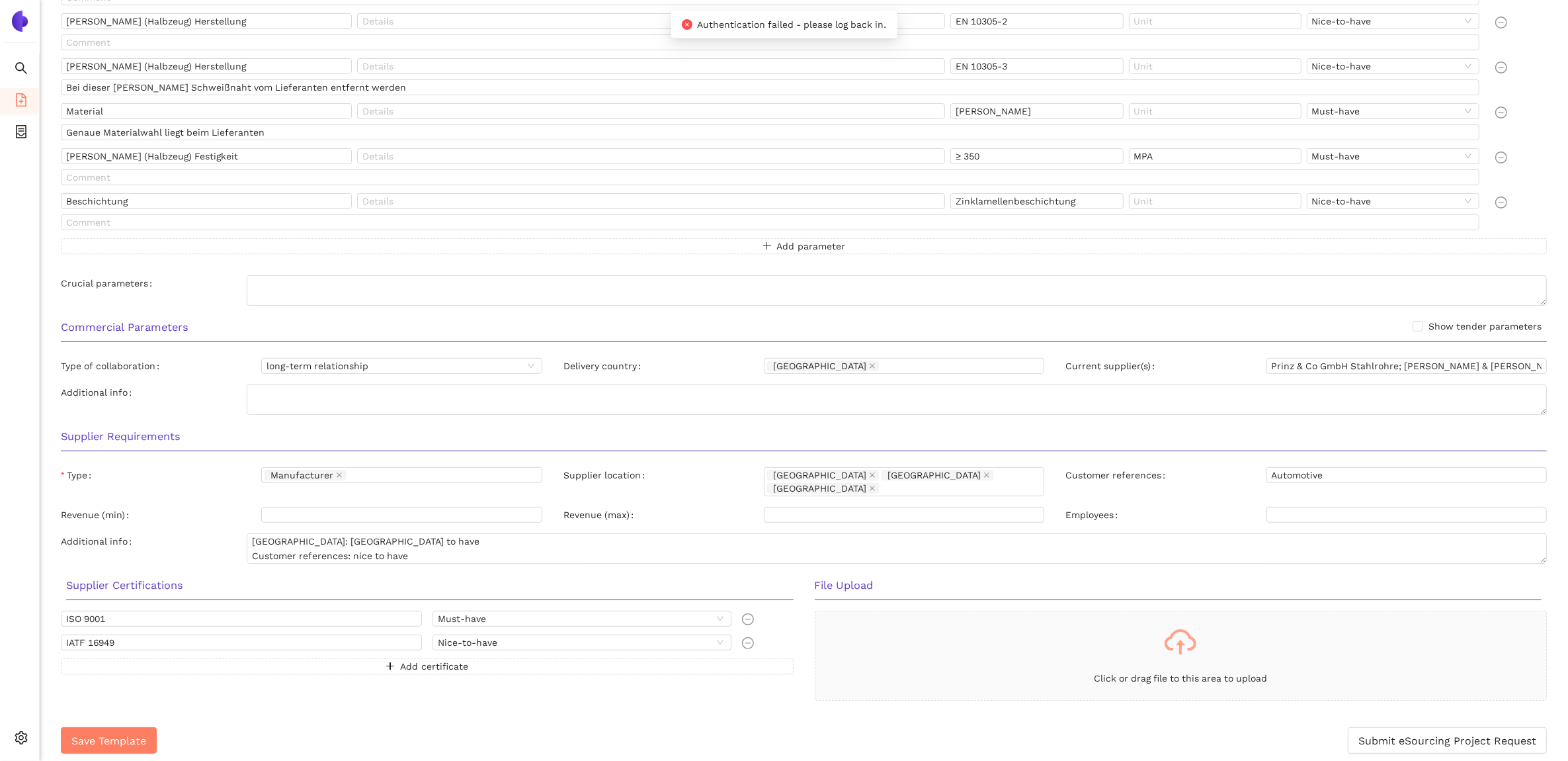
scroll to position [551, 0]
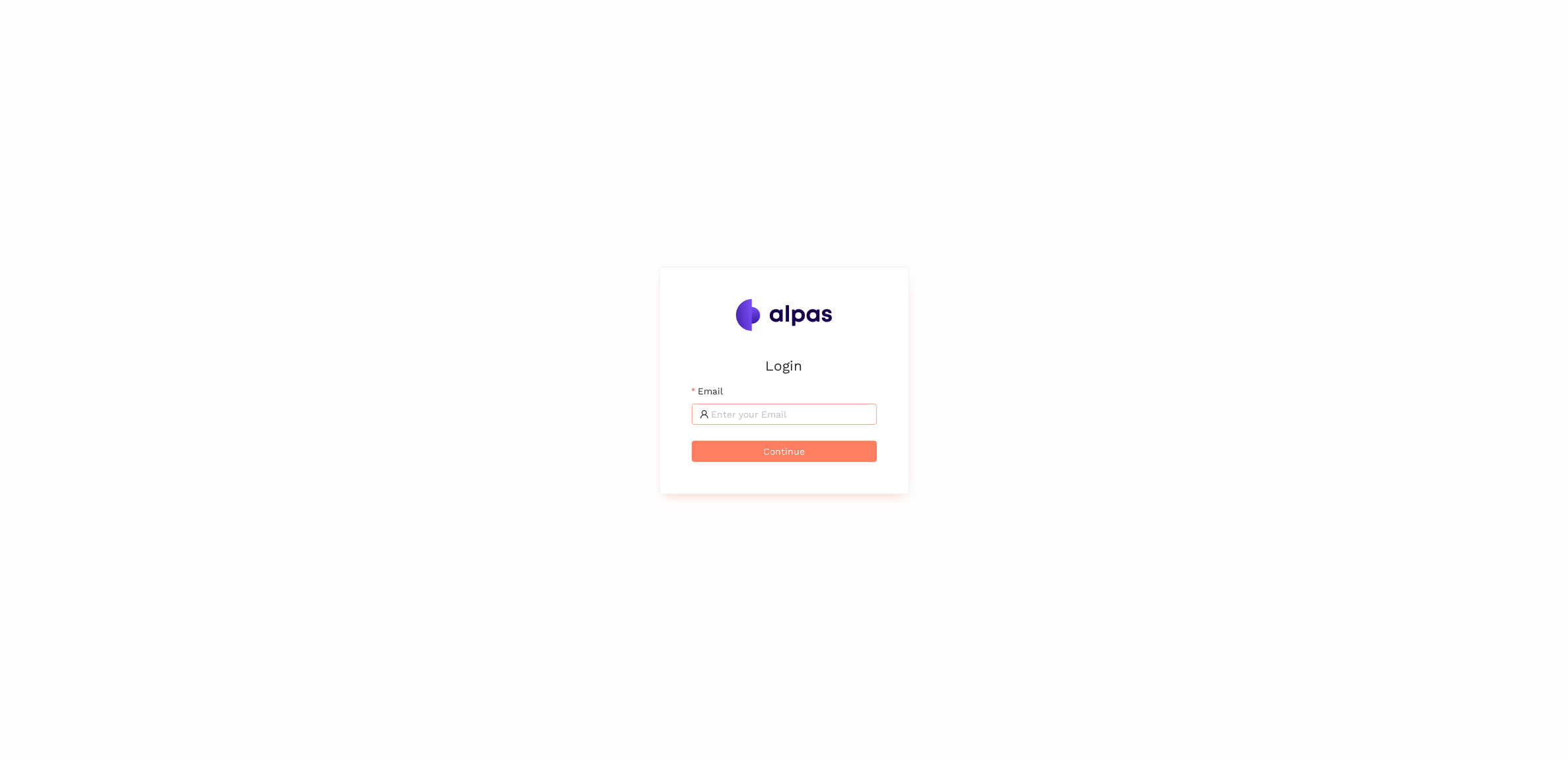
click at [748, 407] on input "Email" at bounding box center [790, 414] width 157 height 14
type input "[PERSON_NAME][EMAIL_ADDRESS][PERSON_NAME][PERSON_NAME][DOMAIN_NAME]"
click at [846, 447] on button "Continue" at bounding box center [784, 451] width 185 height 21
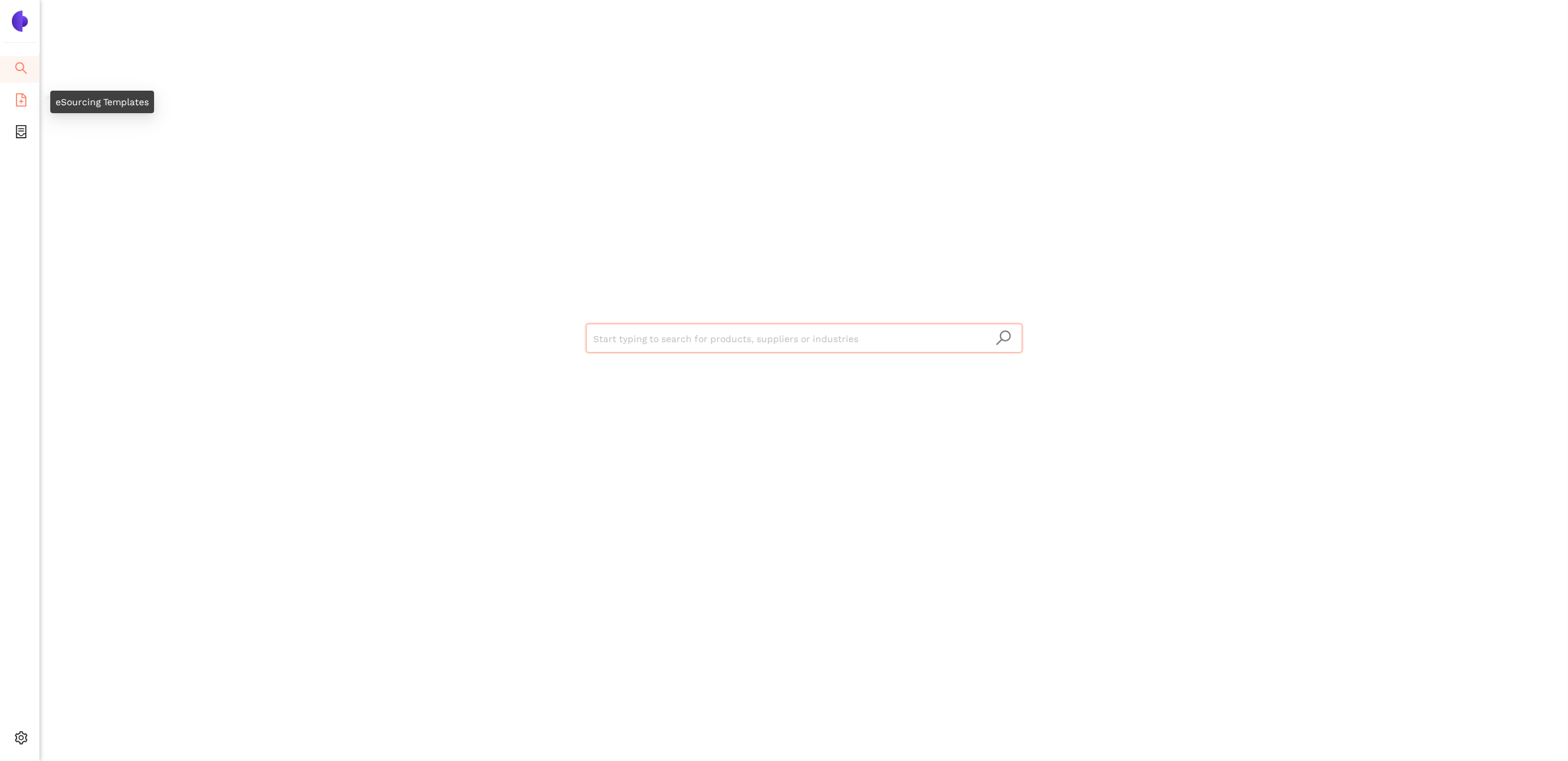
click at [30, 107] on li "eSourcing Templates" at bounding box center [19, 101] width 39 height 27
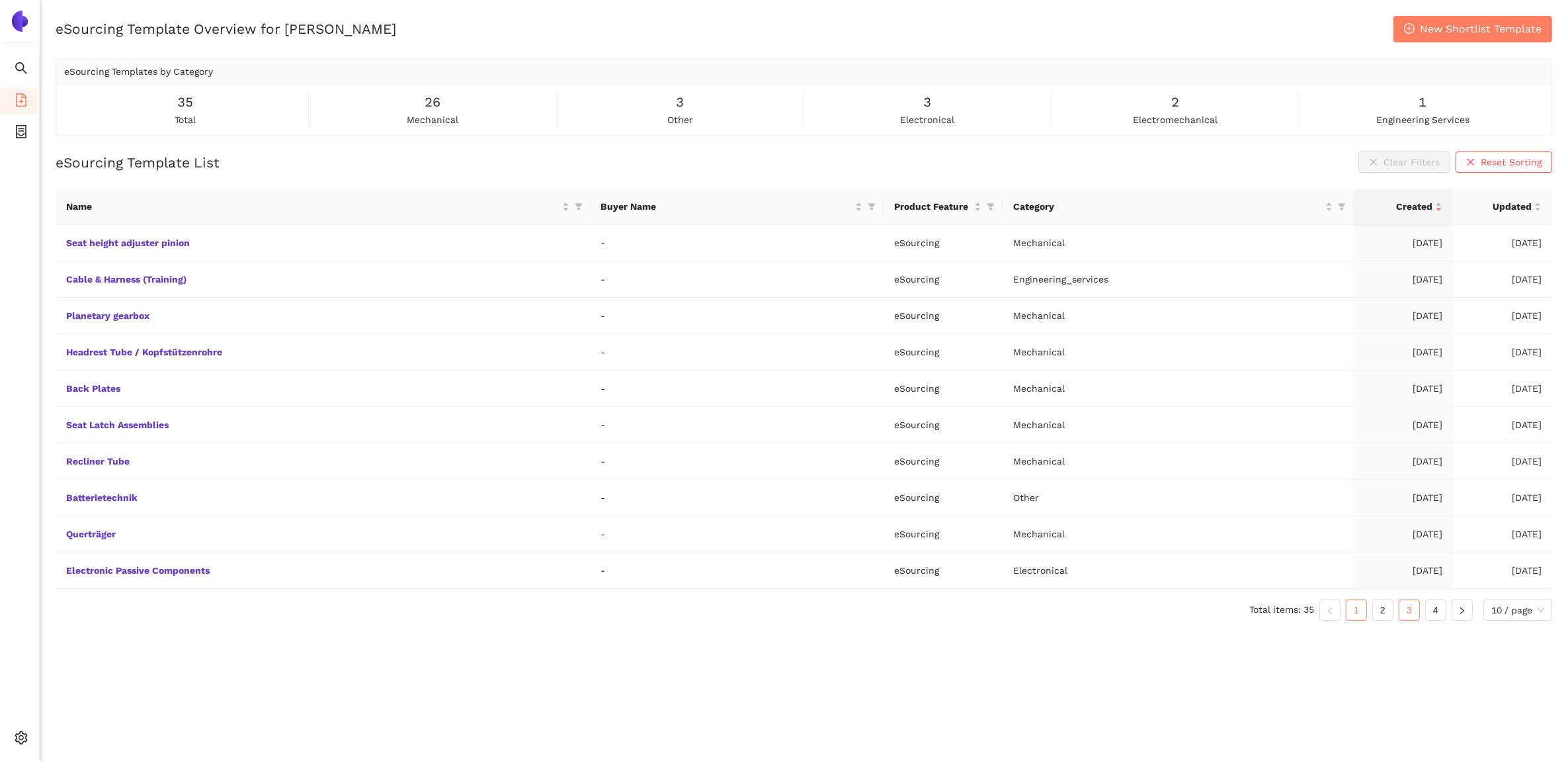
click at [1416, 614] on link "3" at bounding box center [1409, 610] width 20 height 20
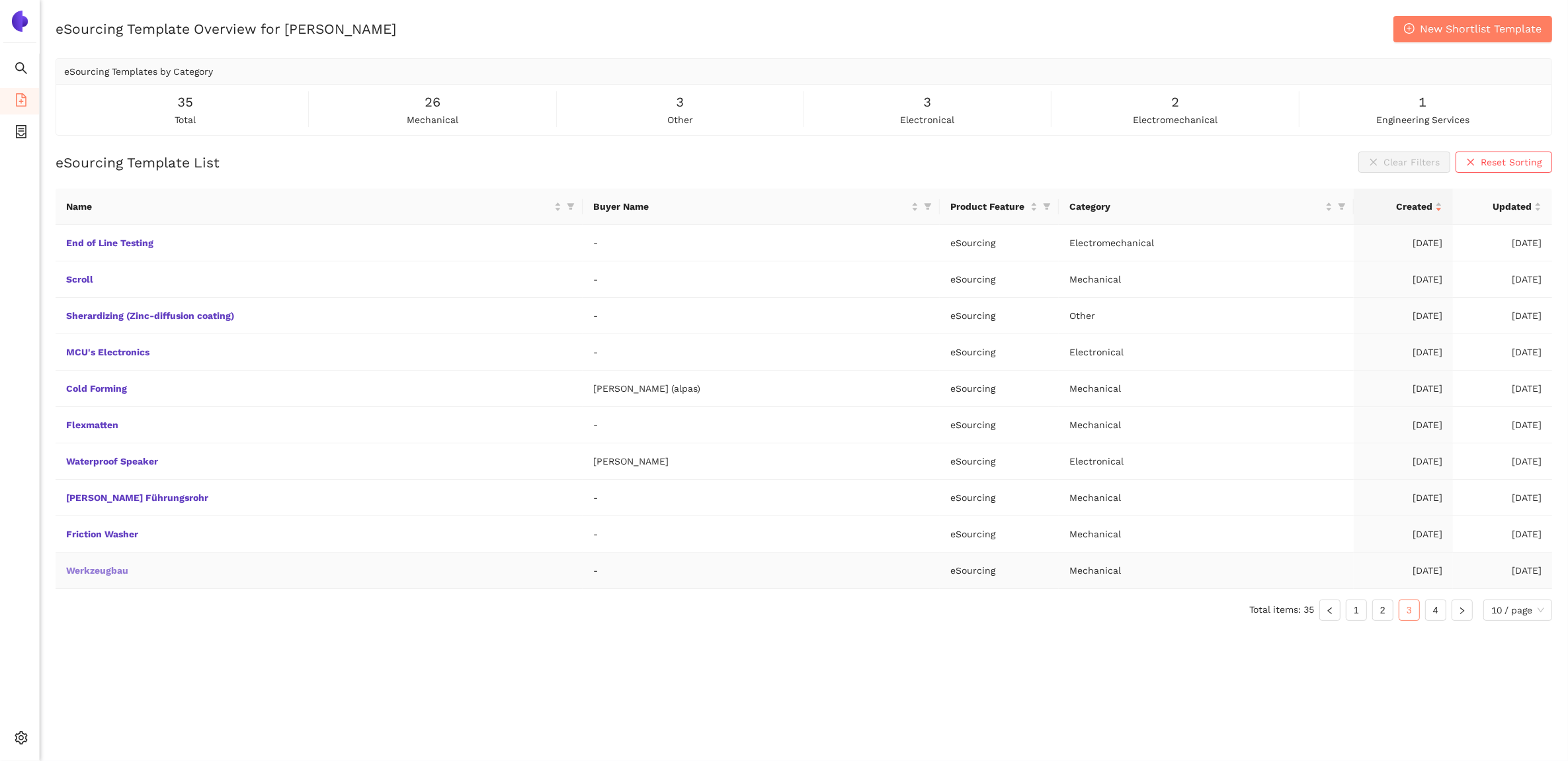
click at [0, 0] on link "Werkzeugbau" at bounding box center [0, 0] width 0 height 0
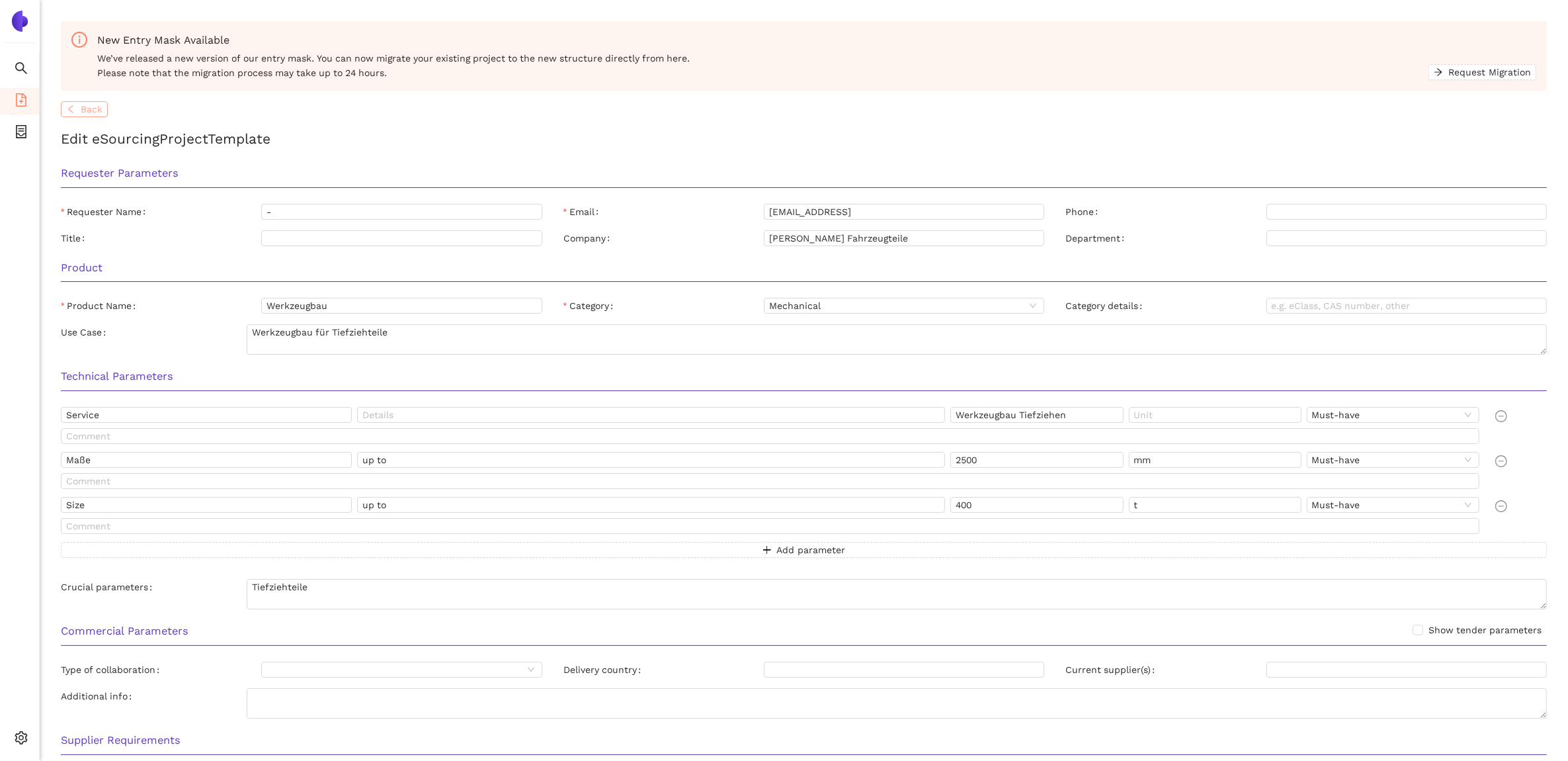
click at [78, 105] on button "Back" at bounding box center [84, 109] width 47 height 16
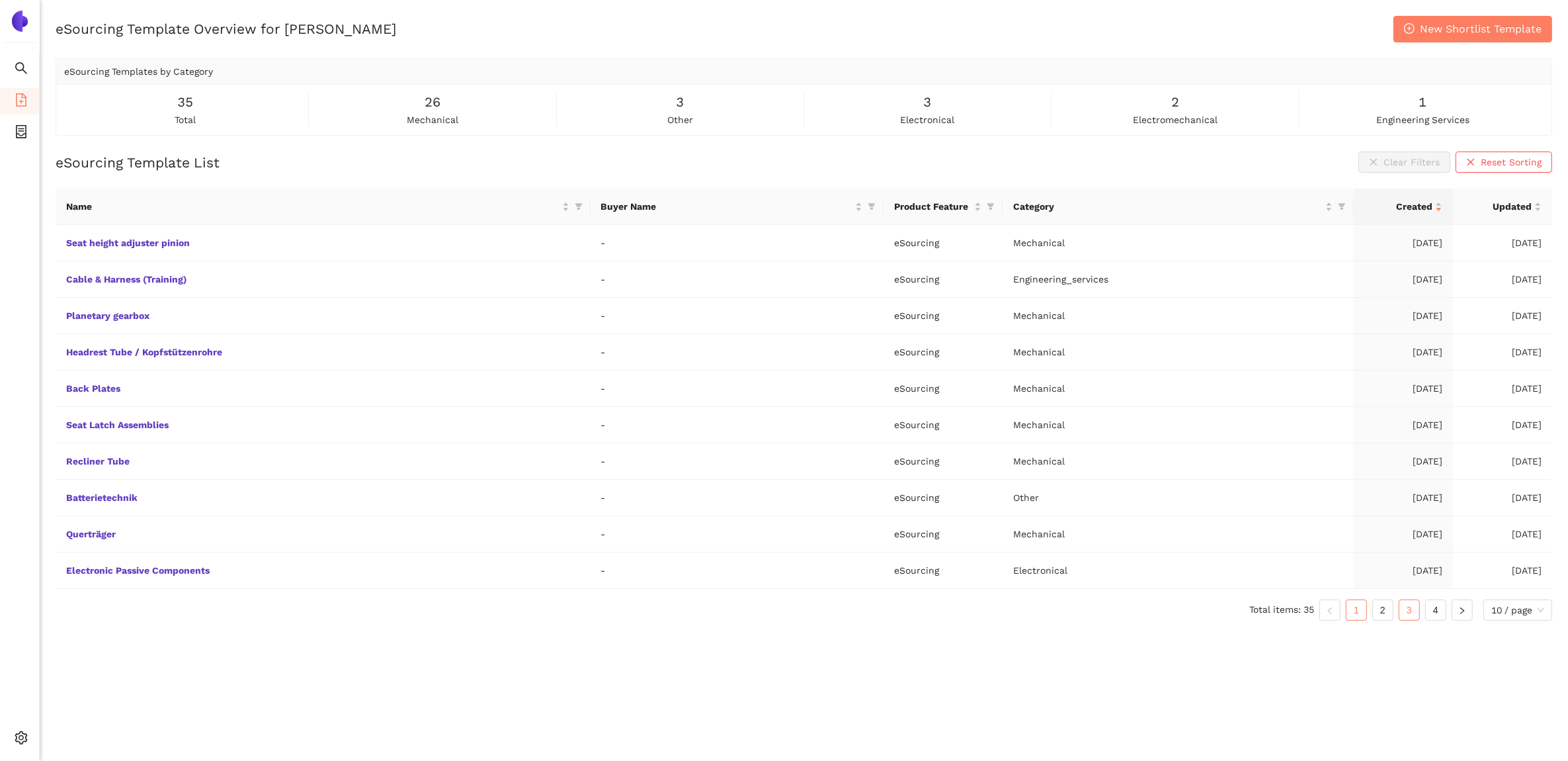
click at [1412, 614] on link "3" at bounding box center [1409, 610] width 20 height 20
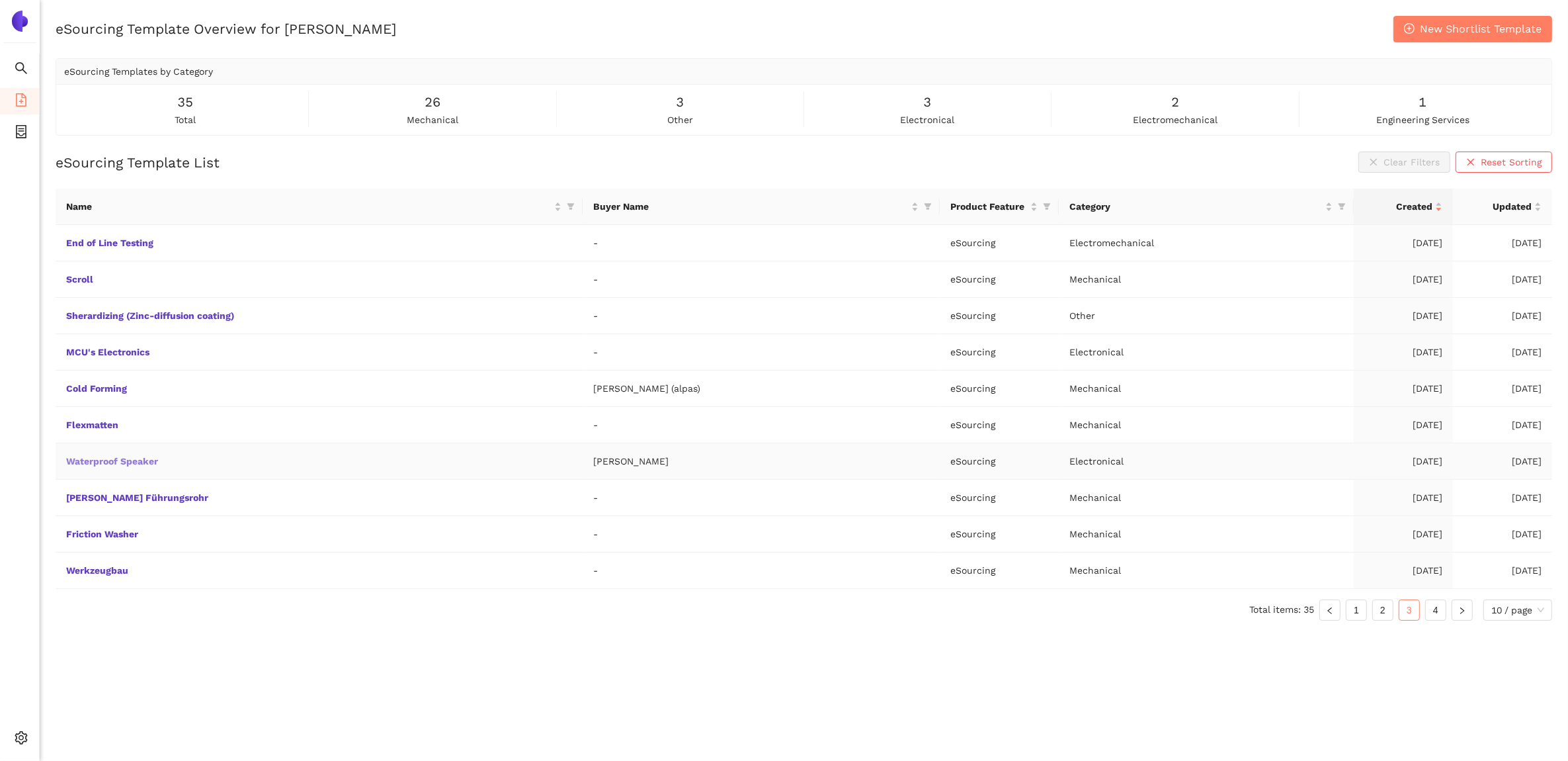
click at [0, 0] on link "Waterproof Speaker" at bounding box center [0, 0] width 0 height 0
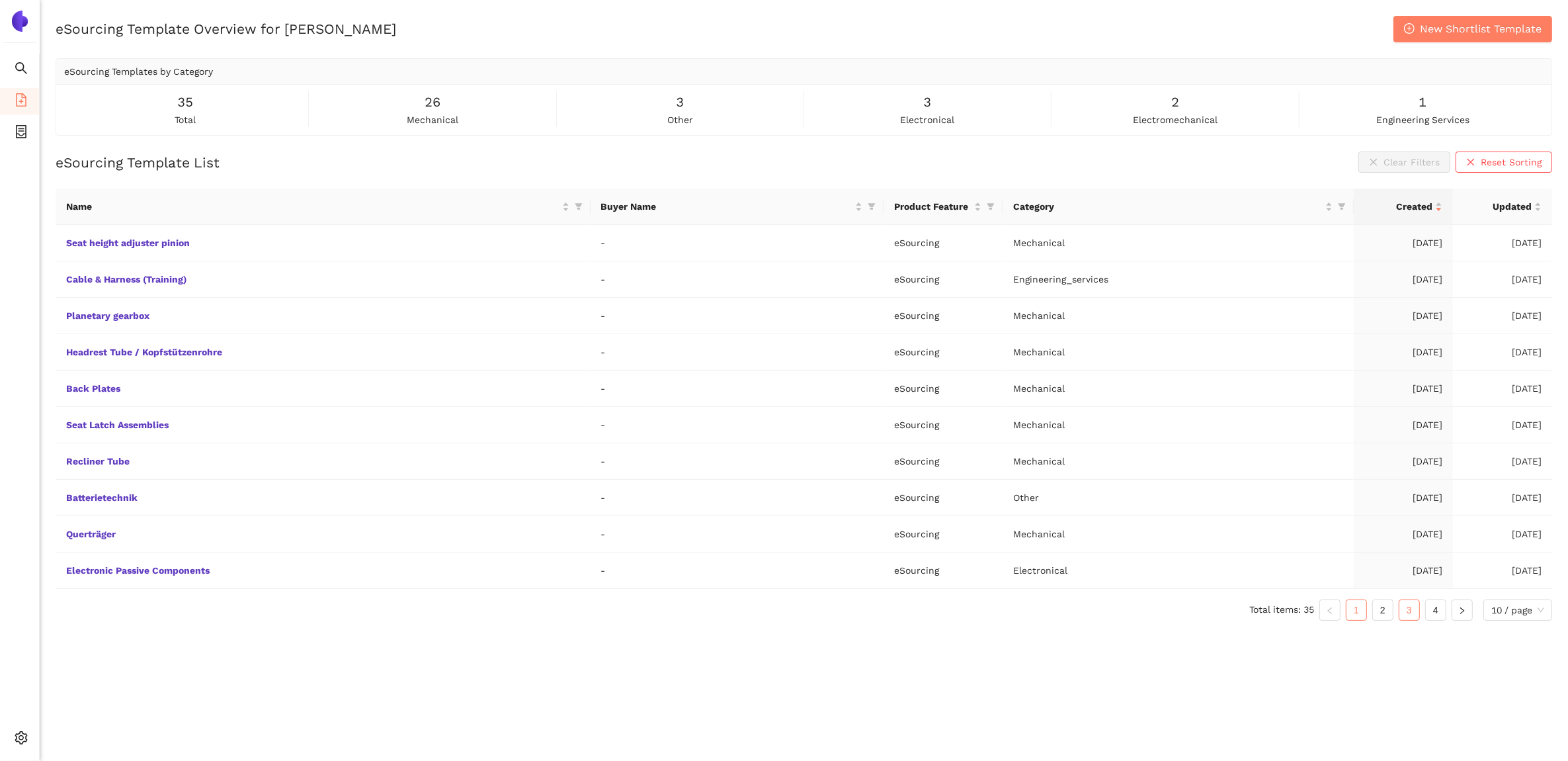
click at [1413, 617] on link "3" at bounding box center [1409, 610] width 20 height 20
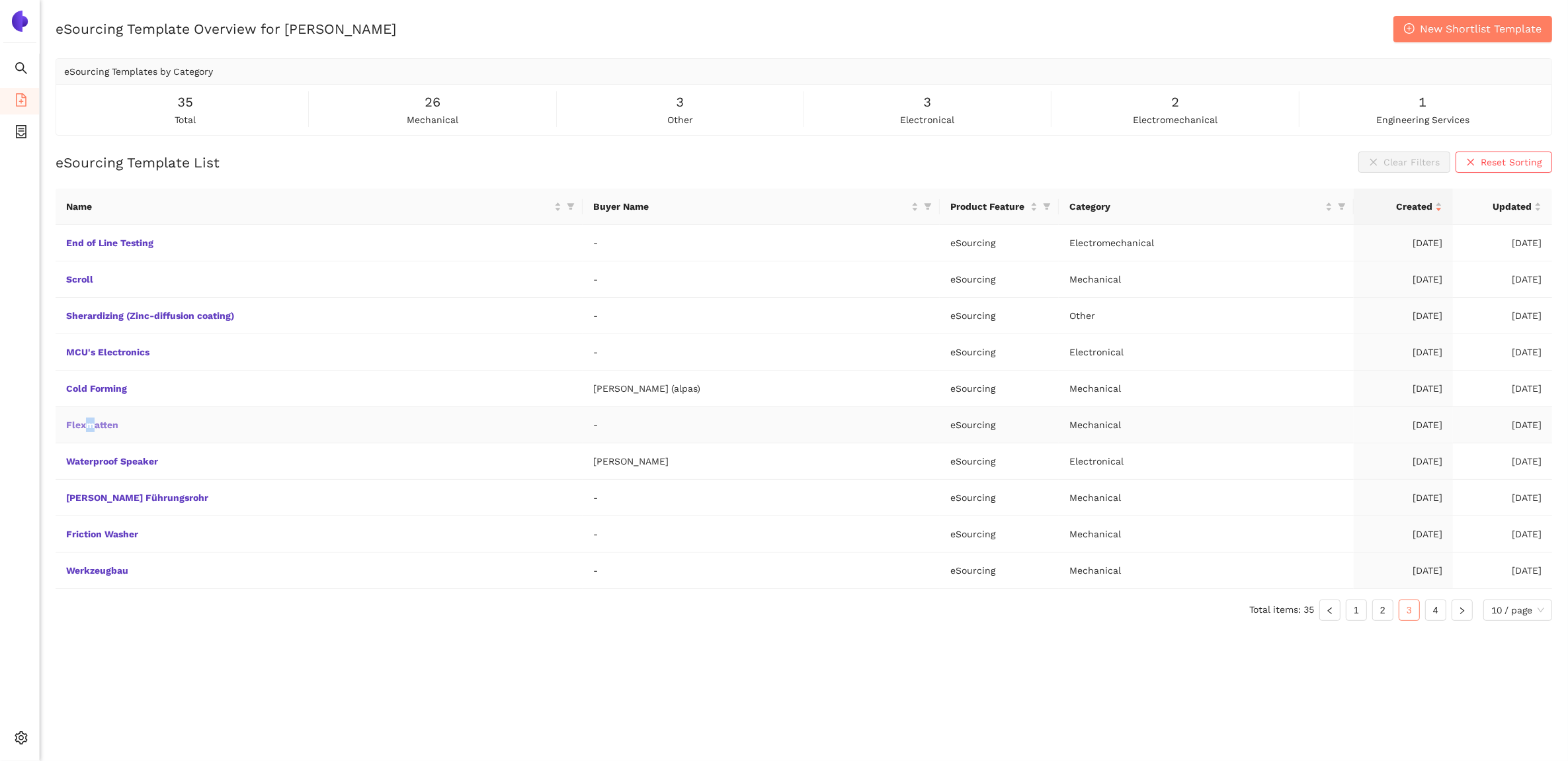
click at [0, 0] on link "Flexmatten" at bounding box center [0, 0] width 0 height 0
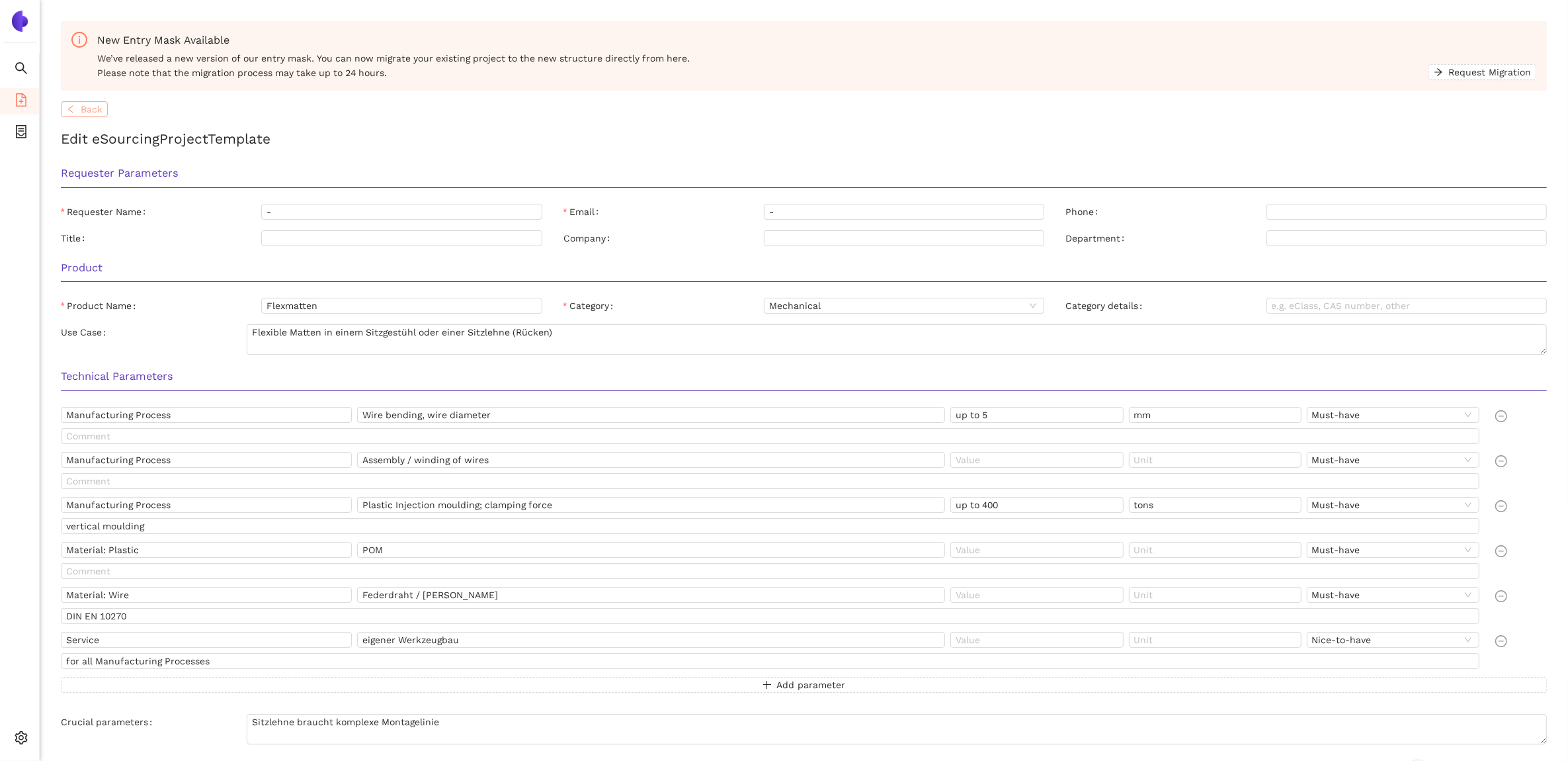
click at [83, 110] on span "Back" at bounding box center [92, 109] width 22 height 14
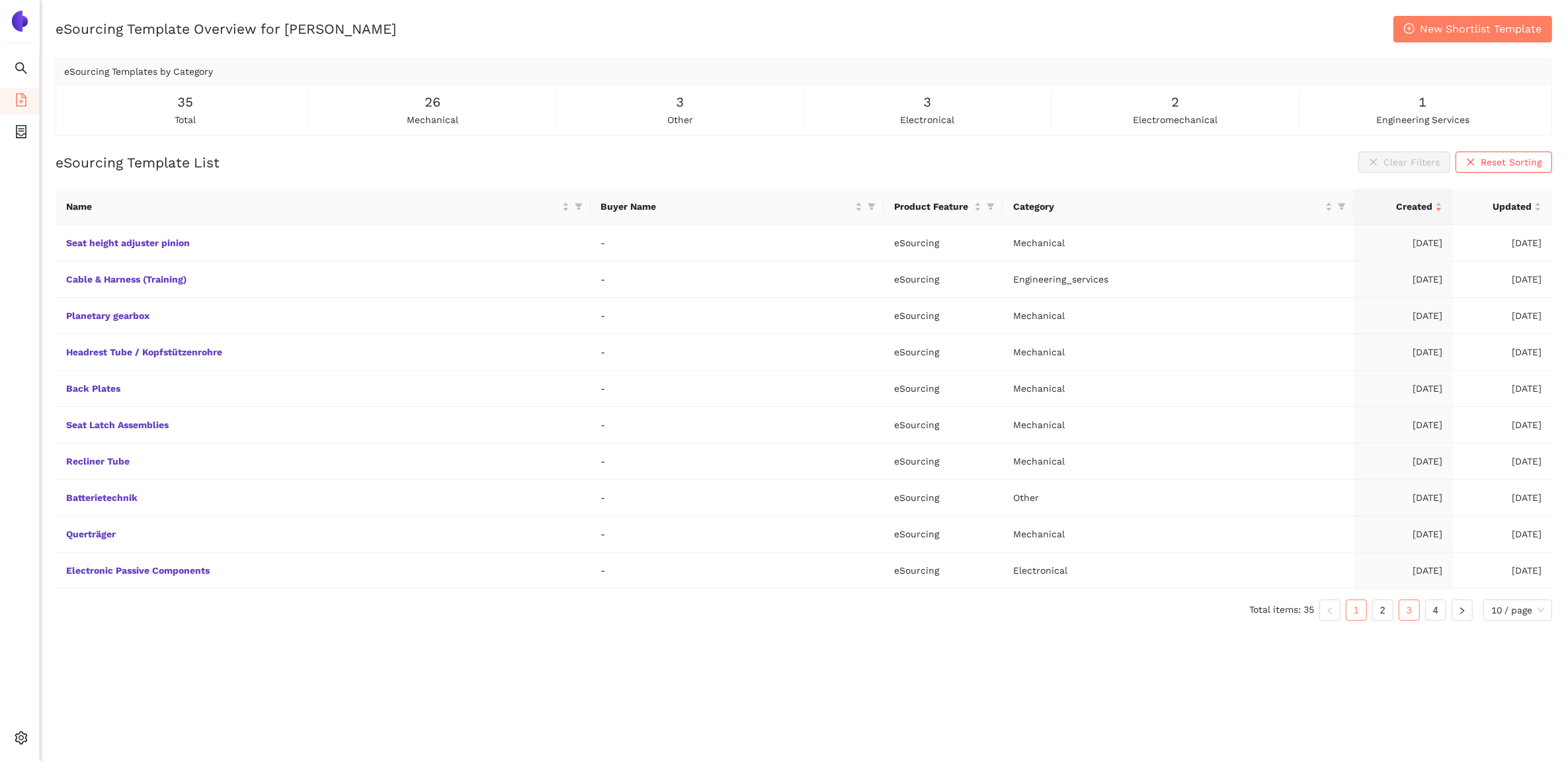
click at [1404, 614] on link "3" at bounding box center [1409, 610] width 20 height 20
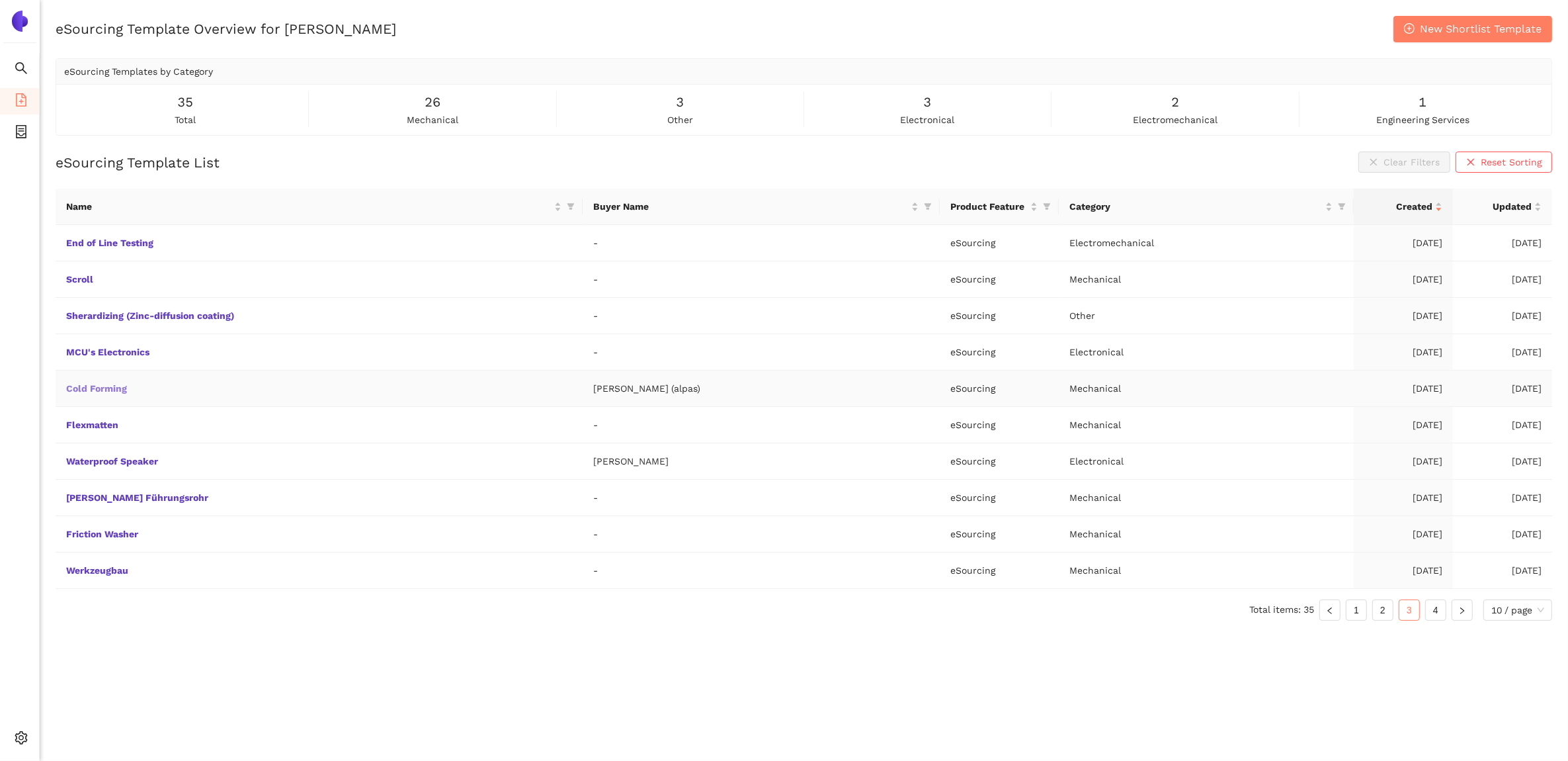
click at [0, 0] on link "Cold Forming" at bounding box center [0, 0] width 0 height 0
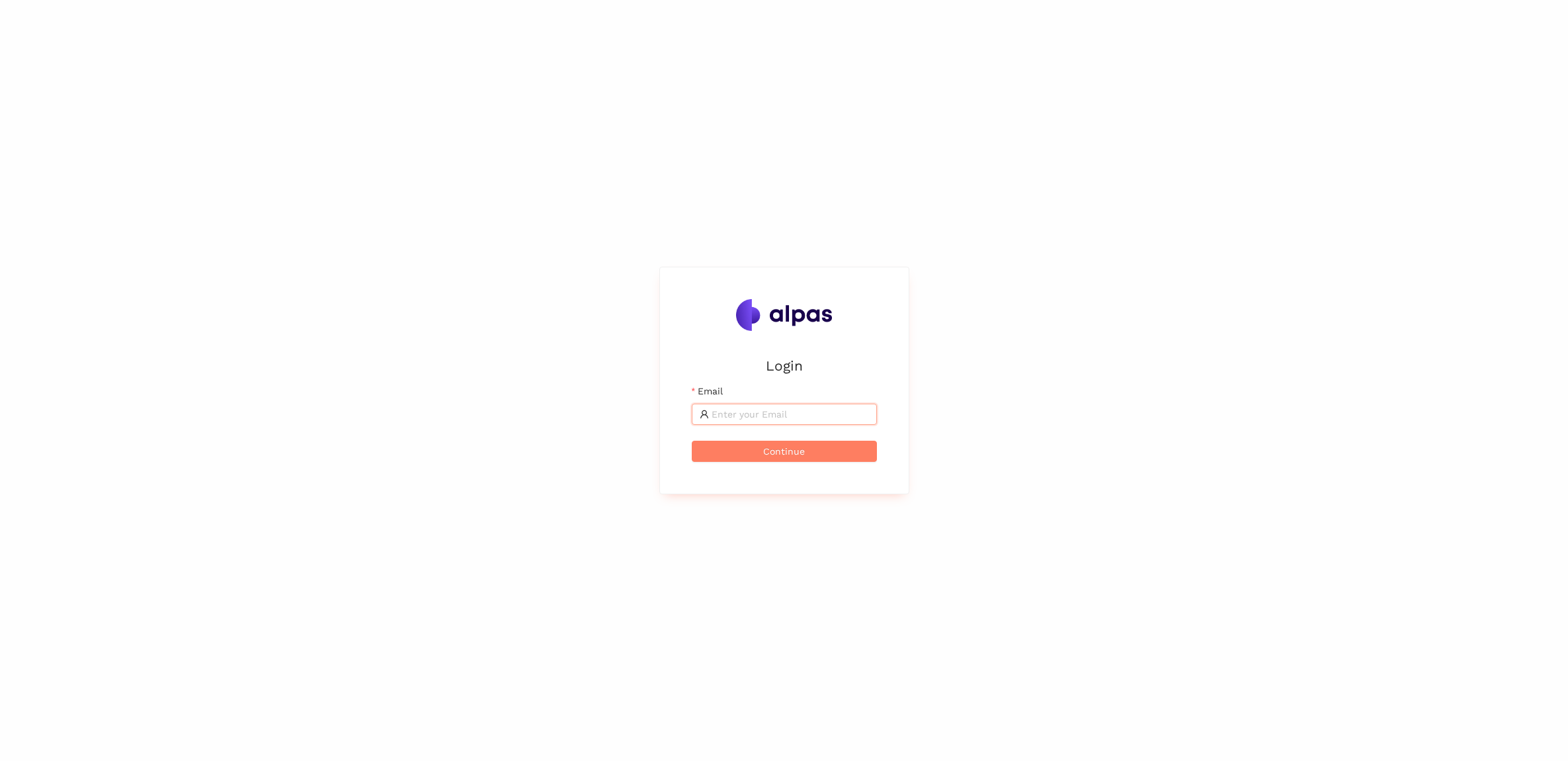
click at [792, 407] on input "Email" at bounding box center [790, 414] width 157 height 14
type input "[PERSON_NAME][EMAIL_ADDRESS][PERSON_NAME][PERSON_NAME][DOMAIN_NAME]"
click at [804, 452] on span "Continue" at bounding box center [784, 452] width 42 height 14
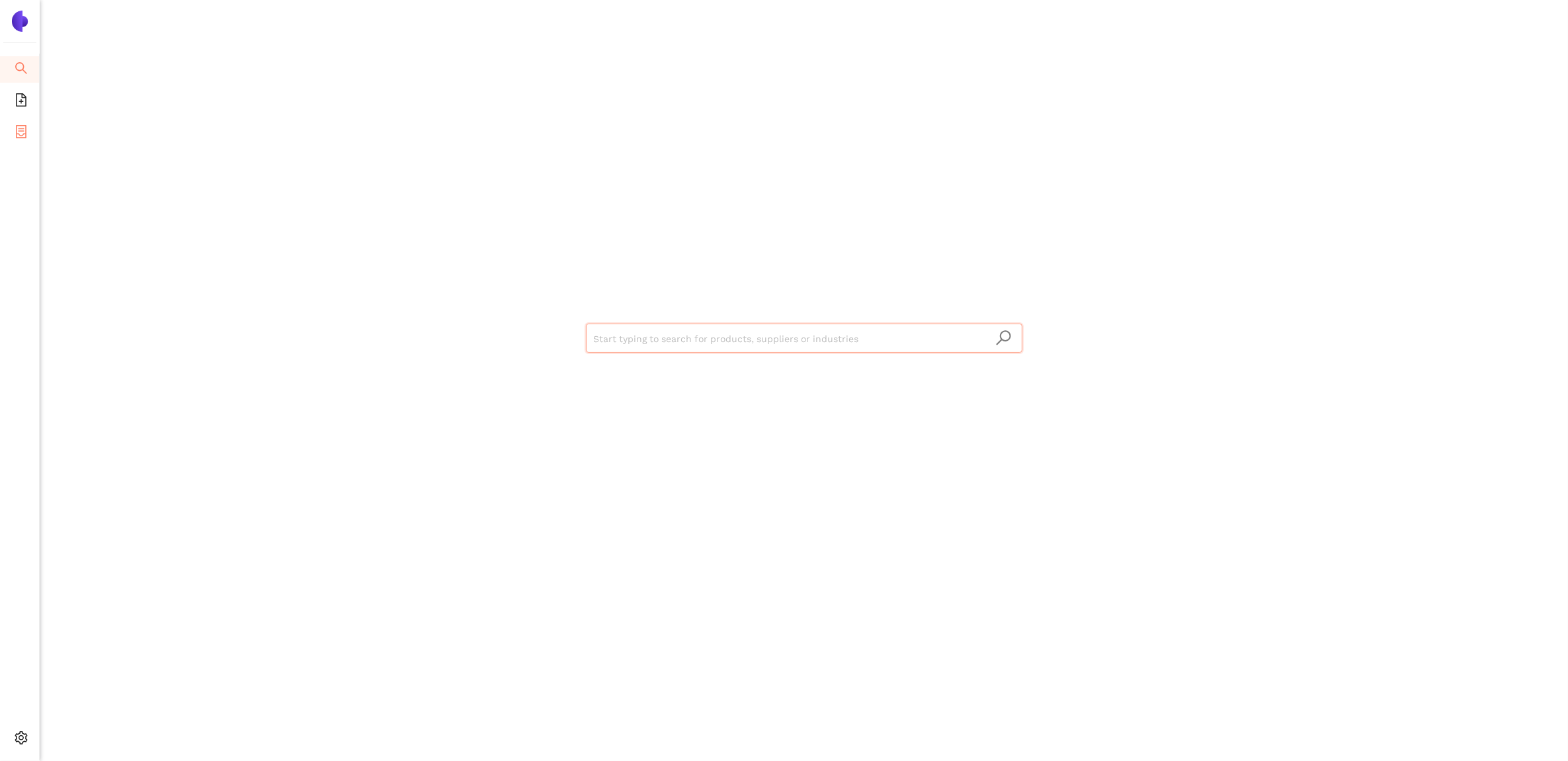
click at [25, 133] on icon "container" at bounding box center [21, 131] width 11 height 13
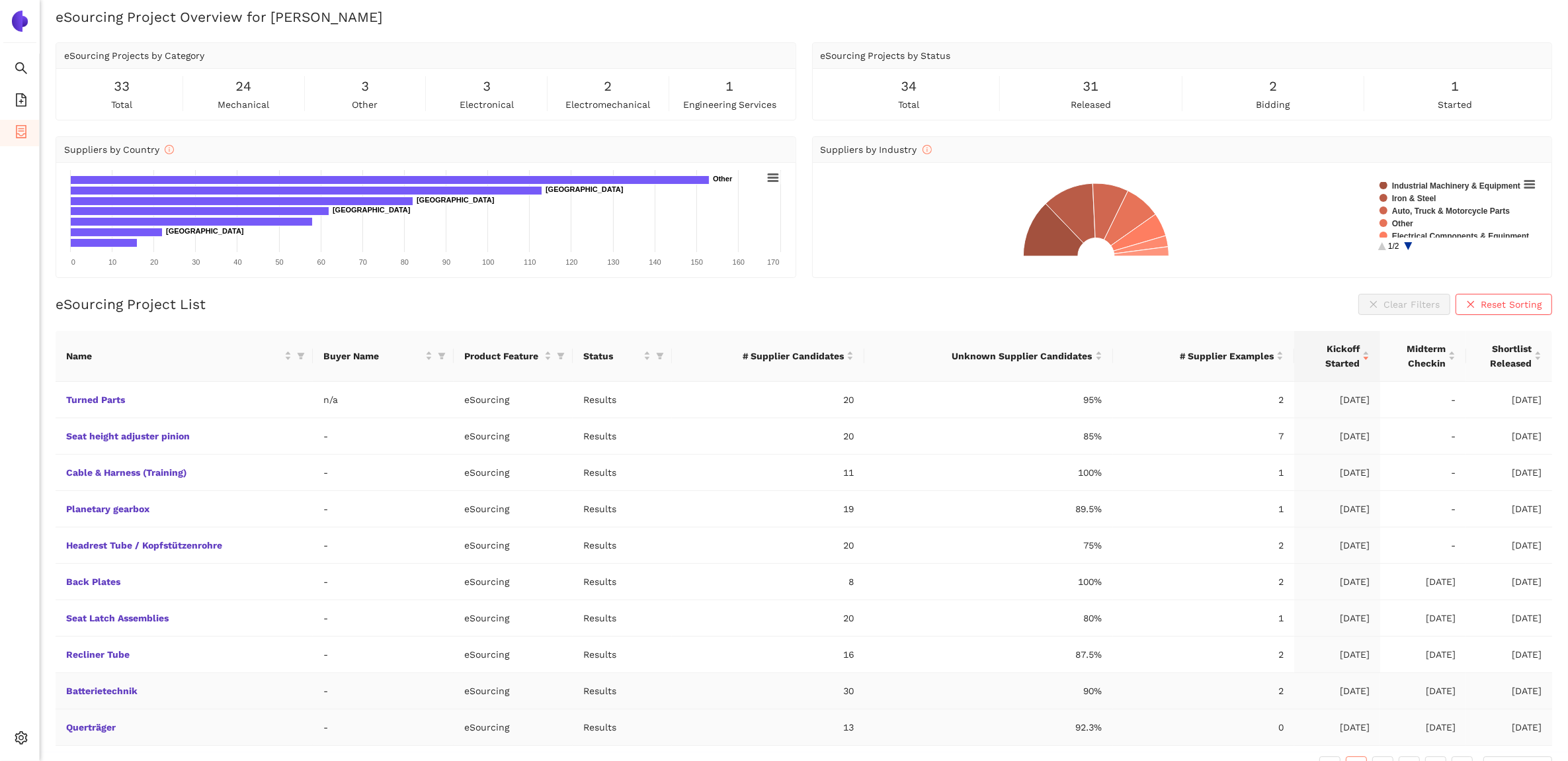
scroll to position [38, 0]
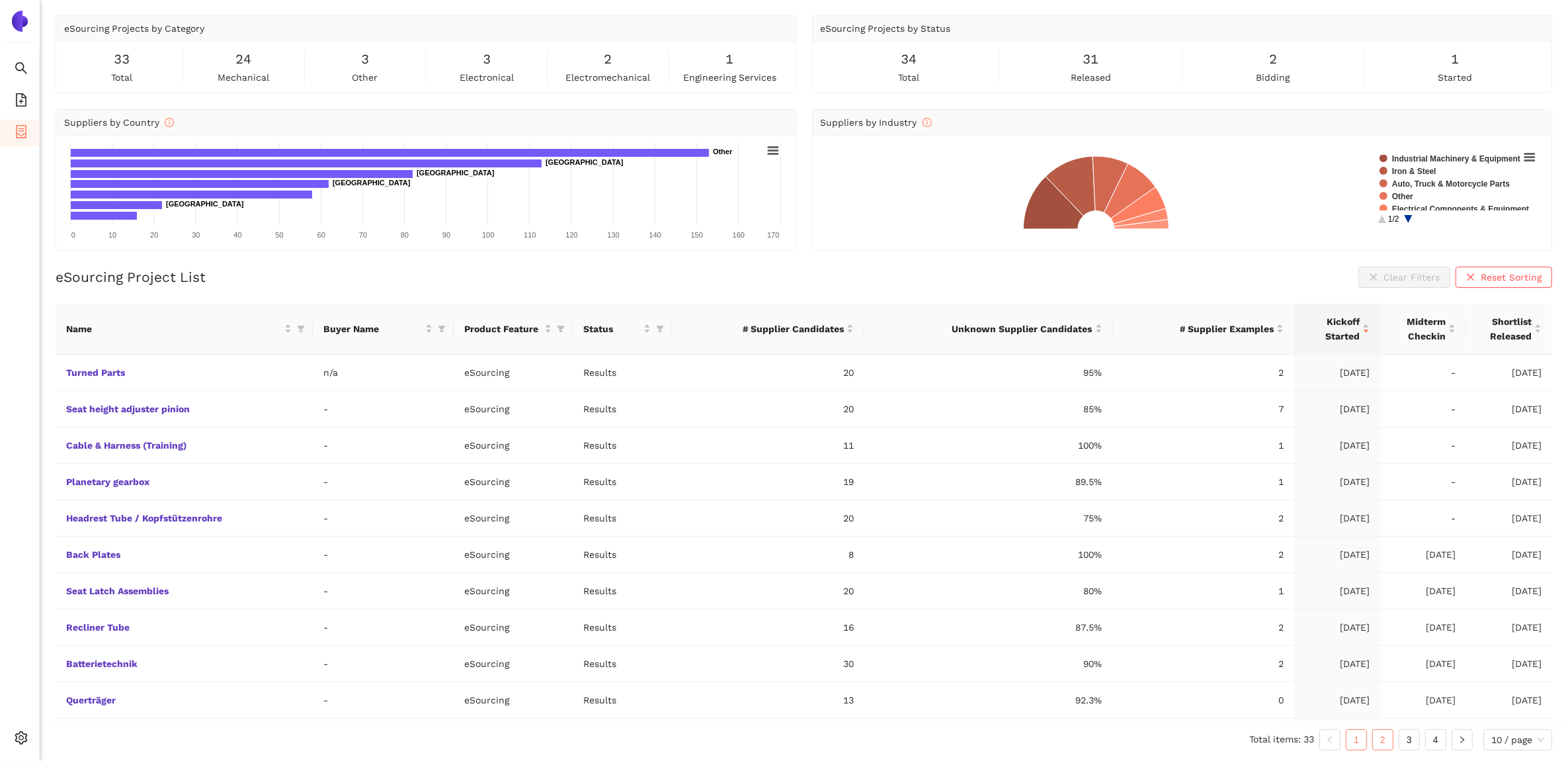
click at [1389, 742] on link "2" at bounding box center [1383, 740] width 20 height 20
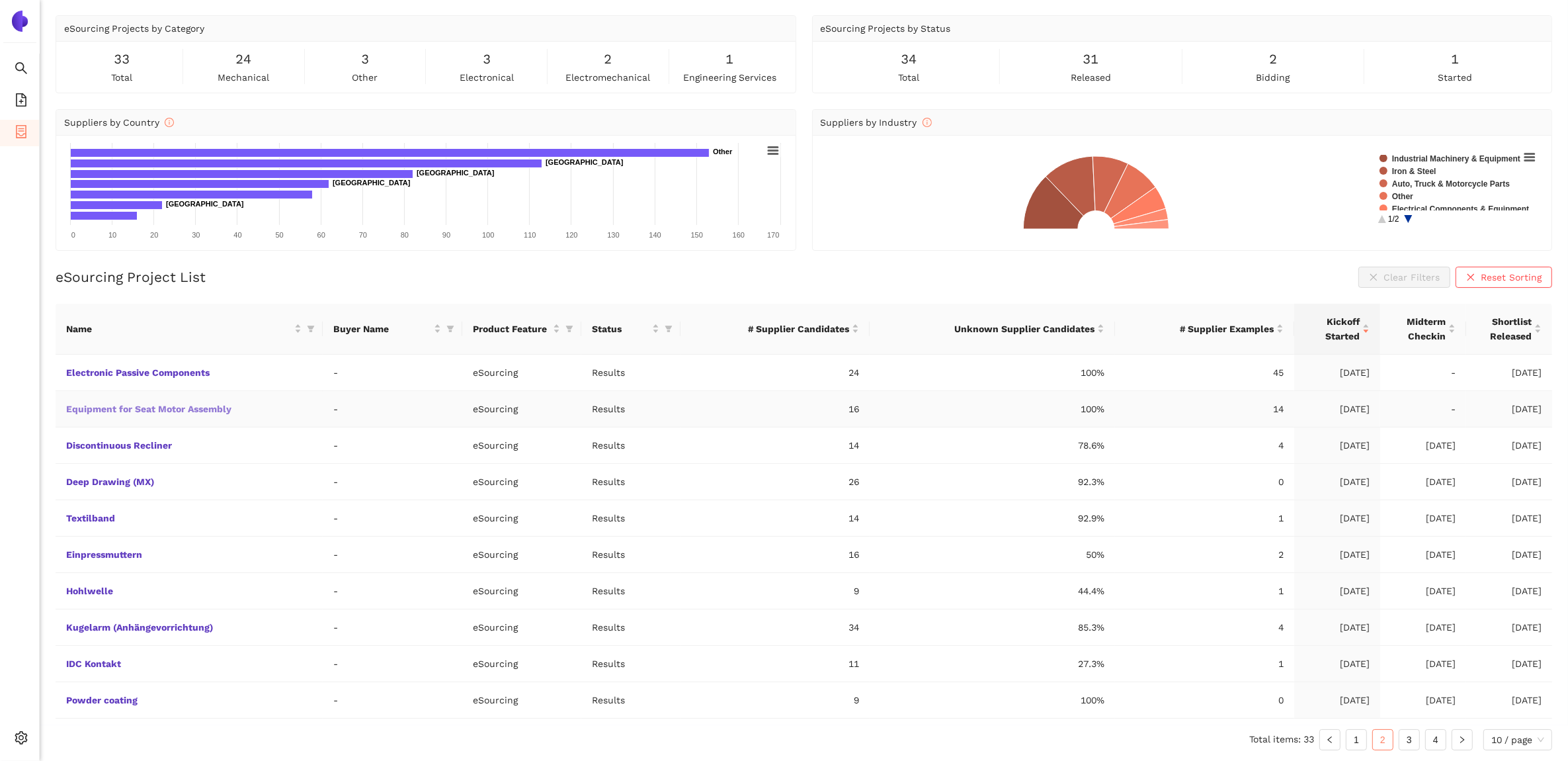
click at [0, 0] on link "Equipment for Seat Motor Assembly" at bounding box center [0, 0] width 0 height 0
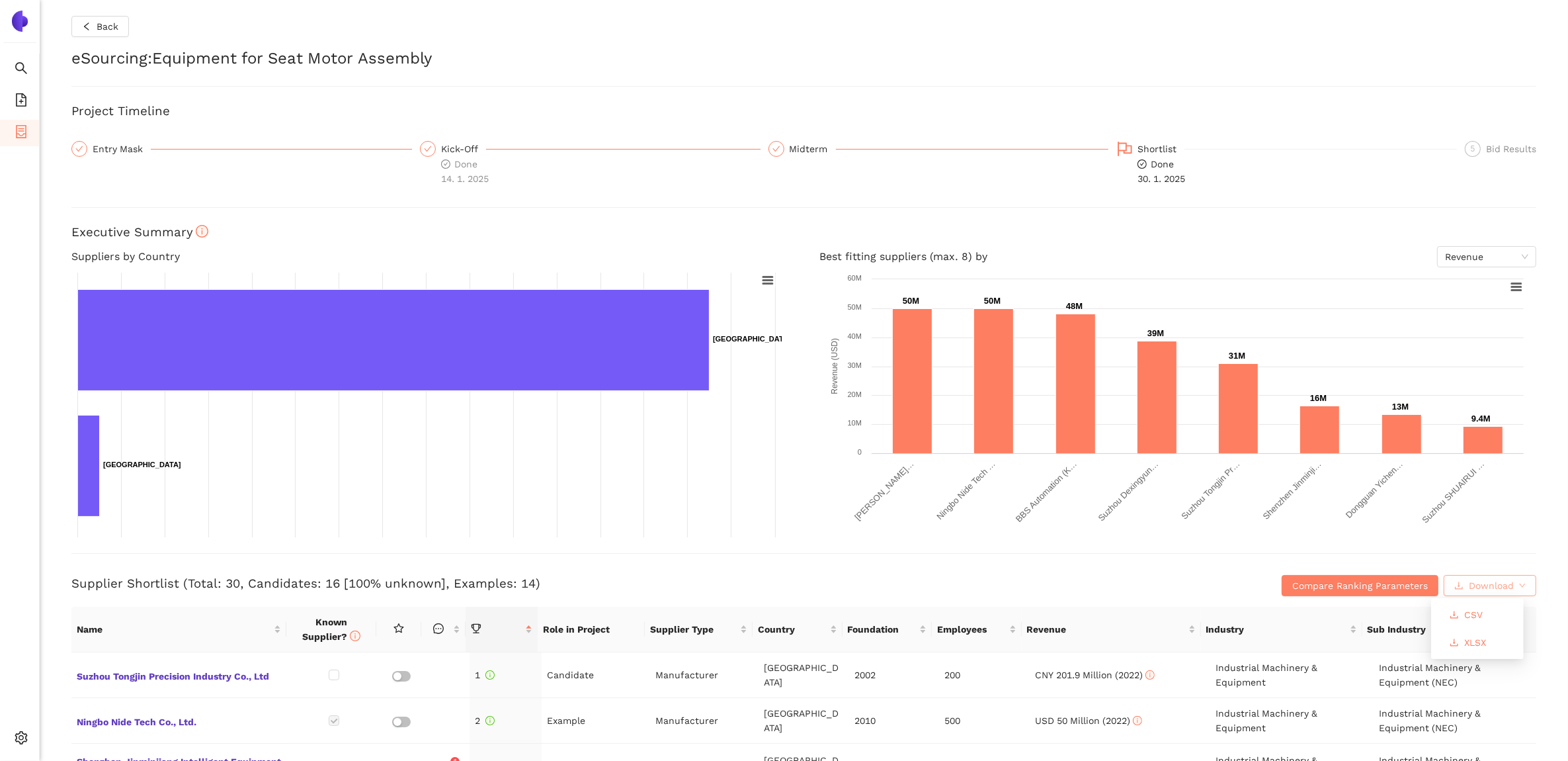
click at [1471, 581] on span "Download" at bounding box center [1492, 586] width 45 height 14
click at [1479, 638] on span "XLSX" at bounding box center [1475, 643] width 22 height 14
click at [107, 25] on span "Back" at bounding box center [107, 27] width 22 height 14
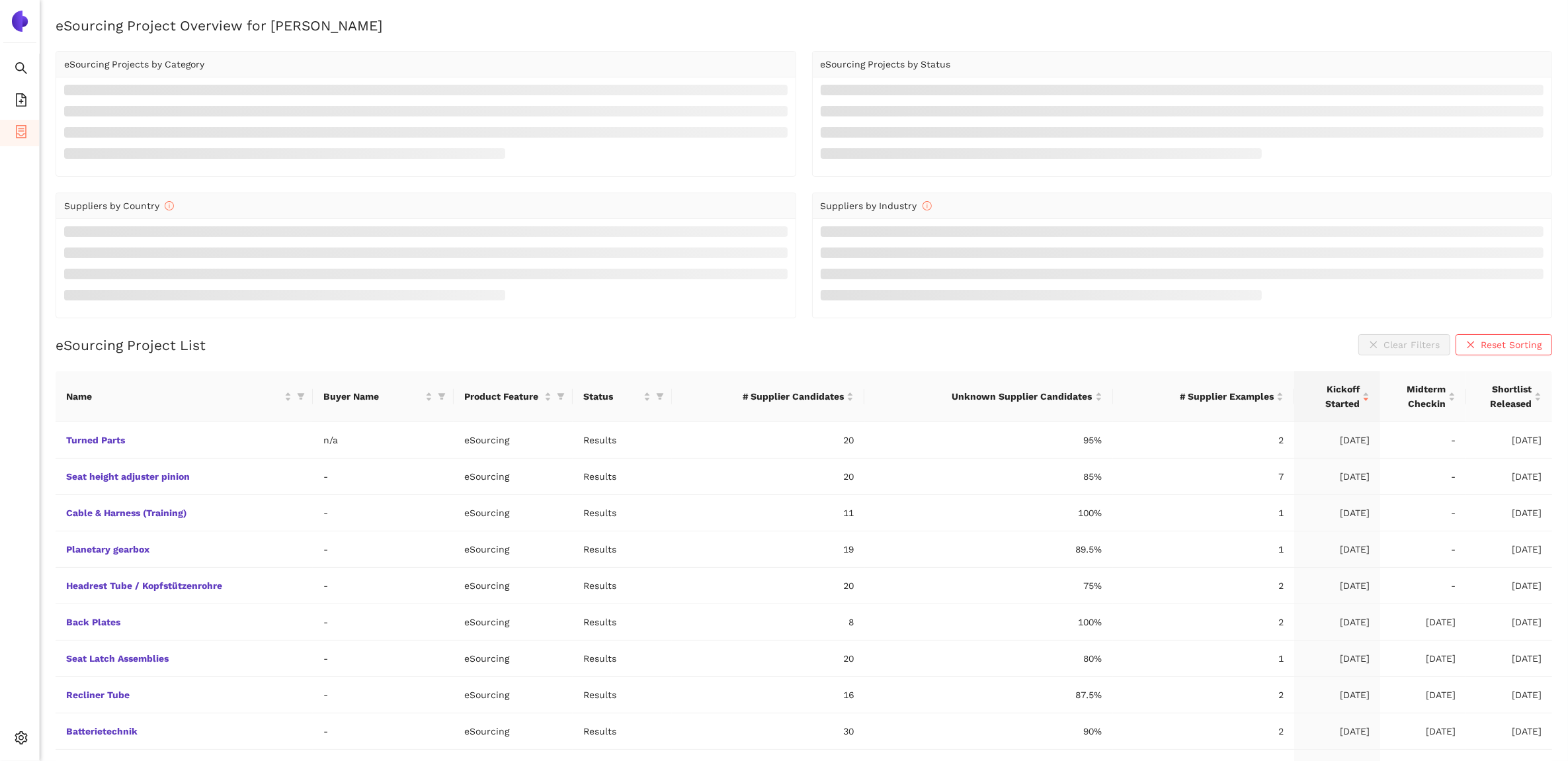
scroll to position [38, 0]
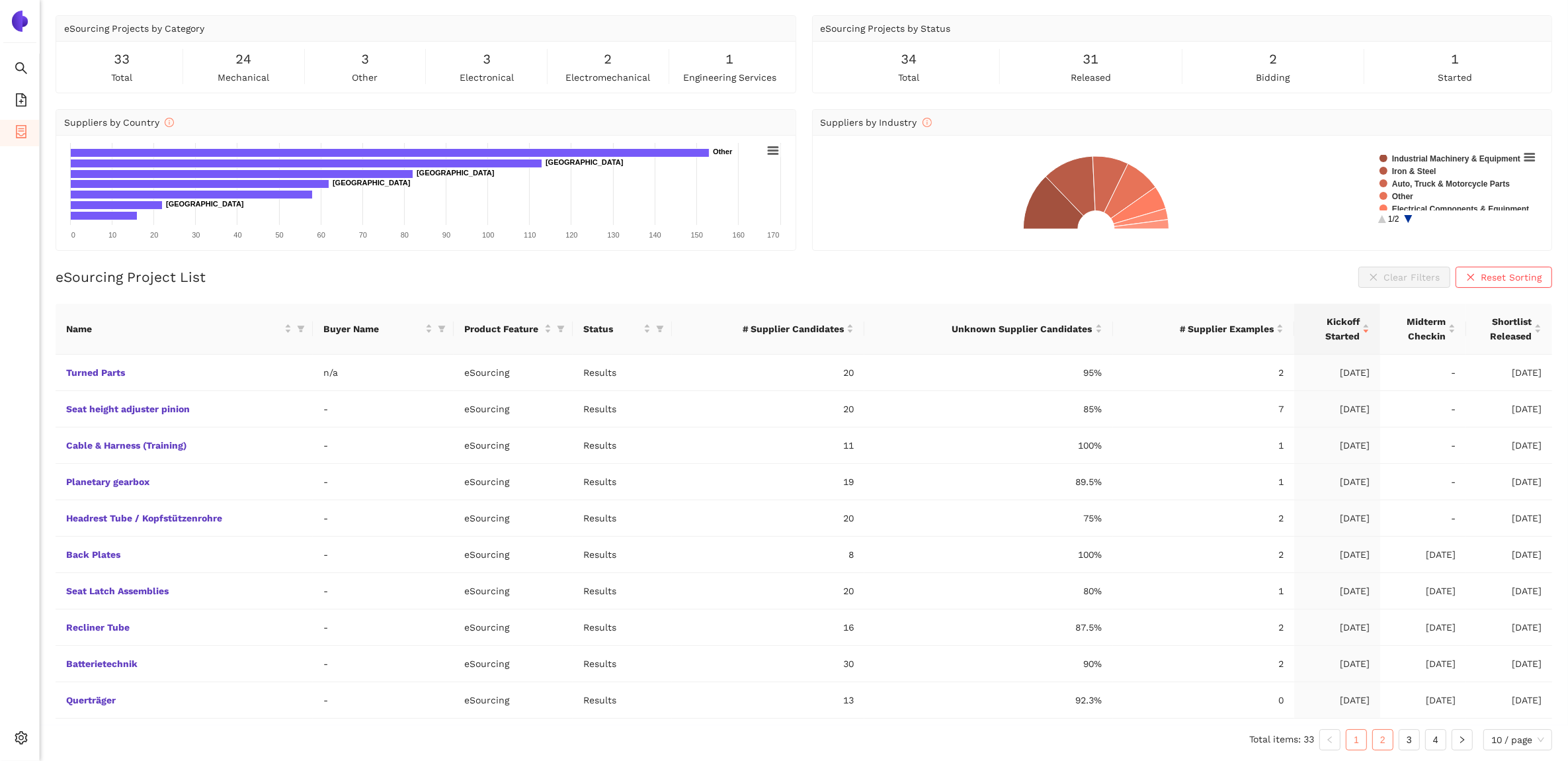
click at [1383, 742] on link "2" at bounding box center [1383, 740] width 20 height 20
click at [0, 0] on link "Electronic Passive Components" at bounding box center [0, 0] width 0 height 0
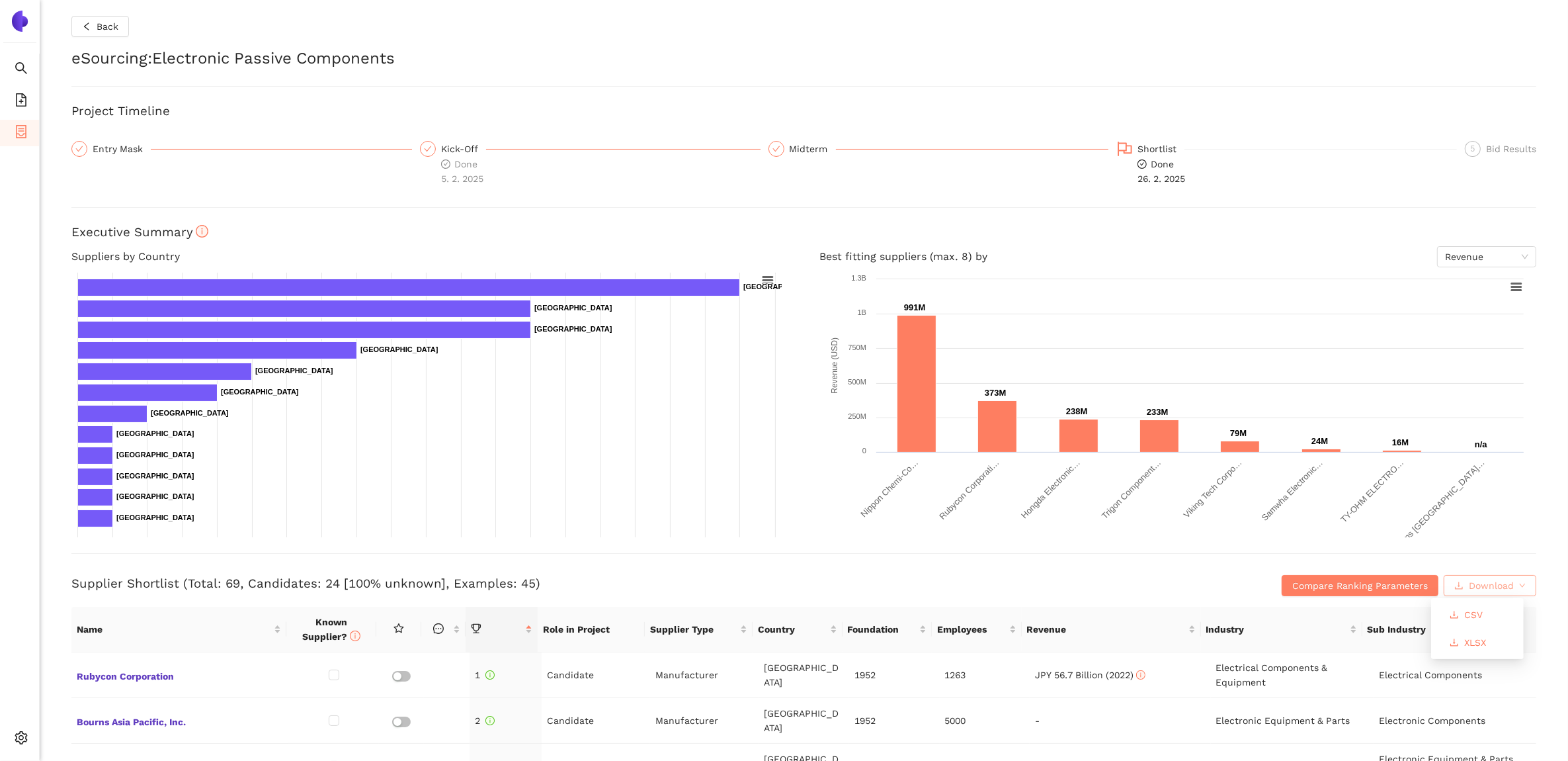
click at [1469, 584] on span "Download" at bounding box center [1492, 586] width 45 height 14
click at [1463, 638] on button "XLSX" at bounding box center [1468, 642] width 58 height 21
click at [78, 32] on button "Back" at bounding box center [100, 26] width 58 height 21
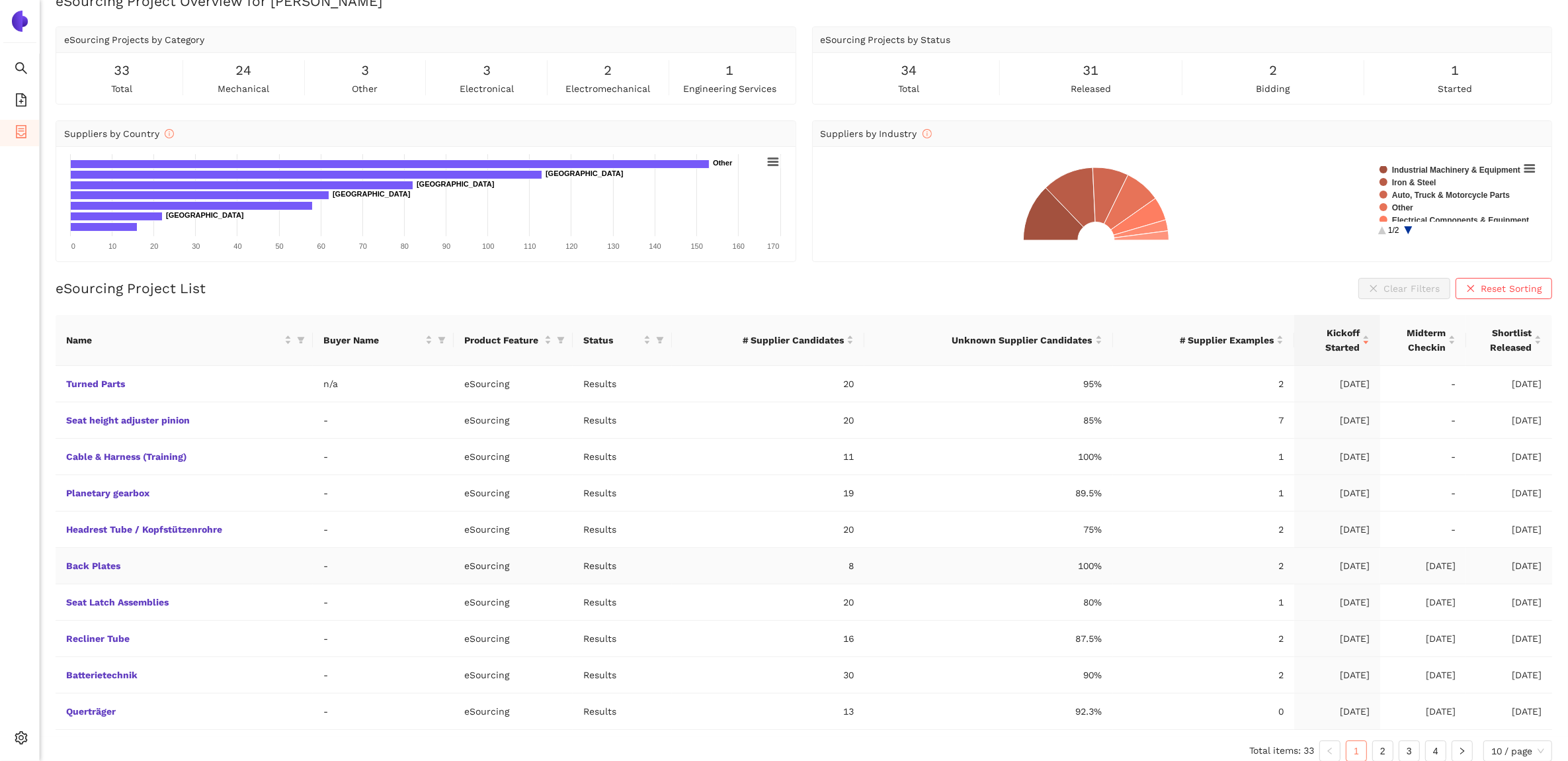
scroll to position [38, 0]
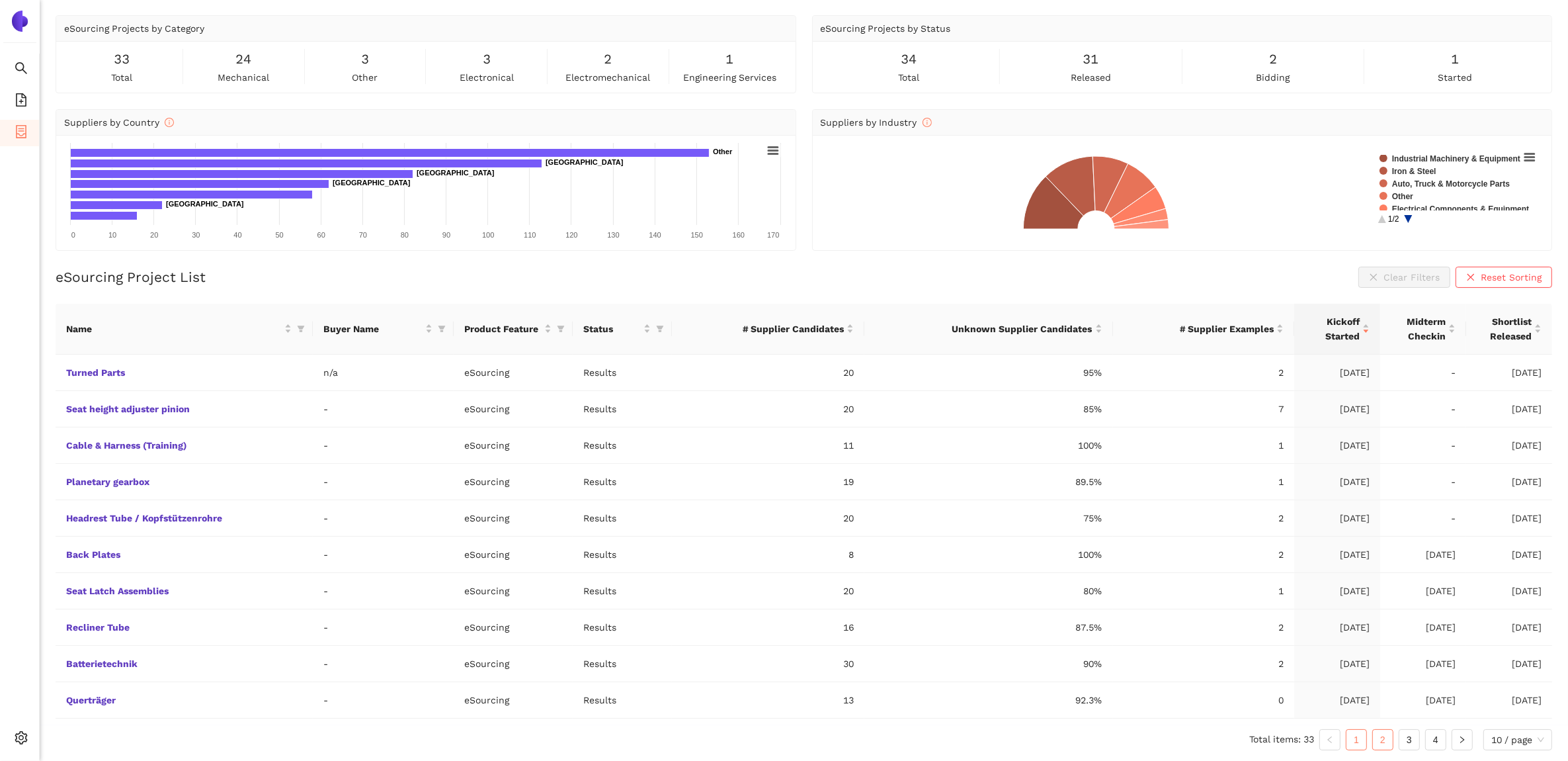
click at [1386, 742] on link "2" at bounding box center [1383, 740] width 20 height 20
click at [1352, 739] on link "1" at bounding box center [1357, 740] width 20 height 20
click at [0, 0] on link "Querträger" at bounding box center [0, 0] width 0 height 0
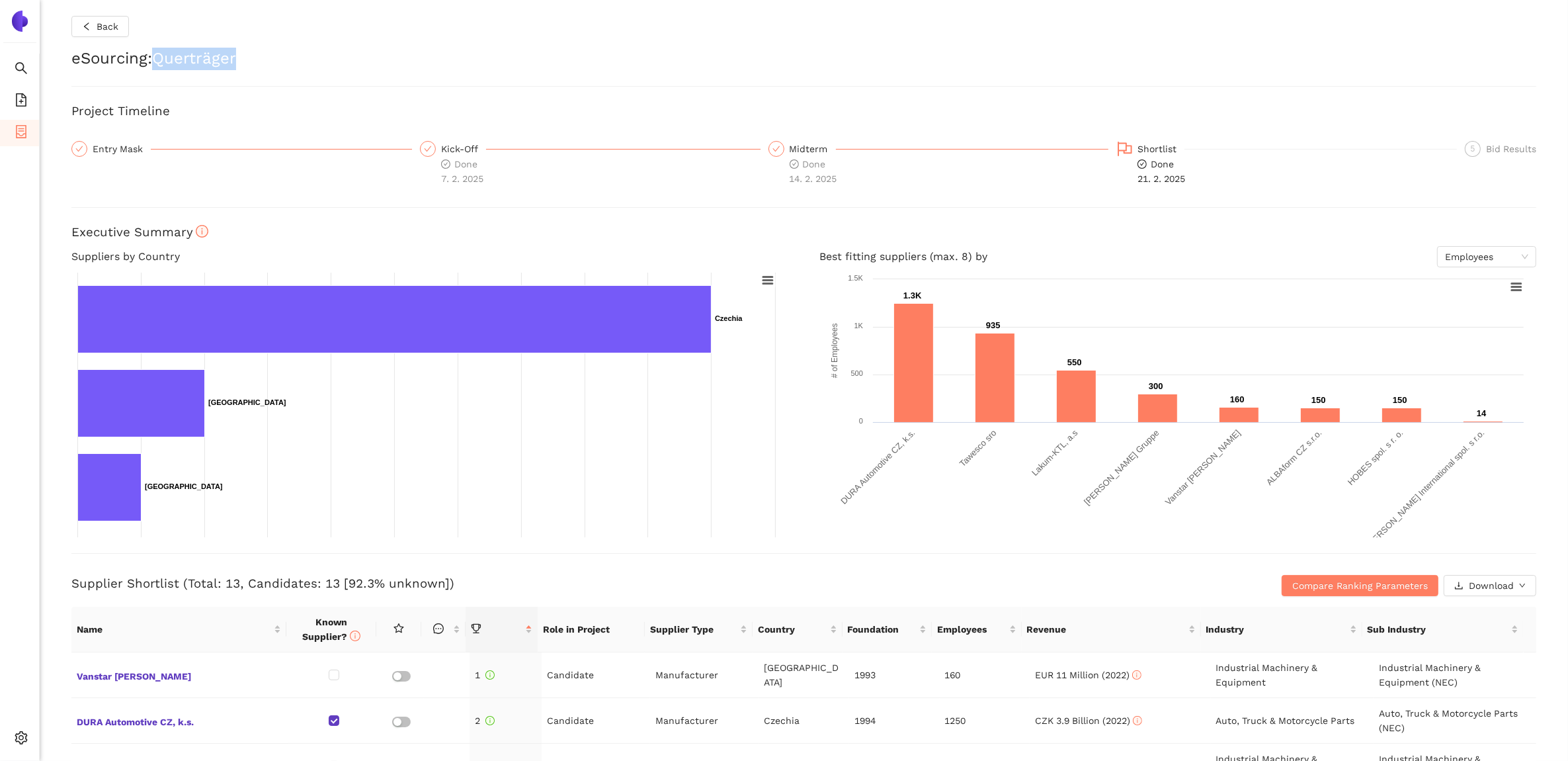
drag, startPoint x: 248, startPoint y: 61, endPoint x: 157, endPoint y: 58, distance: 91.0
click at [157, 58] on h2 "eSourcing : Querträger" at bounding box center [804, 58] width 1465 height 22
copy h2 "Querträger"
click at [1479, 639] on span "XLSX" at bounding box center [1475, 643] width 22 height 14
click at [102, 20] on span "Back" at bounding box center [107, 27] width 22 height 14
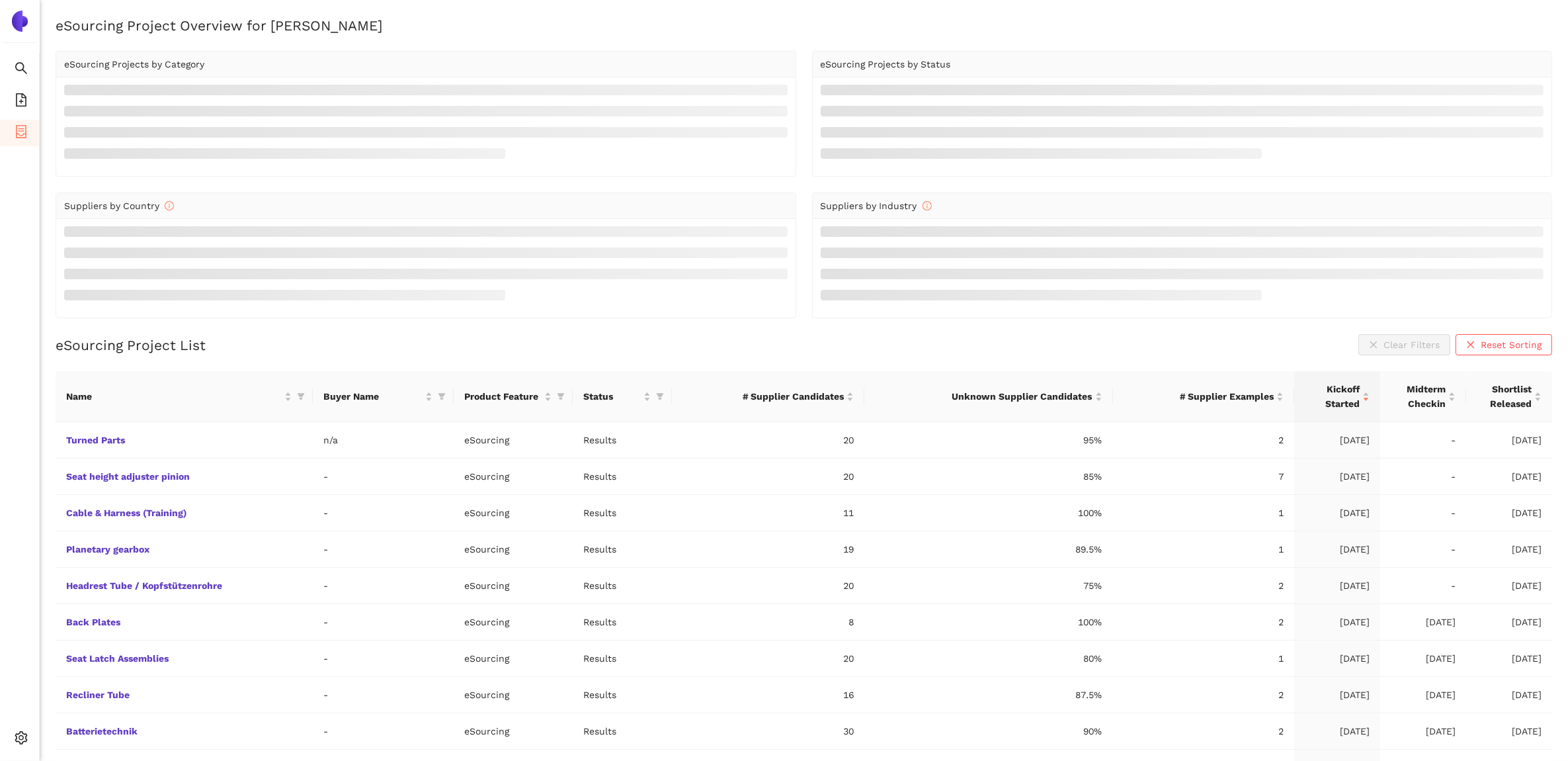
scroll to position [38, 0]
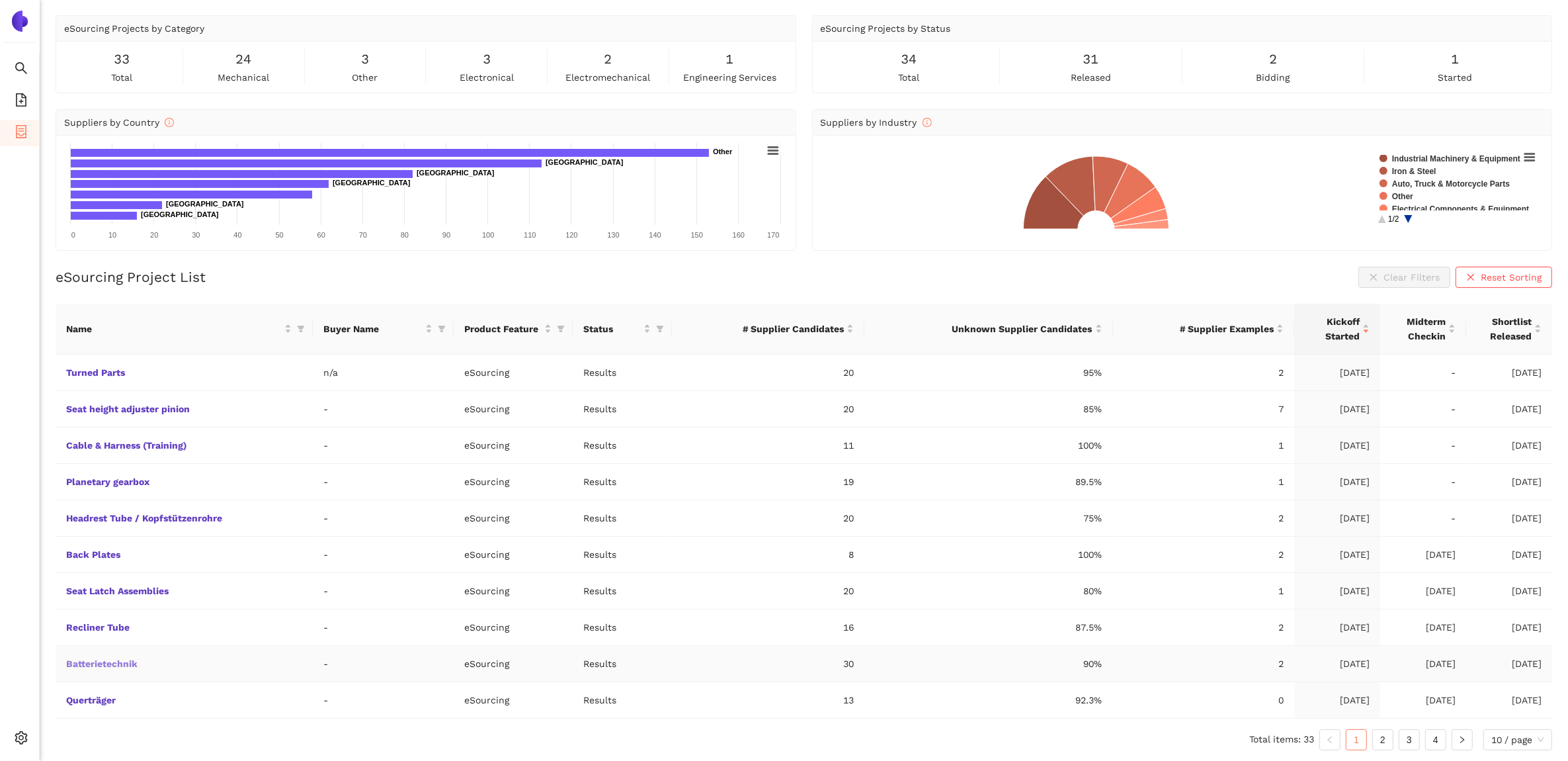
click at [0, 0] on link "Batterietechnik" at bounding box center [0, 0] width 0 height 0
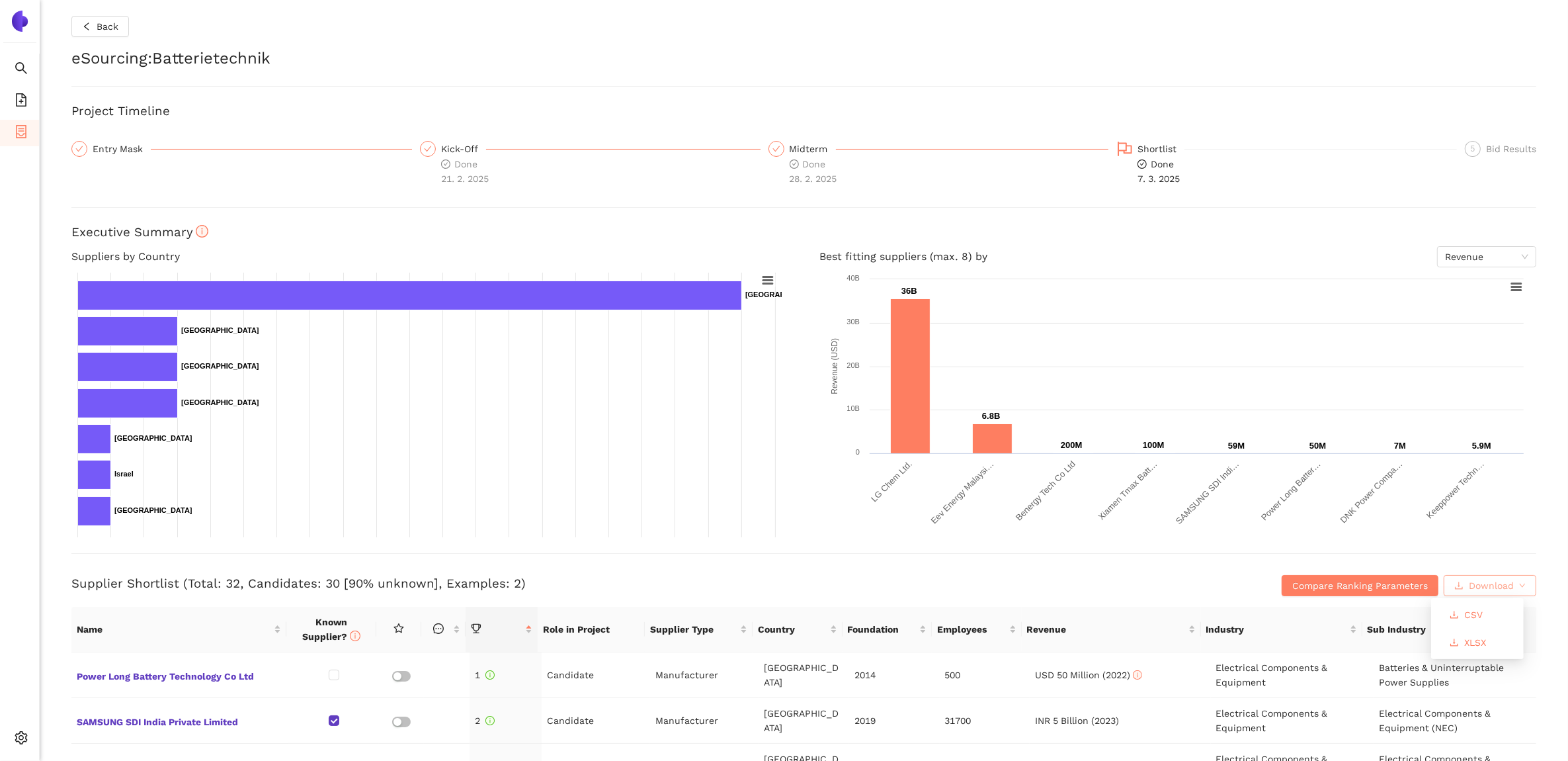
click at [1486, 582] on span "Download" at bounding box center [1492, 586] width 45 height 14
click at [1466, 642] on span "XLSX" at bounding box center [1475, 643] width 22 height 14
click at [97, 30] on span "Back" at bounding box center [107, 27] width 22 height 14
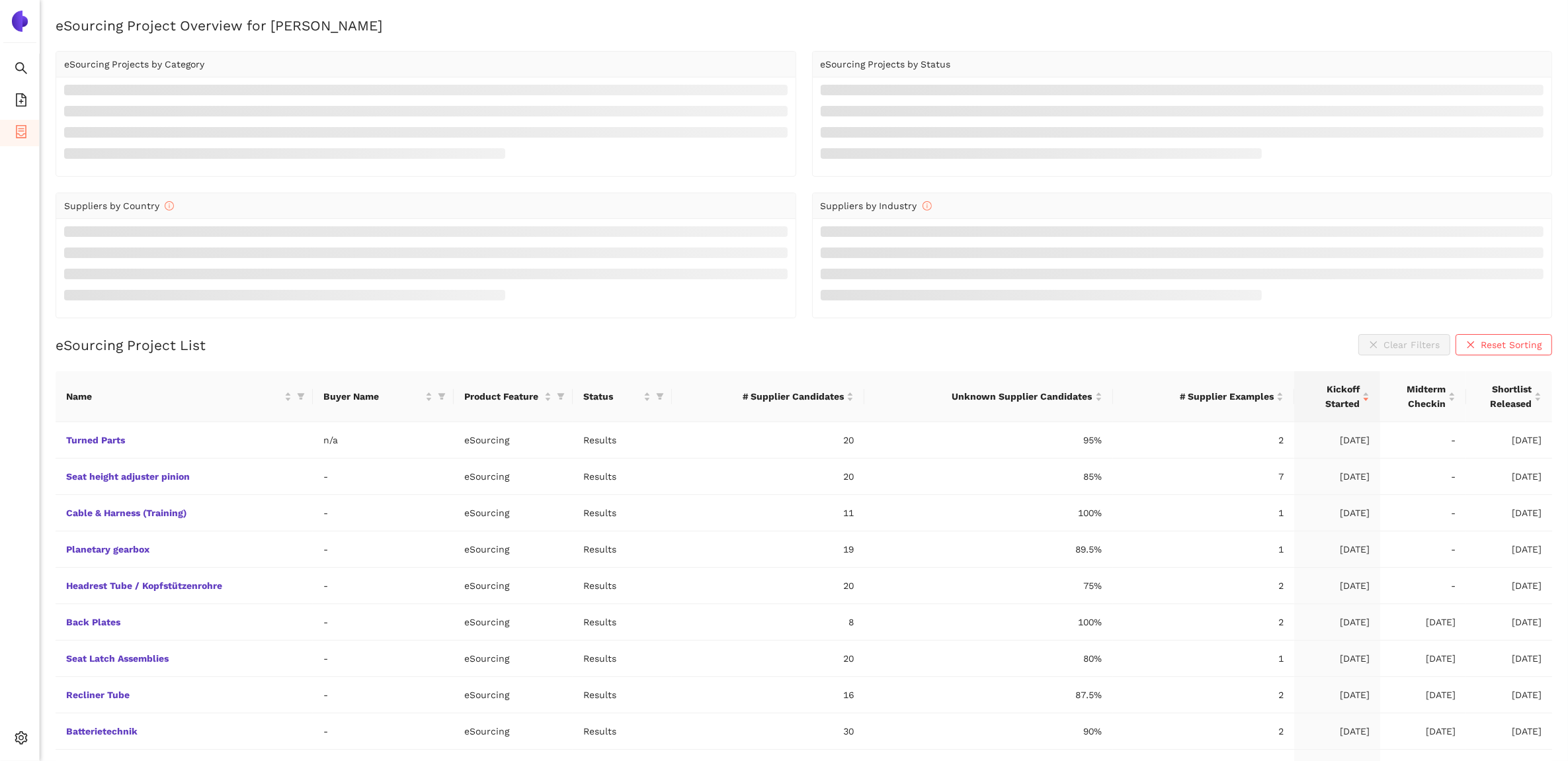
scroll to position [38, 0]
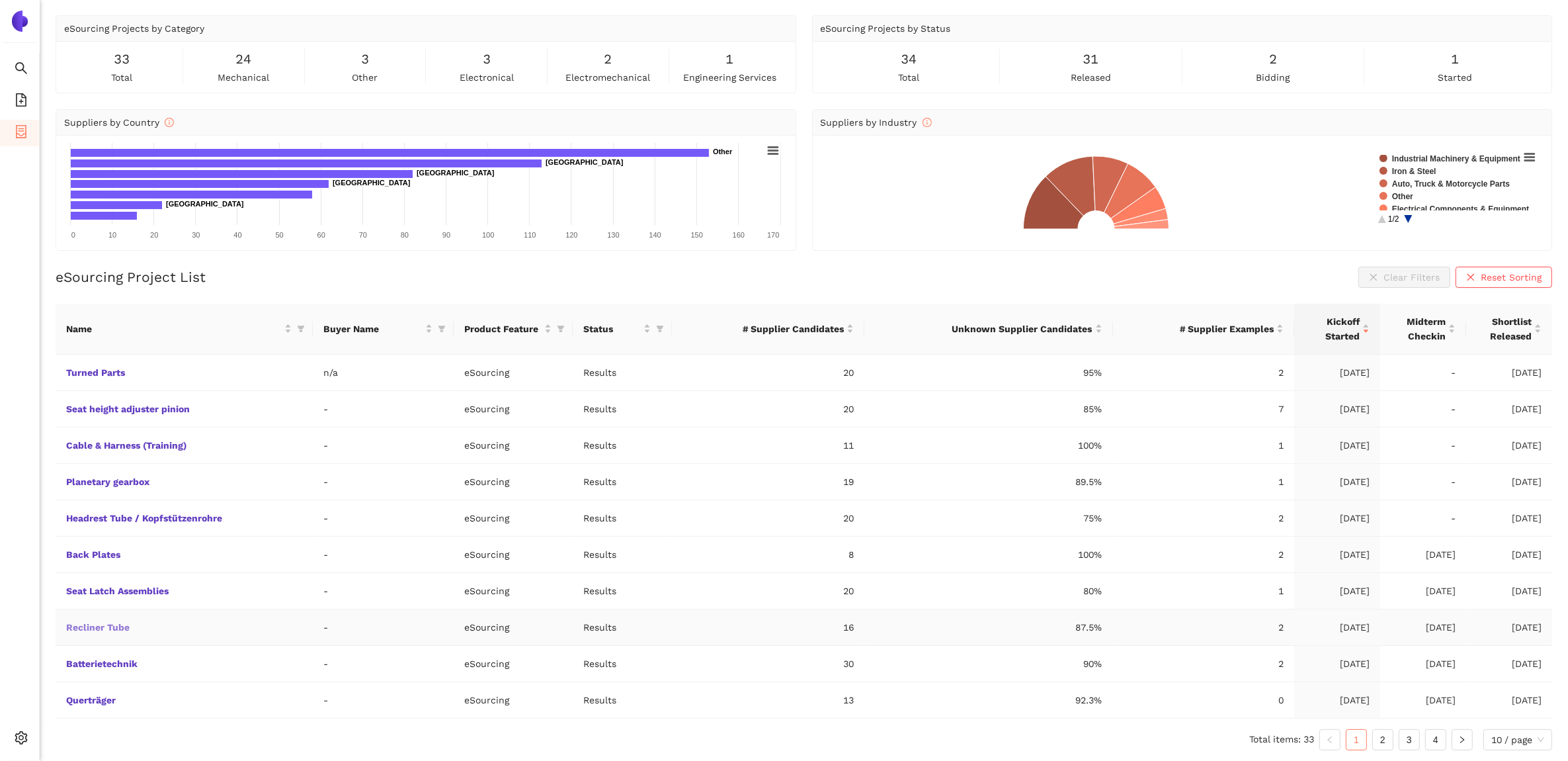
click at [0, 0] on link "Recliner Tube" at bounding box center [0, 0] width 0 height 0
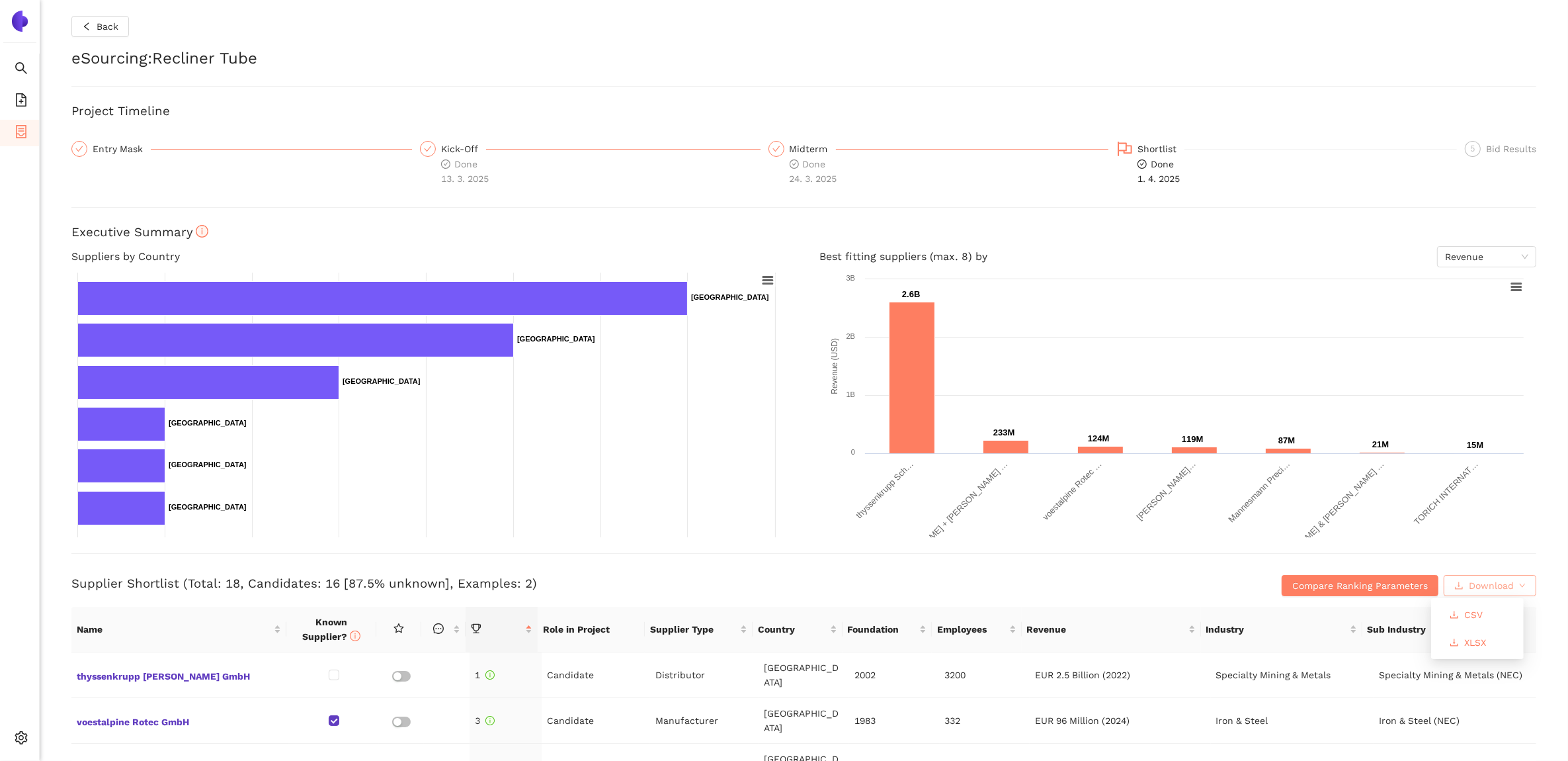
click at [1469, 584] on span "Download" at bounding box center [1492, 586] width 45 height 14
click at [1474, 635] on span "XLSX" at bounding box center [1475, 643] width 22 height 14
click at [93, 30] on button "Back" at bounding box center [100, 26] width 58 height 21
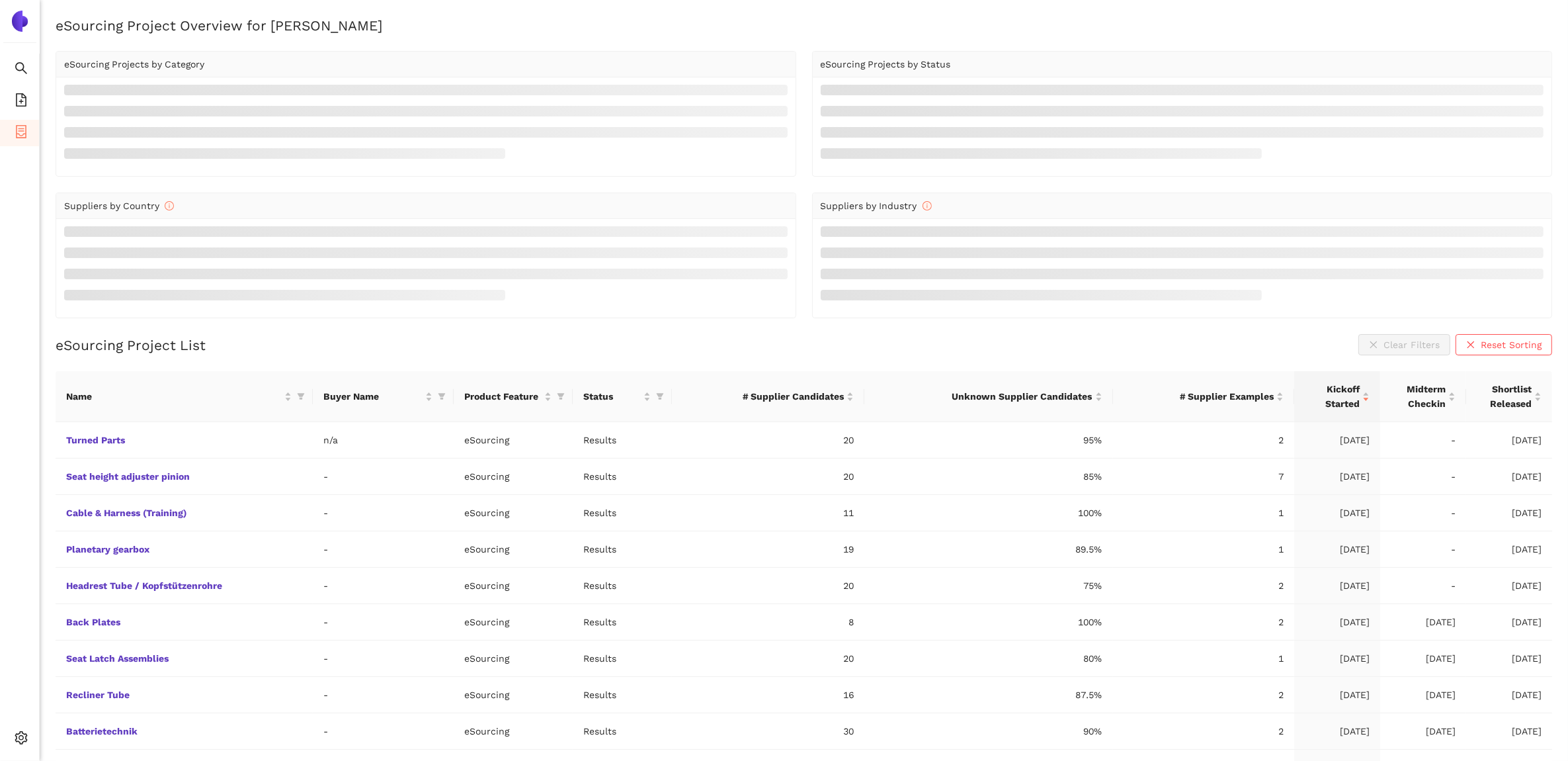
scroll to position [38, 0]
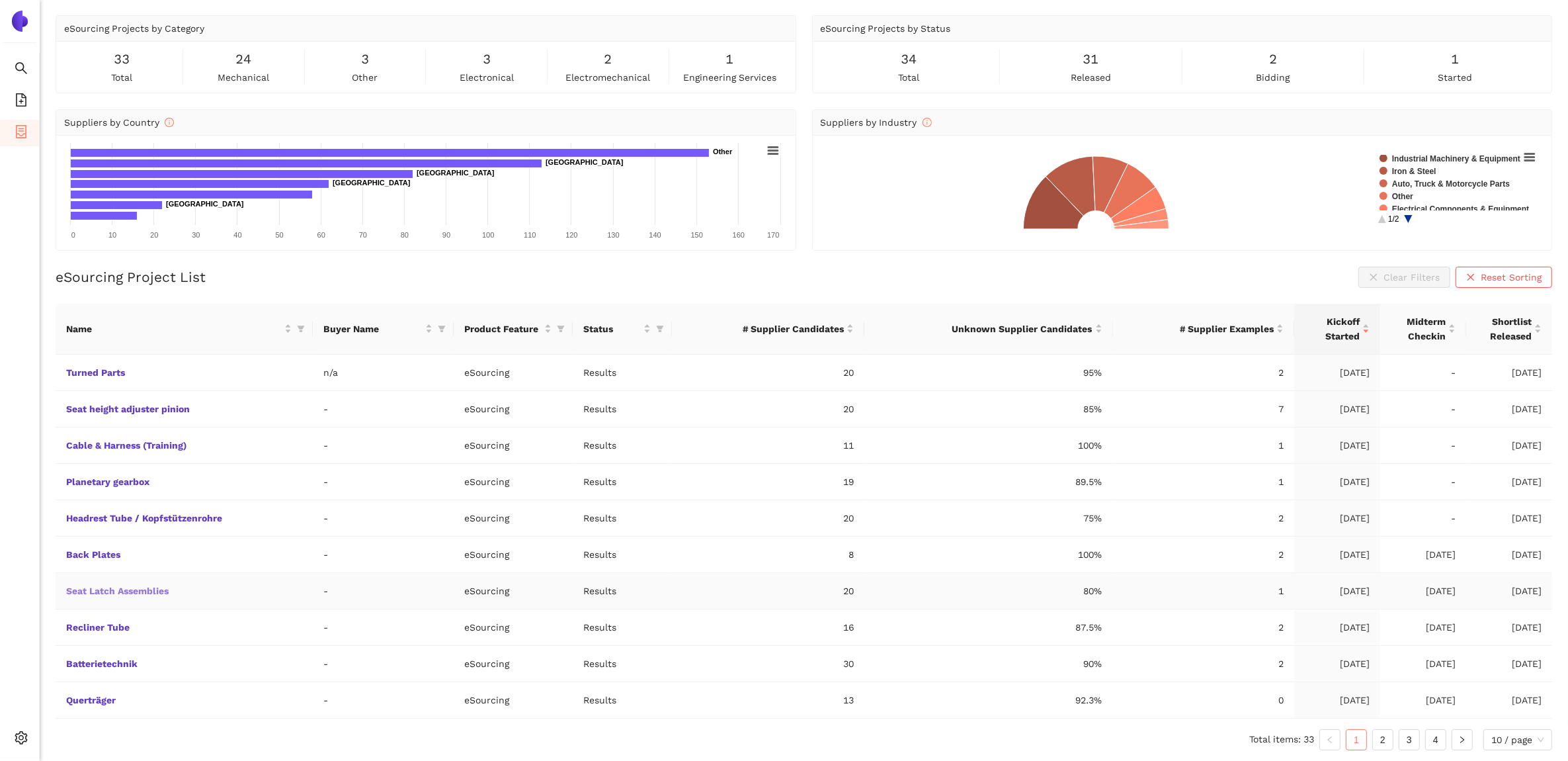
click at [0, 0] on link "Seat Latch Assemblies" at bounding box center [0, 0] width 0 height 0
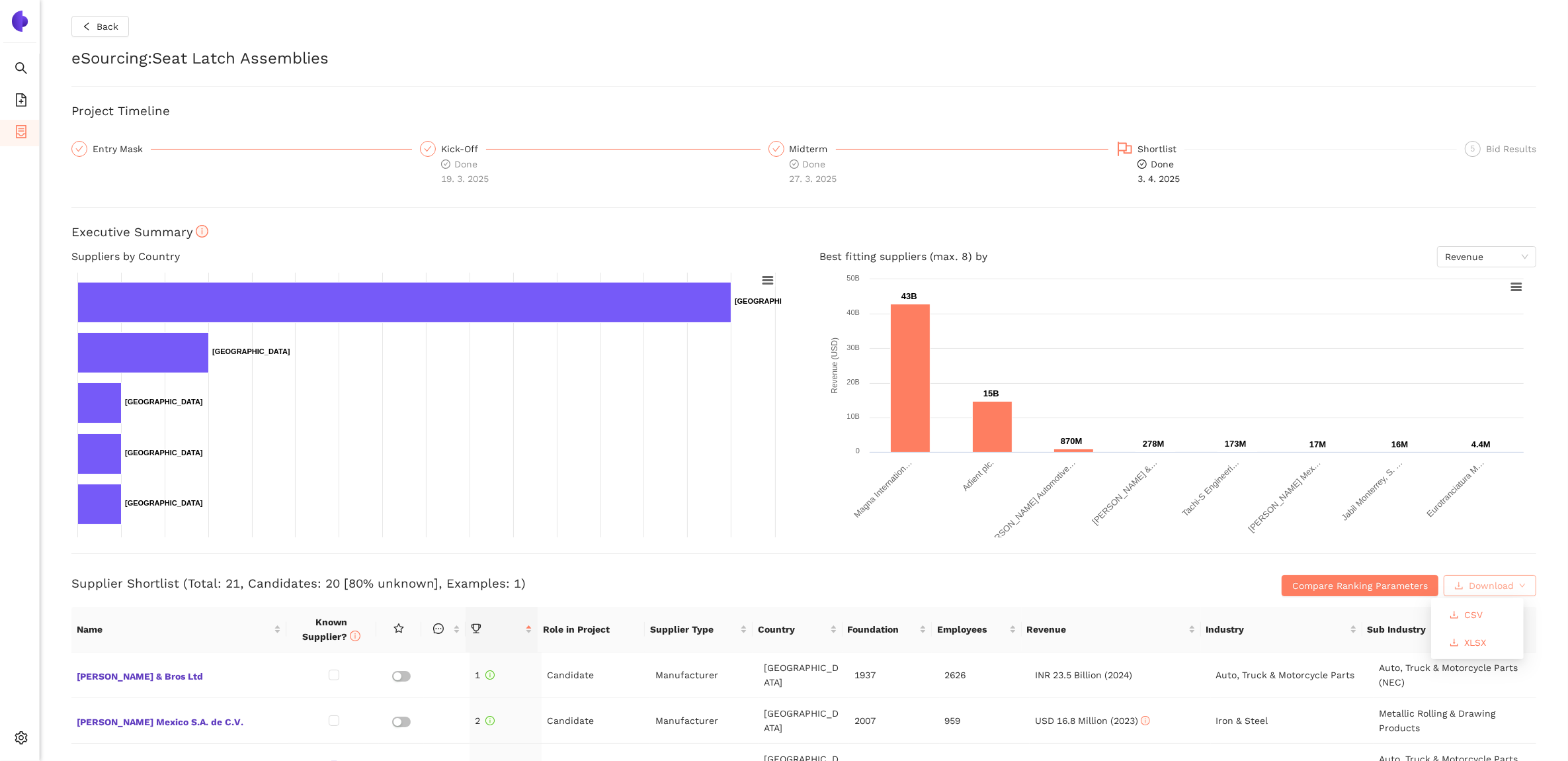
click at [1469, 589] on span "Download" at bounding box center [1492, 586] width 45 height 14
click at [1459, 639] on button "XLSX" at bounding box center [1468, 642] width 58 height 21
click at [106, 27] on span "Back" at bounding box center [107, 27] width 22 height 14
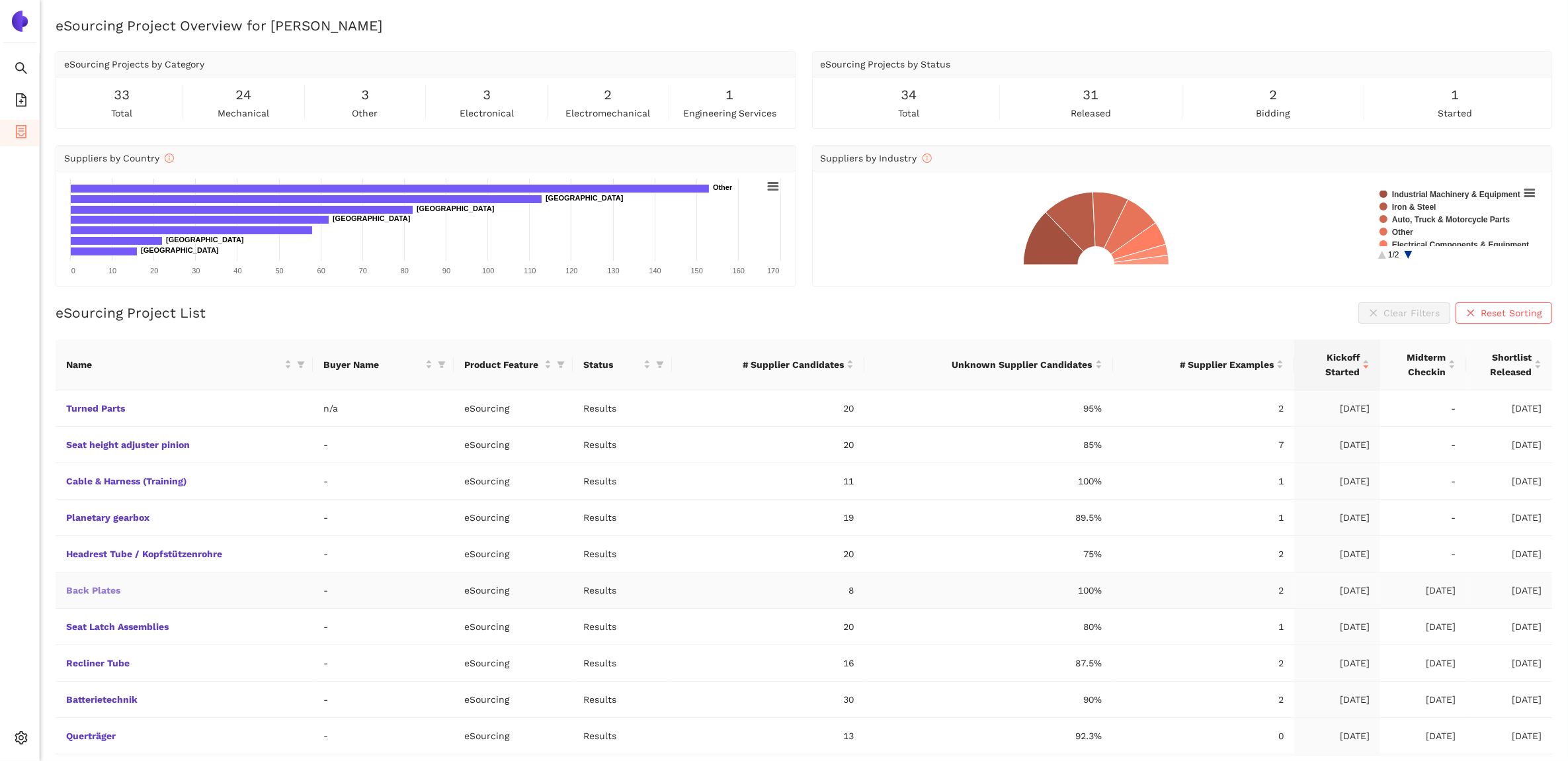
click at [0, 0] on link "Back Plates" at bounding box center [0, 0] width 0 height 0
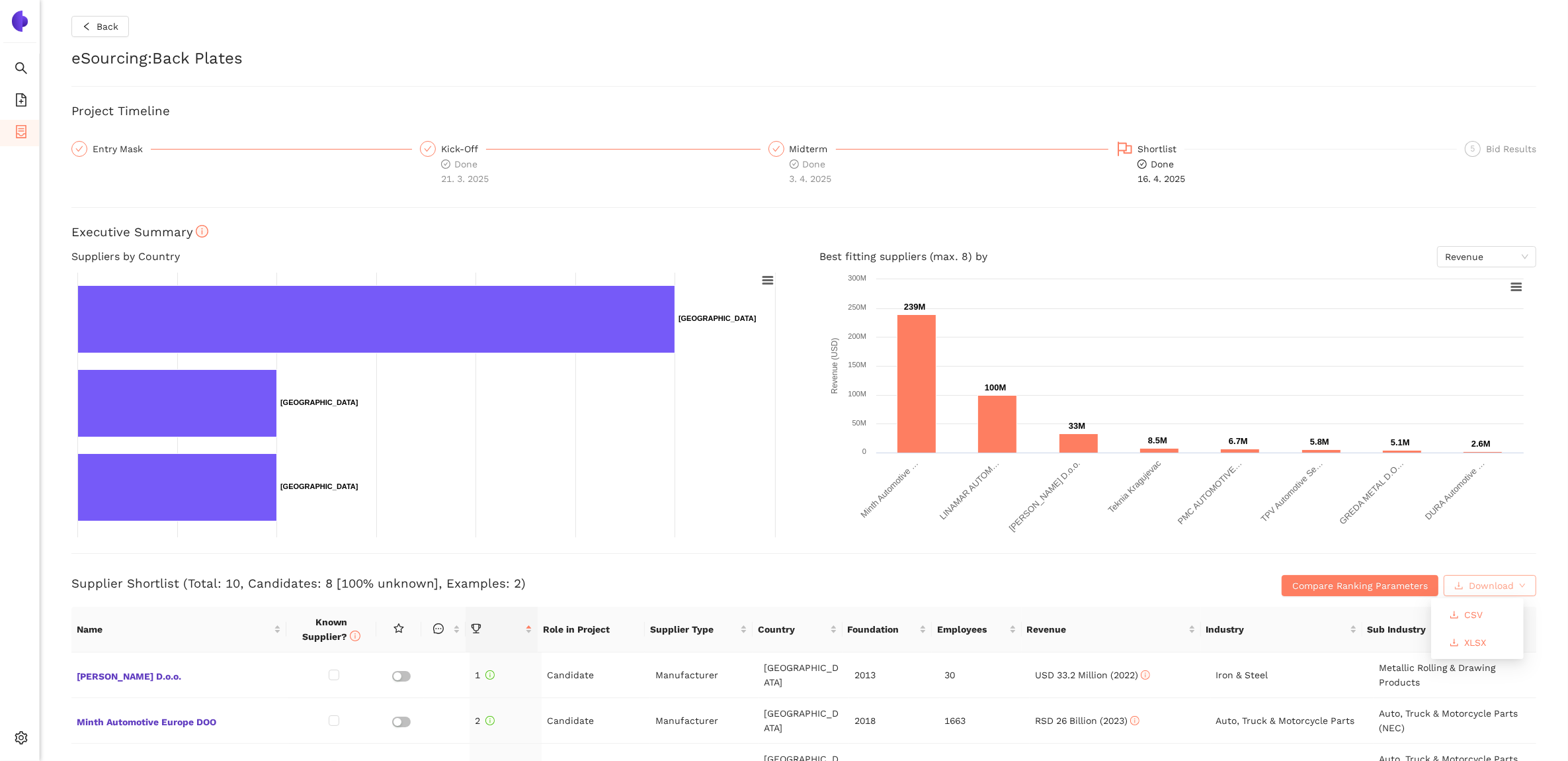
click at [1469, 589] on span "Download" at bounding box center [1492, 586] width 45 height 14
click at [1479, 638] on span "XLSX" at bounding box center [1475, 643] width 22 height 14
click at [108, 17] on button "Back" at bounding box center [100, 26] width 58 height 21
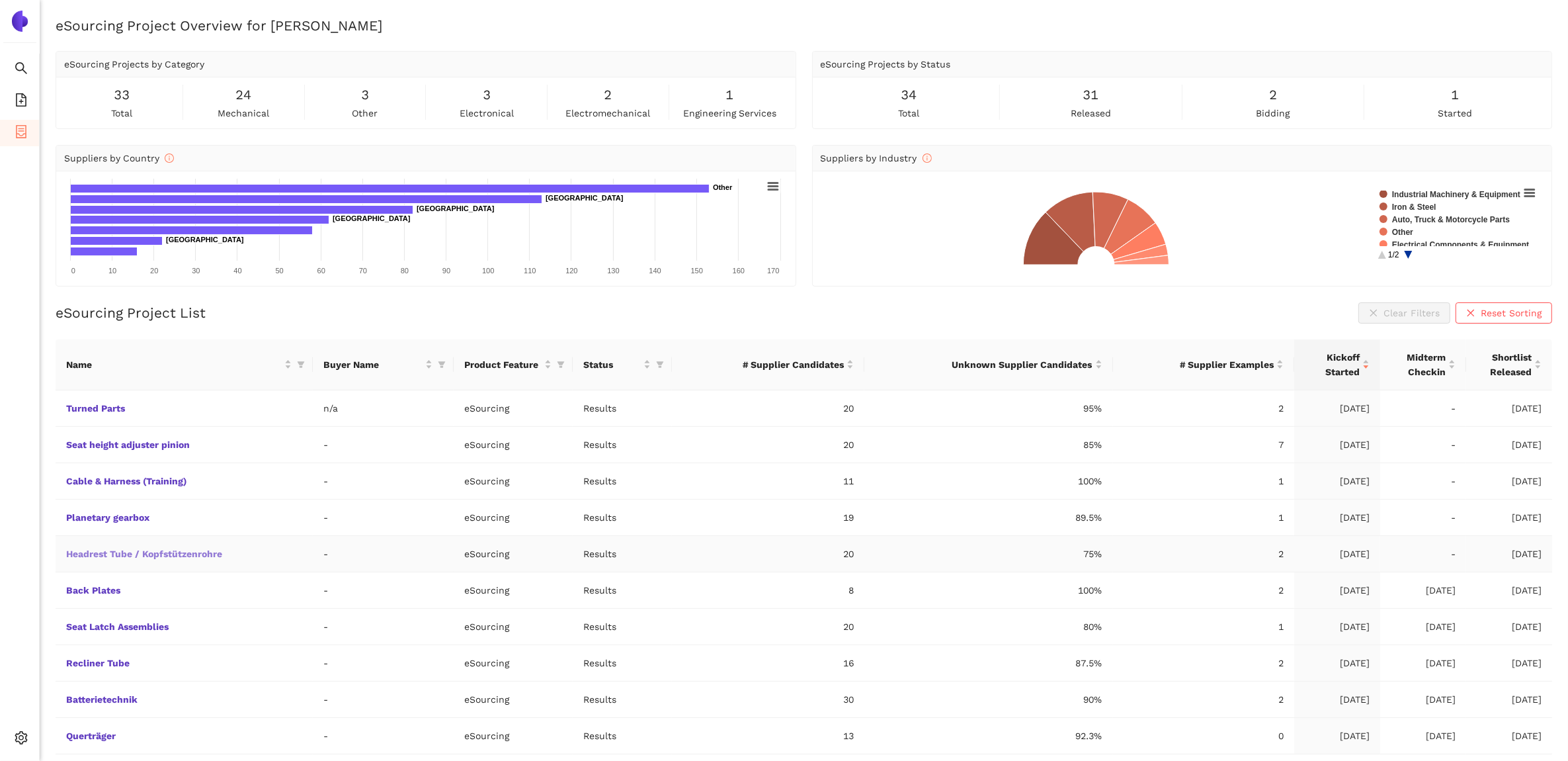
click at [0, 0] on link "Headrest Tube / Kopfstützenrohre" at bounding box center [0, 0] width 0 height 0
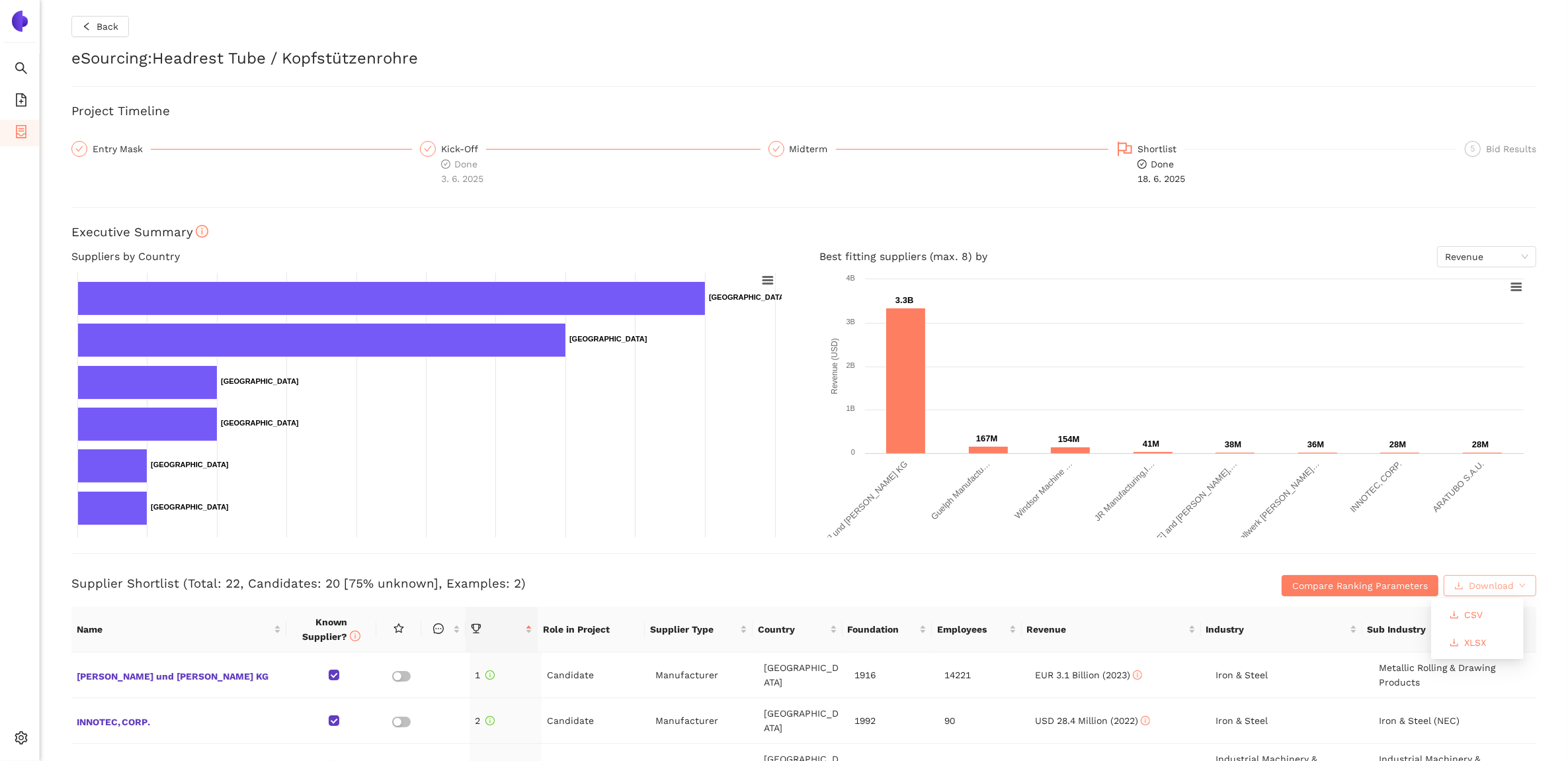
click at [1469, 587] on span "Download" at bounding box center [1492, 586] width 45 height 14
click at [1471, 641] on span "XLSX" at bounding box center [1475, 643] width 22 height 14
click at [80, 36] on button "Back" at bounding box center [100, 26] width 58 height 21
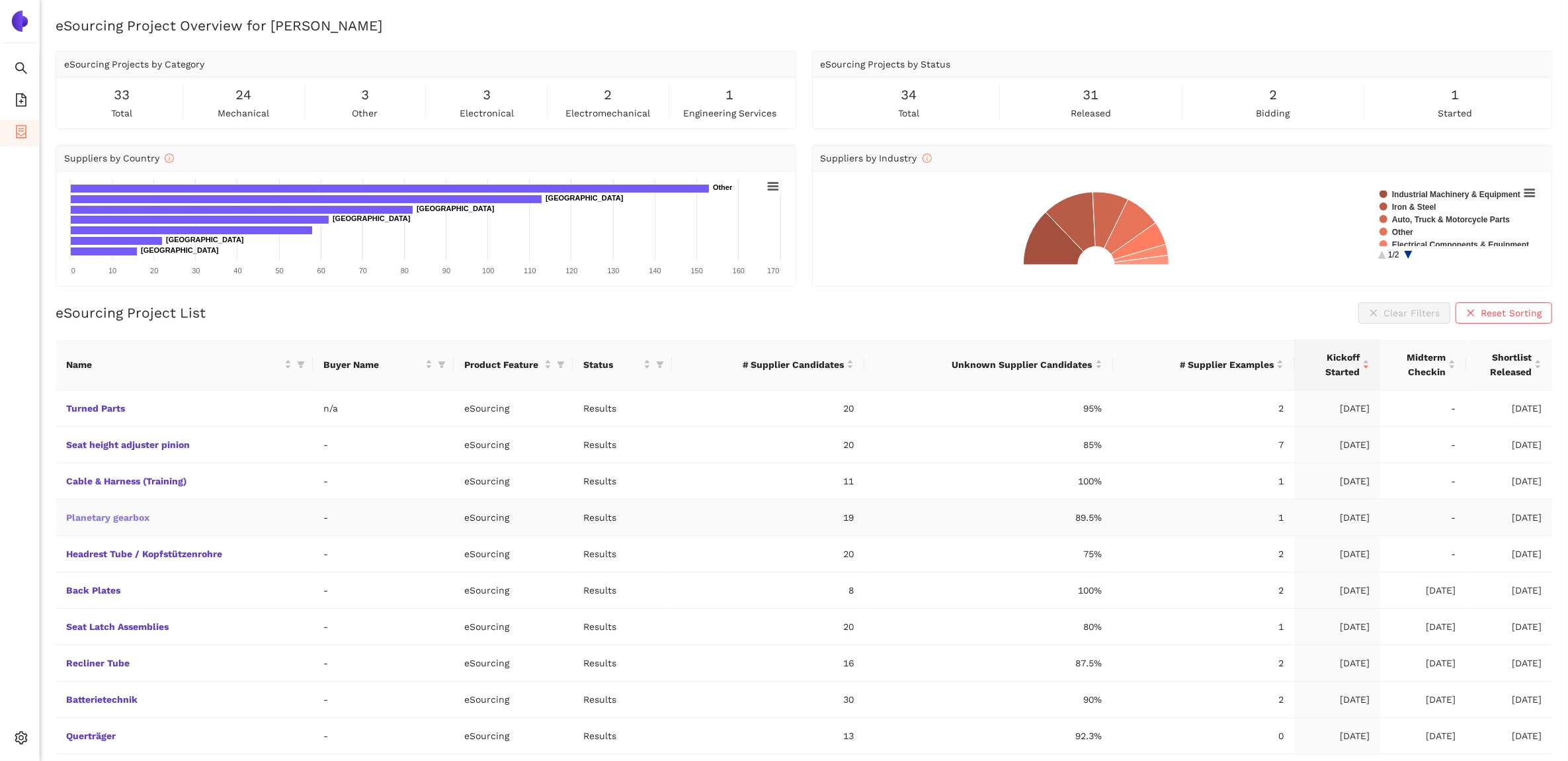
click at [0, 0] on link "Planetary gearbox" at bounding box center [0, 0] width 0 height 0
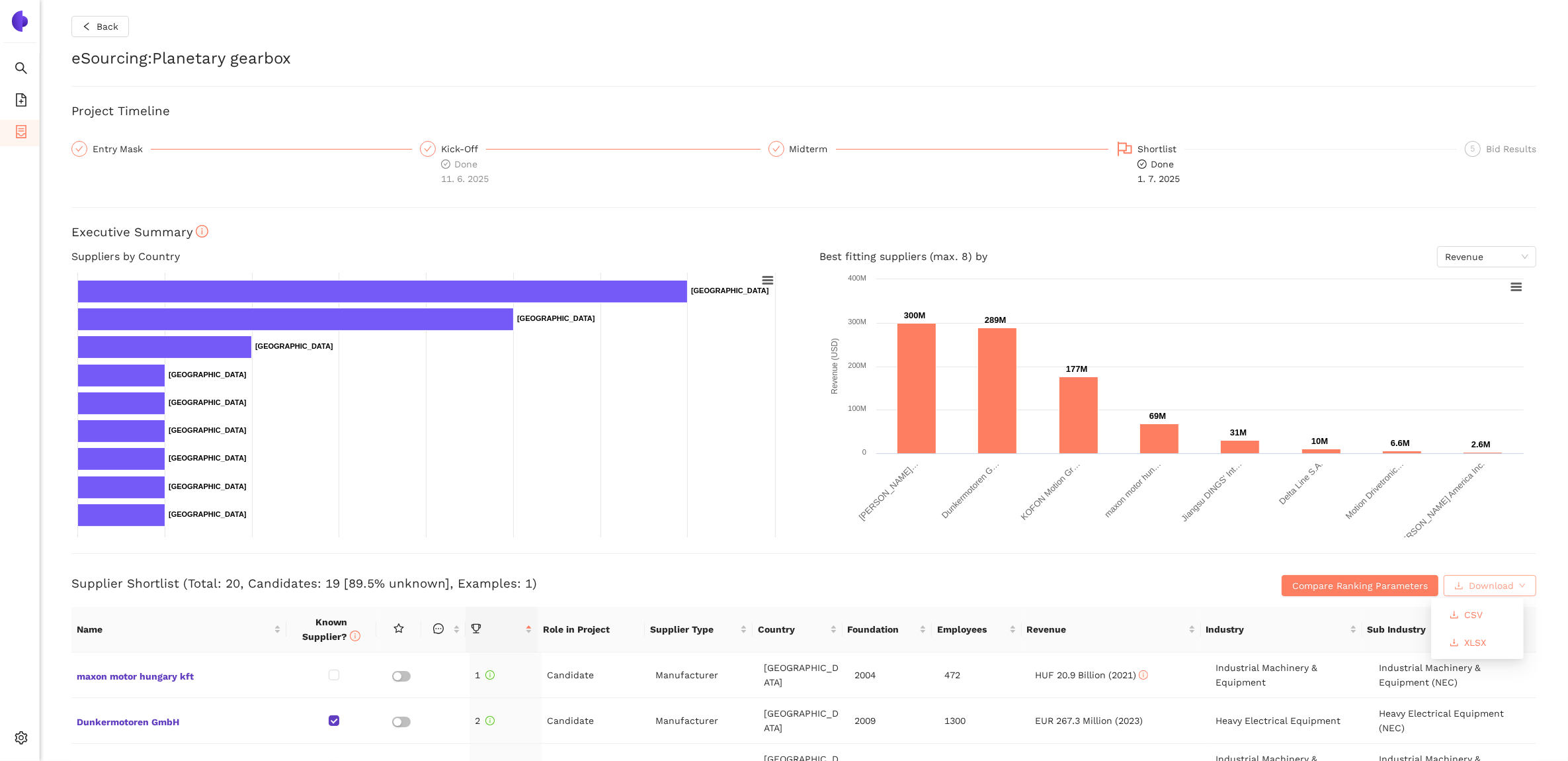
click at [1505, 581] on button "Download" at bounding box center [1490, 585] width 92 height 21
click at [1469, 644] on span "XLSX" at bounding box center [1475, 643] width 22 height 14
drag, startPoint x: 86, startPoint y: 31, endPoint x: 78, endPoint y: 46, distance: 17.0
click at [86, 31] on span "left" at bounding box center [87, 27] width 9 height 11
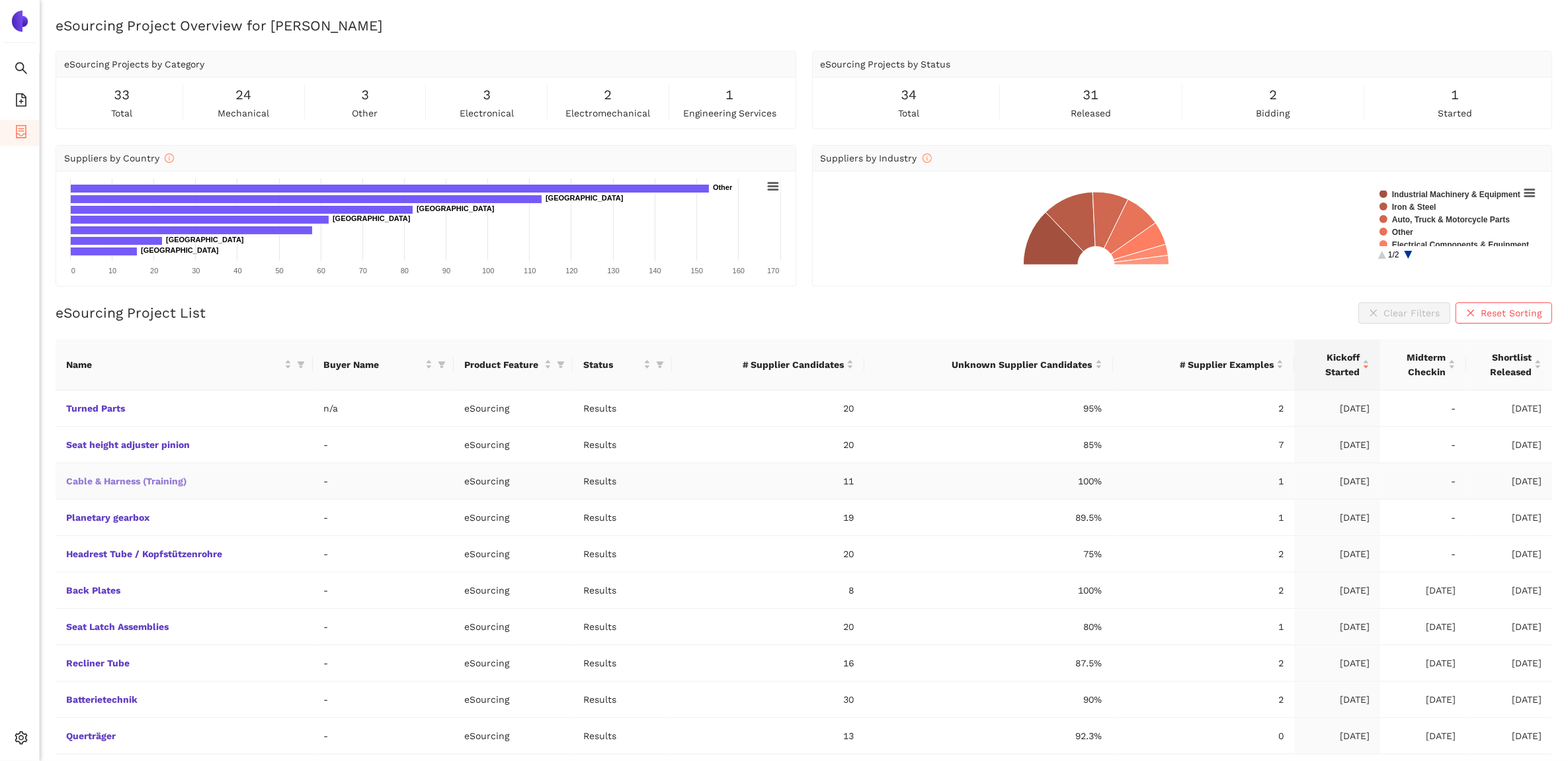
click at [0, 0] on link "Cable & Harness (Training)" at bounding box center [0, 0] width 0 height 0
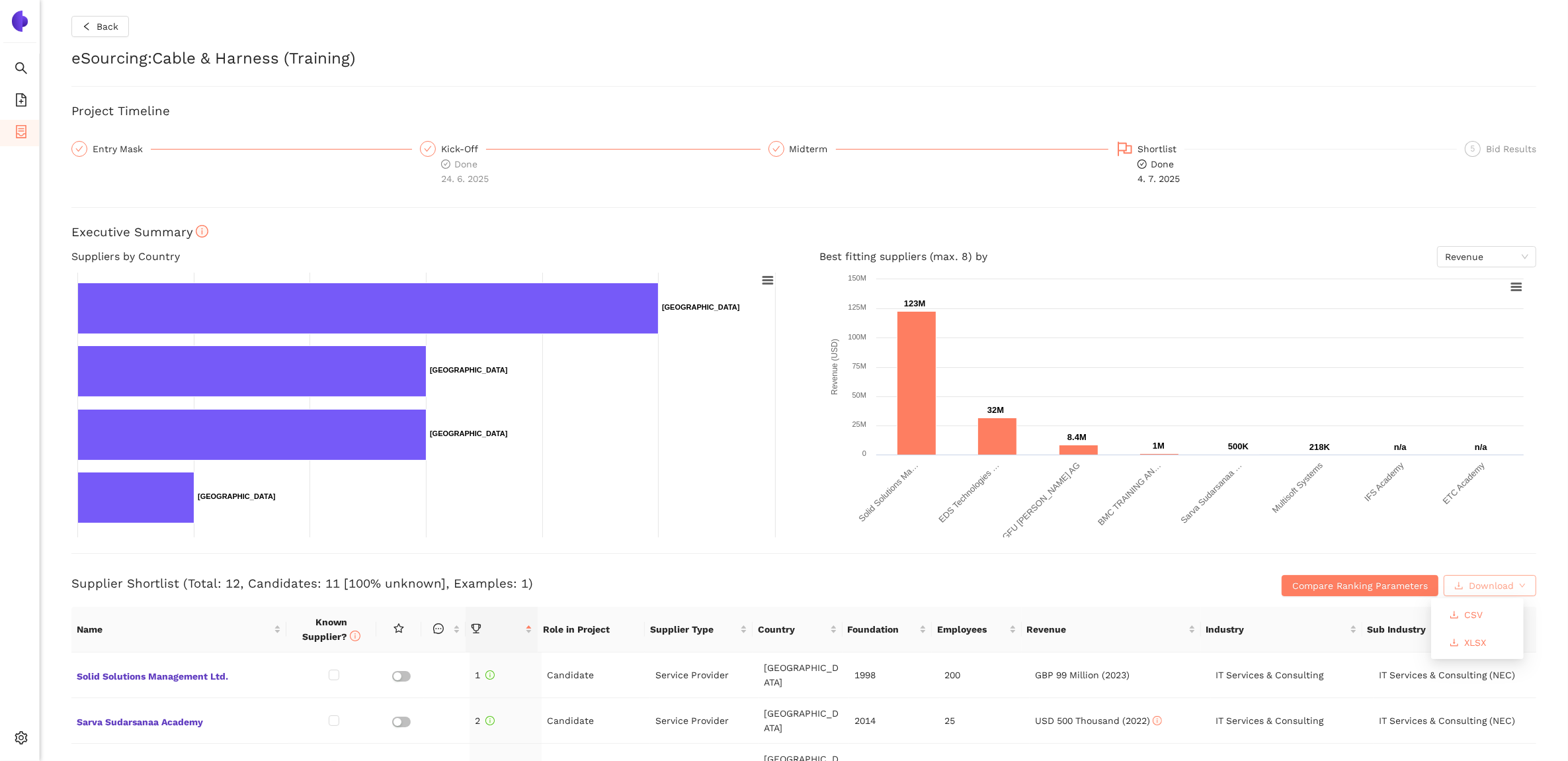
click at [1488, 586] on span "Download" at bounding box center [1492, 586] width 45 height 14
click at [1470, 641] on span "XLSX" at bounding box center [1475, 643] width 22 height 14
click at [115, 30] on span "Back" at bounding box center [107, 27] width 22 height 14
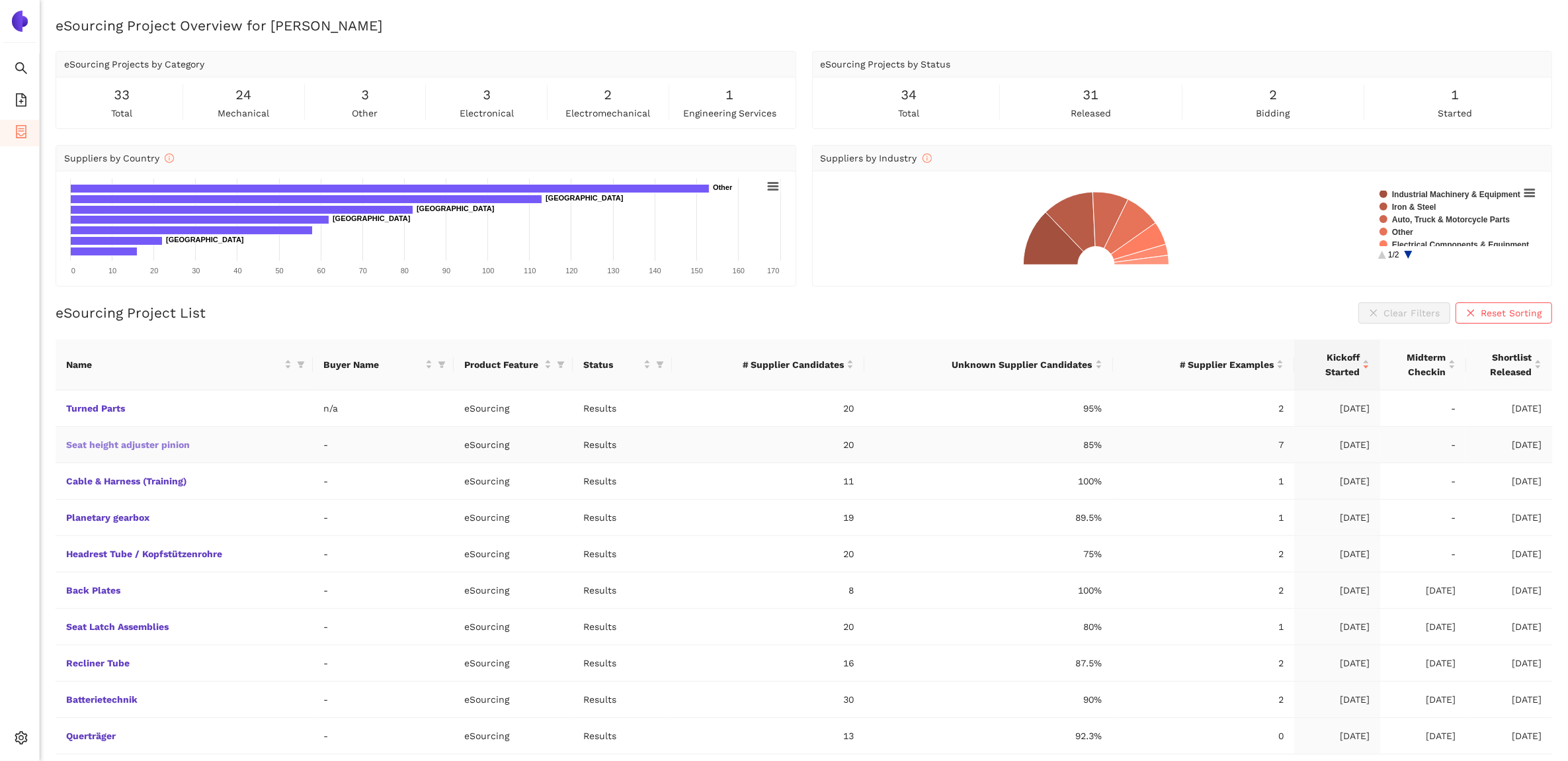
click at [0, 0] on link "Seat height adjuster pinion" at bounding box center [0, 0] width 0 height 0
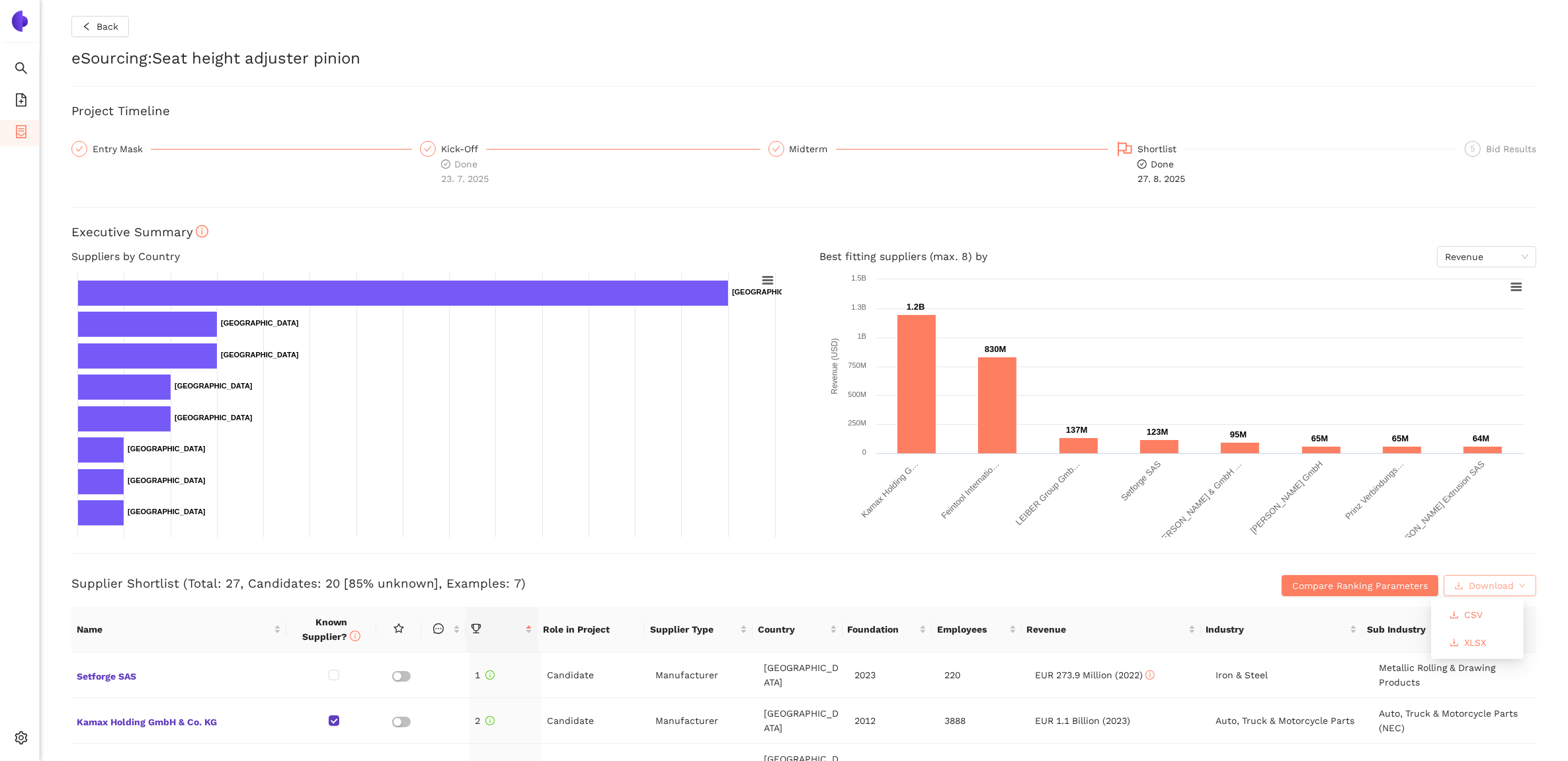
click at [1488, 589] on span "Download" at bounding box center [1492, 586] width 45 height 14
click at [1487, 643] on button "XLSX" at bounding box center [1468, 642] width 58 height 21
click at [92, 28] on button "Back" at bounding box center [100, 26] width 58 height 21
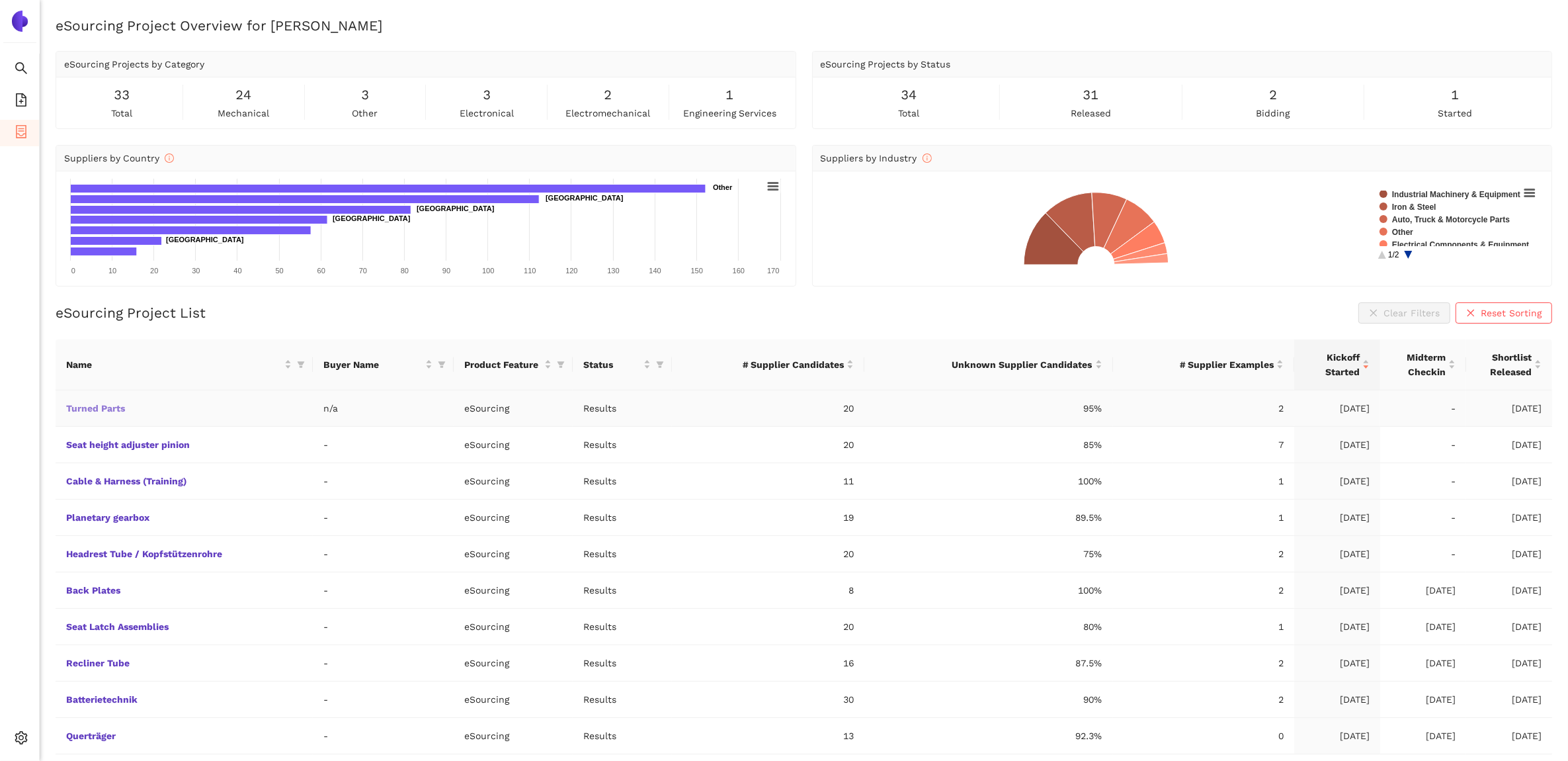
click at [0, 0] on link "Turned Parts" at bounding box center [0, 0] width 0 height 0
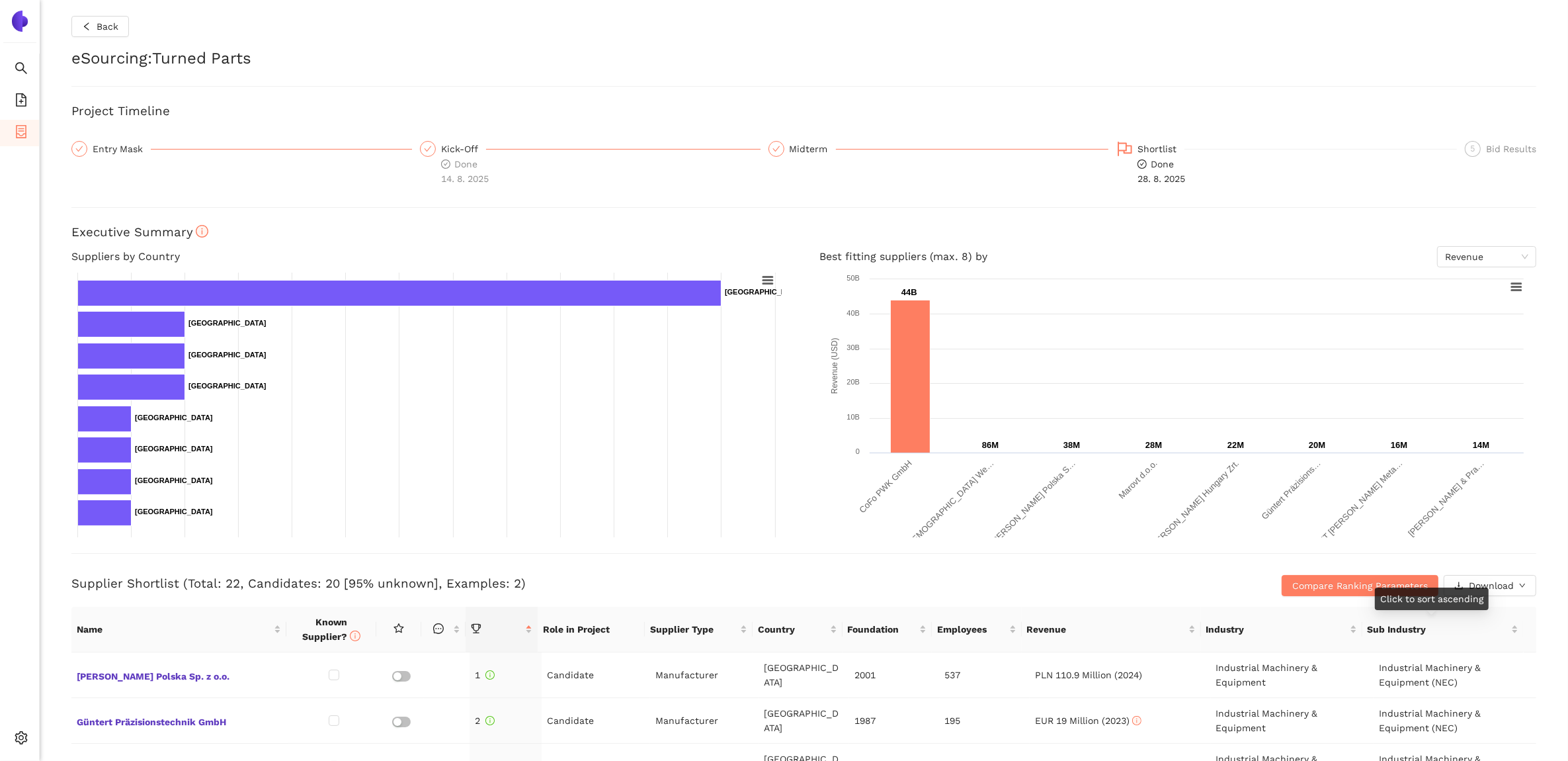
click at [1463, 588] on div "Click to sort ascending" at bounding box center [1432, 599] width 114 height 22
click at [1486, 643] on span "XLSX" at bounding box center [1475, 643] width 22 height 14
click at [12, 97] on li "eSourcing Templates" at bounding box center [19, 101] width 39 height 27
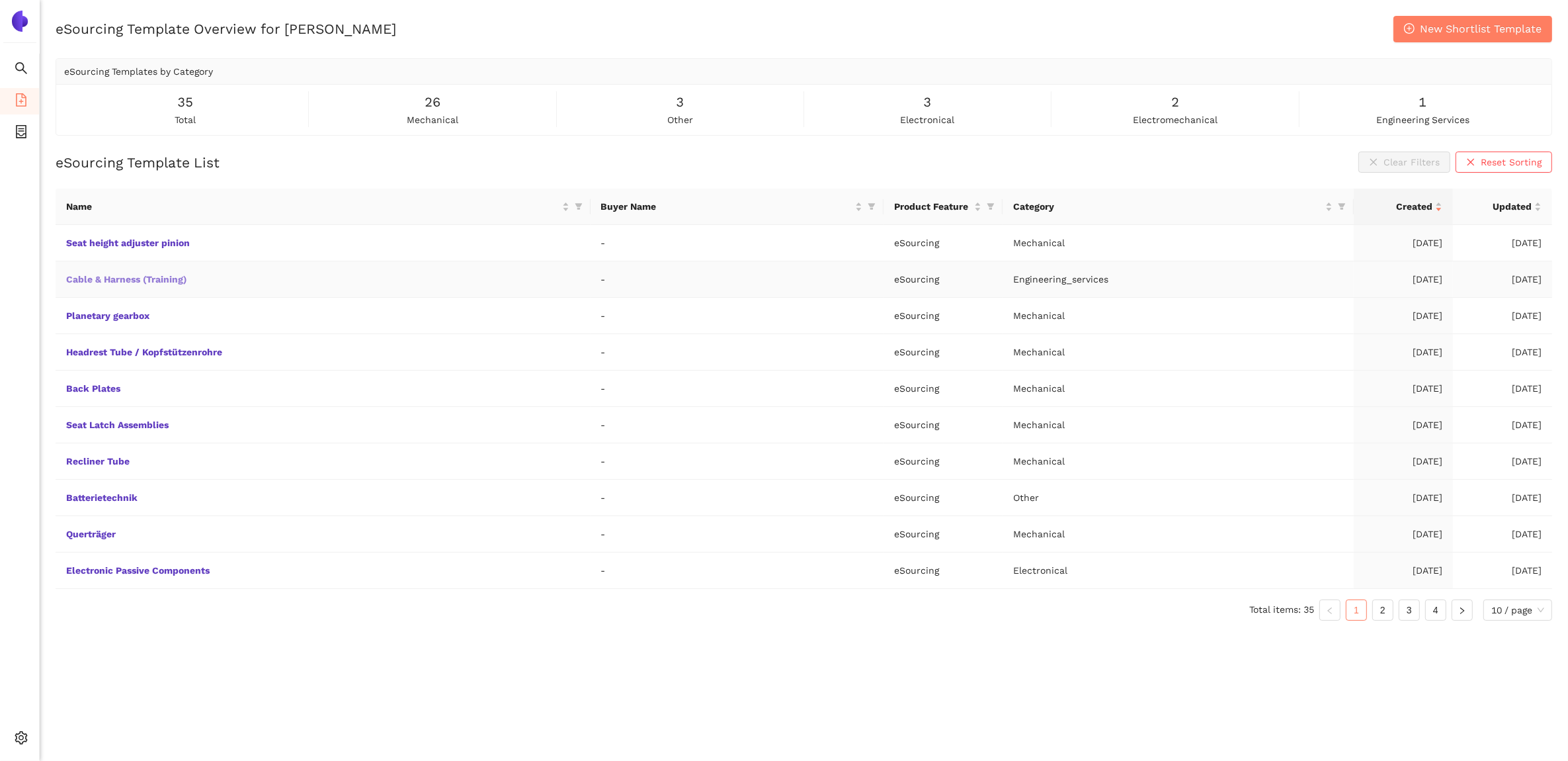
click at [0, 0] on link "Cable & Harness (Training)" at bounding box center [0, 0] width 0 height 0
